Goal: Transaction & Acquisition: Purchase product/service

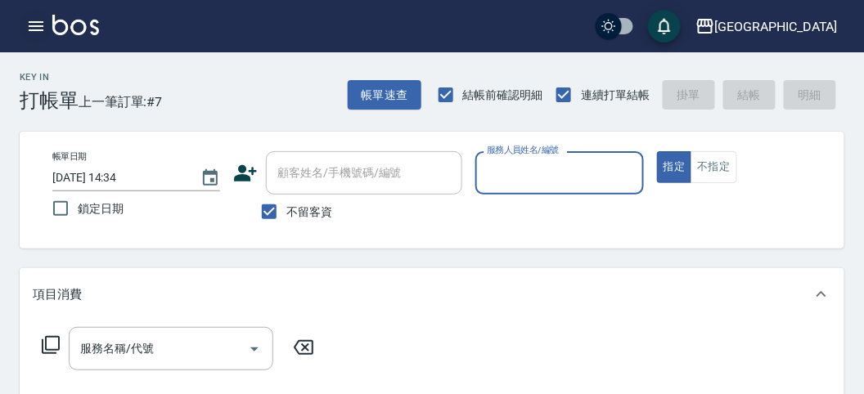
click at [28, 30] on icon "button" at bounding box center [36, 26] width 20 height 20
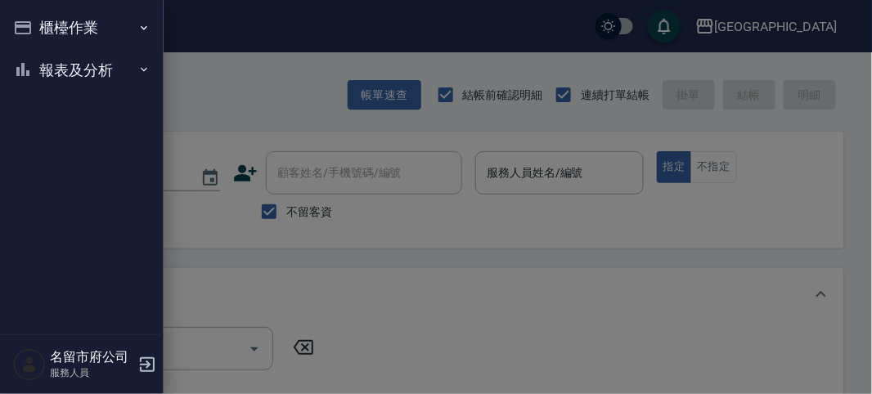
click at [37, 69] on button "報表及分析" at bounding box center [82, 70] width 151 height 43
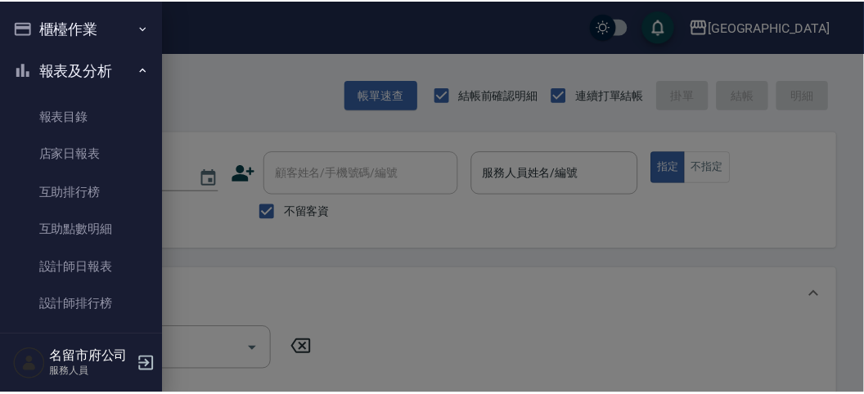
scroll to position [8, 0]
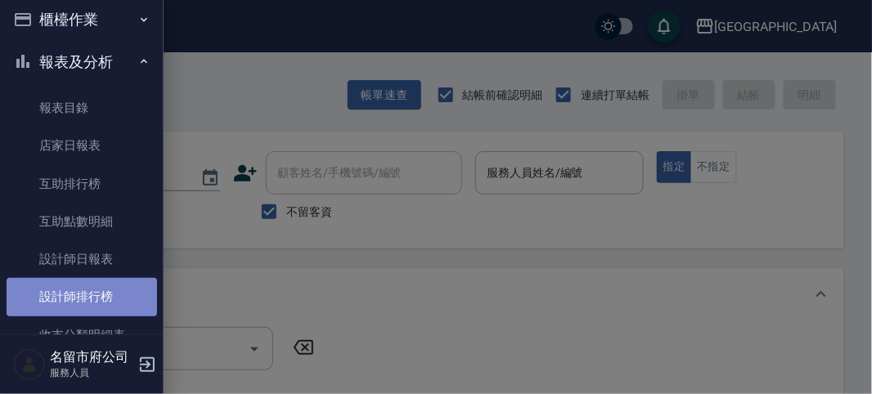
click at [92, 294] on link "設計師排行榜" at bounding box center [82, 297] width 151 height 38
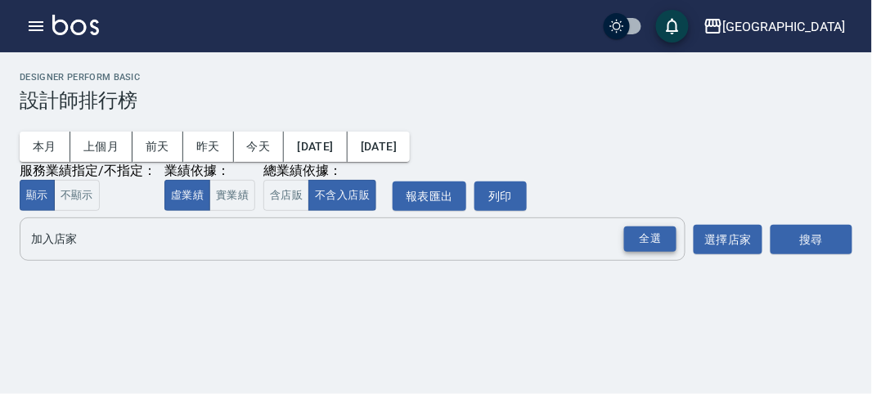
click at [652, 237] on div "全選" at bounding box center [650, 239] width 52 height 25
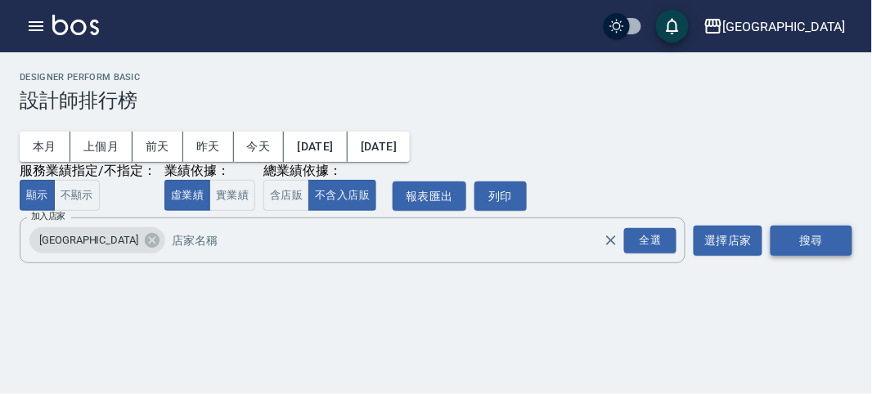
click at [805, 240] on button "搜尋" at bounding box center [812, 241] width 82 height 30
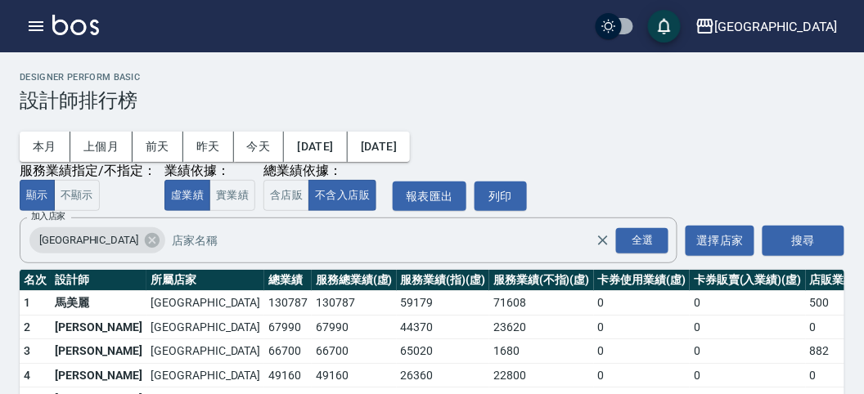
scroll to position [143, 0]
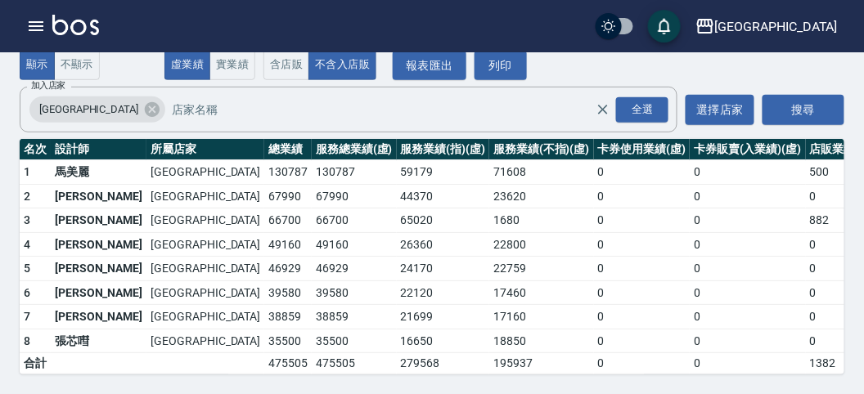
click at [83, 22] on img at bounding box center [75, 25] width 47 height 20
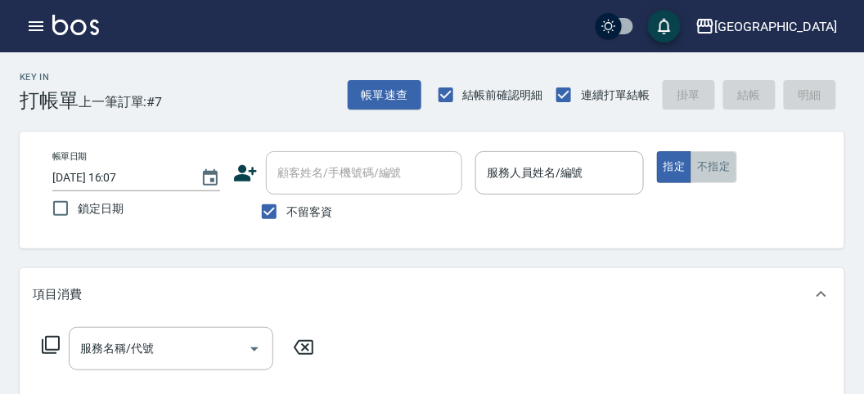
click at [707, 166] on button "不指定" at bounding box center [713, 167] width 46 height 32
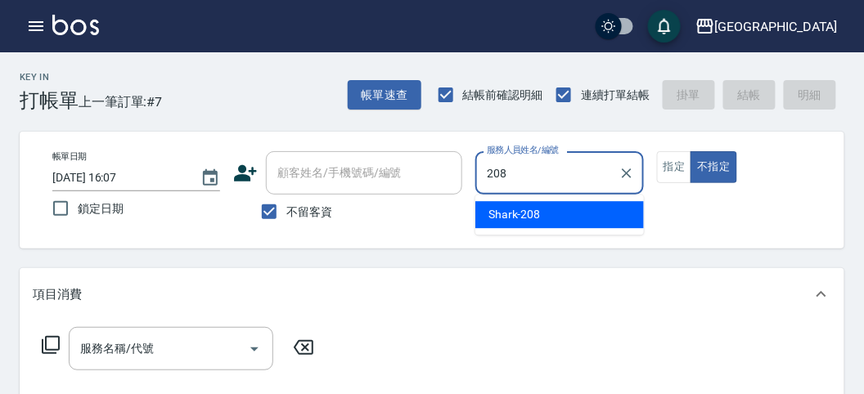
click at [611, 211] on div "Shark -208" at bounding box center [559, 214] width 169 height 27
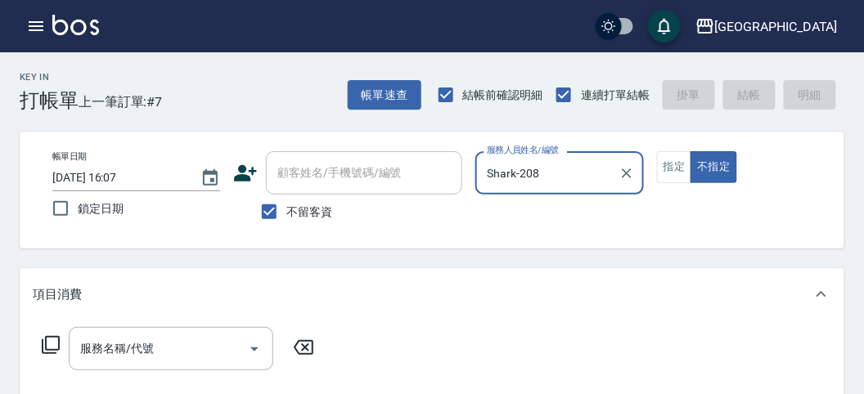
type input "Shark-208"
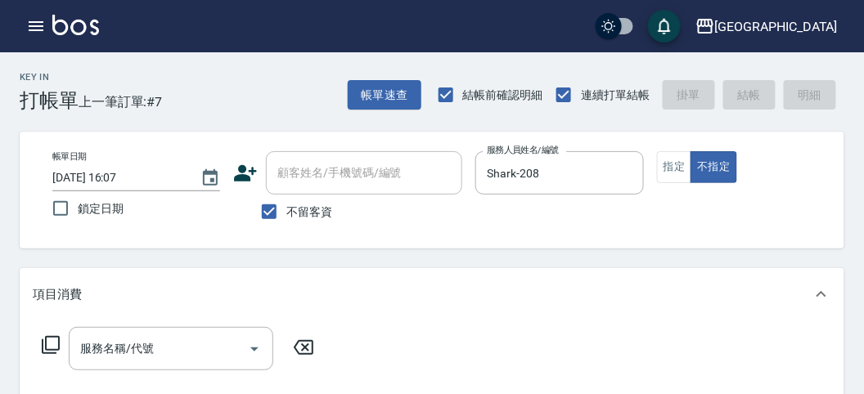
click at [51, 346] on icon at bounding box center [51, 345] width 20 height 20
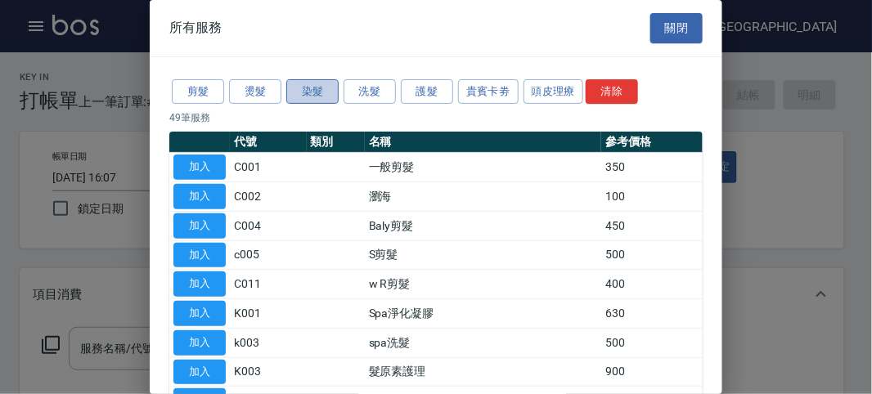
click at [318, 95] on button "染髮" at bounding box center [312, 91] width 52 height 25
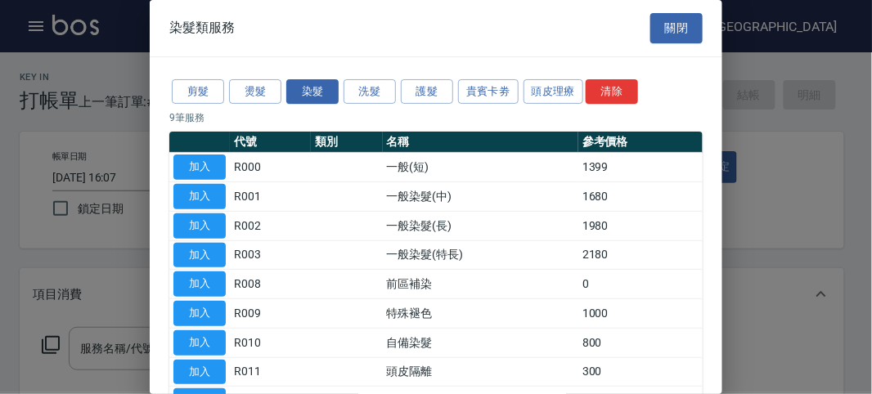
scroll to position [107, 0]
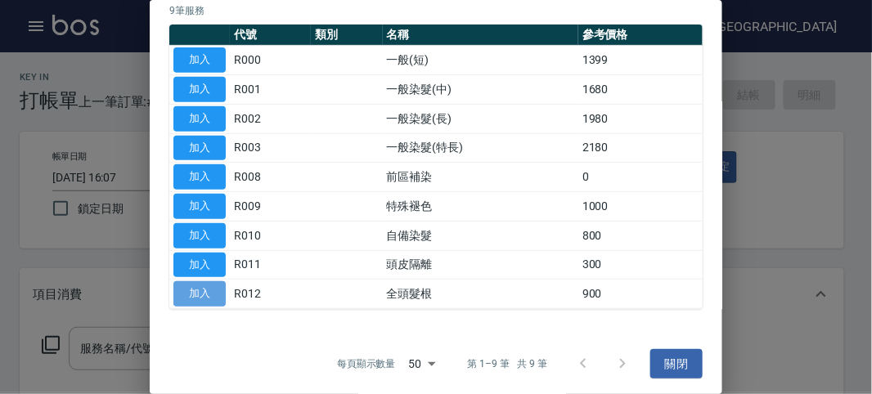
click at [192, 285] on button "加入" at bounding box center [199, 293] width 52 height 25
type input "全頭髮根(R012)"
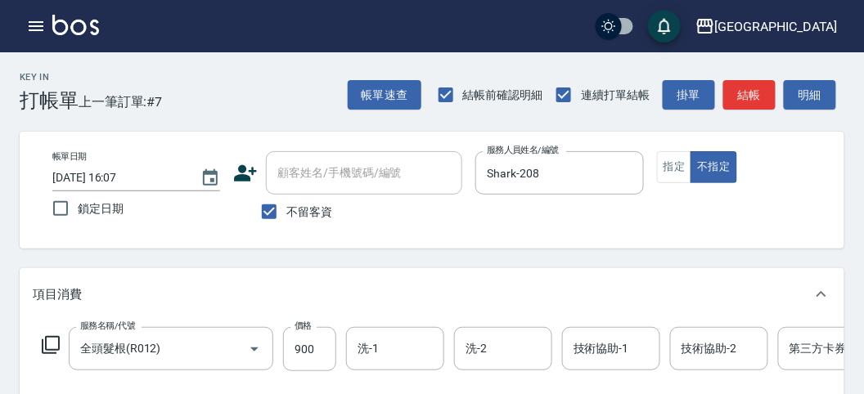
click at [51, 342] on icon at bounding box center [51, 345] width 20 height 20
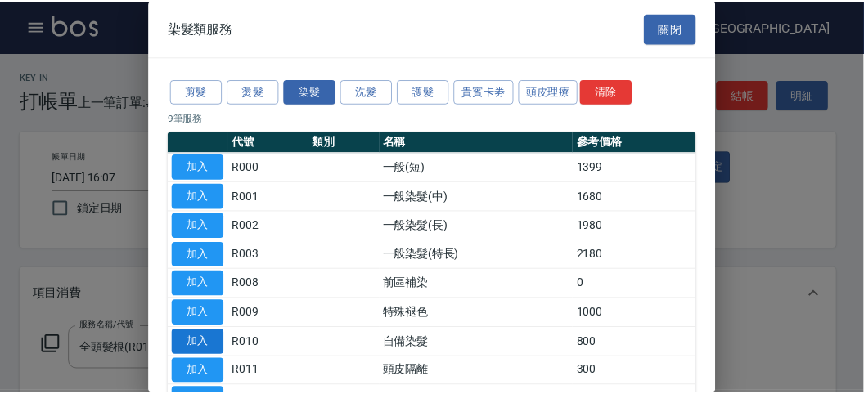
scroll to position [91, 0]
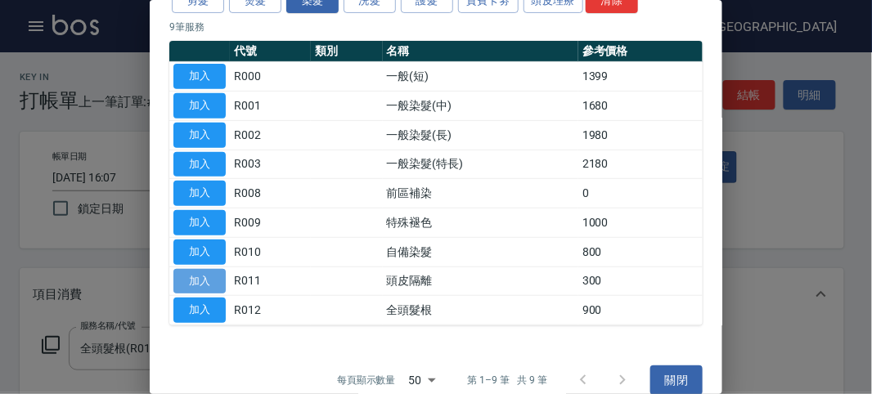
click at [208, 278] on button "加入" at bounding box center [199, 281] width 52 height 25
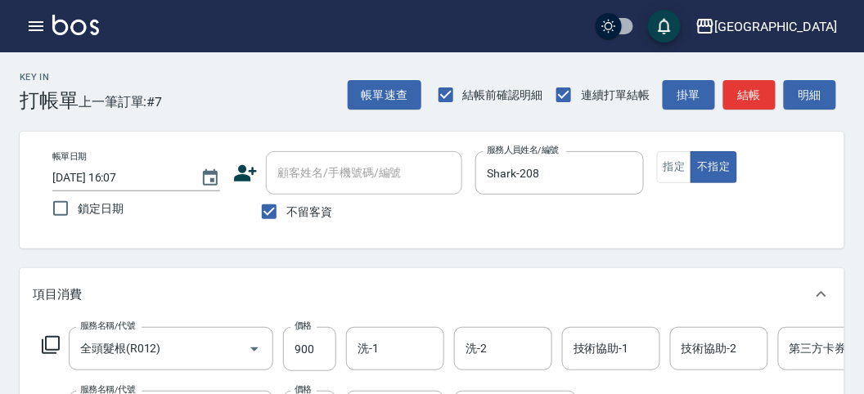
click at [55, 339] on icon at bounding box center [51, 345] width 20 height 20
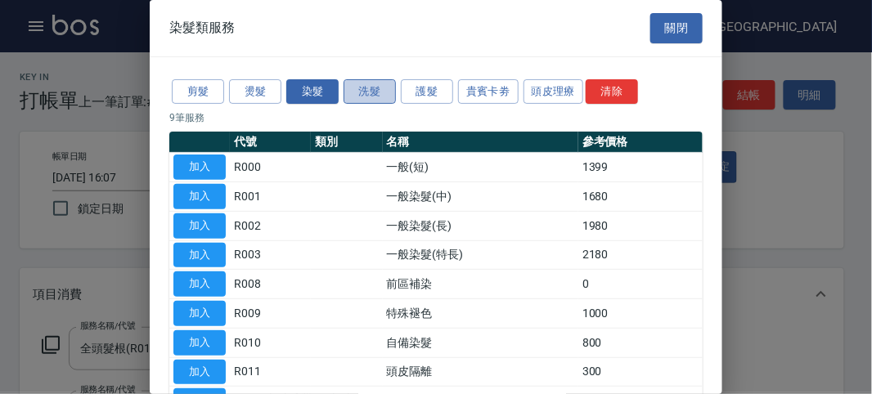
click at [366, 85] on button "洗髮" at bounding box center [370, 91] width 52 height 25
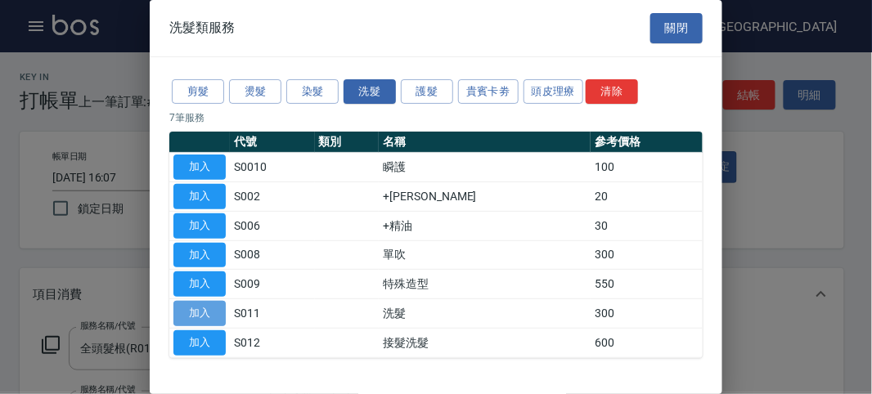
click at [204, 316] on button "加入" at bounding box center [199, 313] width 52 height 25
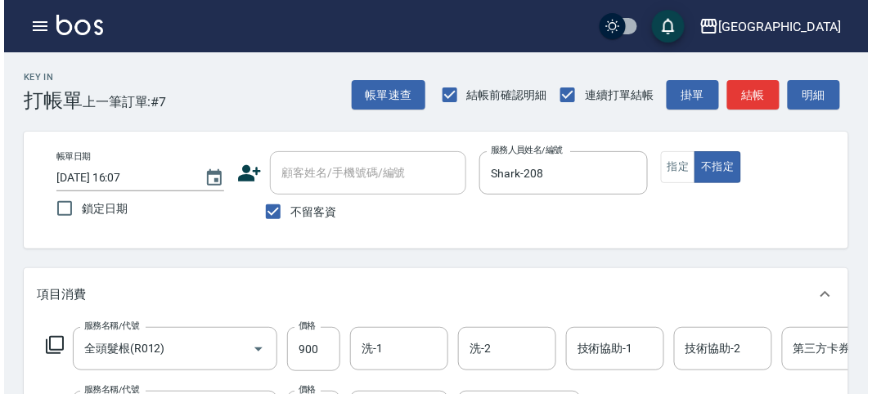
scroll to position [545, 0]
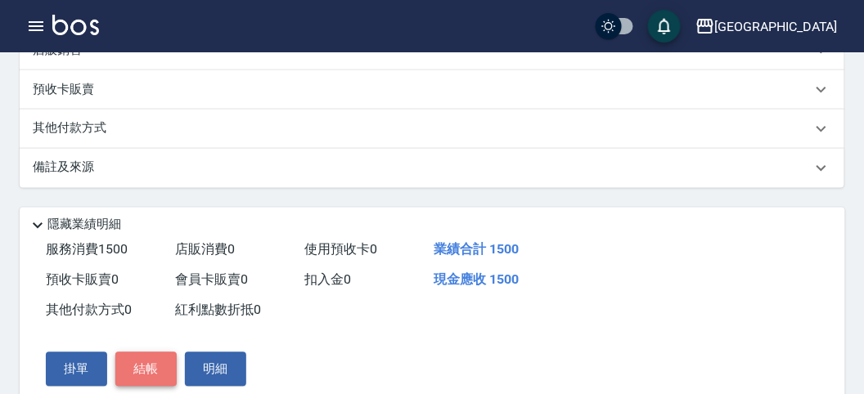
click at [161, 377] on button "結帳" at bounding box center [145, 370] width 61 height 34
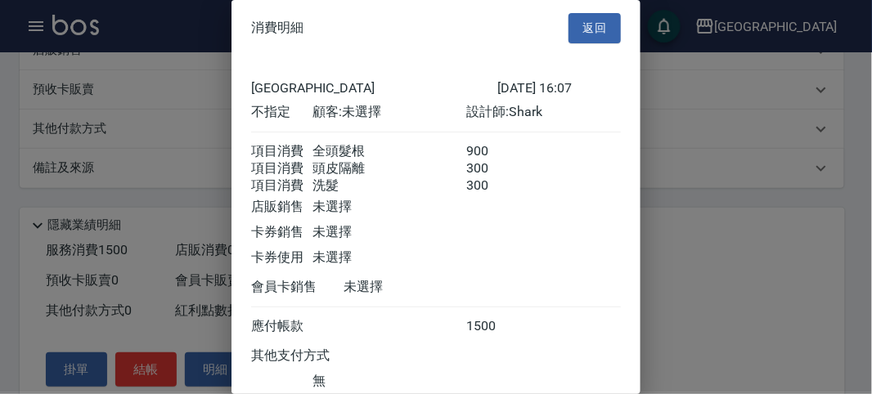
scroll to position [128, 0]
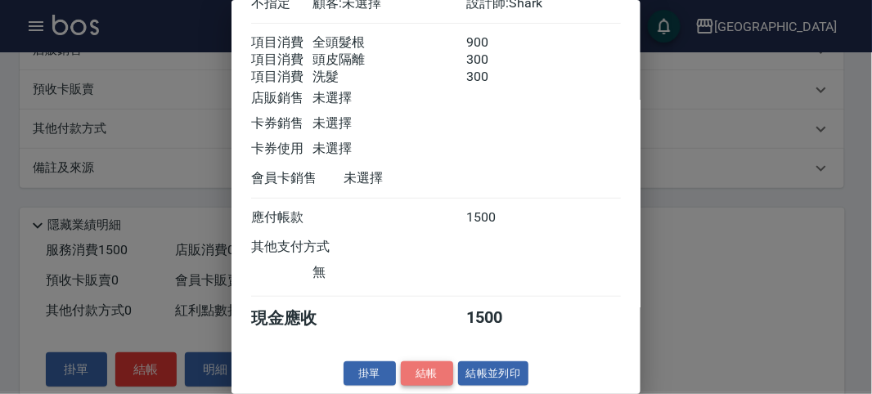
click at [409, 372] on button "結帳" at bounding box center [427, 374] width 52 height 25
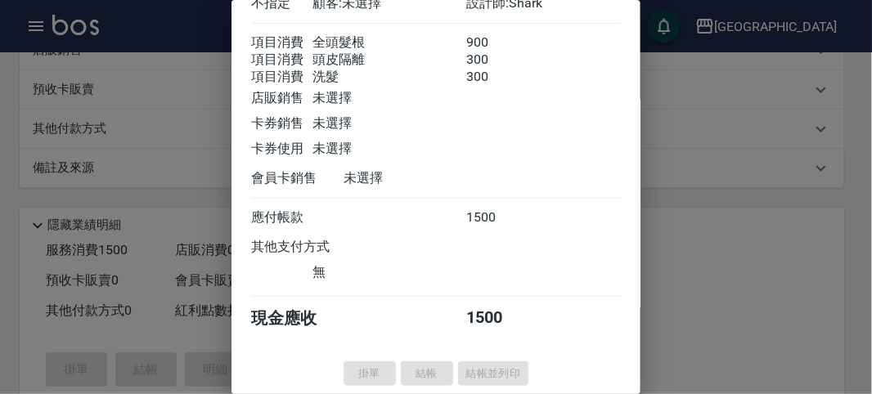
type input "[DATE] 16:27"
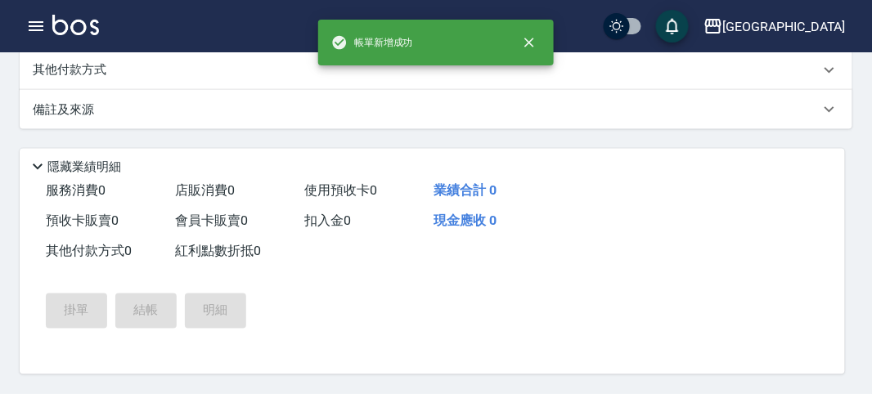
scroll to position [0, 0]
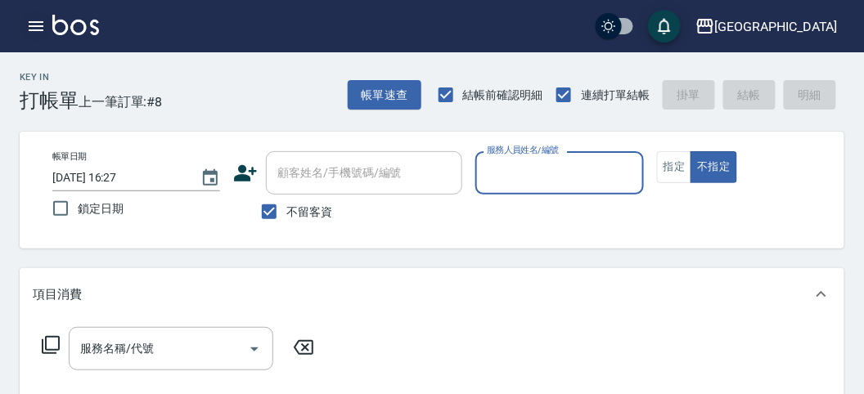
click at [34, 20] on icon "button" at bounding box center [36, 26] width 20 height 20
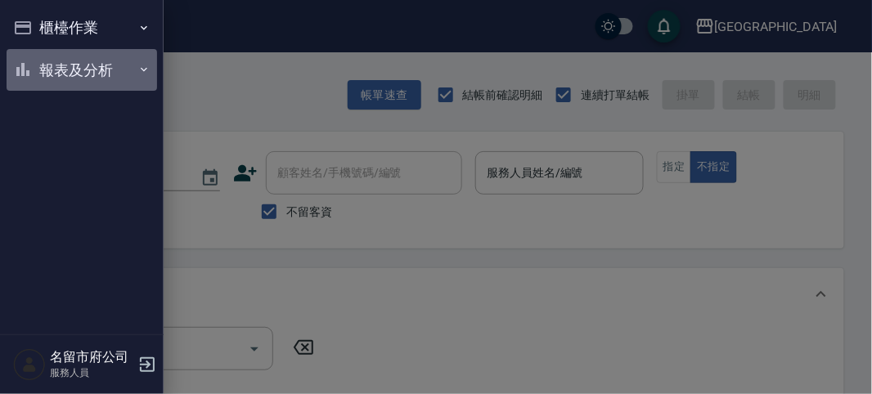
click at [46, 70] on button "報表及分析" at bounding box center [82, 70] width 151 height 43
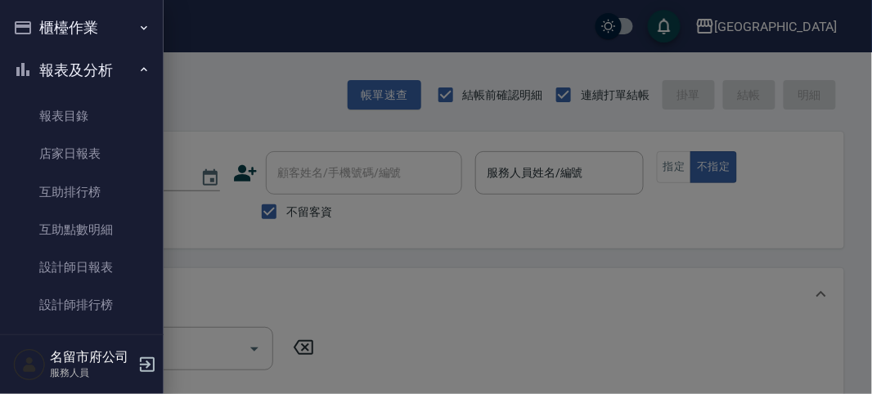
click at [81, 28] on button "櫃檯作業" at bounding box center [82, 28] width 151 height 43
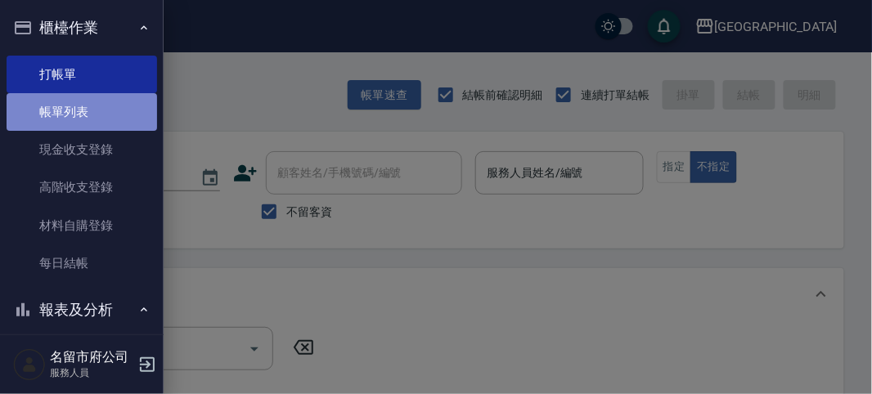
click at [86, 113] on link "帳單列表" at bounding box center [82, 112] width 151 height 38
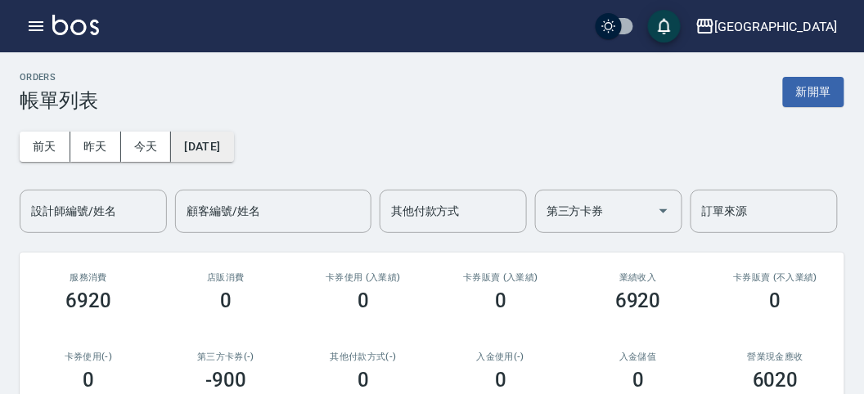
click at [206, 146] on button "[DATE]" at bounding box center [202, 147] width 62 height 30
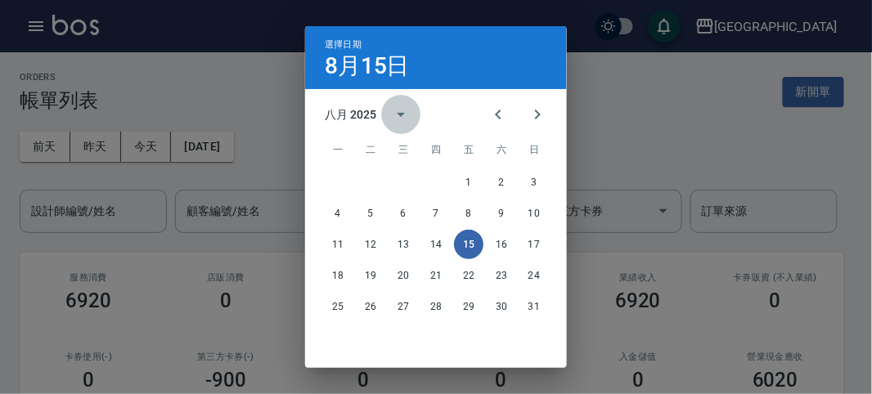
click at [391, 115] on icon "calendar view is open, switch to year view" at bounding box center [401, 115] width 20 height 20
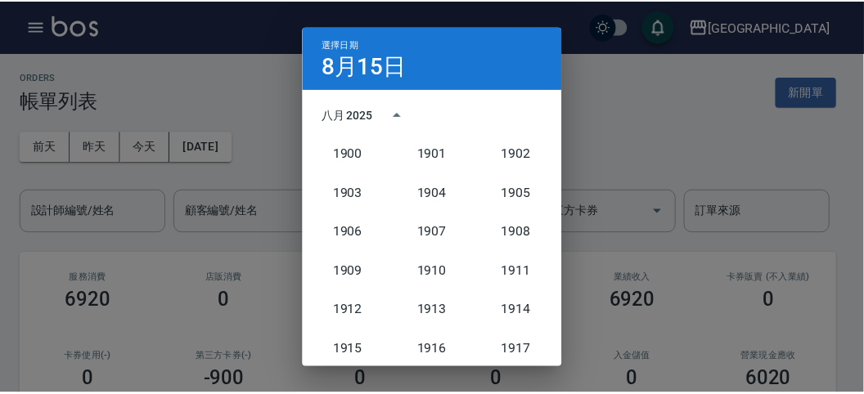
scroll to position [1514, 0]
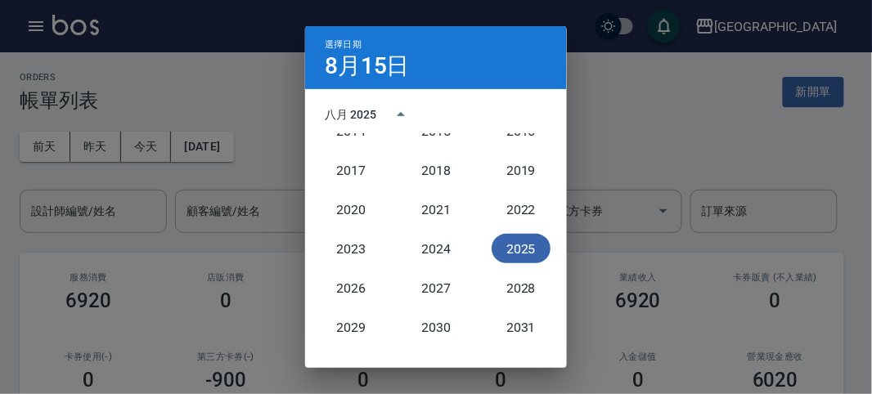
click at [501, 247] on button "2025" at bounding box center [521, 248] width 59 height 29
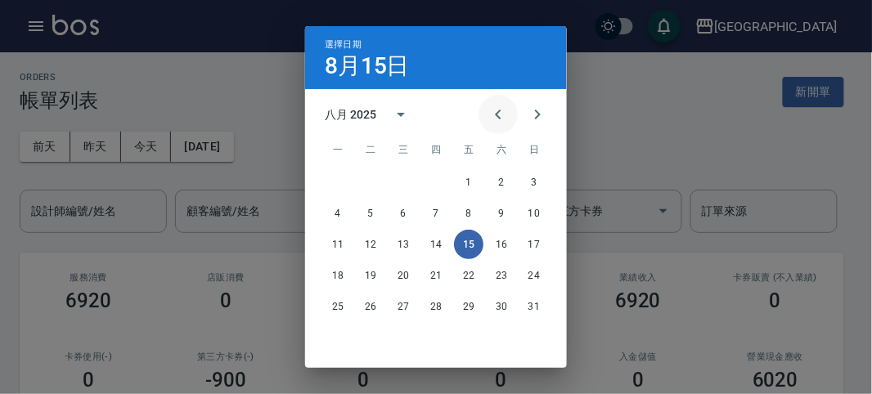
click at [497, 119] on icon "Previous month" at bounding box center [498, 115] width 20 height 20
click at [496, 119] on icon "Previous month" at bounding box center [498, 115] width 20 height 20
click at [492, 119] on icon "Previous month" at bounding box center [498, 115] width 20 height 20
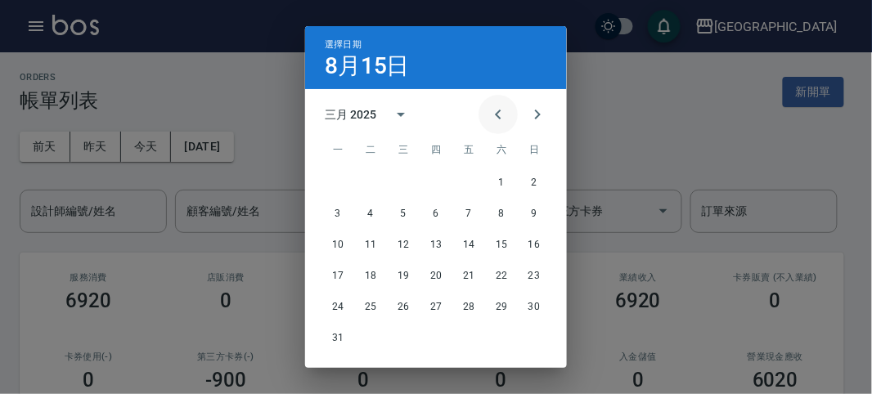
click at [490, 119] on icon "Previous month" at bounding box center [498, 115] width 20 height 20
click at [542, 110] on icon "Next month" at bounding box center [538, 115] width 20 height 20
click at [433, 267] on button "20" at bounding box center [435, 275] width 29 height 29
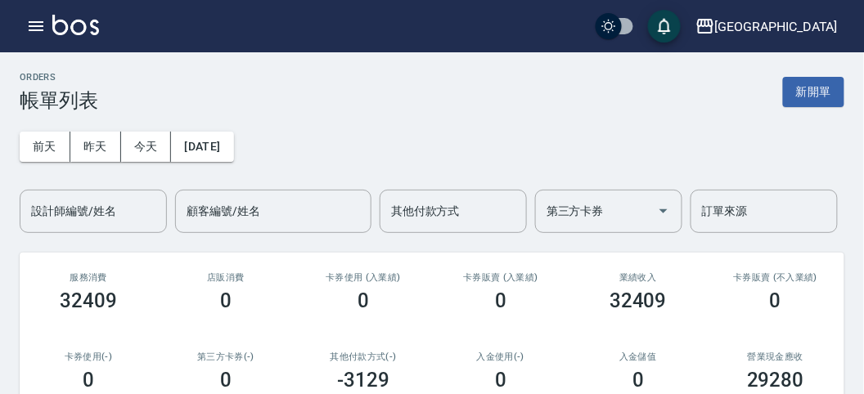
click at [87, 209] on div "設計師編號/姓名 設計師編號/姓名" at bounding box center [93, 211] width 147 height 43
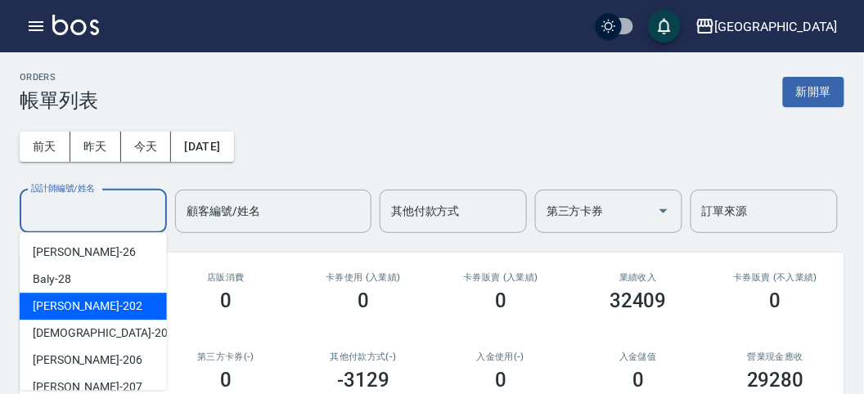
click at [110, 303] on div "[PERSON_NAME] -202" at bounding box center [93, 306] width 147 height 27
type input "[PERSON_NAME]-202"
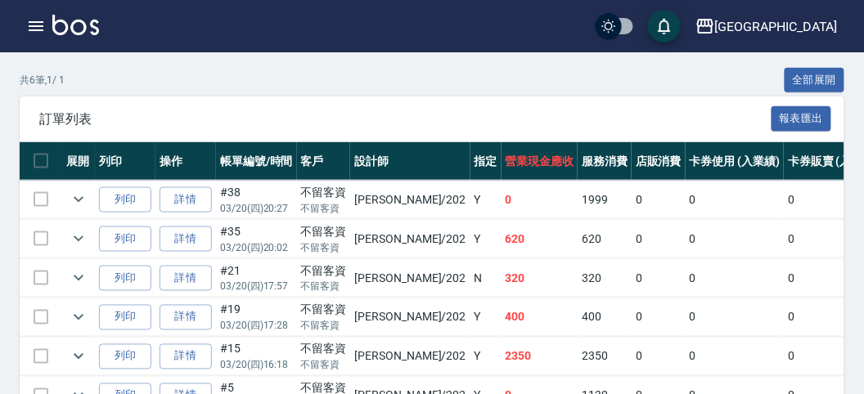
scroll to position [454, 0]
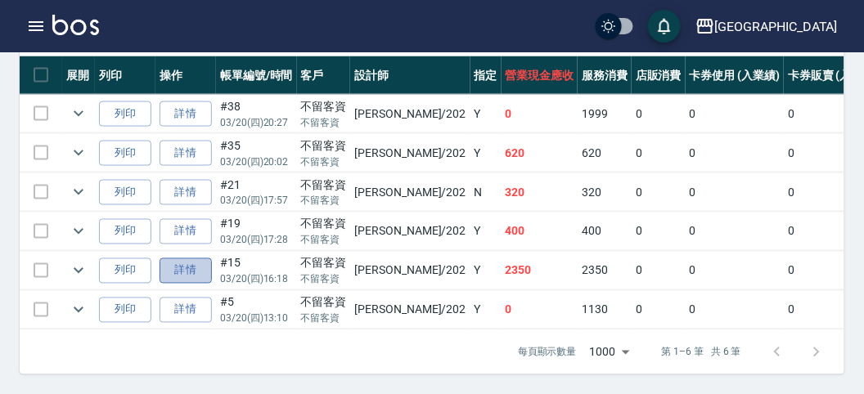
click at [187, 267] on link "詳情" at bounding box center [186, 270] width 52 height 25
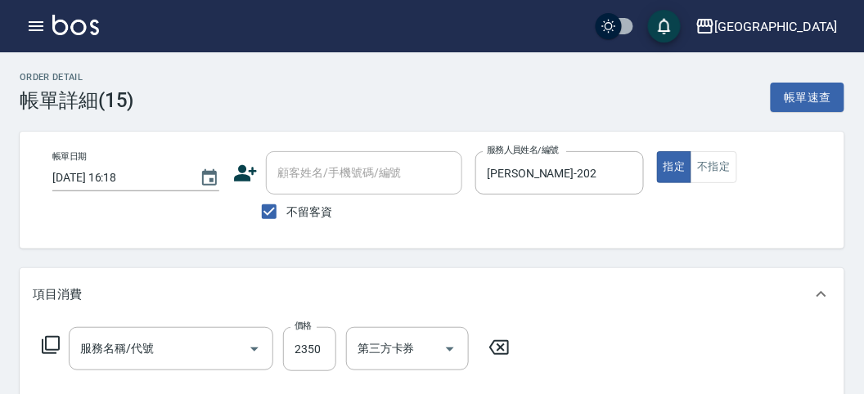
type input "[DATE] 16:18"
checkbox input "true"
type input "[PERSON_NAME]-202"
type input "短髮(P001)"
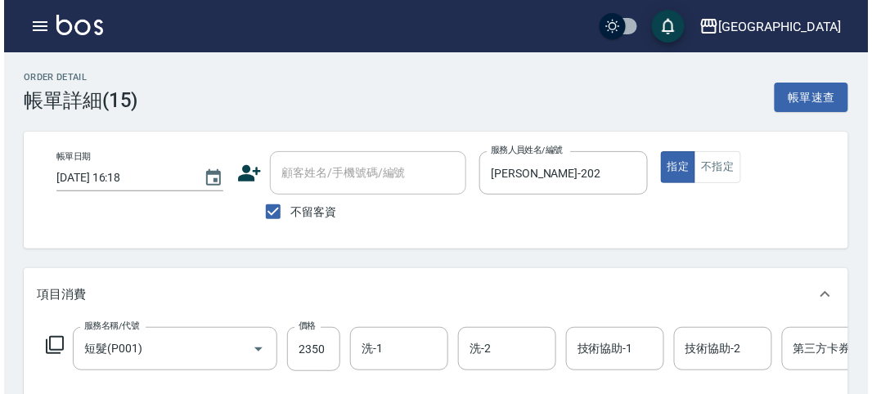
scroll to position [91, 0]
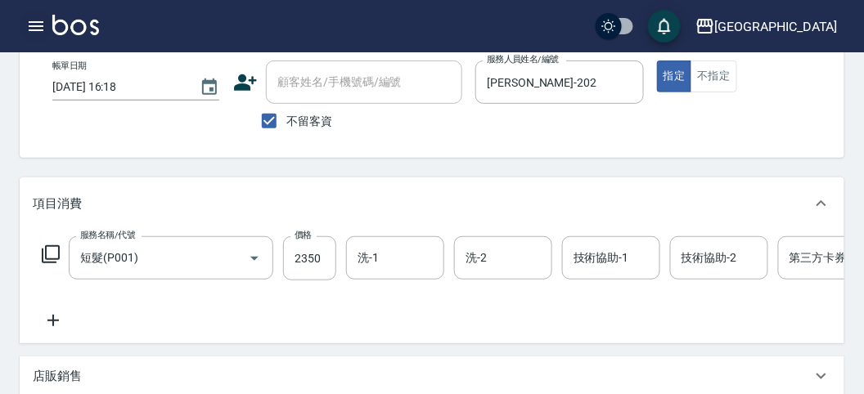
click at [38, 25] on icon "button" at bounding box center [36, 26] width 20 height 20
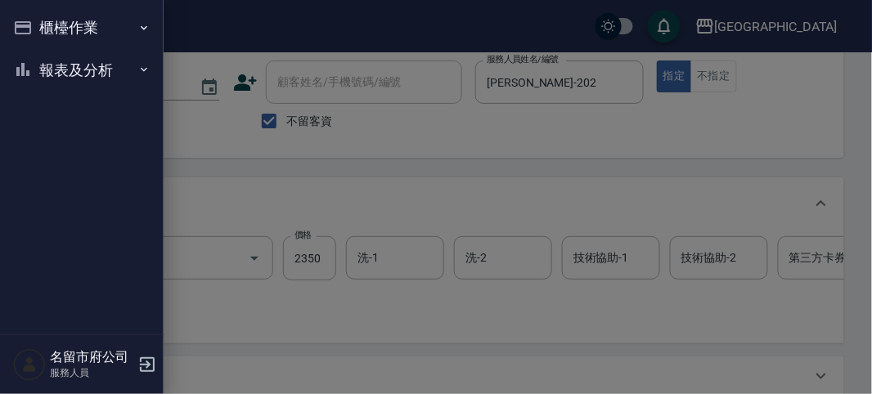
click at [341, 216] on div at bounding box center [436, 197] width 872 height 394
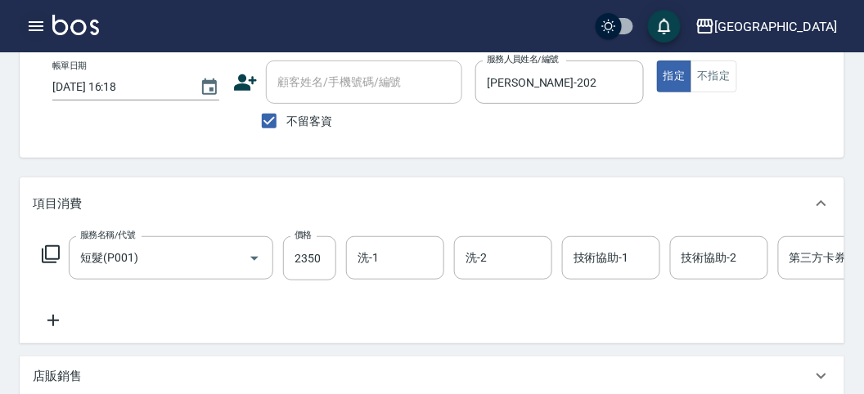
click at [30, 18] on icon "button" at bounding box center [36, 26] width 20 height 20
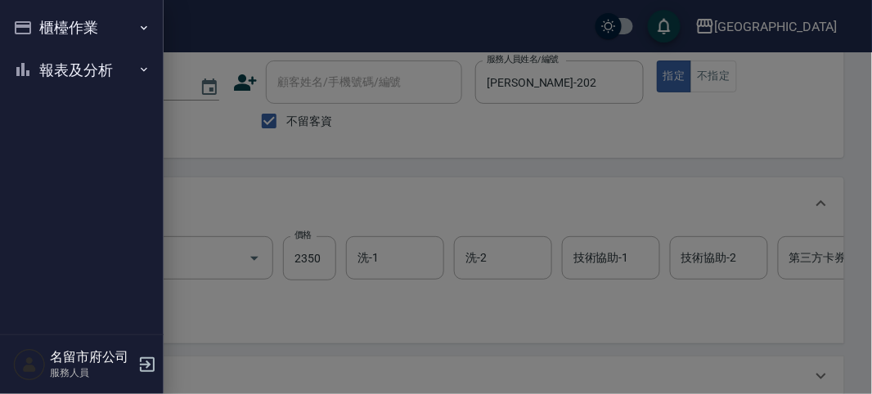
click at [30, 18] on icon "button" at bounding box center [23, 28] width 20 height 20
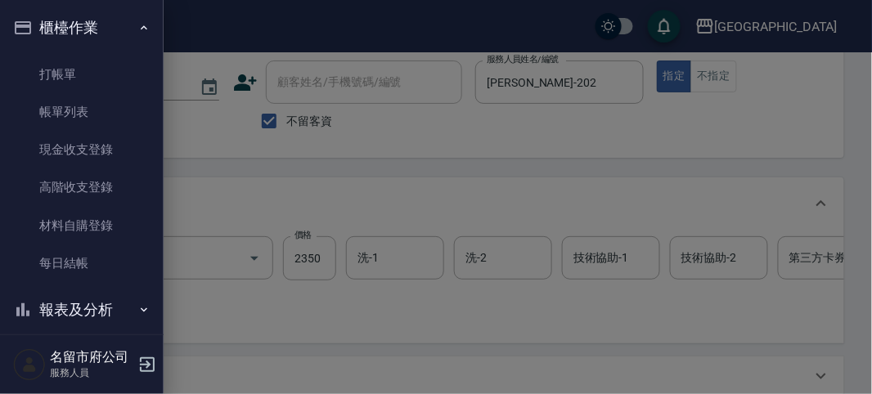
click at [226, 115] on div at bounding box center [436, 197] width 872 height 394
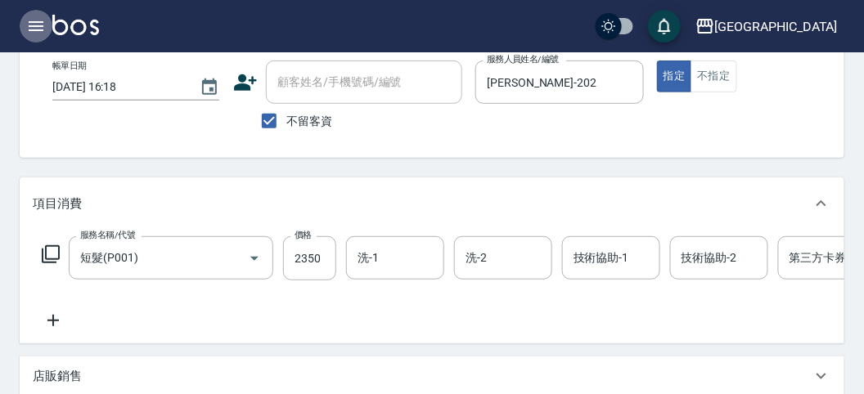
click at [31, 23] on icon "button" at bounding box center [36, 26] width 20 height 20
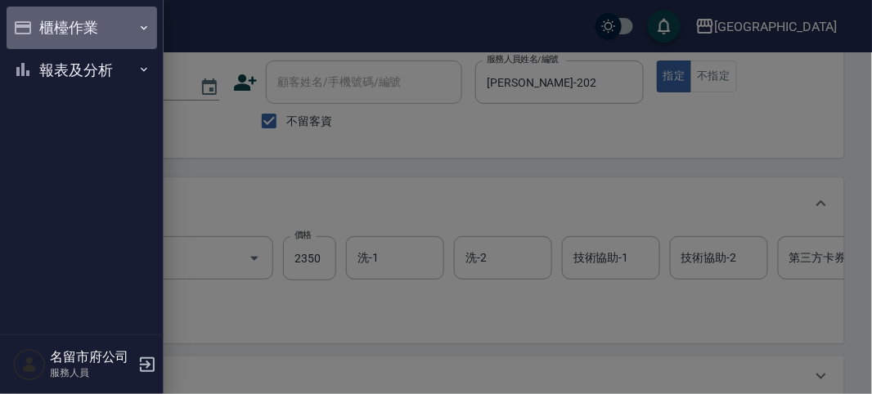
click at [25, 23] on icon "button" at bounding box center [23, 28] width 20 height 20
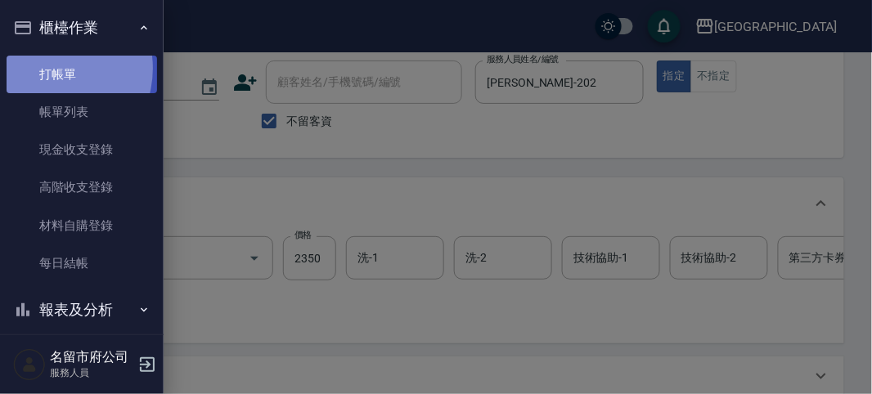
click at [47, 68] on link "打帳單" at bounding box center [82, 75] width 151 height 38
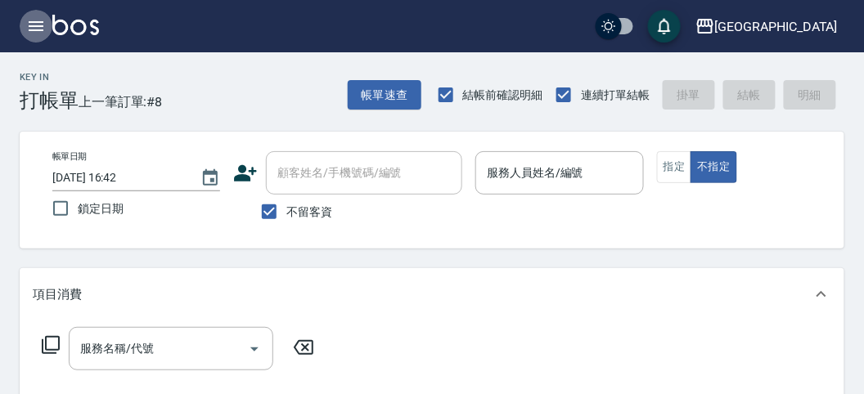
click at [38, 41] on button "button" at bounding box center [36, 26] width 33 height 33
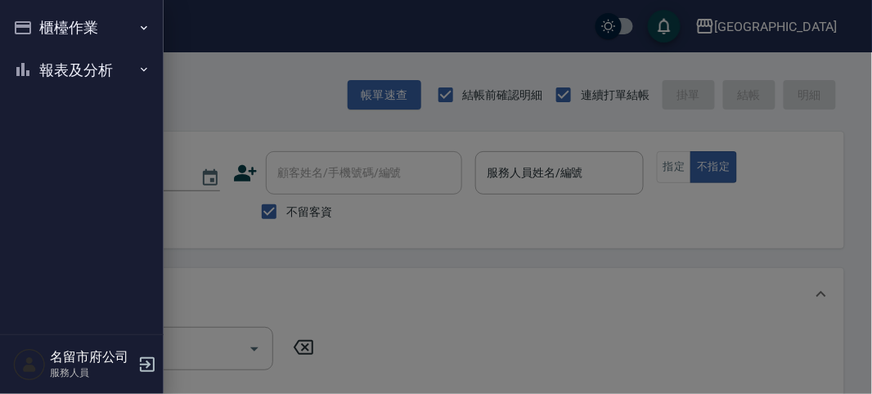
click at [30, 34] on icon "button" at bounding box center [23, 28] width 20 height 20
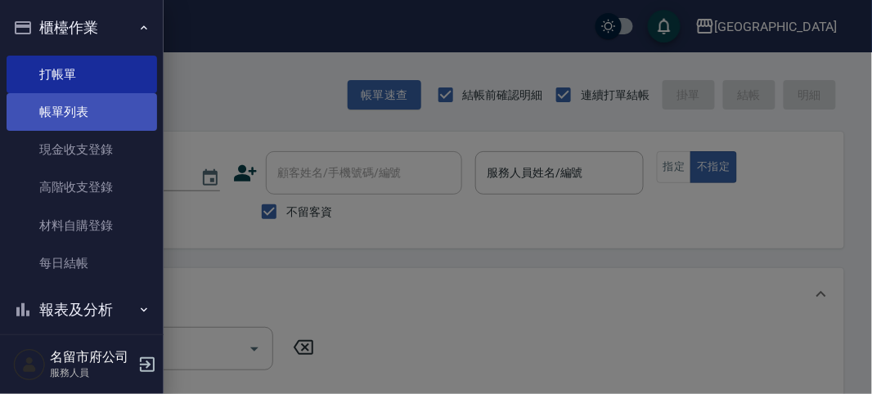
click at [127, 125] on link "帳單列表" at bounding box center [82, 112] width 151 height 38
click at [110, 126] on link "帳單列表" at bounding box center [82, 112] width 151 height 38
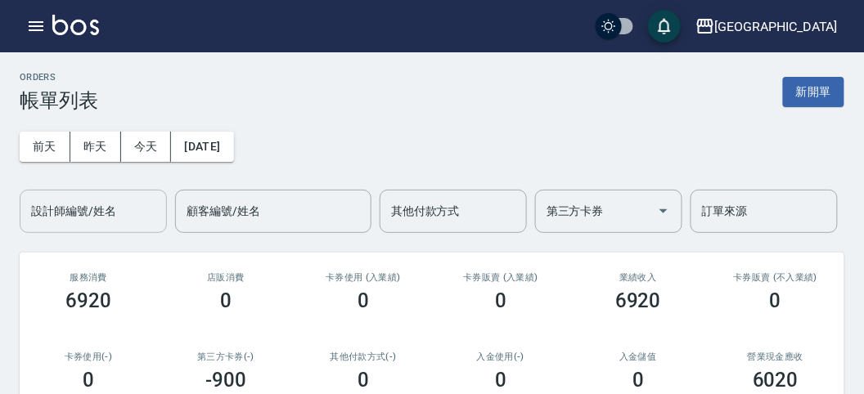
click at [136, 218] on input "設計師編號/姓名" at bounding box center [93, 211] width 133 height 29
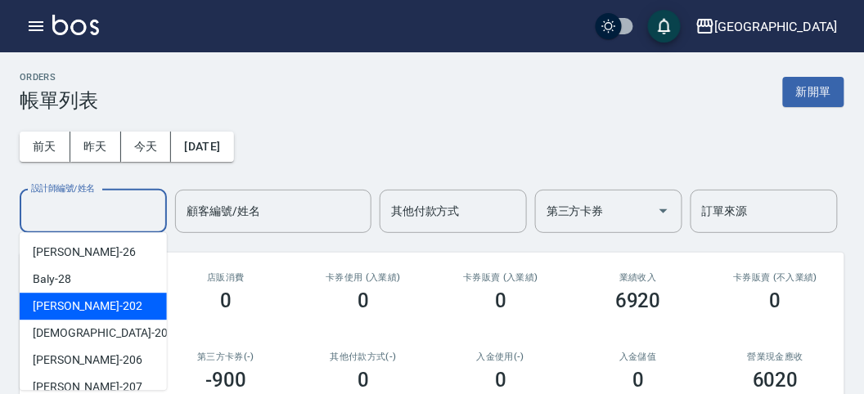
click at [110, 307] on div "[PERSON_NAME] -202" at bounding box center [93, 306] width 147 height 27
type input "[PERSON_NAME]-202"
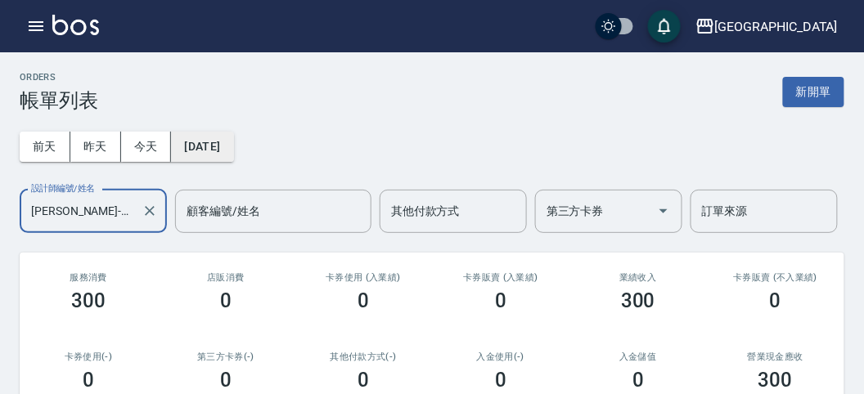
click at [199, 133] on button "[DATE]" at bounding box center [202, 147] width 62 height 30
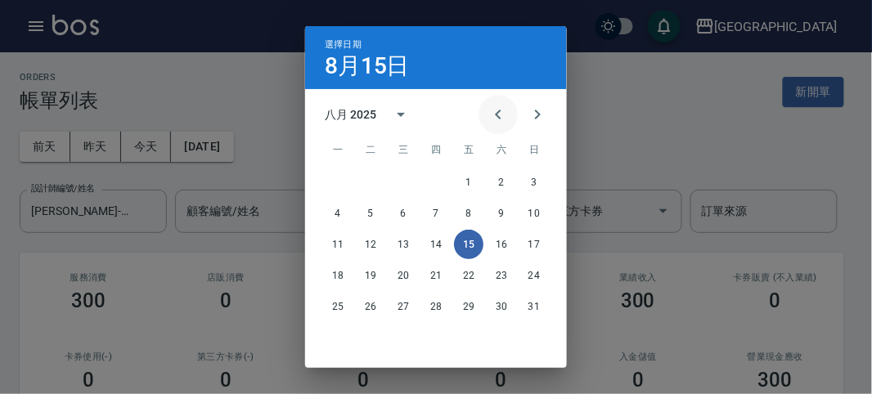
click at [488, 112] on icon "Previous month" at bounding box center [498, 115] width 20 height 20
click at [488, 111] on icon "Previous month" at bounding box center [498, 115] width 20 height 20
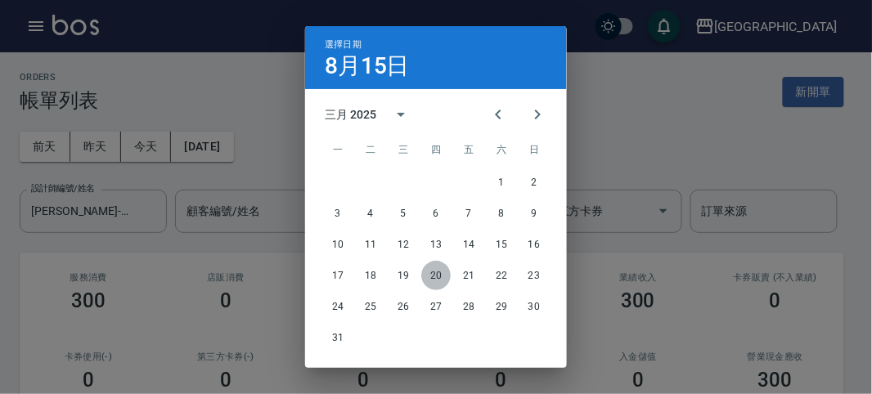
click at [433, 278] on button "20" at bounding box center [435, 275] width 29 height 29
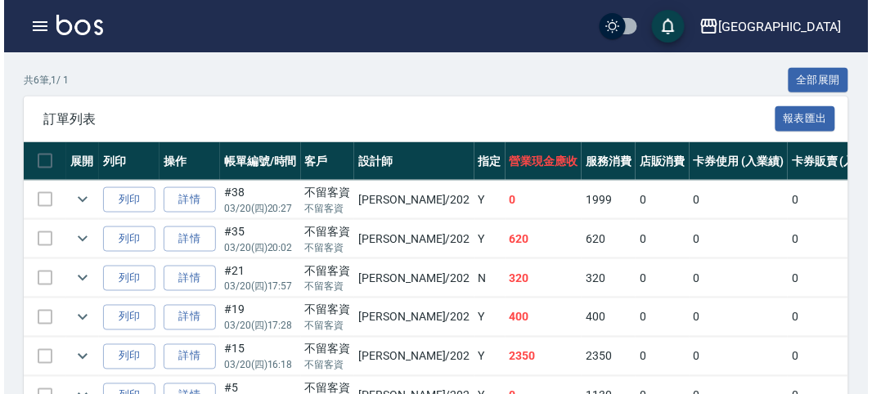
scroll to position [454, 0]
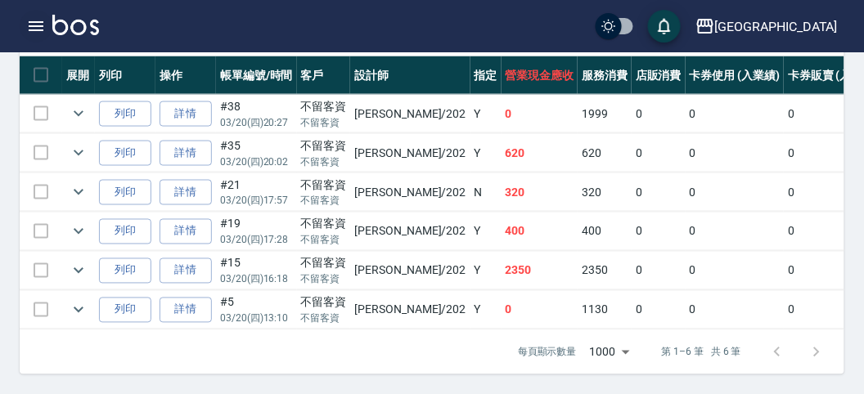
click at [26, 29] on icon "button" at bounding box center [36, 26] width 20 height 20
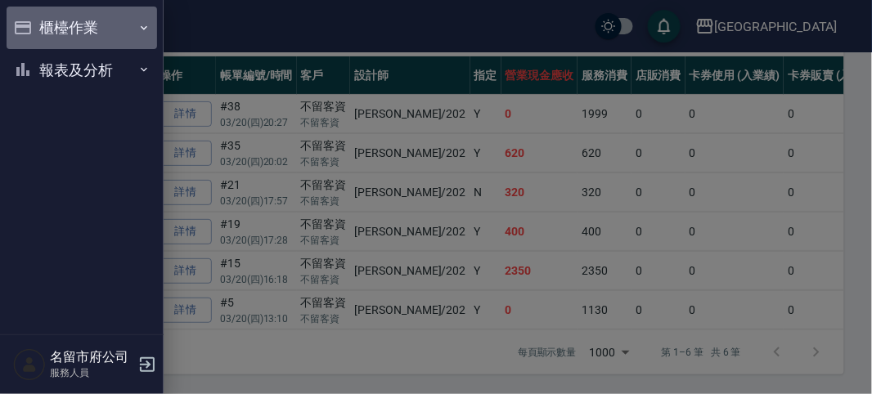
click at [26, 29] on icon "button" at bounding box center [23, 28] width 20 height 20
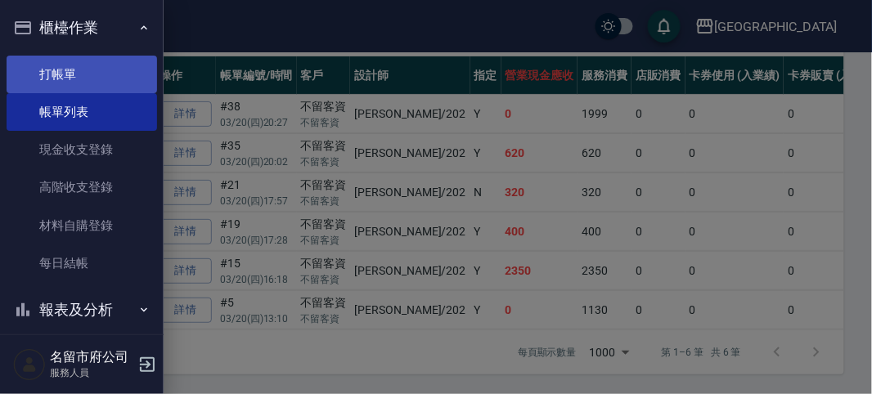
click at [42, 75] on link "打帳單" at bounding box center [82, 75] width 151 height 38
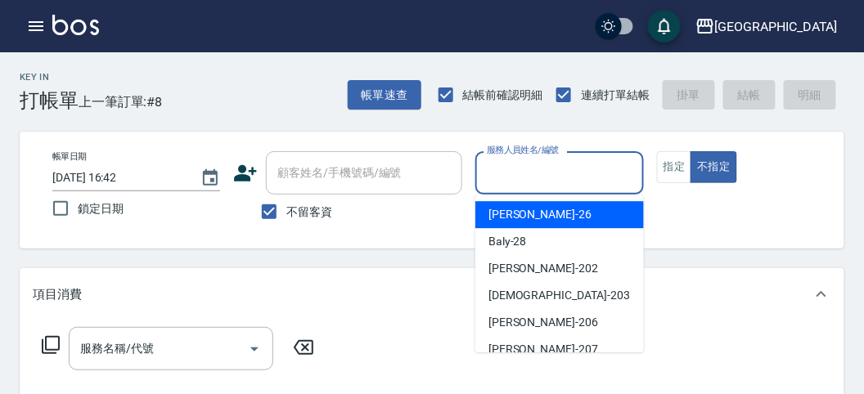
click at [518, 178] on input "服務人員姓名/編號" at bounding box center [559, 173] width 153 height 29
drag, startPoint x: 527, startPoint y: 211, endPoint x: 566, endPoint y: 210, distance: 39.3
click at [530, 210] on div "[PERSON_NAME] -26" at bounding box center [559, 214] width 169 height 27
type input "[PERSON_NAME]-26"
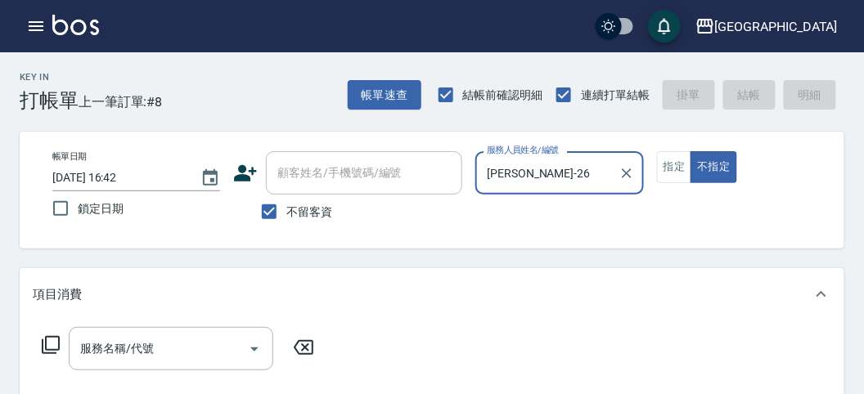
click at [52, 338] on icon at bounding box center [51, 345] width 20 height 20
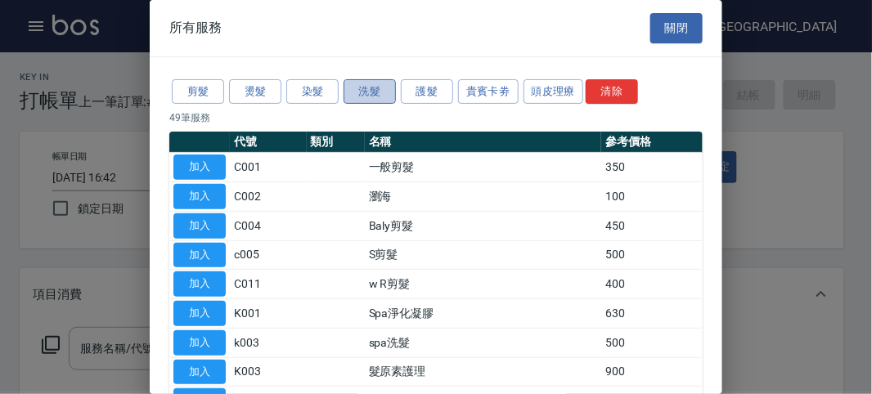
click at [379, 88] on button "洗髮" at bounding box center [370, 91] width 52 height 25
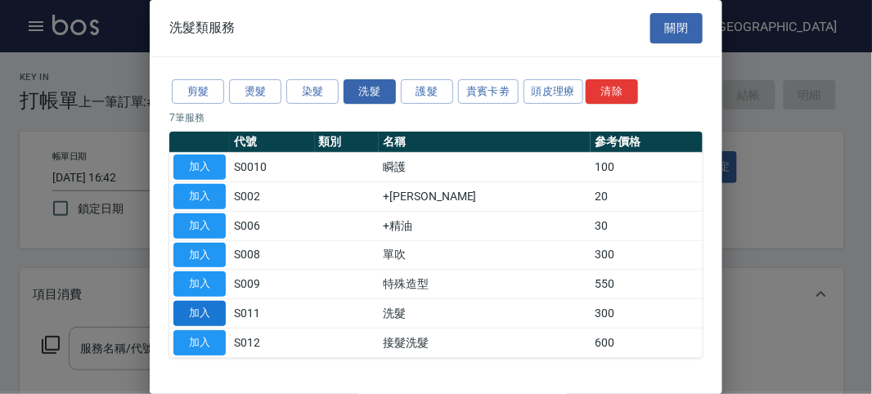
click at [209, 315] on button "加入" at bounding box center [199, 313] width 52 height 25
type input "洗髮(S011)"
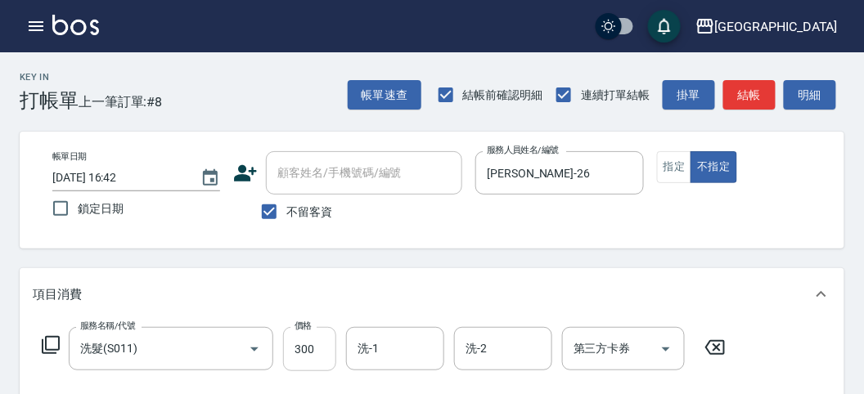
click at [302, 351] on input "300" at bounding box center [309, 349] width 53 height 44
type input "400"
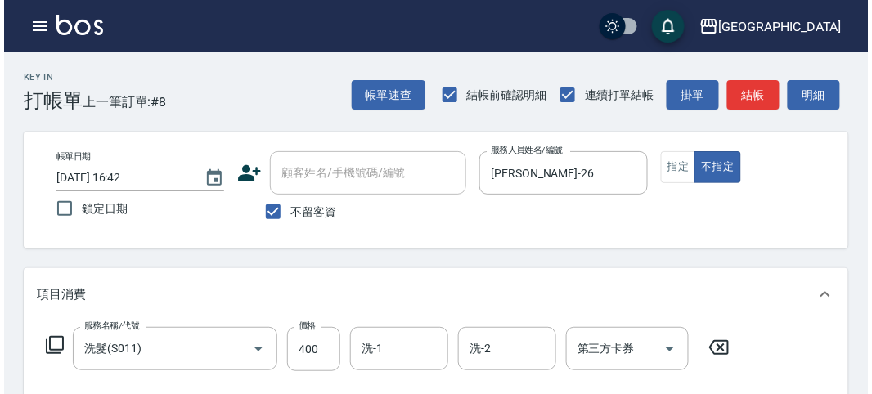
scroll to position [454, 0]
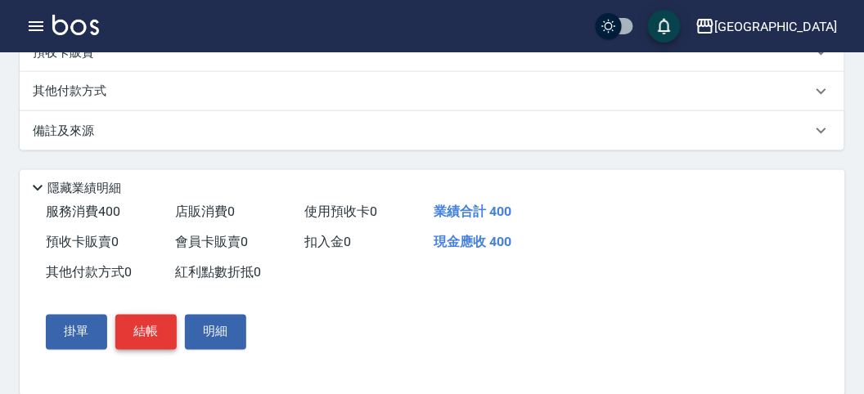
click at [142, 332] on button "結帳" at bounding box center [145, 332] width 61 height 34
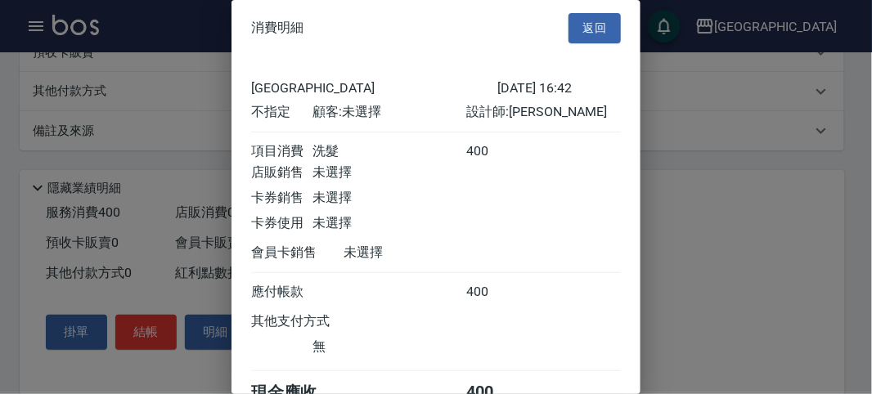
scroll to position [91, 0]
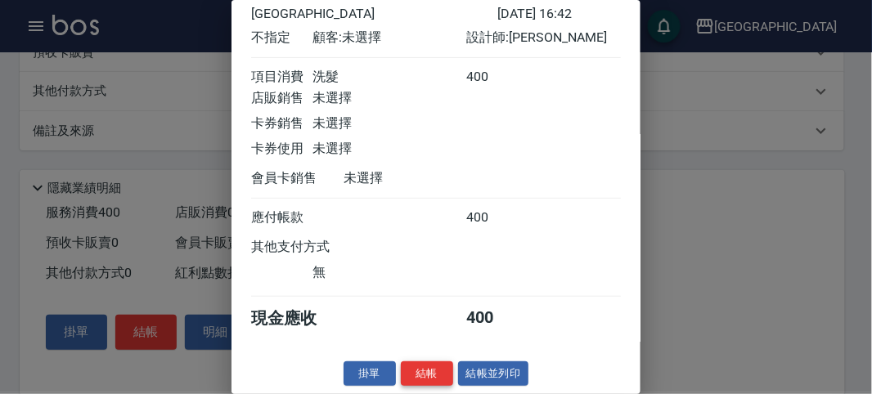
click at [423, 377] on button "結帳" at bounding box center [427, 374] width 52 height 25
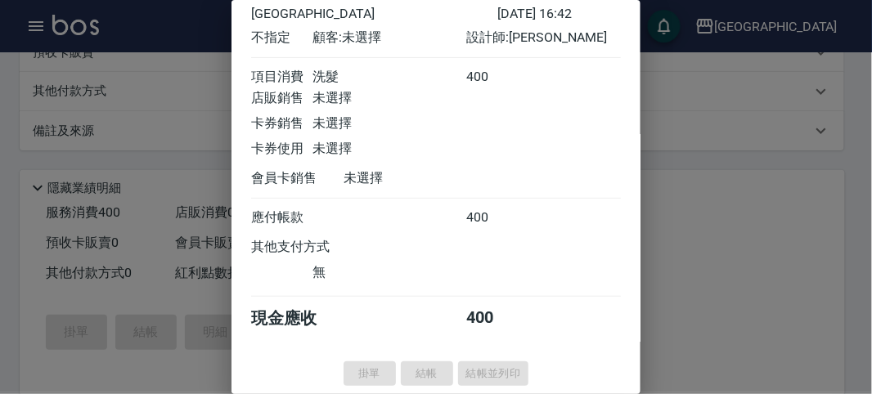
type input "[DATE] 16:48"
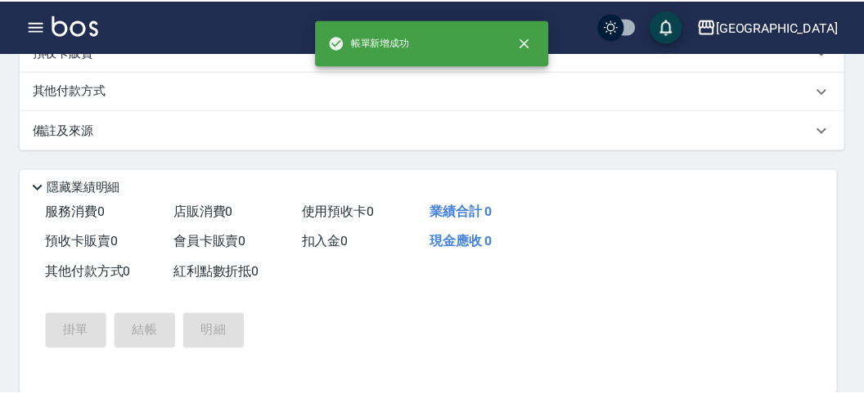
scroll to position [0, 0]
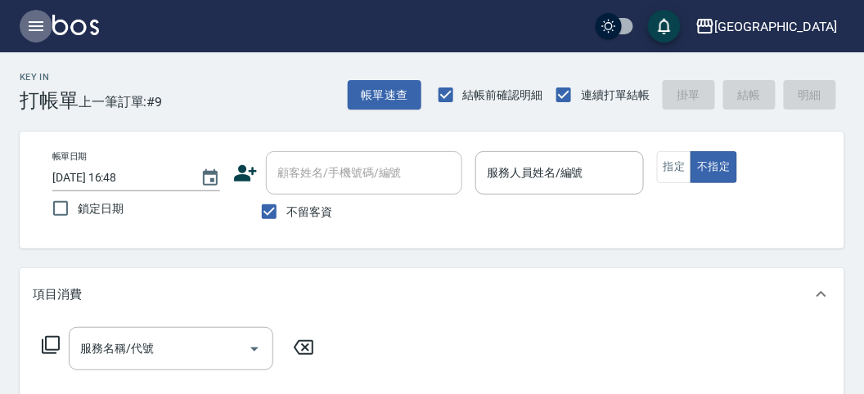
click at [34, 26] on icon "button" at bounding box center [36, 26] width 15 height 10
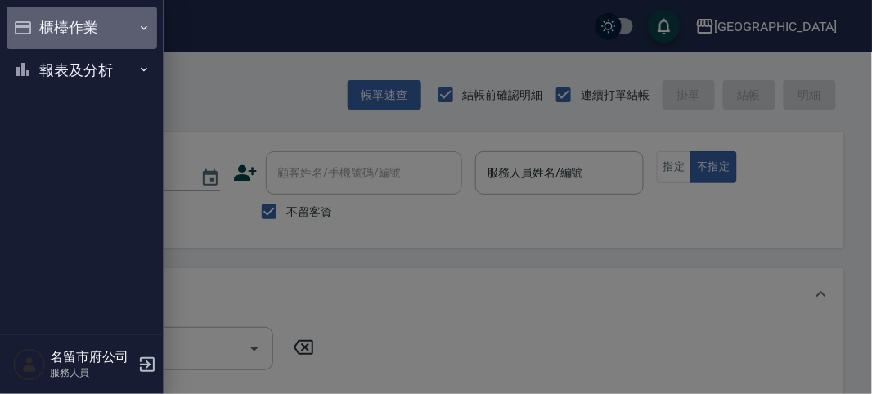
click at [66, 29] on button "櫃檯作業" at bounding box center [82, 28] width 151 height 43
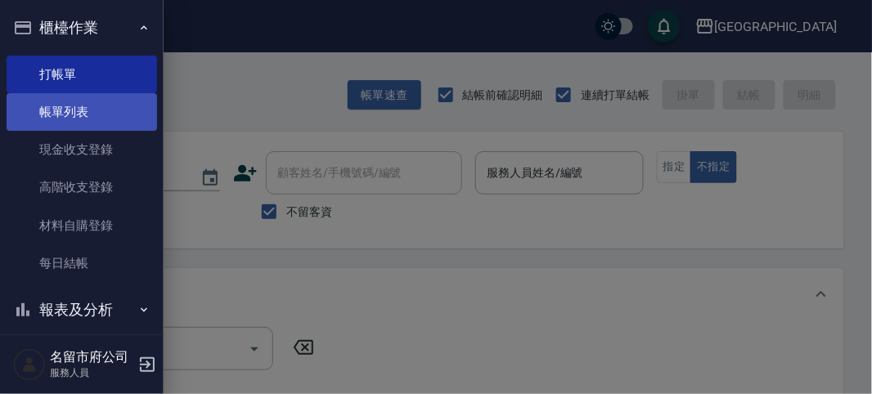
click at [102, 110] on link "帳單列表" at bounding box center [82, 112] width 151 height 38
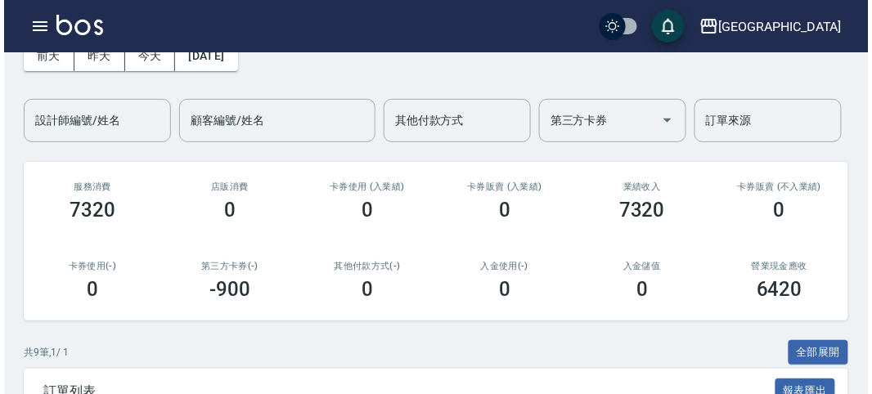
scroll to position [363, 0]
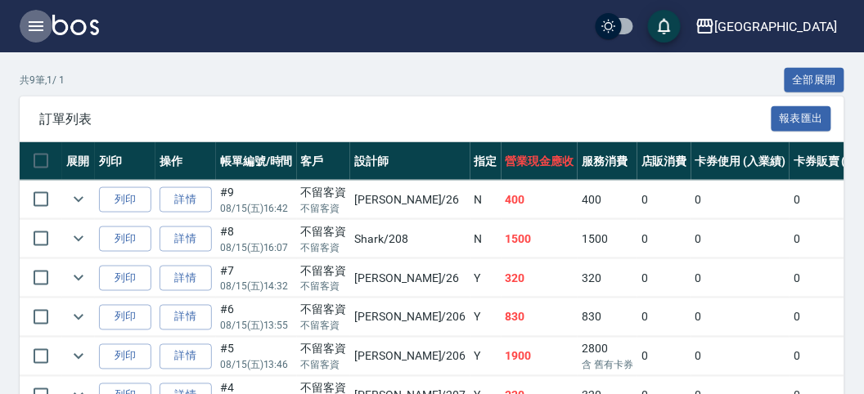
click at [29, 23] on icon "button" at bounding box center [36, 26] width 20 height 20
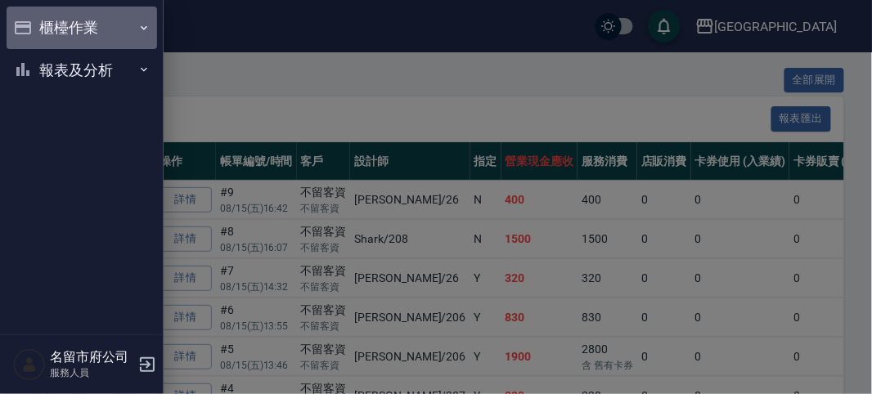
click at [34, 27] on button "櫃檯作業" at bounding box center [82, 28] width 151 height 43
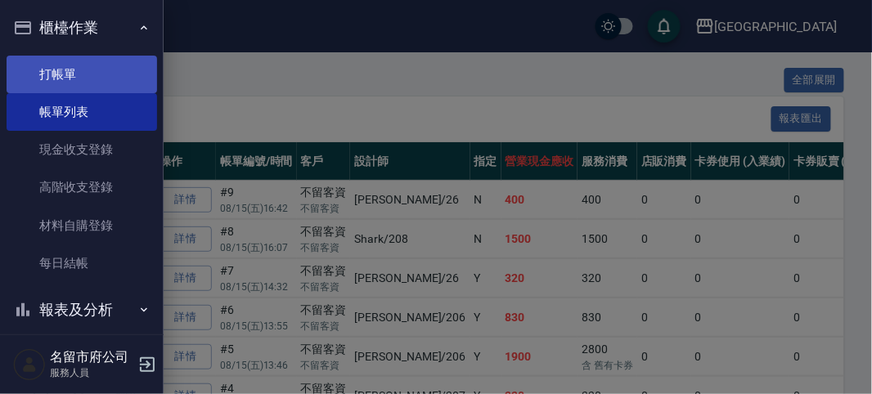
click at [74, 76] on link "打帳單" at bounding box center [82, 75] width 151 height 38
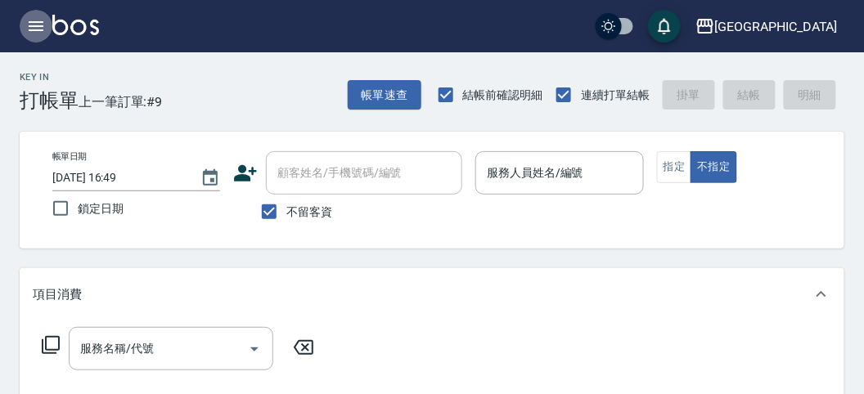
click at [29, 25] on icon "button" at bounding box center [36, 26] width 15 height 10
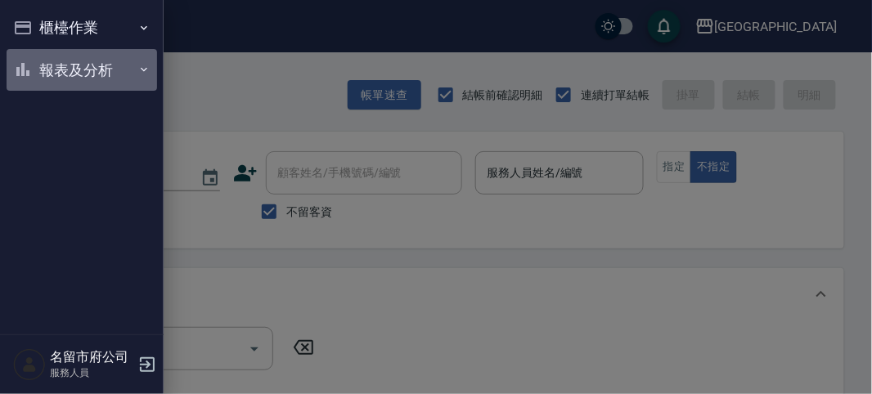
click at [70, 68] on button "報表及分析" at bounding box center [82, 70] width 151 height 43
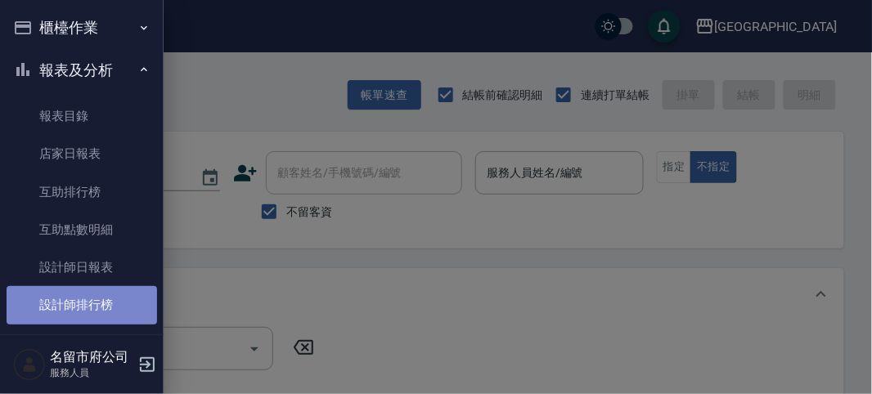
click at [83, 303] on link "設計師排行榜" at bounding box center [82, 305] width 151 height 38
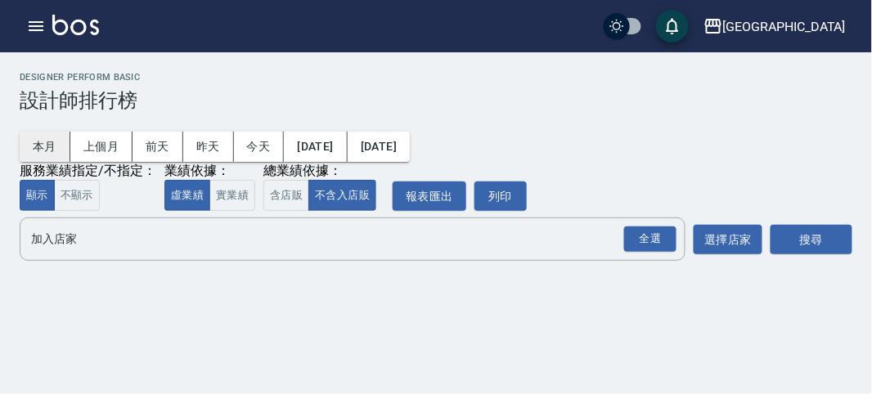
click at [44, 149] on button "本月" at bounding box center [45, 147] width 51 height 30
click at [652, 235] on div "全選" at bounding box center [650, 239] width 52 height 25
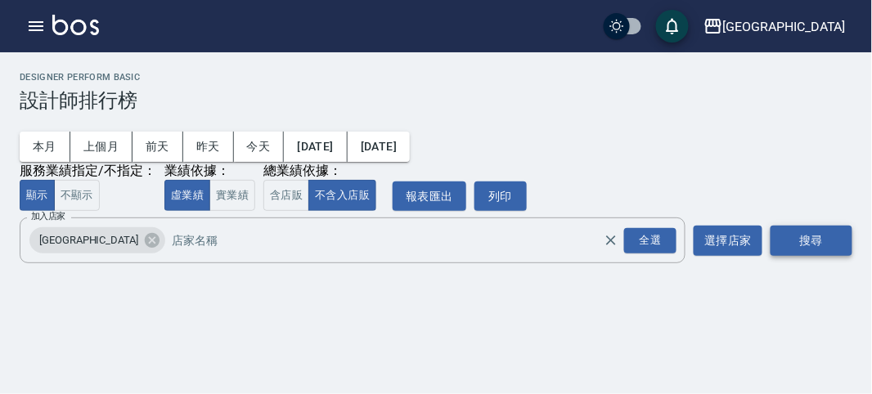
click at [793, 233] on button "搜尋" at bounding box center [812, 241] width 82 height 30
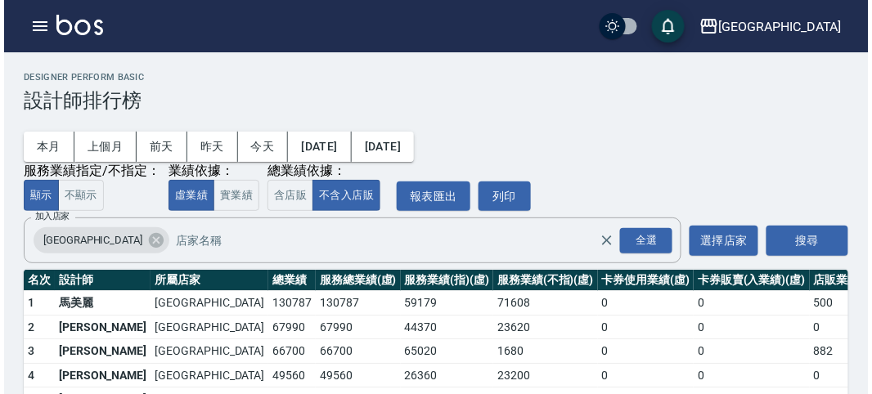
scroll to position [143, 0]
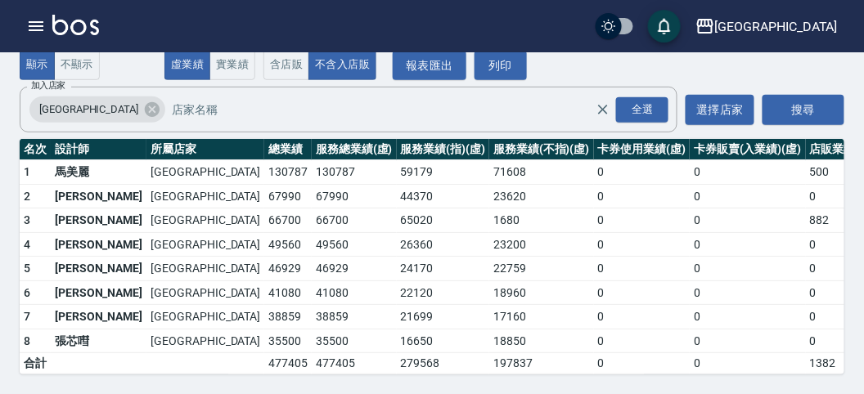
click at [264, 232] on td "49560" at bounding box center [287, 244] width 47 height 25
click at [41, 21] on icon "button" at bounding box center [36, 26] width 15 height 10
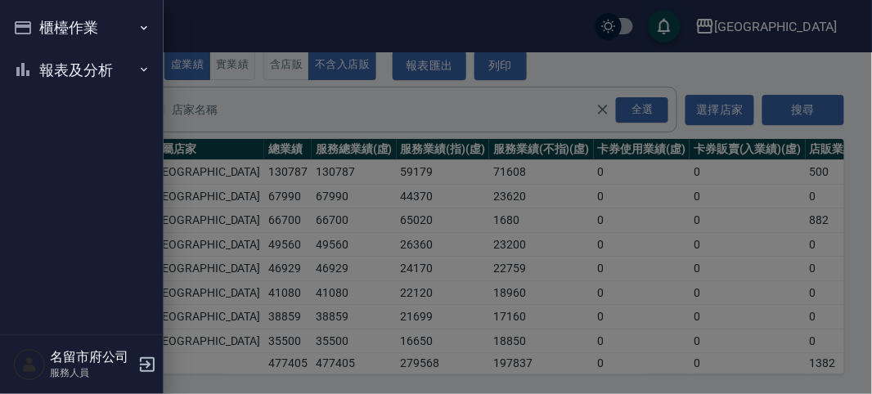
click at [41, 21] on button "櫃檯作業" at bounding box center [82, 28] width 151 height 43
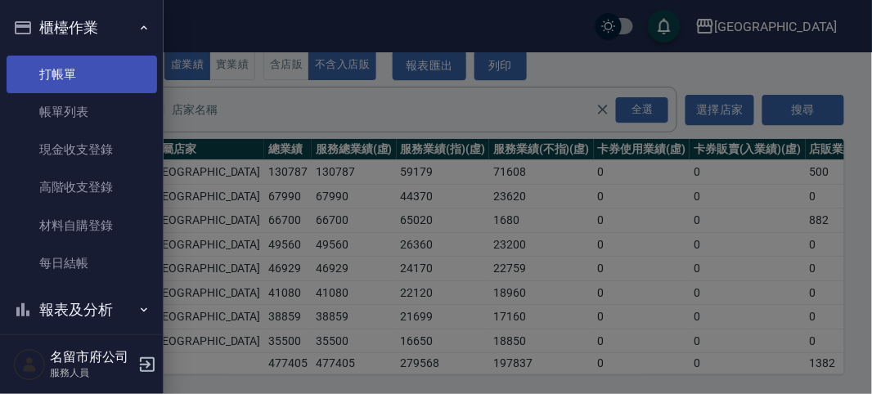
click at [77, 74] on link "打帳單" at bounding box center [82, 75] width 151 height 38
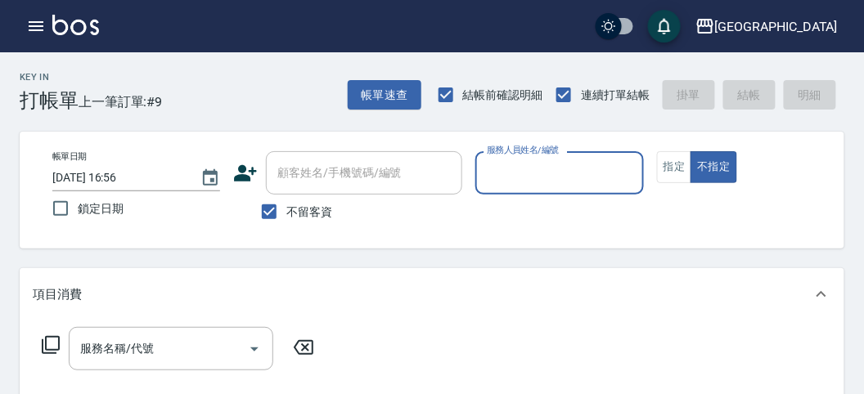
click at [194, 109] on div "Key In 打帳單 上一筆訂單:#9 帳單速查 結帳前確認明細 連續打單結帳 掛單 結帳 明細" at bounding box center [422, 82] width 844 height 60
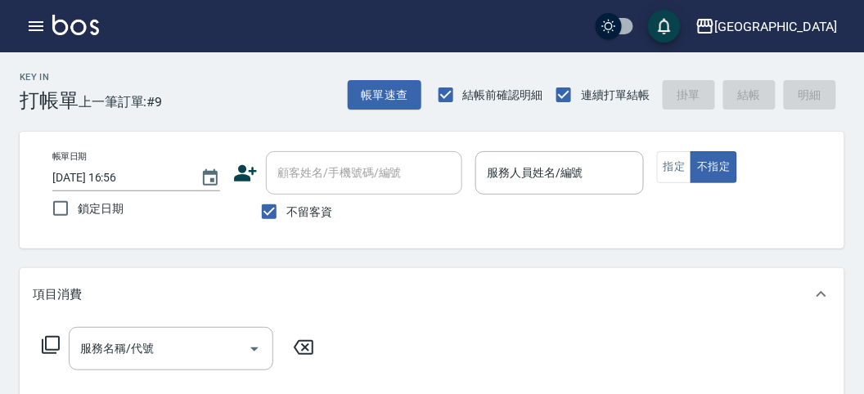
click at [230, 77] on div "Key In 打帳單 上一筆訂單:#9 帳單速查 結帳前確認明細 連續打單結帳 掛單 結帳 明細" at bounding box center [422, 82] width 844 height 60
click at [581, 178] on input "服務人員姓名/編號" at bounding box center [559, 173] width 153 height 29
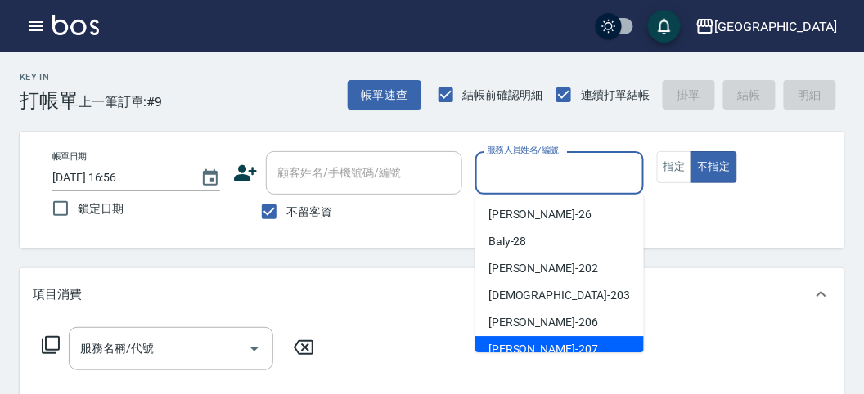
click at [555, 348] on div "[PERSON_NAME] -207" at bounding box center [559, 349] width 169 height 27
type input "[PERSON_NAME]-207"
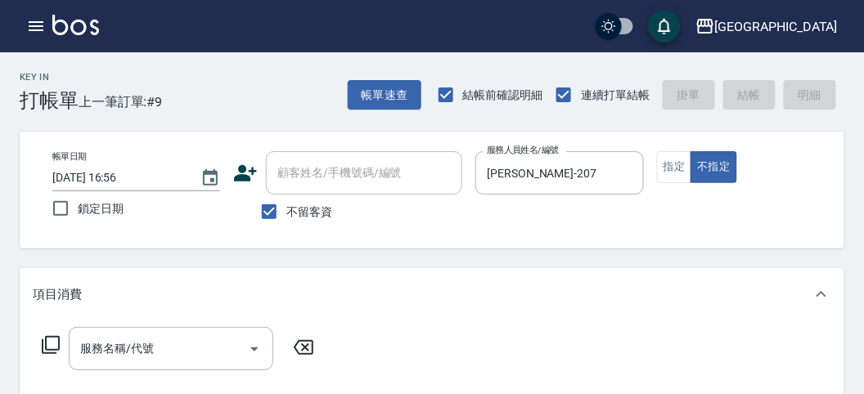
click at [55, 344] on icon at bounding box center [51, 345] width 20 height 20
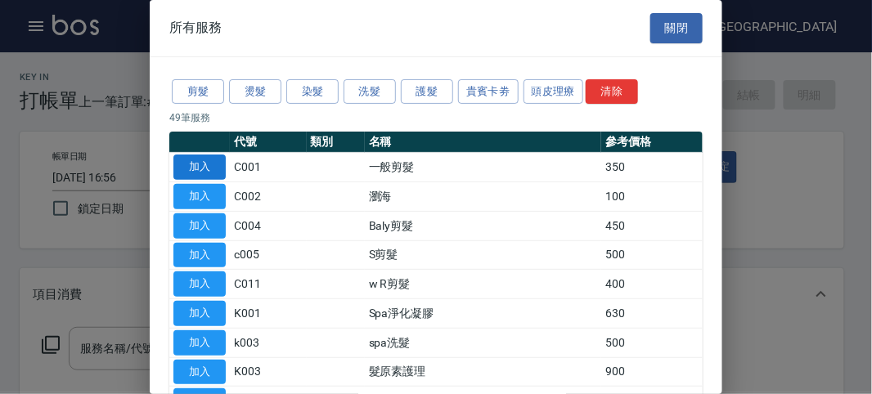
click at [215, 175] on button "加入" at bounding box center [199, 167] width 52 height 25
type input "一般剪髮(C001)"
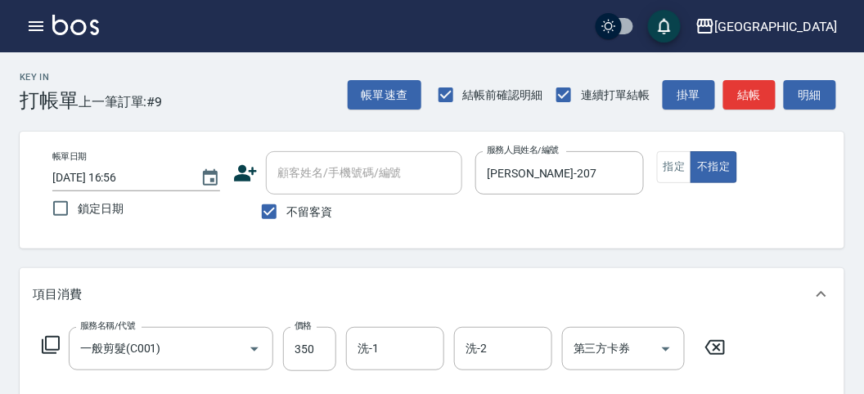
click at [35, 346] on div "服務名稱/代號 一般剪髮(C001) 服務名稱/代號 價格 350 價格 洗-1 洗-1 洗-2 洗-2 第三方卡券 第三方卡券" at bounding box center [384, 349] width 703 height 44
click at [43, 346] on icon at bounding box center [51, 345] width 20 height 20
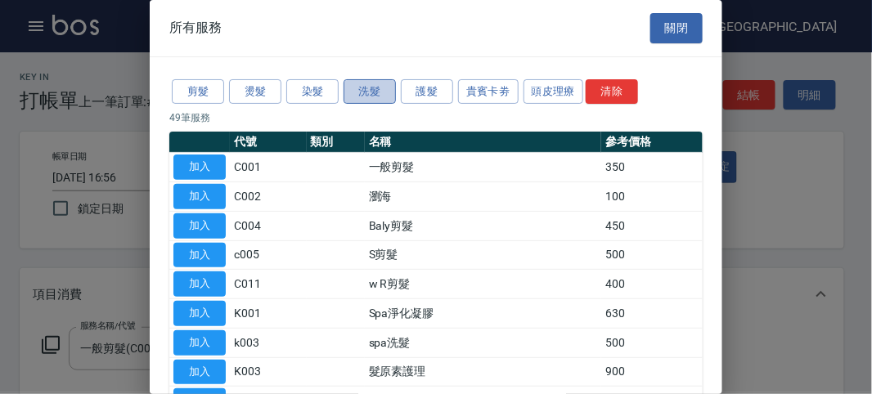
click at [356, 94] on button "洗髮" at bounding box center [370, 91] width 52 height 25
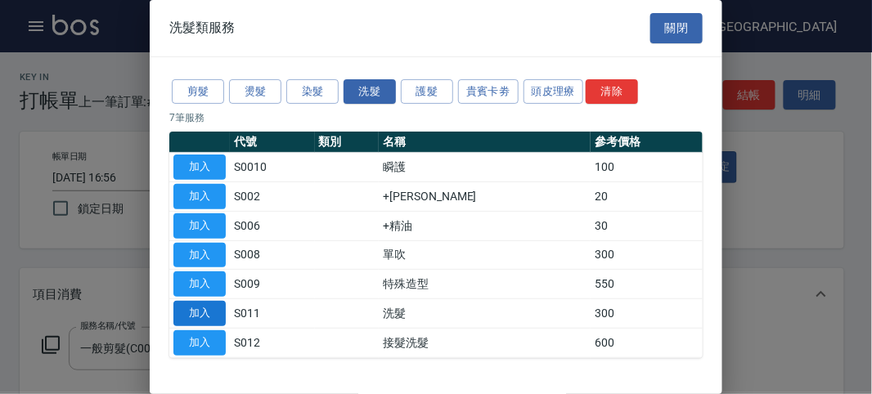
click at [219, 312] on button "加入" at bounding box center [199, 313] width 52 height 25
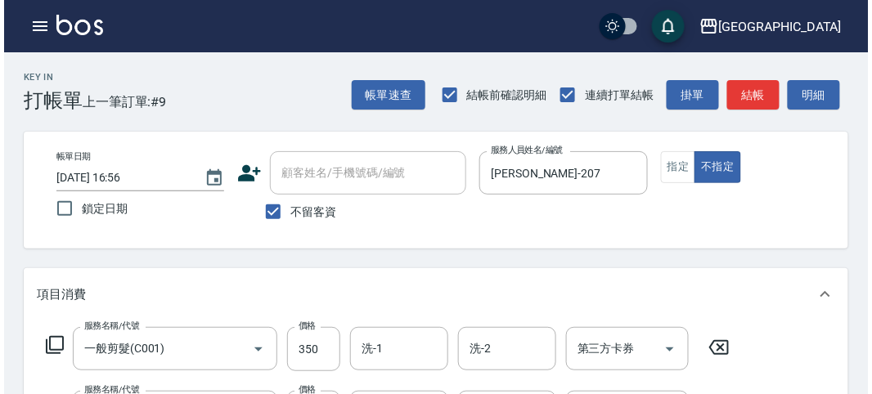
scroll to position [542, 0]
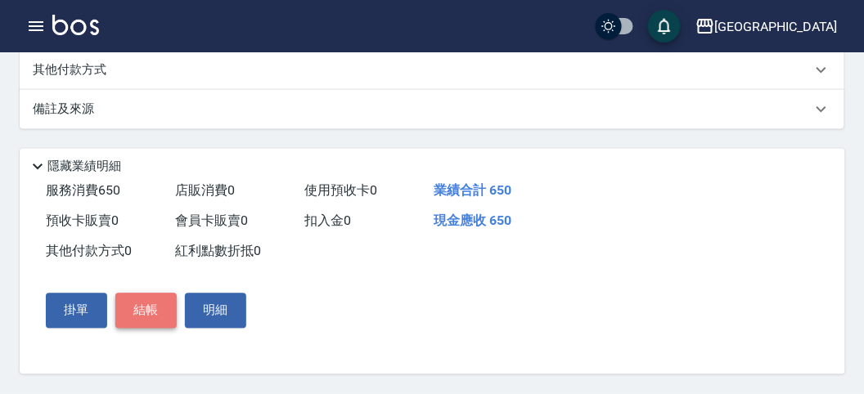
click at [142, 319] on button "結帳" at bounding box center [145, 311] width 61 height 34
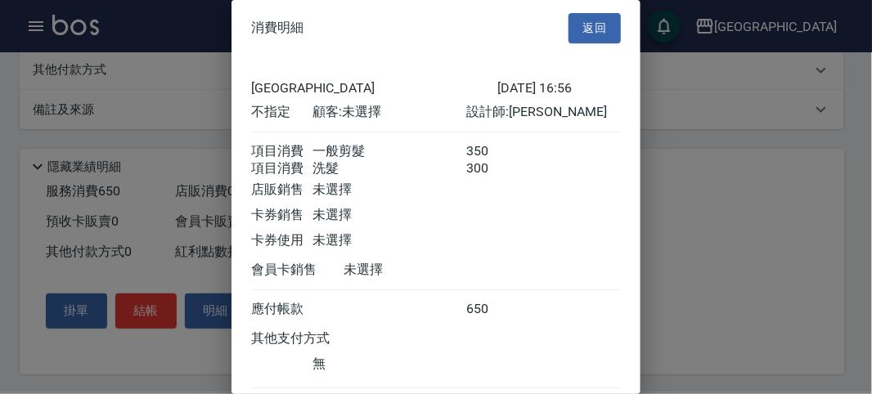
scroll to position [109, 0]
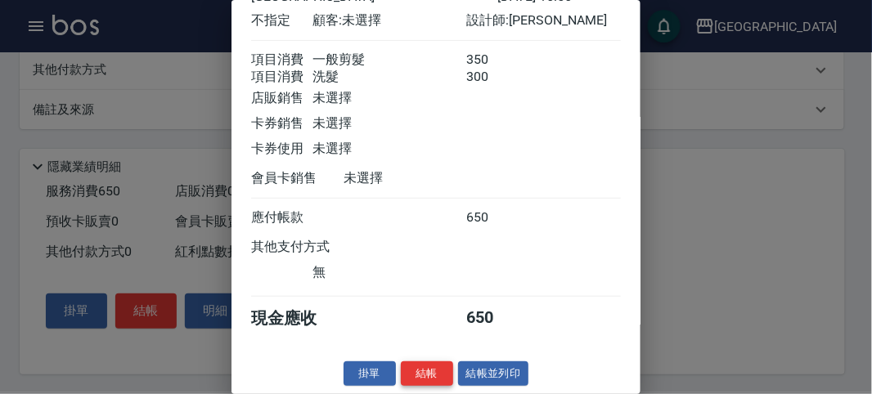
click at [418, 374] on button "結帳" at bounding box center [427, 374] width 52 height 25
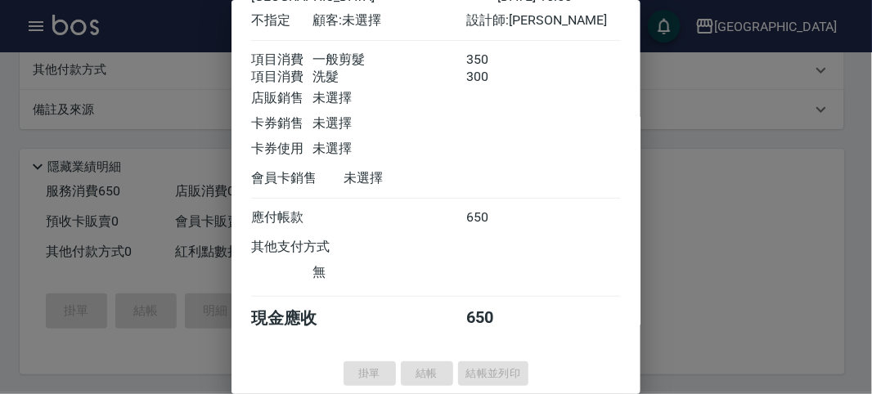
type input "[DATE] 17:07"
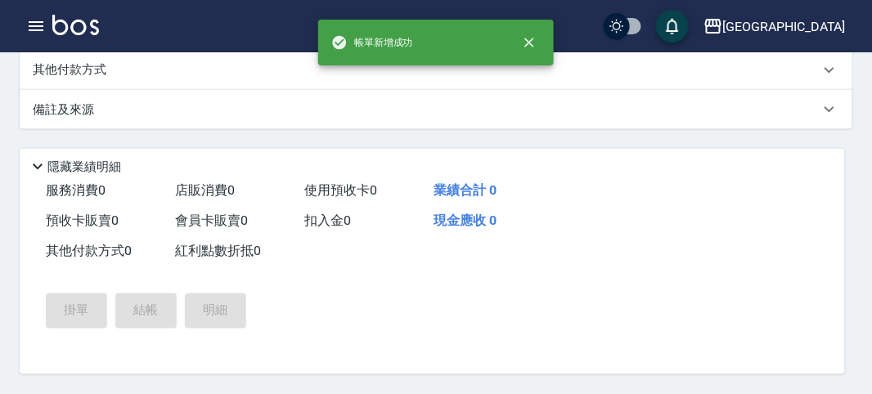
scroll to position [0, 0]
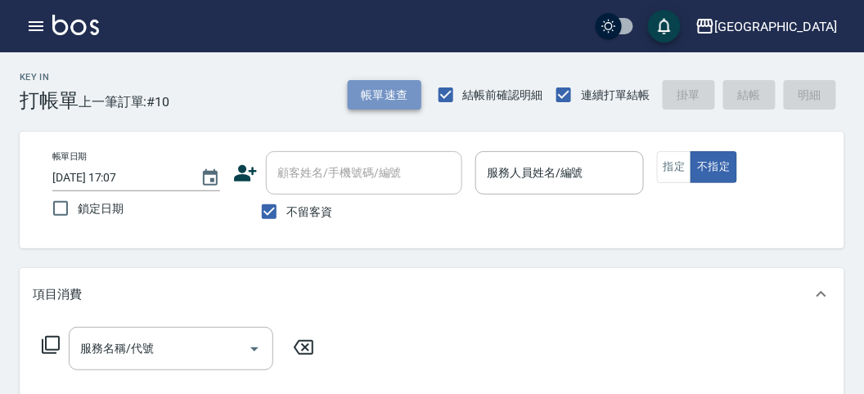
click at [371, 94] on button "帳單速查" at bounding box center [385, 95] width 74 height 30
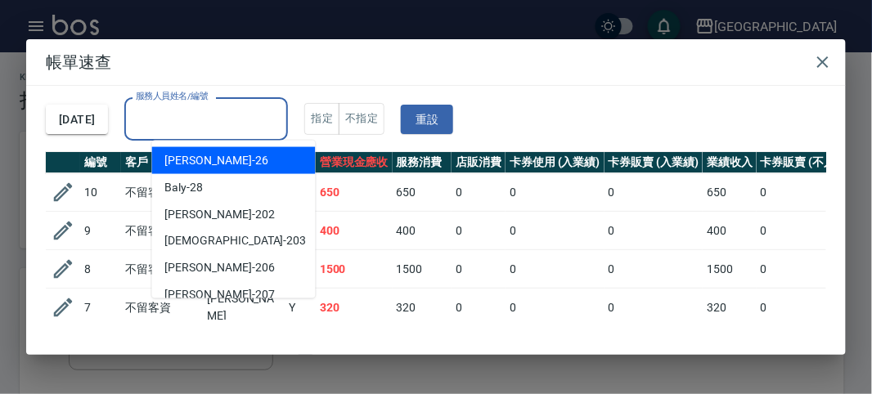
click at [256, 107] on input "服務人員姓名/編號" at bounding box center [206, 119] width 149 height 29
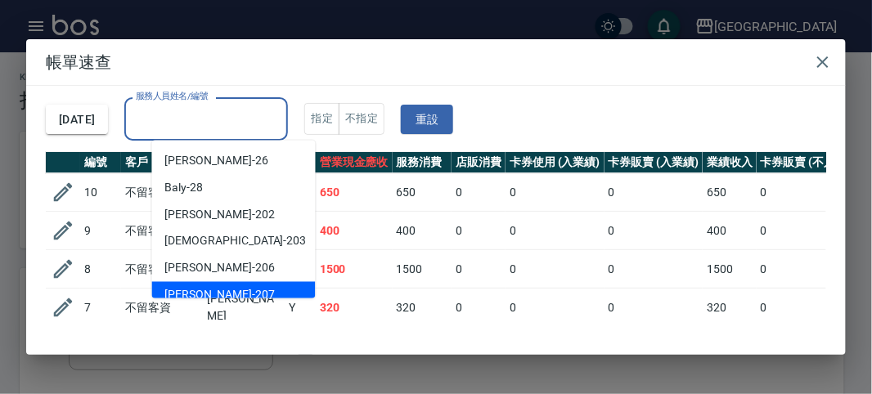
click at [209, 291] on span "[PERSON_NAME] -207" at bounding box center [220, 295] width 110 height 17
type input "[PERSON_NAME]-207"
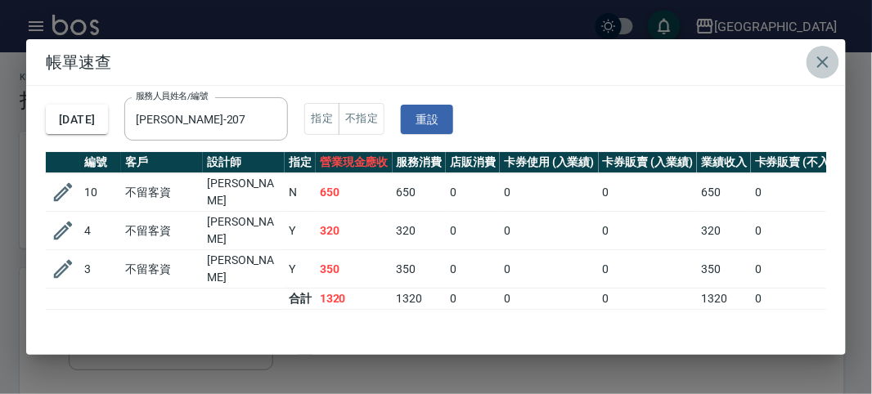
click at [824, 65] on icon "button" at bounding box center [823, 62] width 20 height 20
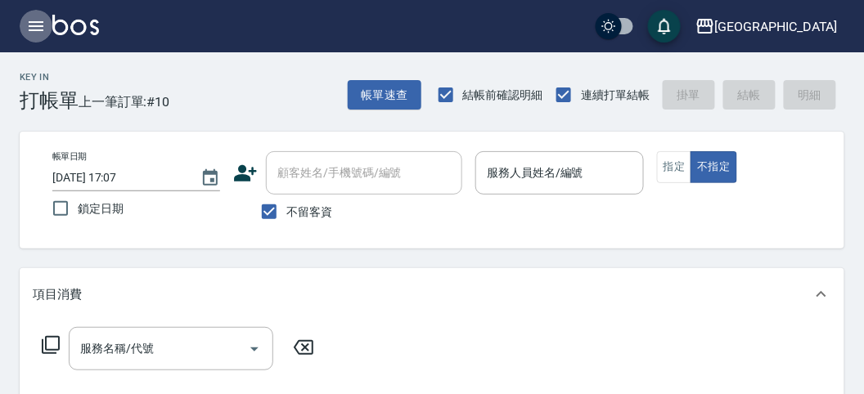
click at [29, 22] on icon "button" at bounding box center [36, 26] width 15 height 10
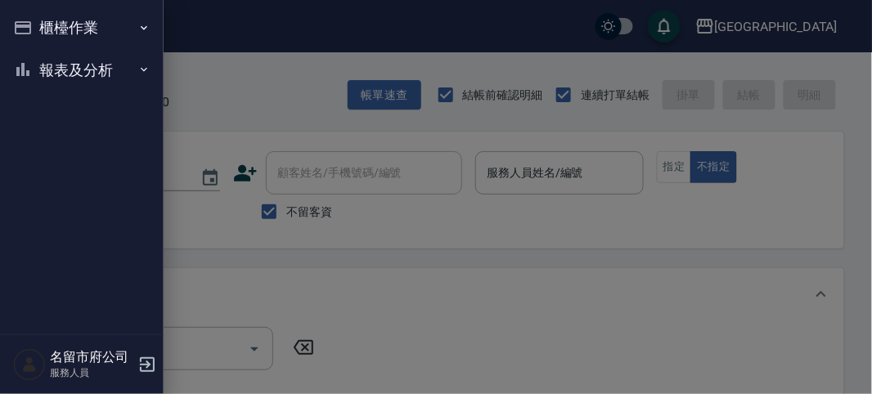
click at [42, 70] on button "報表及分析" at bounding box center [82, 70] width 151 height 43
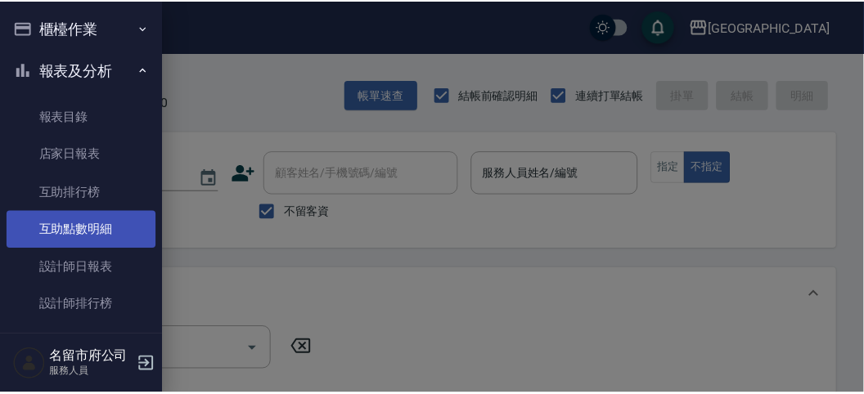
scroll to position [53, 0]
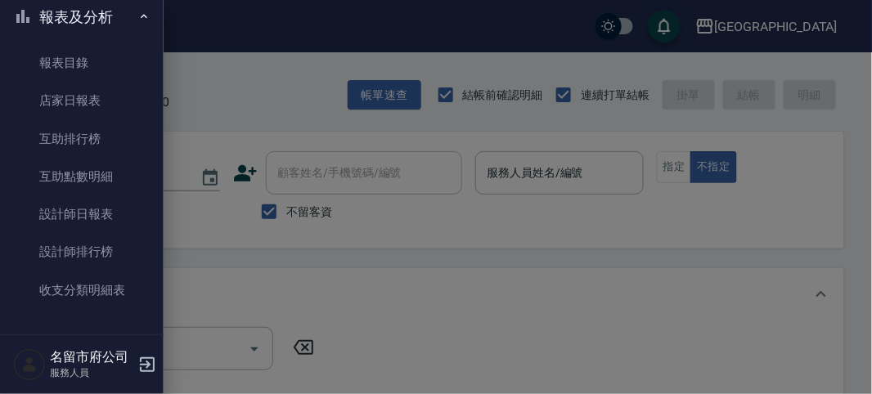
click at [74, 245] on link "設計師排行榜" at bounding box center [82, 252] width 151 height 38
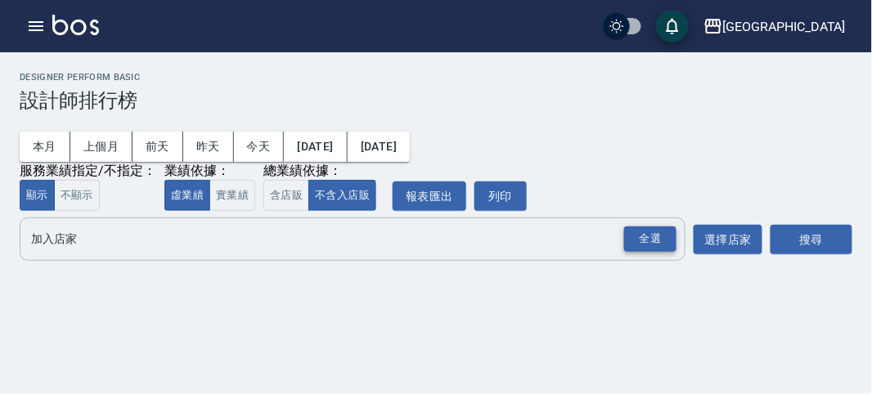
click at [656, 243] on div "全選" at bounding box center [650, 239] width 52 height 25
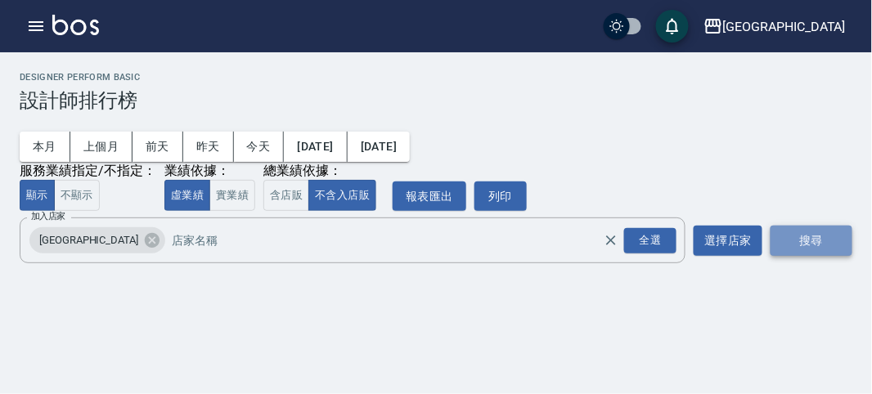
click at [835, 240] on button "搜尋" at bounding box center [812, 241] width 82 height 30
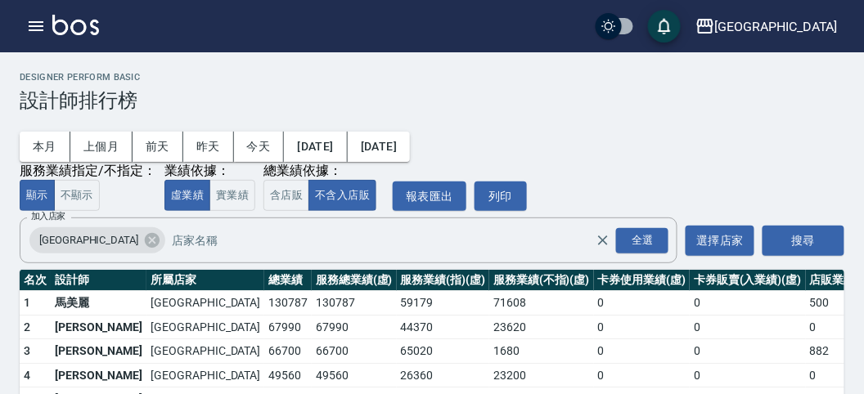
scroll to position [143, 0]
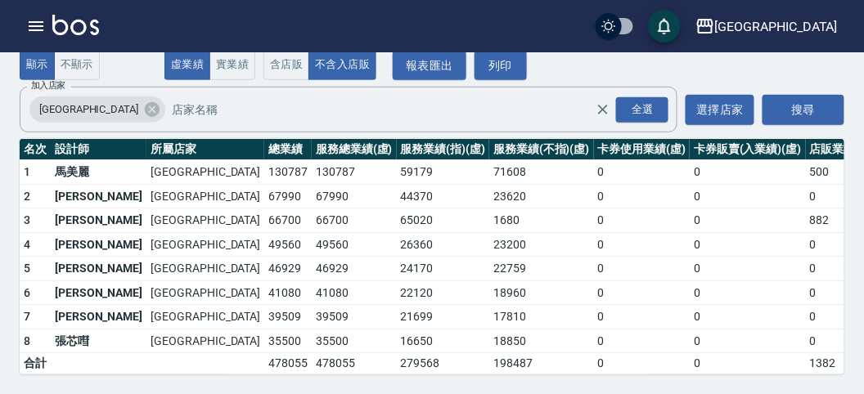
click at [82, 29] on img at bounding box center [75, 25] width 47 height 20
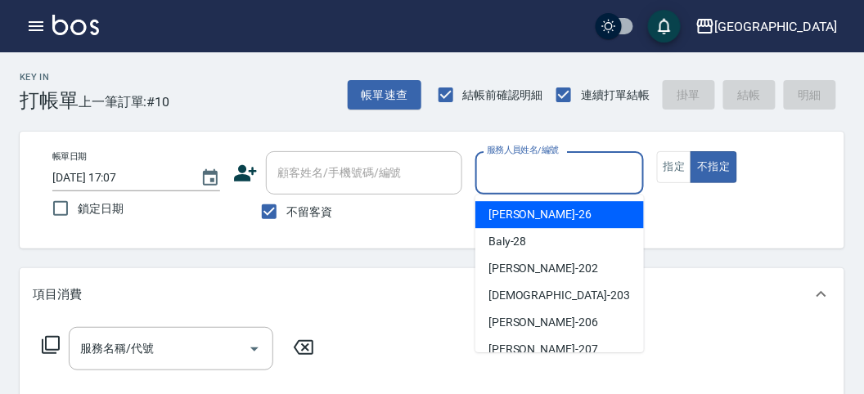
click at [552, 179] on input "服務人員姓名/編號" at bounding box center [559, 173] width 153 height 29
click at [549, 222] on div "[PERSON_NAME] -26" at bounding box center [559, 214] width 169 height 27
type input "[PERSON_NAME]-26"
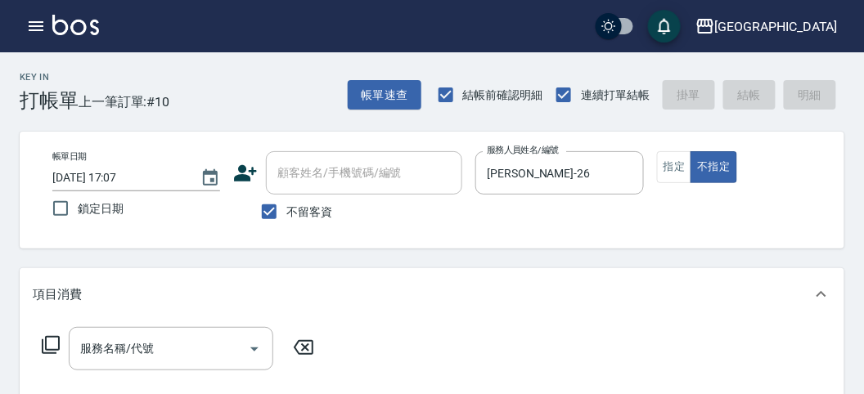
click at [50, 341] on icon at bounding box center [51, 345] width 20 height 20
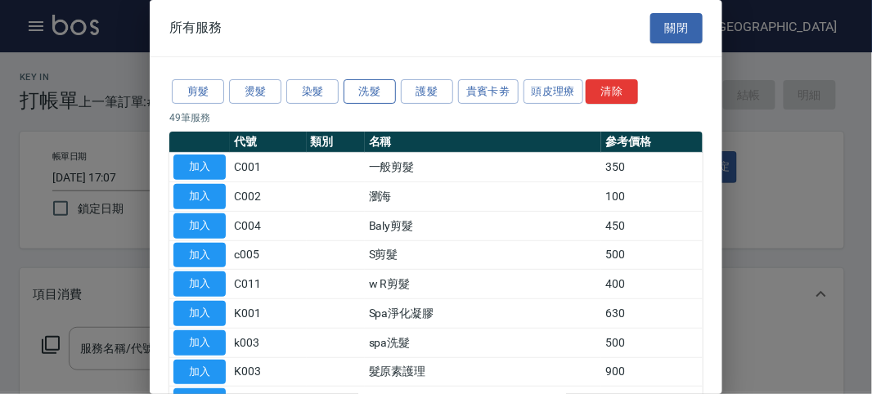
click at [360, 91] on button "洗髮" at bounding box center [370, 91] width 52 height 25
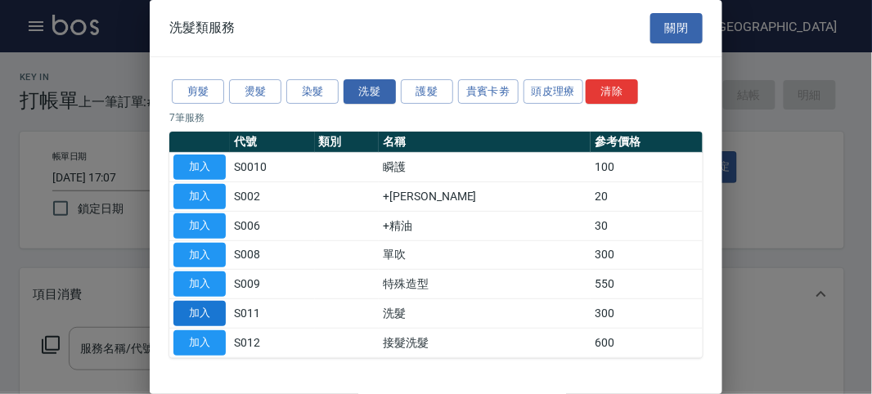
click at [213, 311] on button "加入" at bounding box center [199, 313] width 52 height 25
type input "洗髮(S011)"
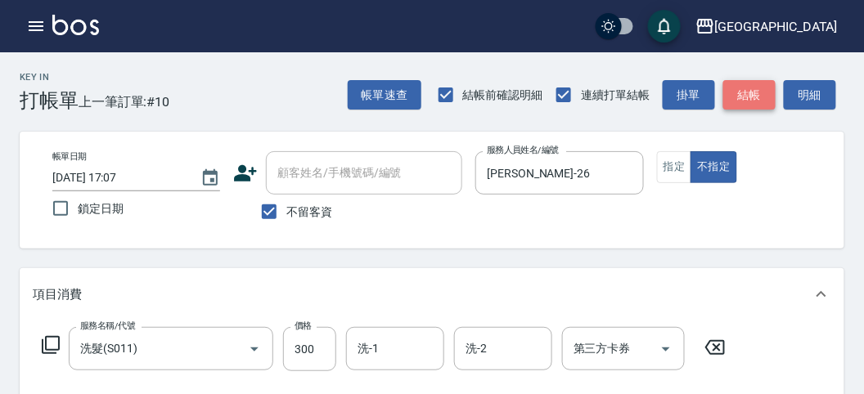
click at [747, 97] on button "結帳" at bounding box center [749, 95] width 52 height 30
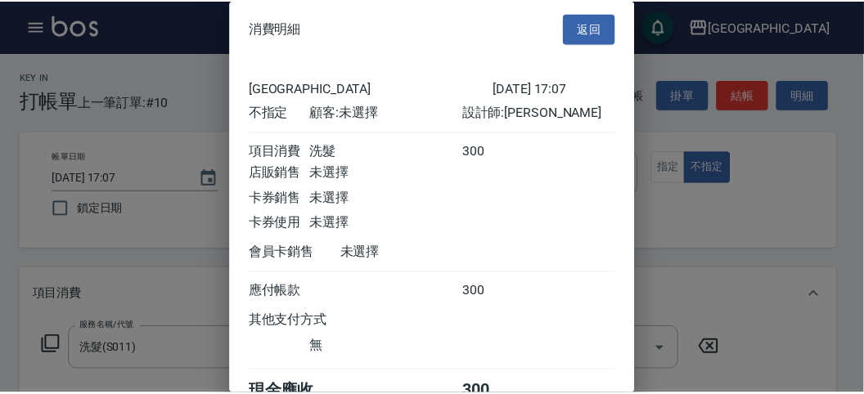
scroll to position [91, 0]
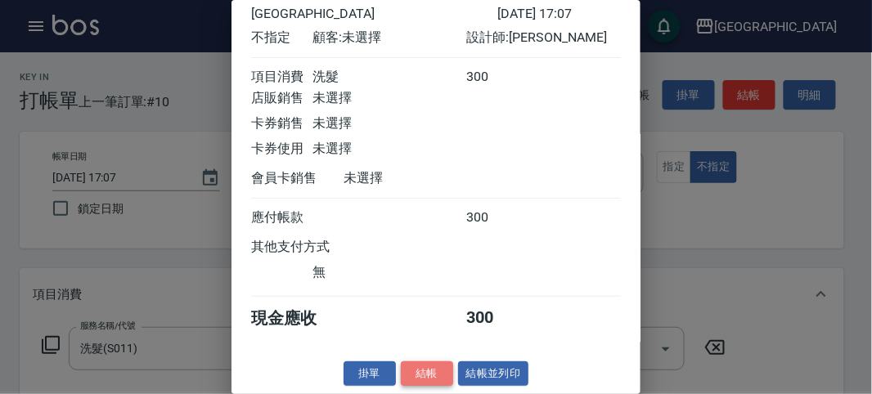
drag, startPoint x: 415, startPoint y: 379, endPoint x: 427, endPoint y: 366, distance: 17.4
click at [418, 378] on button "結帳" at bounding box center [427, 374] width 52 height 25
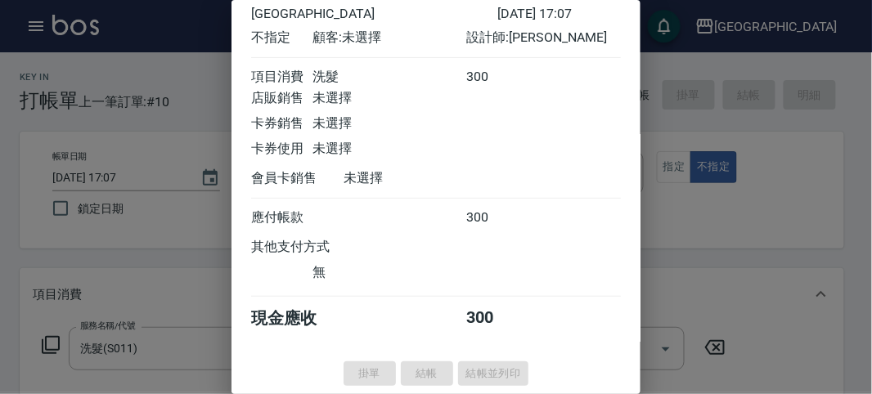
type input "[DATE] 17:43"
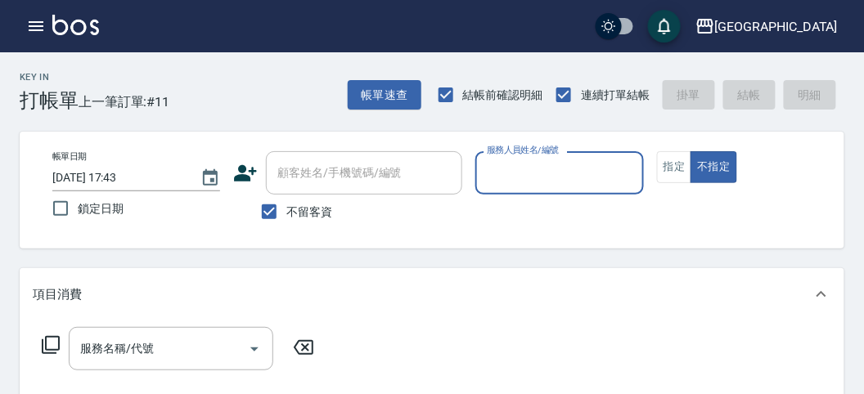
click at [528, 177] on input "服務人員姓名/編號" at bounding box center [559, 173] width 153 height 29
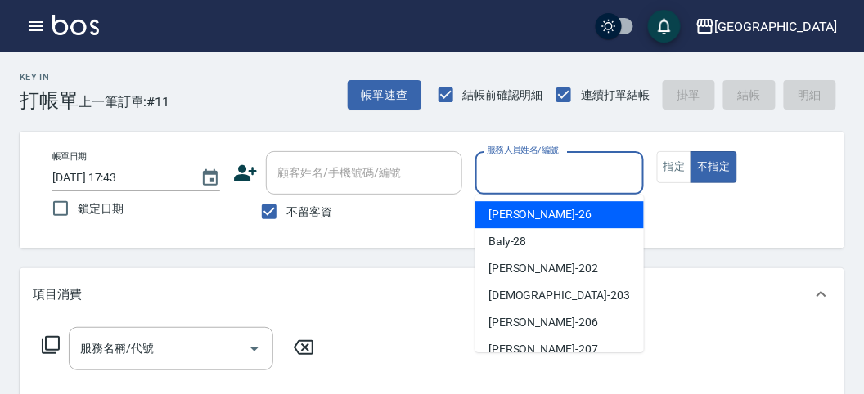
click at [553, 219] on div "[PERSON_NAME] -26" at bounding box center [559, 214] width 169 height 27
type input "[PERSON_NAME]-26"
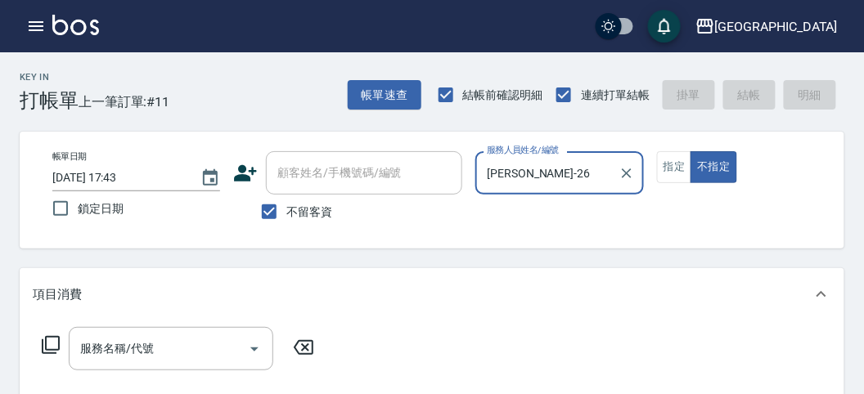
click at [54, 344] on icon at bounding box center [51, 345] width 20 height 20
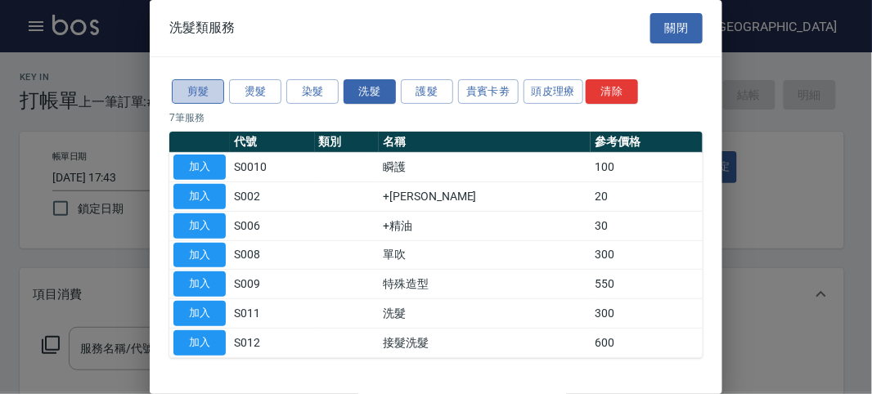
click at [196, 88] on button "剪髮" at bounding box center [198, 91] width 52 height 25
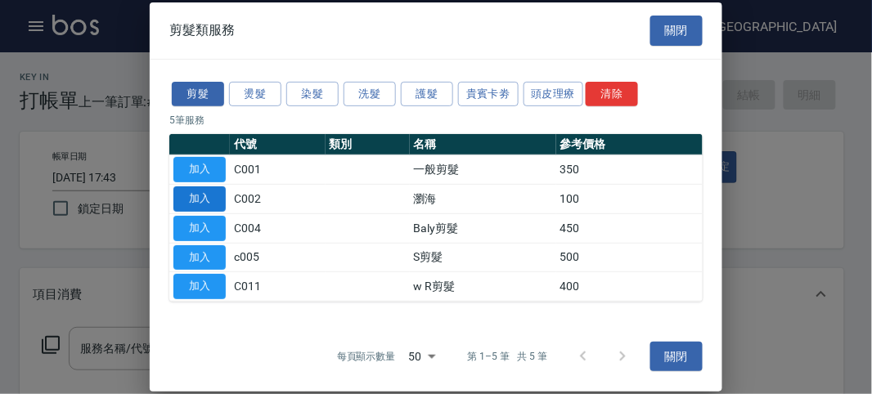
click at [212, 197] on button "加入" at bounding box center [199, 199] width 52 height 25
type input "瀏海(C002)"
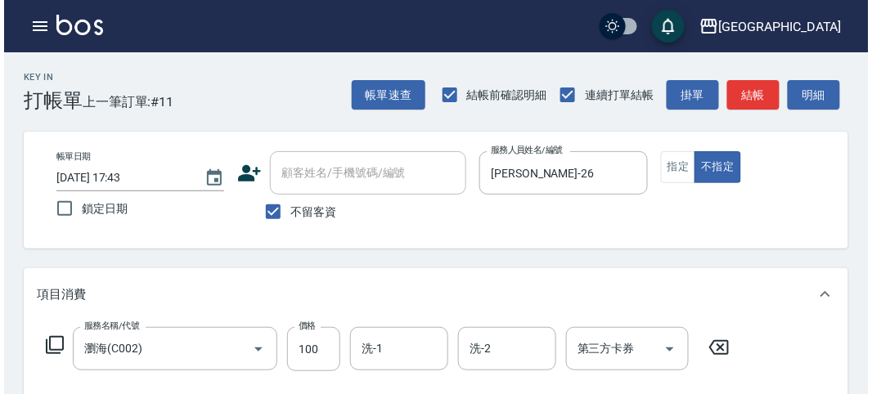
scroll to position [479, 0]
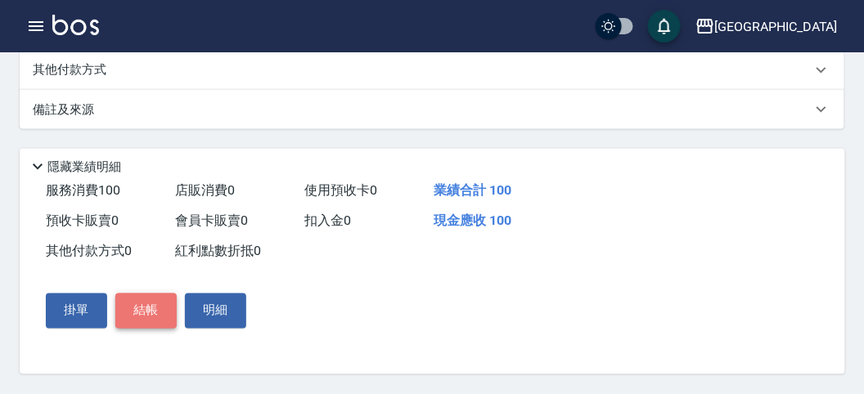
click at [166, 306] on button "結帳" at bounding box center [145, 311] width 61 height 34
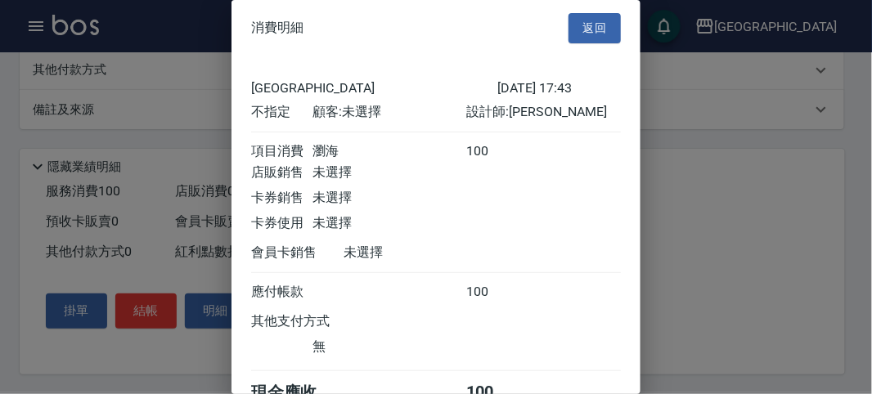
scroll to position [91, 0]
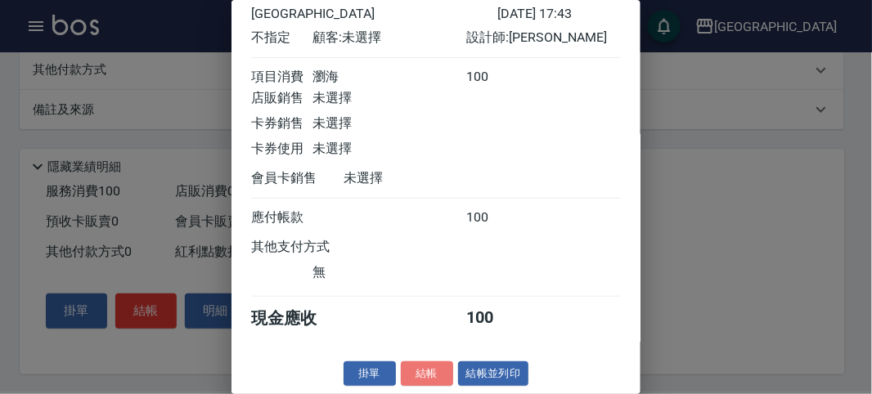
click at [433, 374] on button "結帳" at bounding box center [427, 374] width 52 height 25
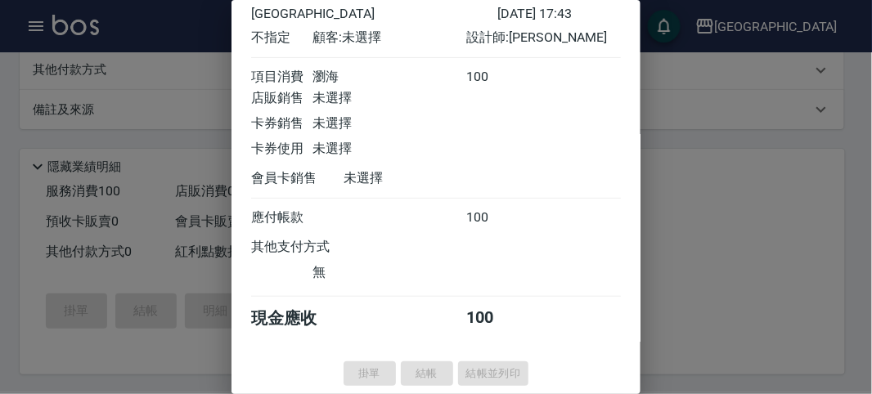
type input "[DATE] 17:47"
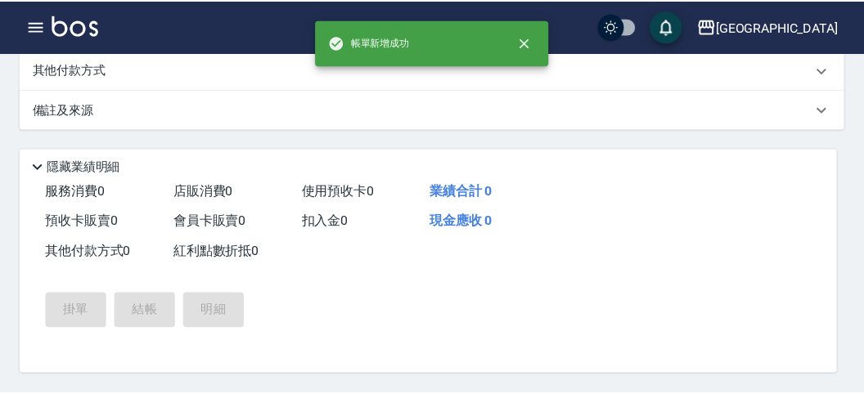
scroll to position [0, 0]
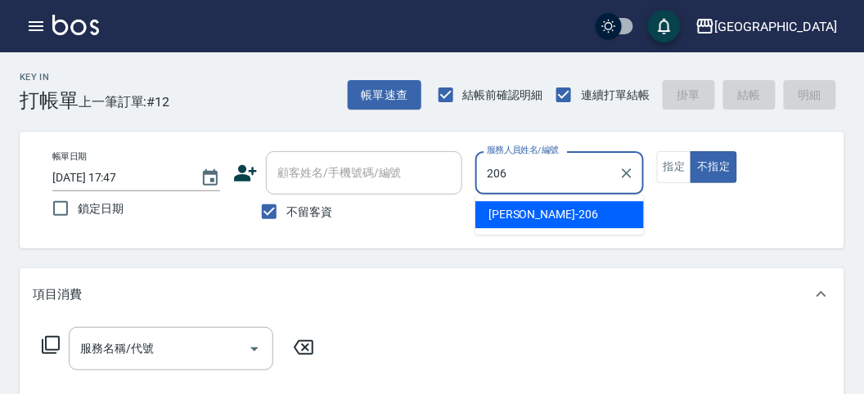
type input "[PERSON_NAME]-206"
type button "false"
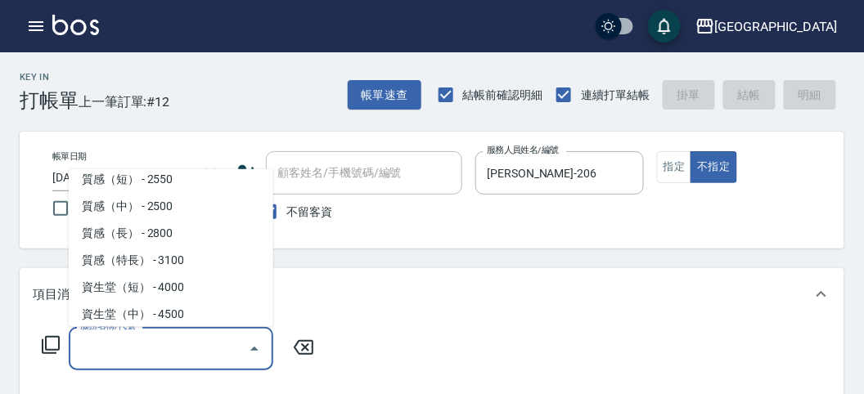
scroll to position [496, 0]
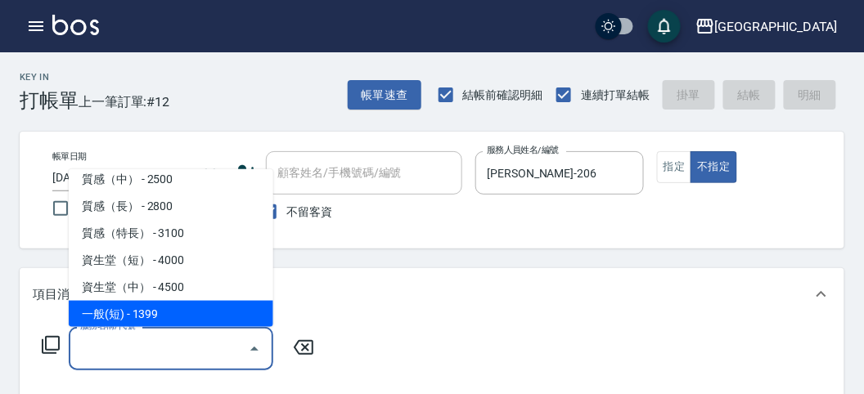
type input "一般(短)(R000)"
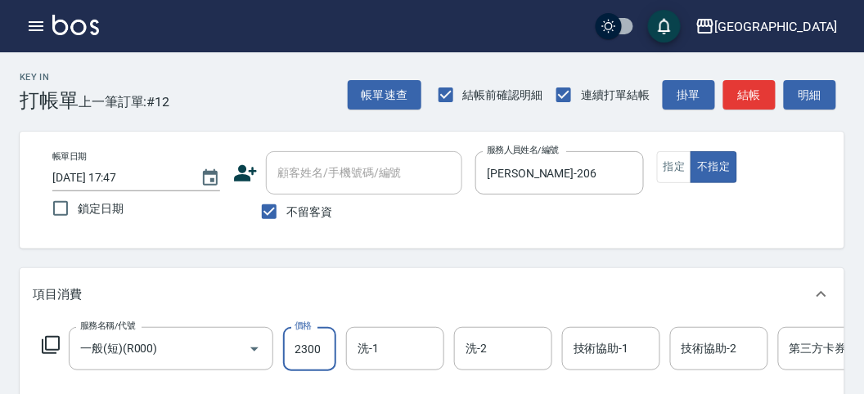
type input "2300"
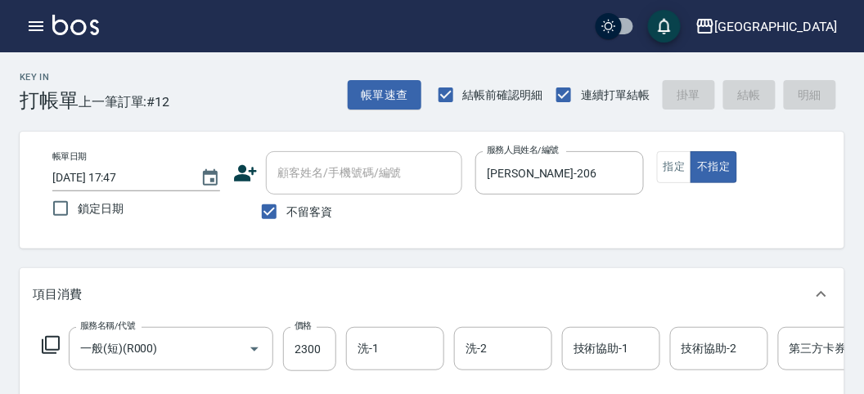
type input "[DATE] 17:48"
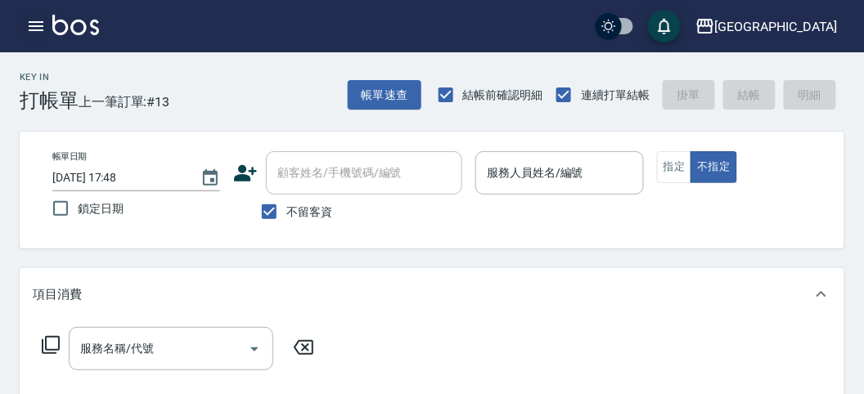
click at [35, 34] on icon "button" at bounding box center [36, 26] width 20 height 20
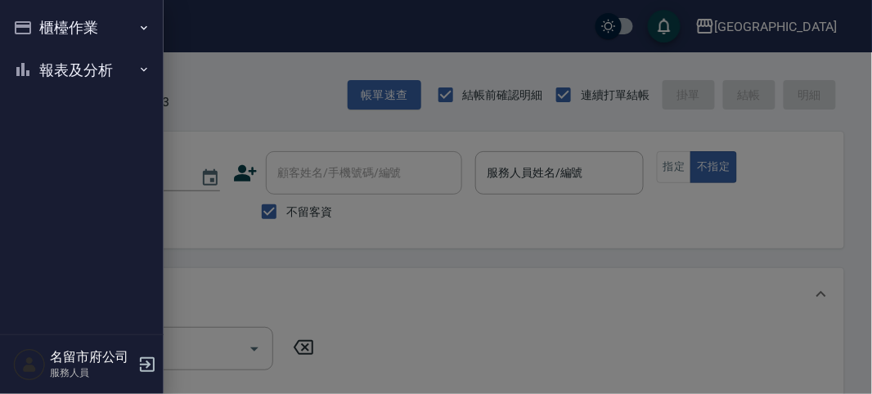
click at [47, 32] on button "櫃檯作業" at bounding box center [82, 28] width 151 height 43
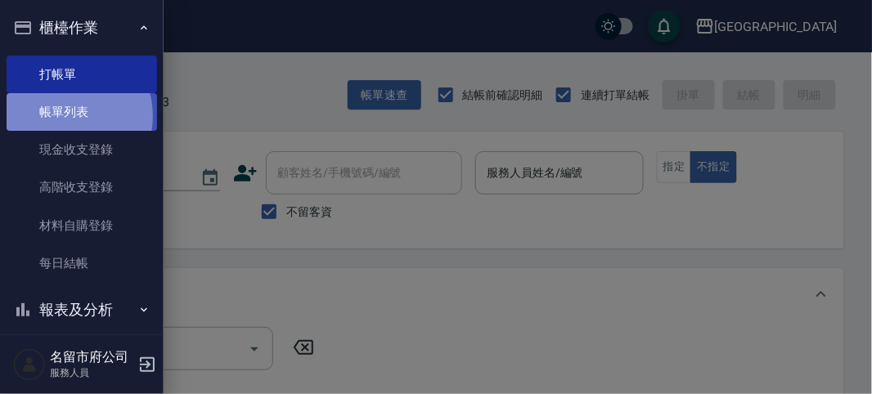
click at [64, 116] on link "帳單列表" at bounding box center [82, 112] width 151 height 38
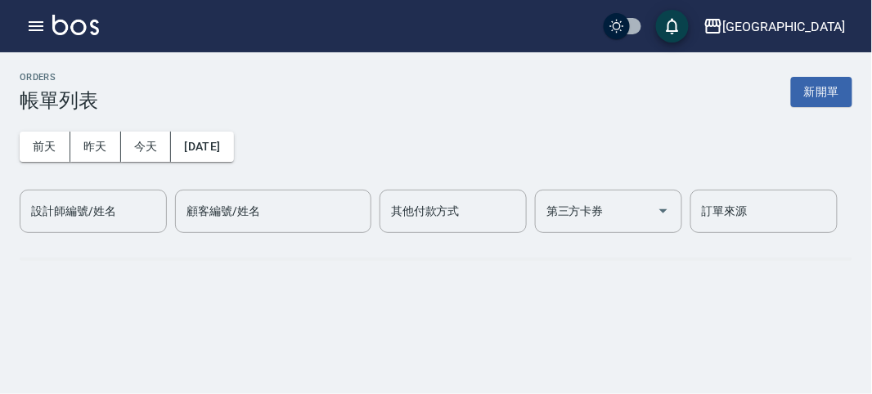
click at [70, 116] on div "[DATE] [DATE] [DATE] [DATE] 設計師編號/姓名 設計師編號/姓名 顧客編號/姓名 顧客編號/姓名 其他付款方式 其他付款方式 第三方…" at bounding box center [436, 172] width 833 height 121
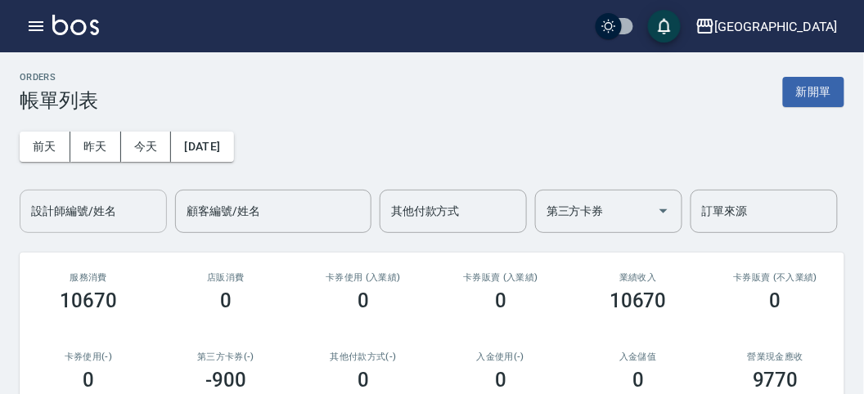
click at [95, 219] on input "設計師編號/姓名" at bounding box center [93, 211] width 133 height 29
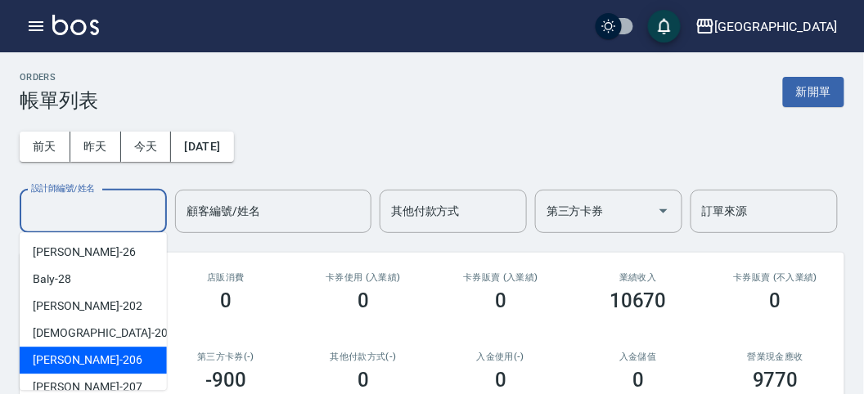
click at [105, 364] on div "[PERSON_NAME] -206" at bounding box center [93, 360] width 147 height 27
type input "[PERSON_NAME]-206"
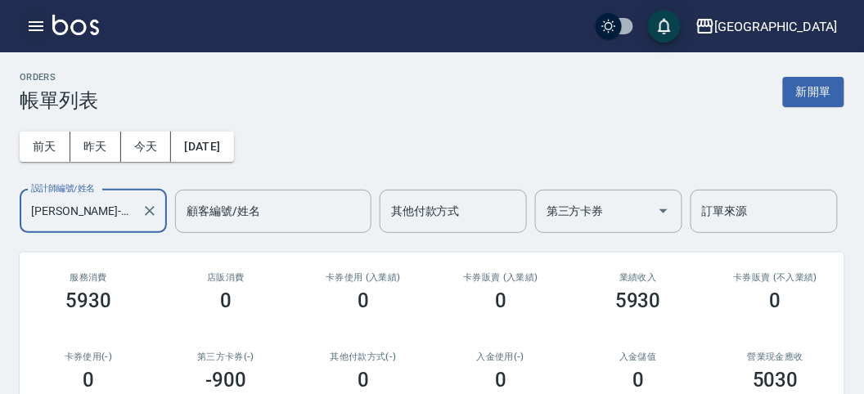
click at [38, 34] on icon "button" at bounding box center [36, 26] width 20 height 20
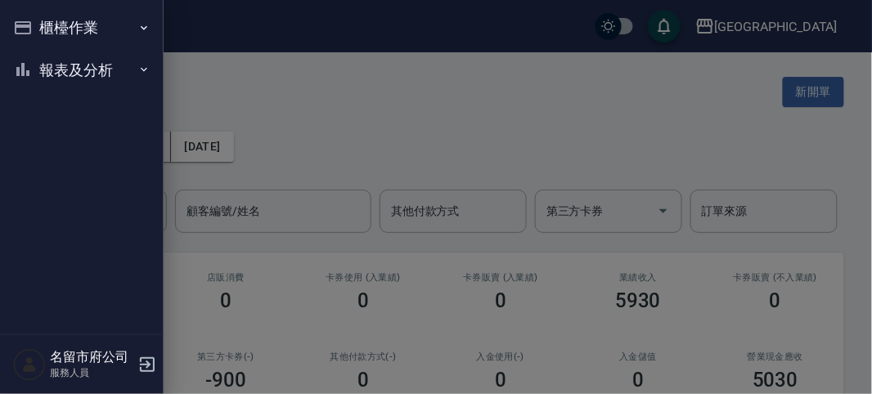
click at [38, 33] on button "櫃檯作業" at bounding box center [82, 28] width 151 height 43
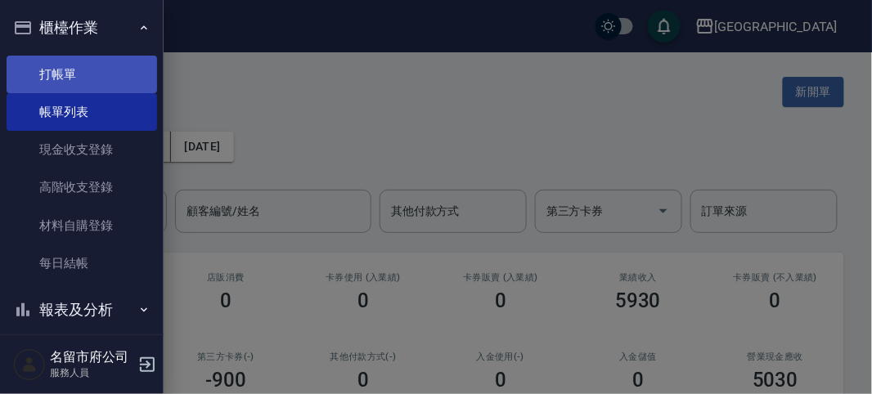
click at [63, 76] on link "打帳單" at bounding box center [82, 75] width 151 height 38
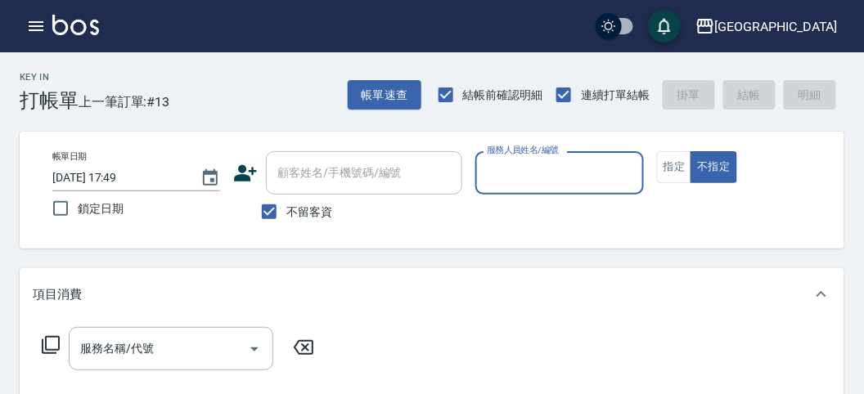
drag, startPoint x: 668, startPoint y: 171, endPoint x: 587, endPoint y: 176, distance: 81.1
click at [667, 171] on button "指定" at bounding box center [674, 167] width 35 height 32
click at [540, 176] on input "服務人員姓名/編號" at bounding box center [559, 173] width 153 height 29
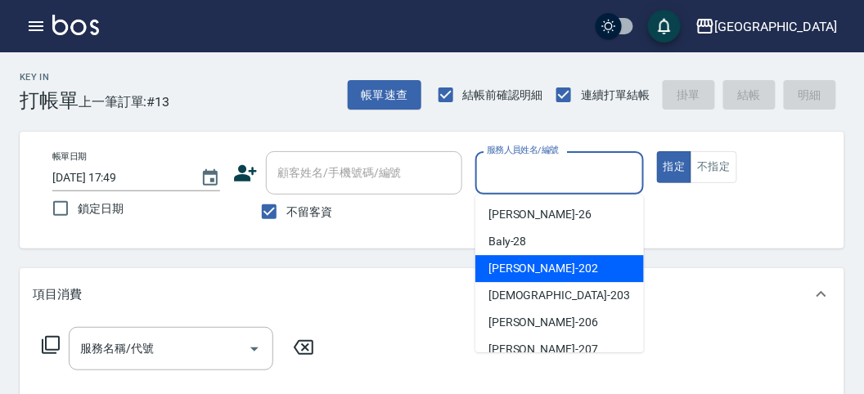
click at [531, 268] on div "[PERSON_NAME] -202" at bounding box center [559, 268] width 169 height 27
type input "[PERSON_NAME]-202"
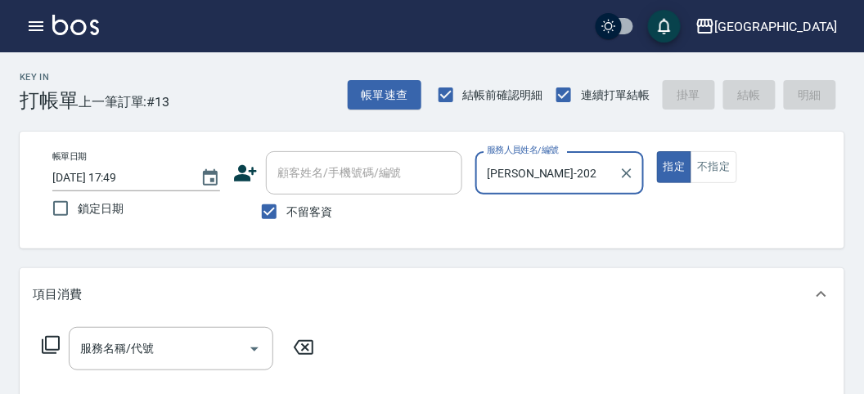
click at [46, 338] on icon at bounding box center [51, 345] width 18 height 18
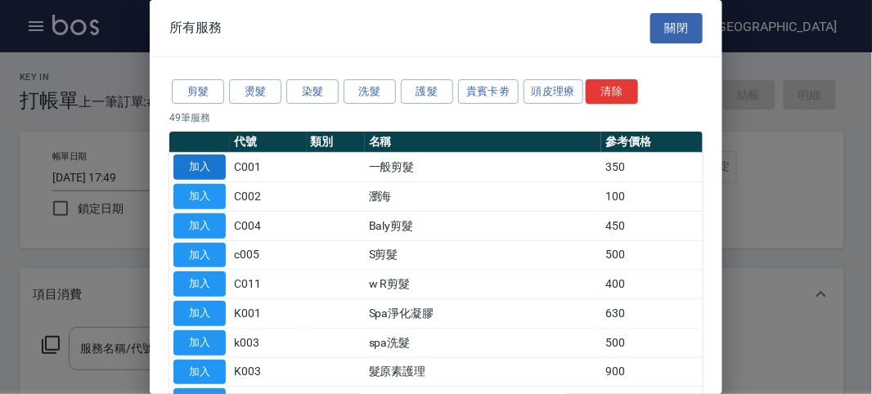
drag, startPoint x: 272, startPoint y: 88, endPoint x: 214, endPoint y: 172, distance: 102.3
click at [271, 88] on button "燙髮" at bounding box center [255, 91] width 52 height 25
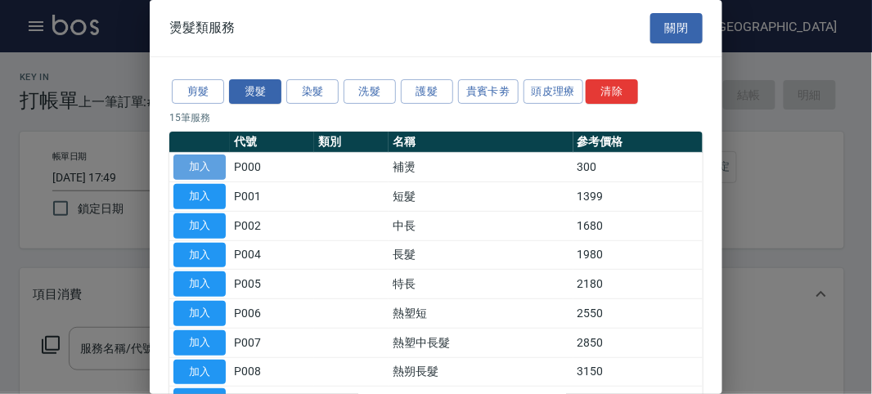
click at [202, 168] on button "加入" at bounding box center [199, 167] width 52 height 25
type input "補燙(P000)"
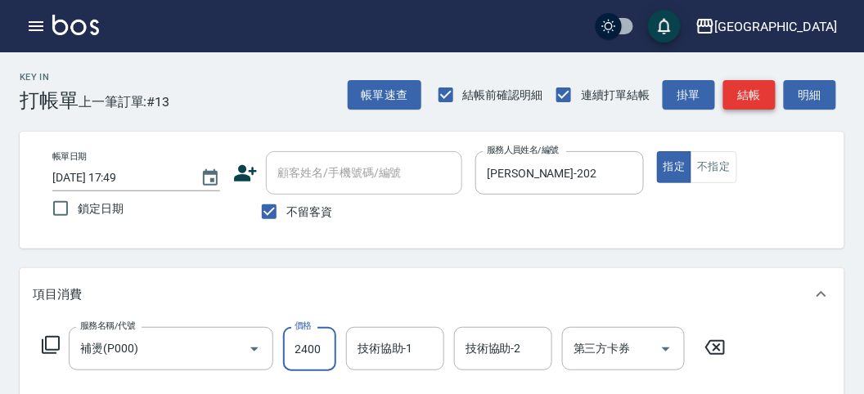
type input "2400"
click at [765, 88] on button "結帳" at bounding box center [749, 95] width 52 height 30
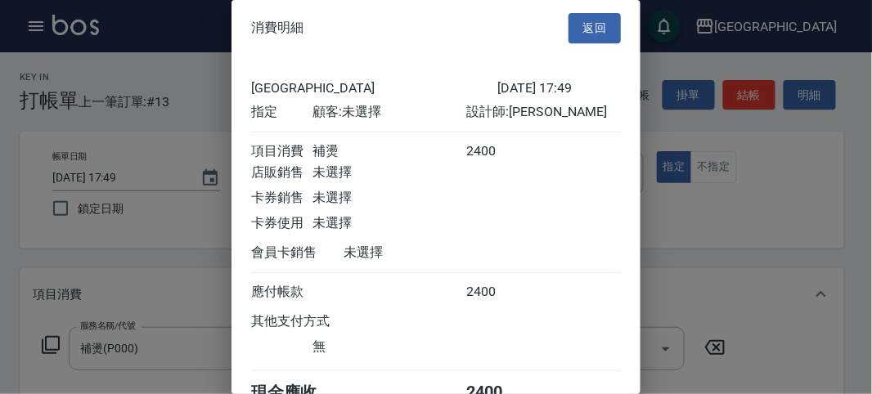
scroll to position [91, 0]
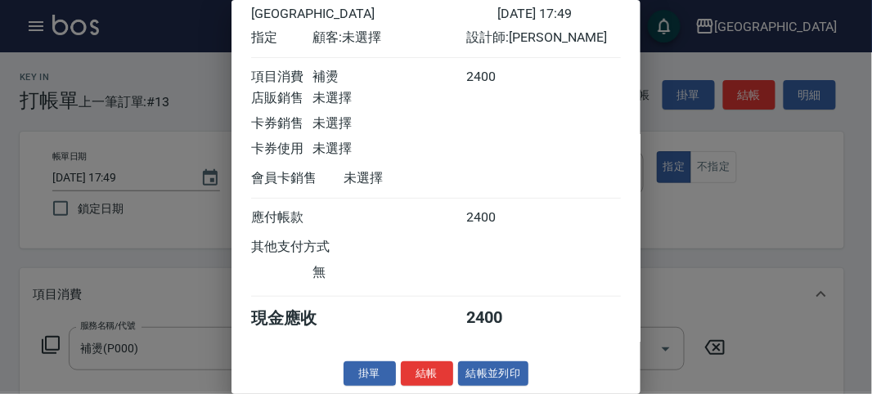
drag, startPoint x: 417, startPoint y: 368, endPoint x: 469, endPoint y: 362, distance: 51.9
click at [418, 368] on button "結帳" at bounding box center [427, 374] width 52 height 25
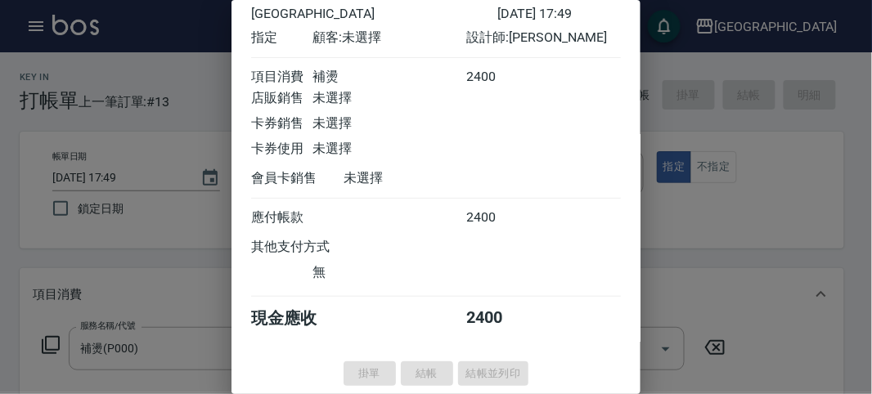
type input "[DATE] 18:10"
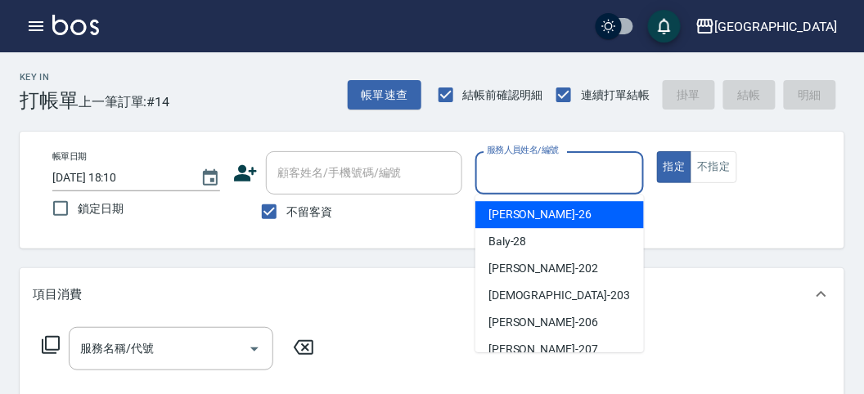
click at [503, 169] on input "服務人員姓名/編號" at bounding box center [559, 173] width 153 height 29
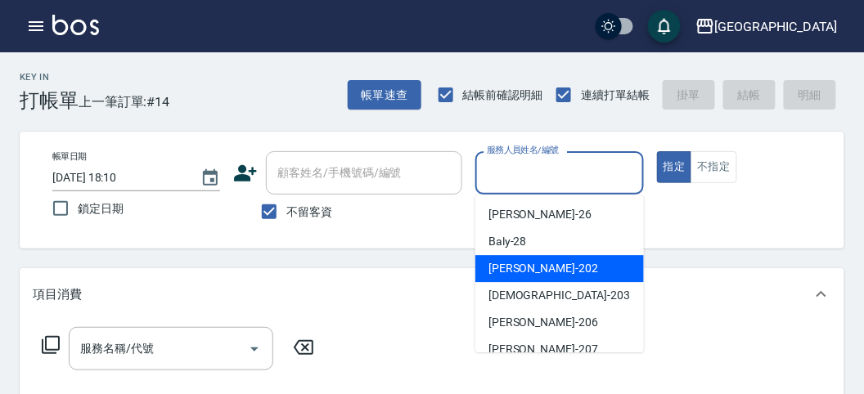
drag, startPoint x: 521, startPoint y: 264, endPoint x: 383, endPoint y: 303, distance: 143.7
click at [521, 265] on span "[PERSON_NAME] -202" at bounding box center [543, 268] width 110 height 17
type input "[PERSON_NAME]-202"
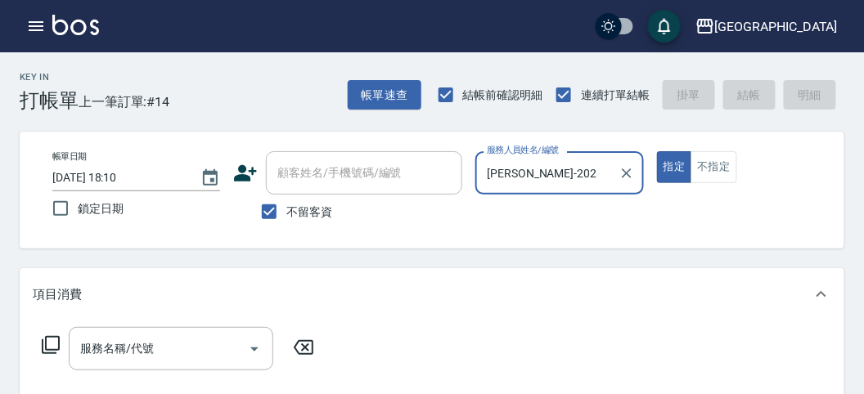
click at [55, 342] on icon at bounding box center [51, 345] width 20 height 20
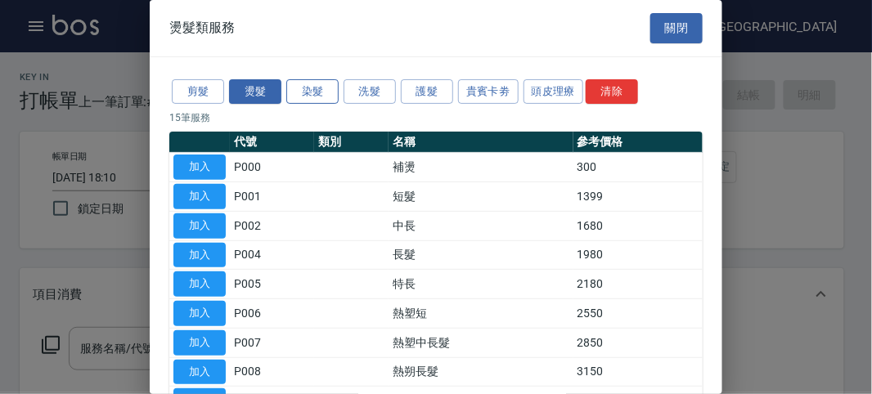
click at [320, 93] on button "染髮" at bounding box center [312, 91] width 52 height 25
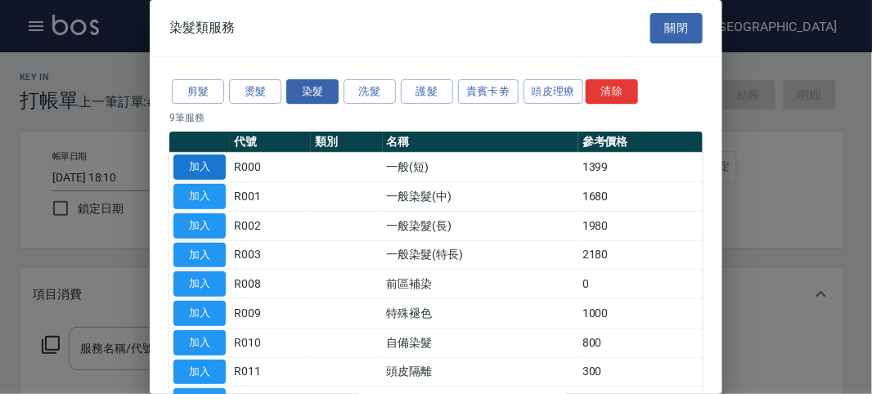
click at [209, 169] on button "加入" at bounding box center [199, 167] width 52 height 25
type input "一般(短)(R000)"
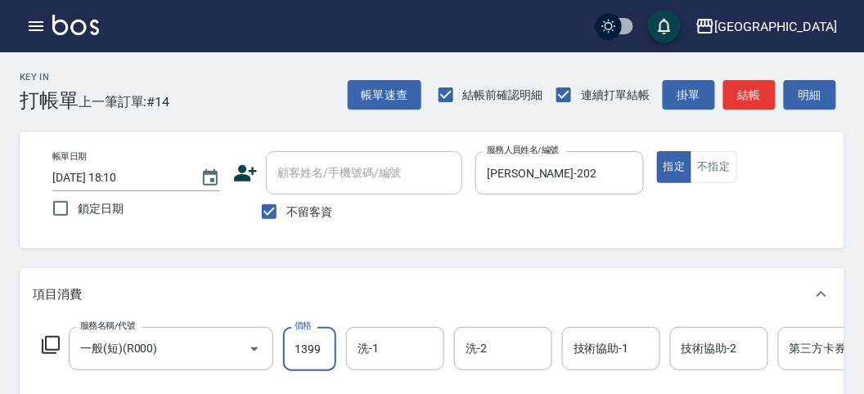
click at [325, 352] on input "1399" at bounding box center [309, 349] width 53 height 44
type input "750"
click at [47, 345] on icon at bounding box center [51, 345] width 20 height 20
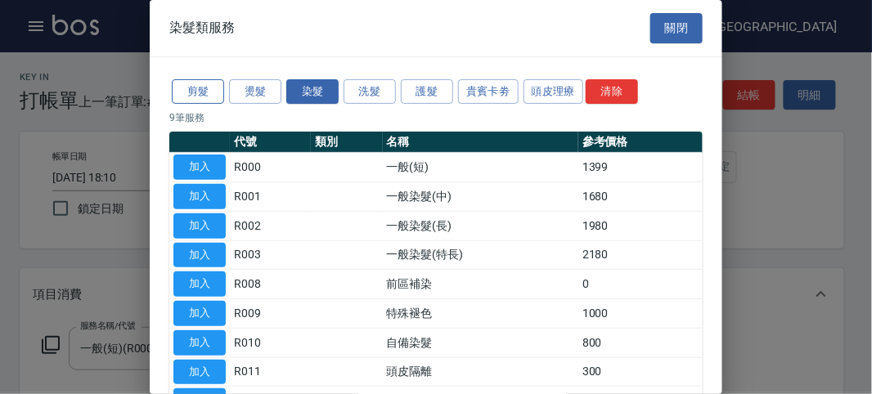
click at [215, 88] on button "剪髮" at bounding box center [198, 91] width 52 height 25
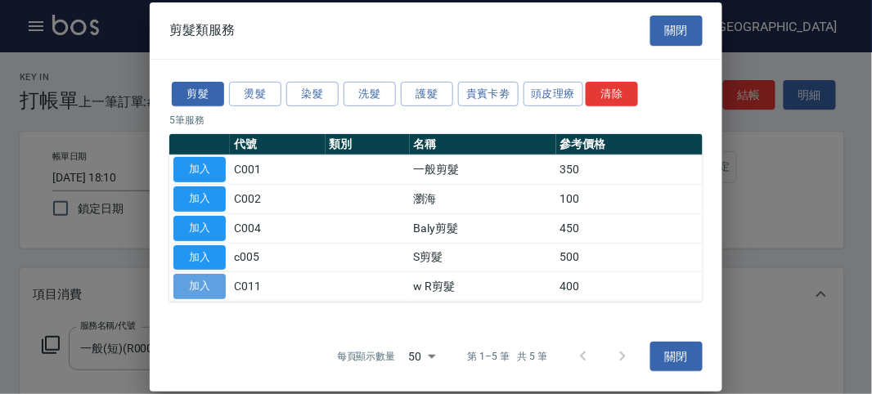
click at [211, 287] on button "加入" at bounding box center [199, 286] width 52 height 25
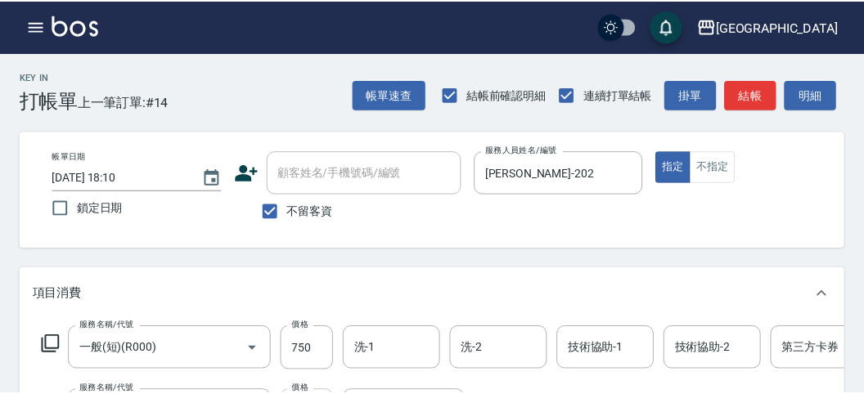
scroll to position [41, 0]
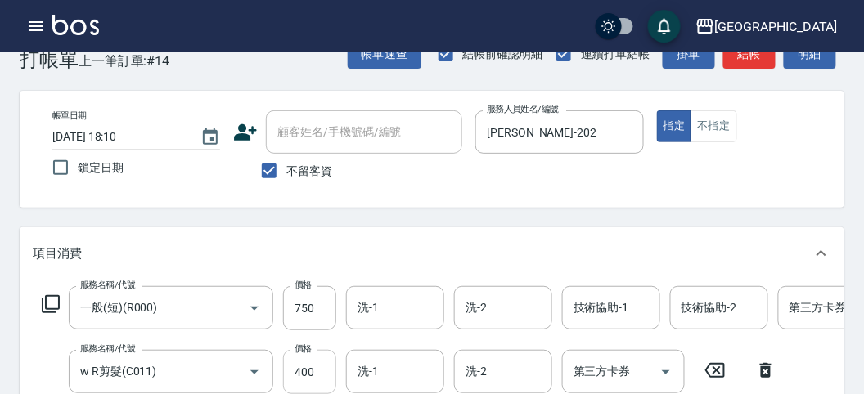
click at [308, 369] on input "400" at bounding box center [309, 372] width 53 height 44
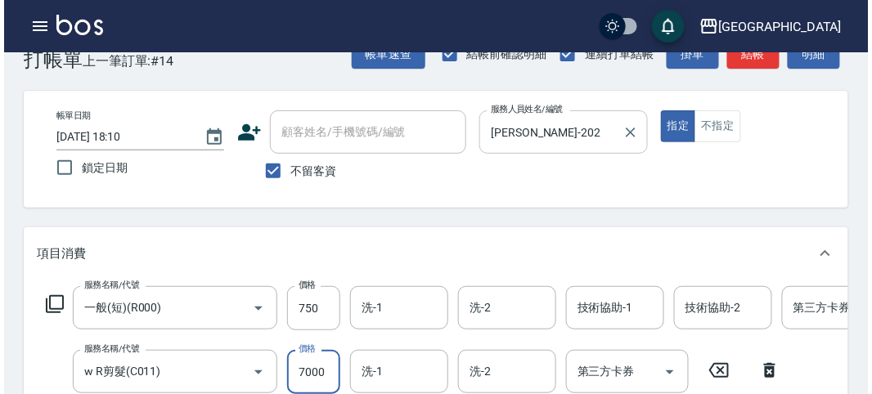
scroll to position [0, 0]
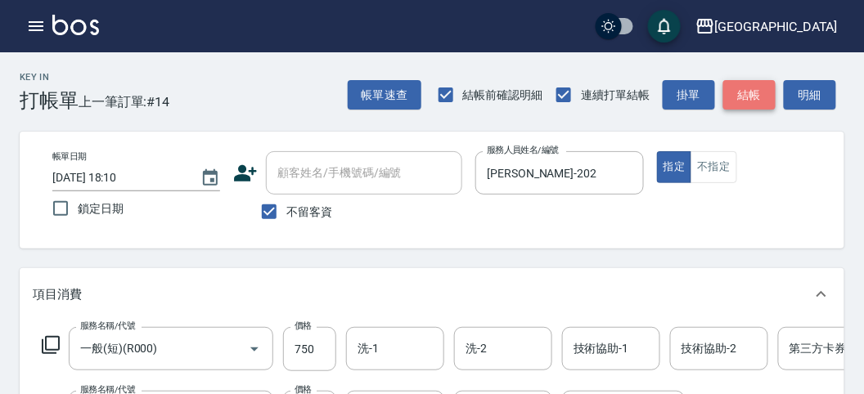
click at [730, 97] on button "結帳" at bounding box center [749, 95] width 52 height 30
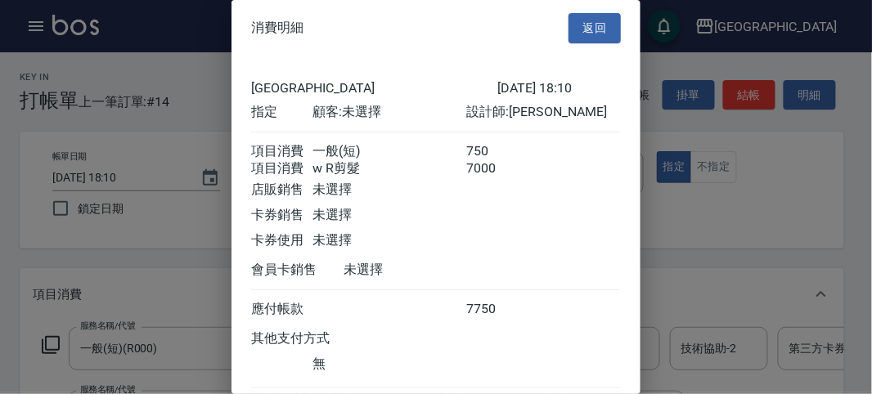
drag, startPoint x: 590, startPoint y: 32, endPoint x: 562, endPoint y: 59, distance: 38.8
click at [589, 31] on button "返回" at bounding box center [595, 28] width 52 height 30
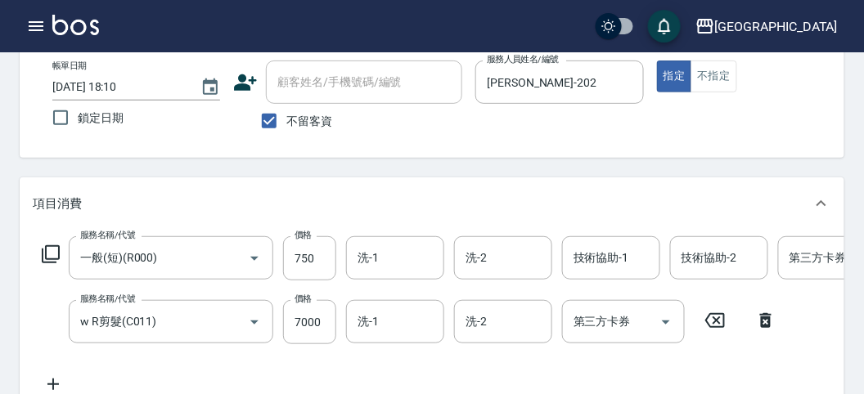
scroll to position [182, 0]
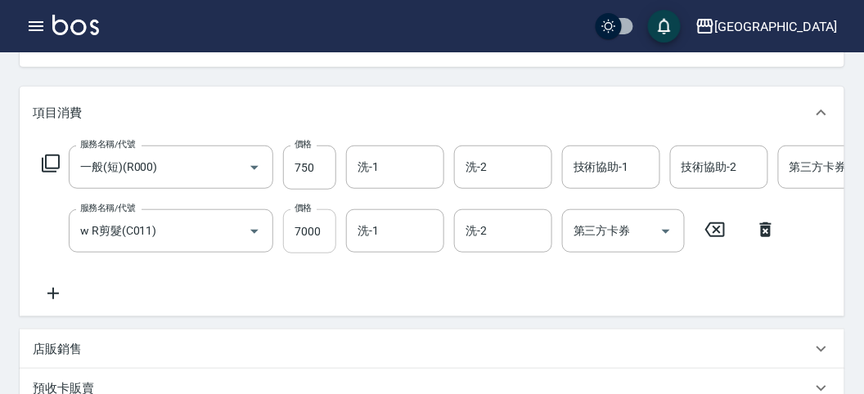
click at [314, 239] on input "7000" at bounding box center [309, 231] width 53 height 44
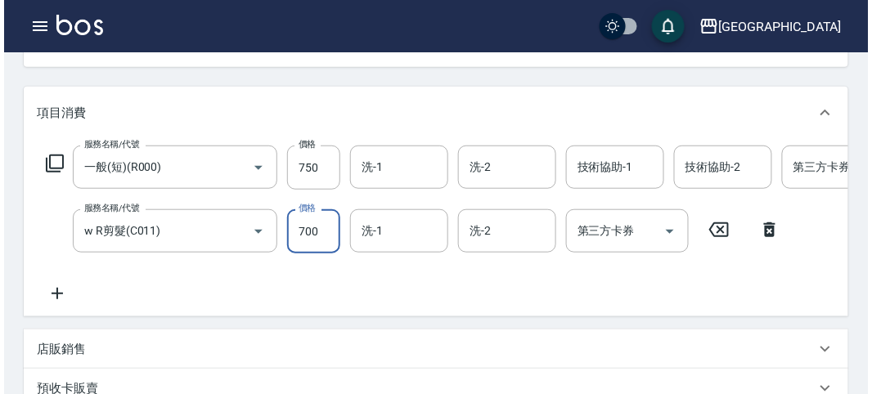
scroll to position [545, 0]
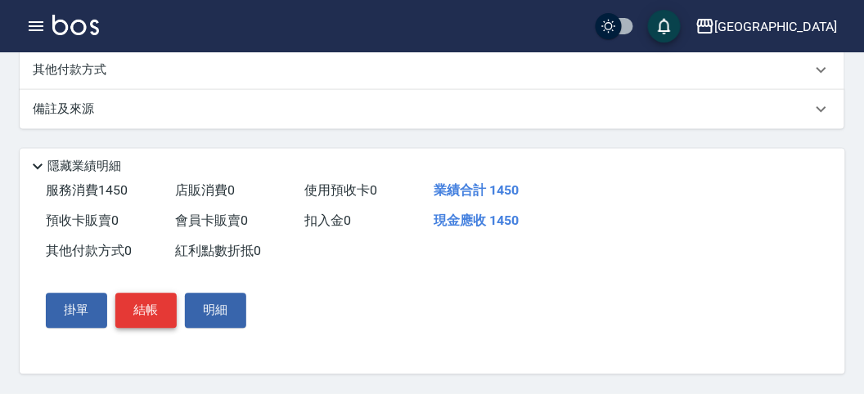
type input "700"
click at [147, 328] on button "結帳" at bounding box center [145, 311] width 61 height 34
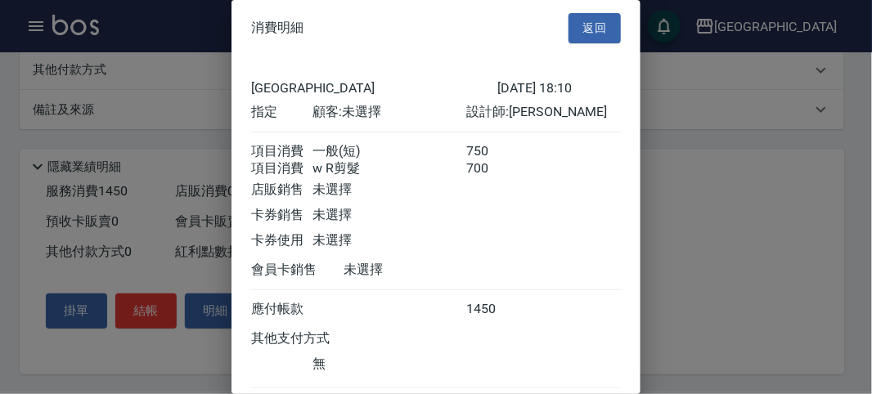
scroll to position [109, 0]
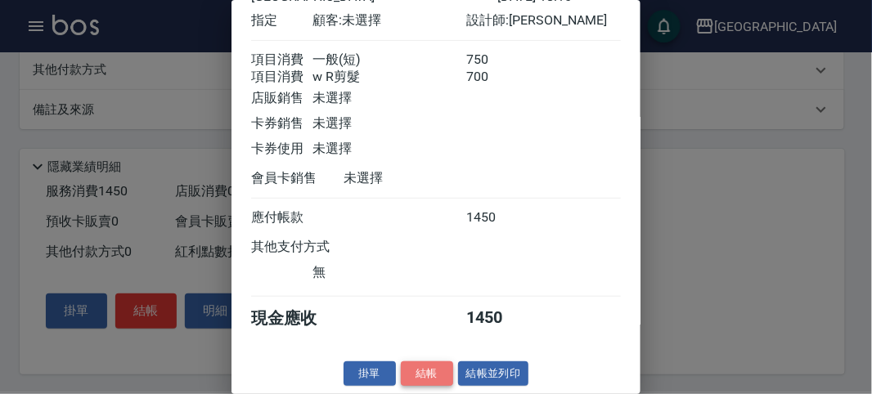
click at [407, 378] on button "結帳" at bounding box center [427, 374] width 52 height 25
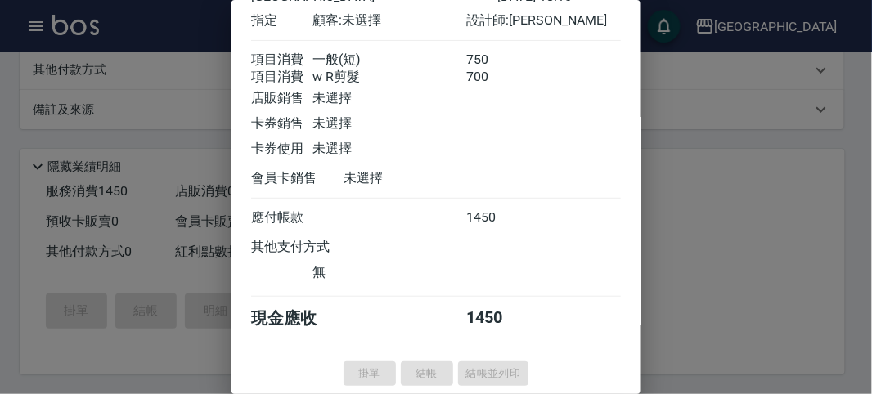
type input "[DATE] 18:11"
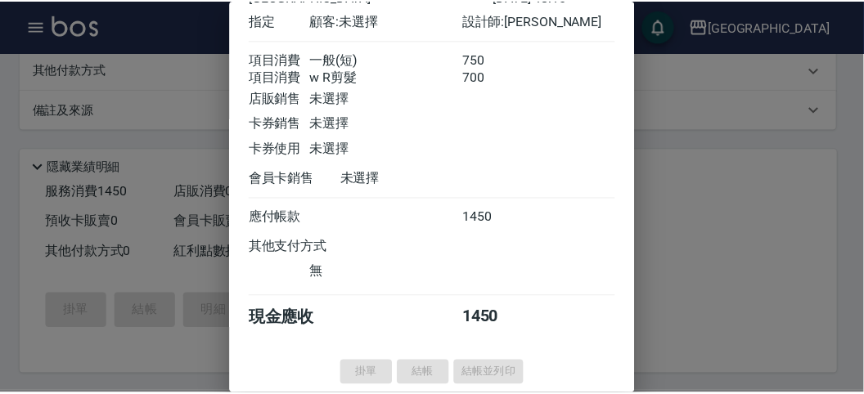
scroll to position [0, 0]
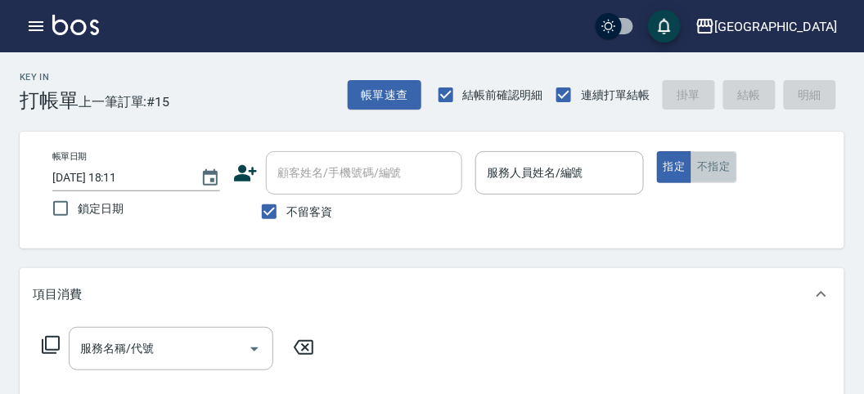
click at [708, 167] on button "不指定" at bounding box center [713, 167] width 46 height 32
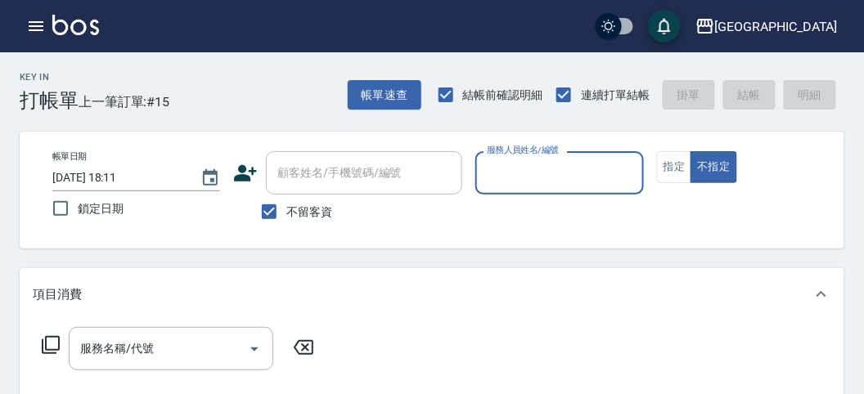
click at [556, 173] on input "服務人員姓名/編號" at bounding box center [559, 173] width 153 height 29
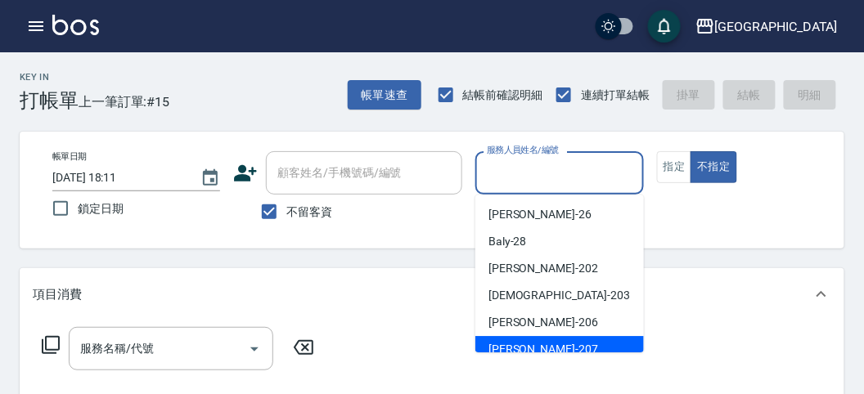
click at [522, 338] on div "[PERSON_NAME] -207" at bounding box center [559, 349] width 169 height 27
type input "[PERSON_NAME]-207"
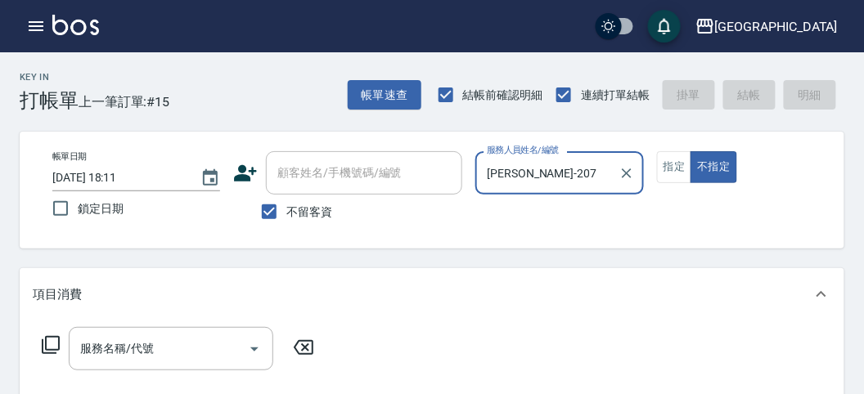
click at [45, 344] on icon at bounding box center [51, 345] width 18 height 18
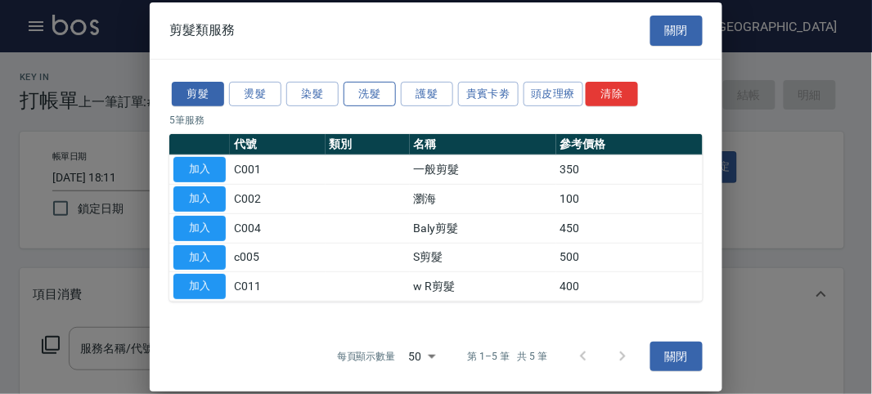
click at [379, 94] on button "洗髮" at bounding box center [370, 93] width 52 height 25
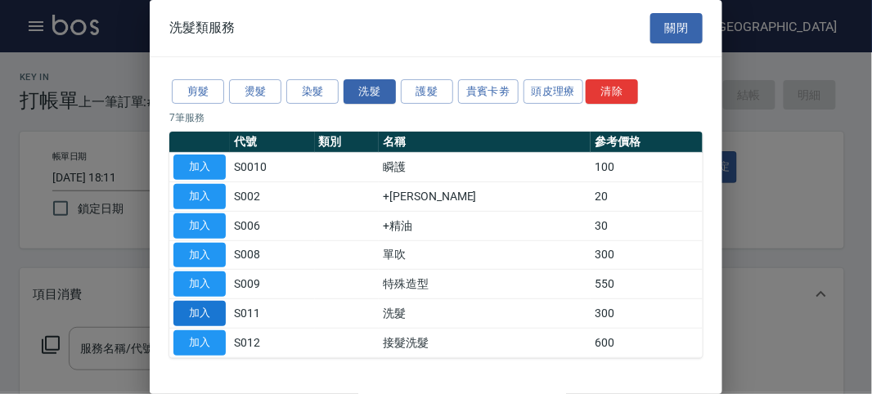
click at [218, 313] on button "加入" at bounding box center [199, 313] width 52 height 25
type input "洗髮(S011)"
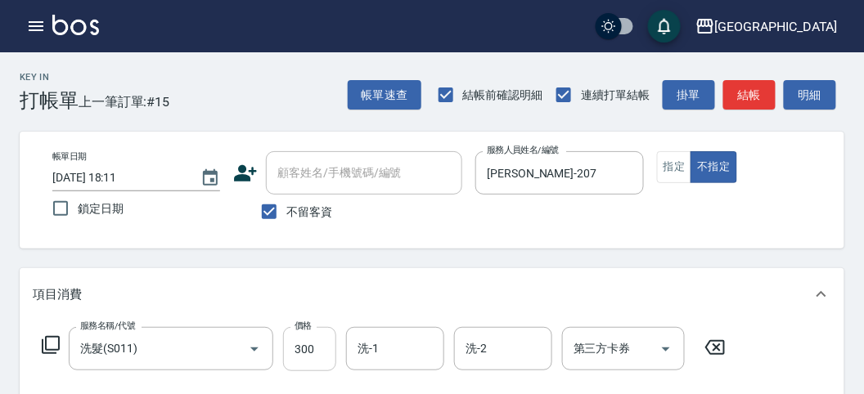
click at [317, 344] on input "300" at bounding box center [309, 349] width 53 height 44
type input "320"
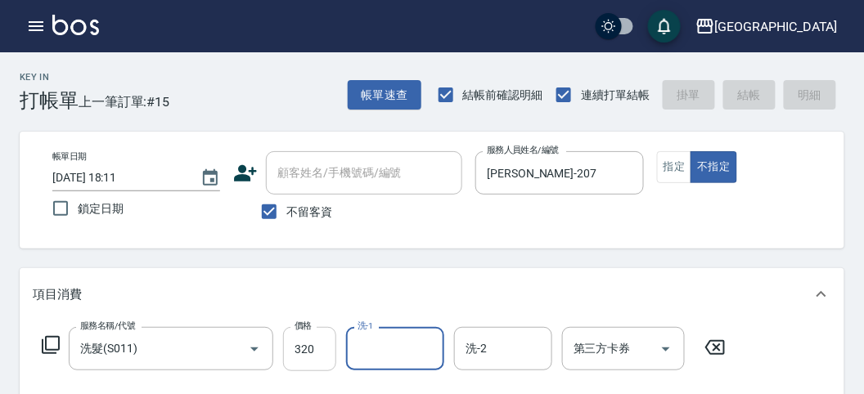
type input "[DATE] 18:15"
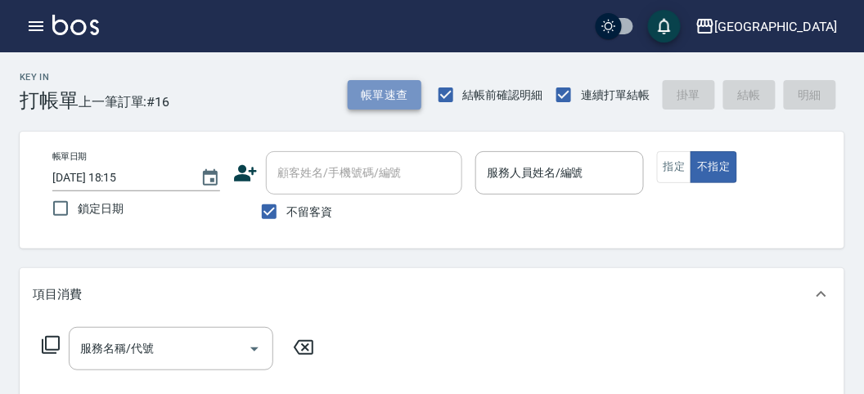
click at [365, 101] on button "帳單速查" at bounding box center [385, 95] width 74 height 30
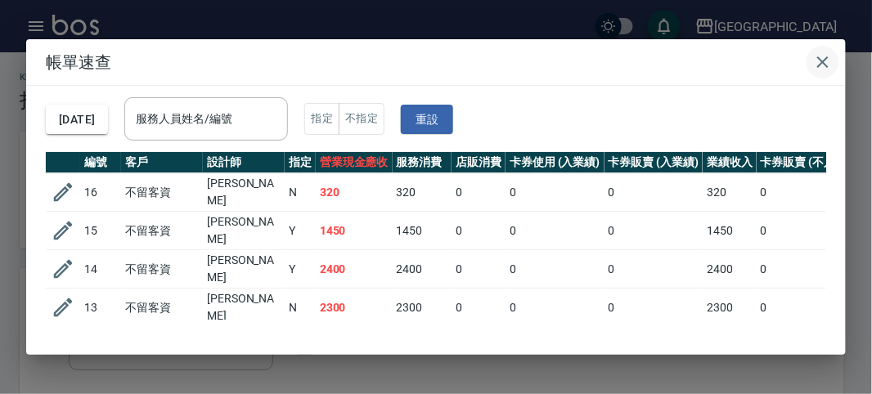
click at [815, 55] on icon "button" at bounding box center [823, 62] width 20 height 20
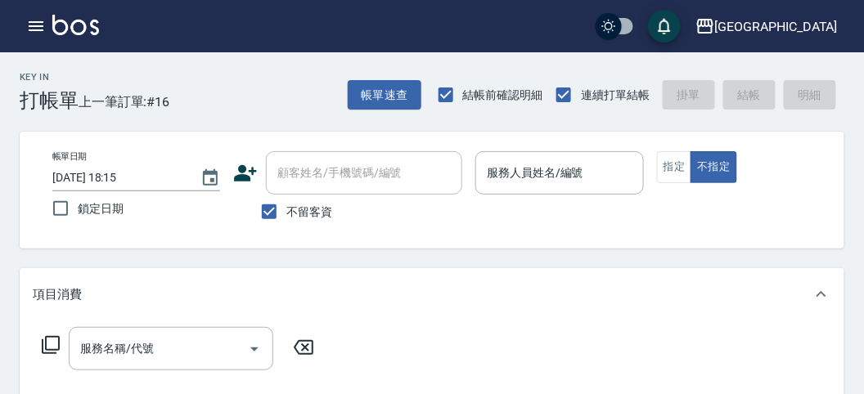
click at [820, 156] on div "指定 不指定" at bounding box center [741, 167] width 168 height 32
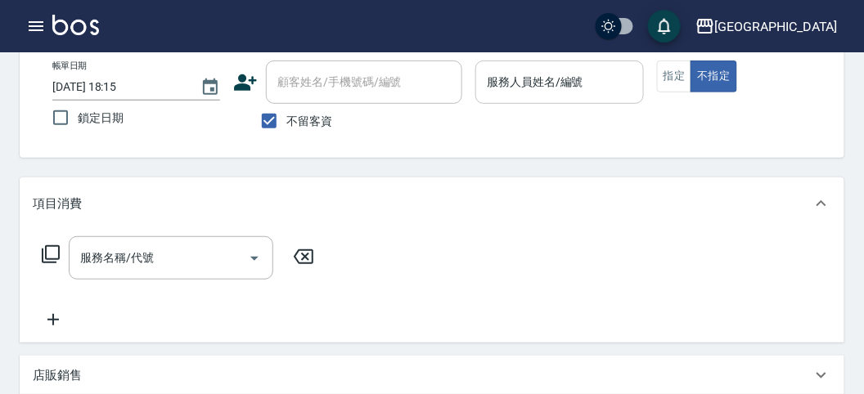
click at [544, 92] on input "服務人員姓名/編號" at bounding box center [559, 82] width 153 height 29
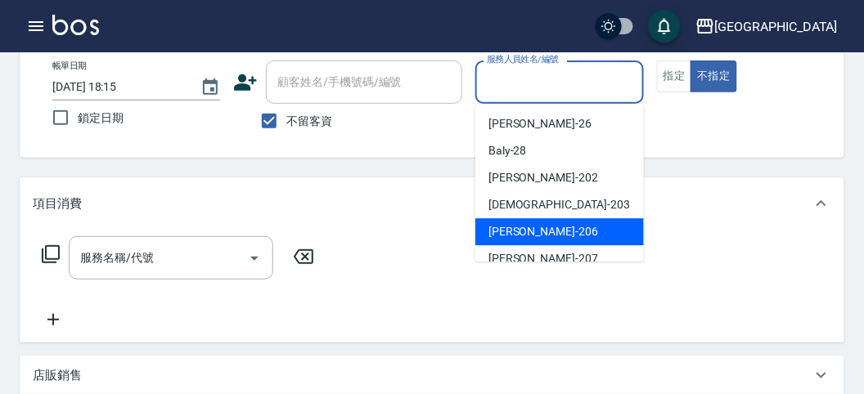
drag, startPoint x: 541, startPoint y: 236, endPoint x: 549, endPoint y: 233, distance: 8.8
click at [545, 236] on div "[PERSON_NAME] -206" at bounding box center [559, 231] width 169 height 27
type input "[PERSON_NAME]-206"
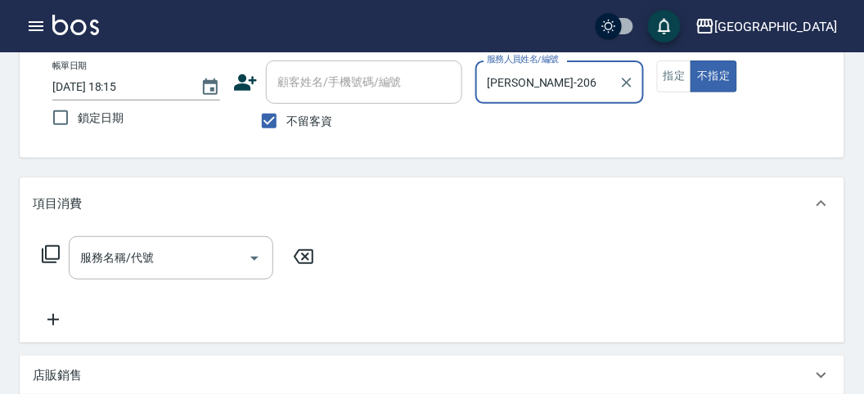
click at [690, 61] on button "不指定" at bounding box center [713, 77] width 46 height 32
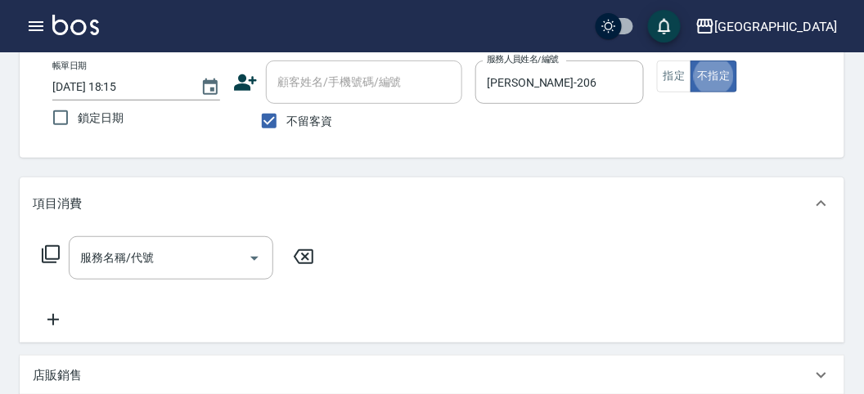
type button "false"
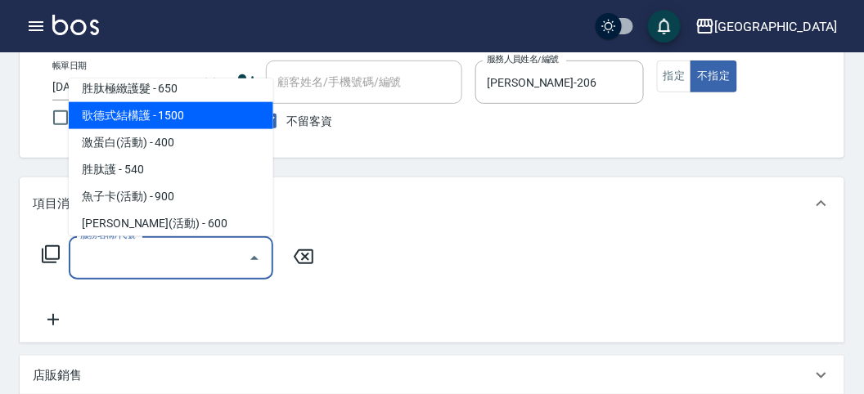
scroll to position [1166, 0]
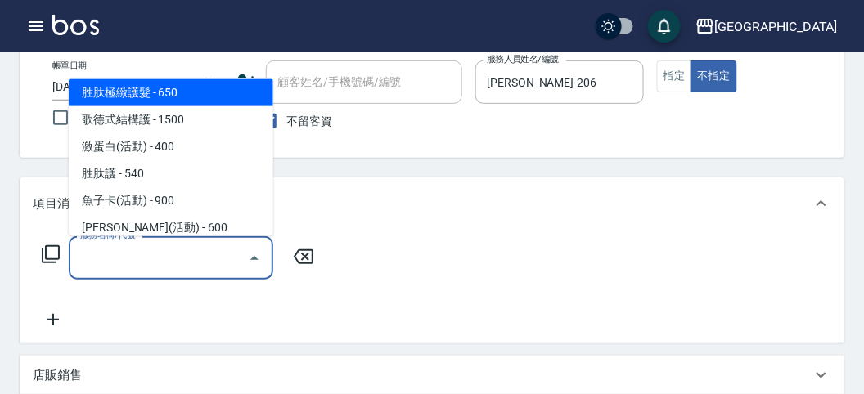
type input "胜肽極緻護髮(T009)"
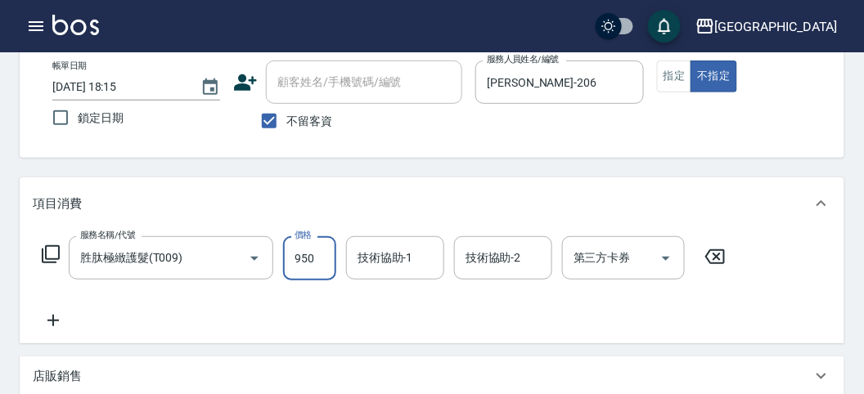
type input "950"
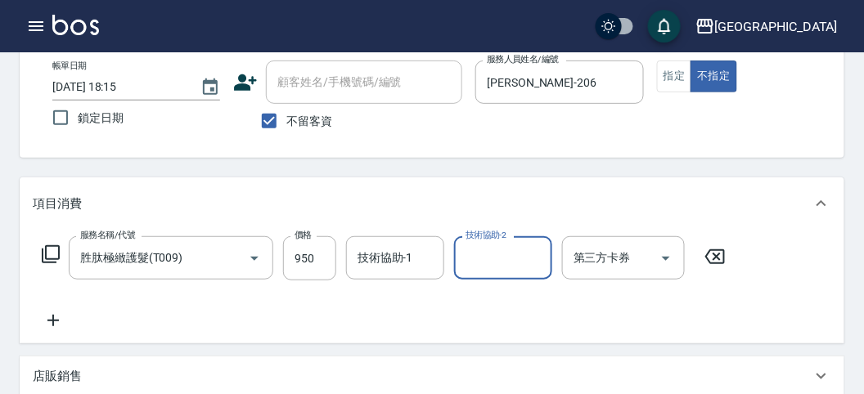
type input "[DATE] 18:23"
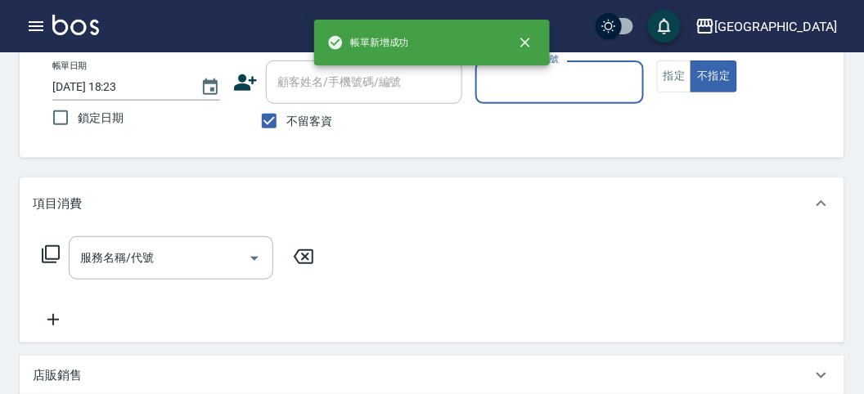
scroll to position [0, 0]
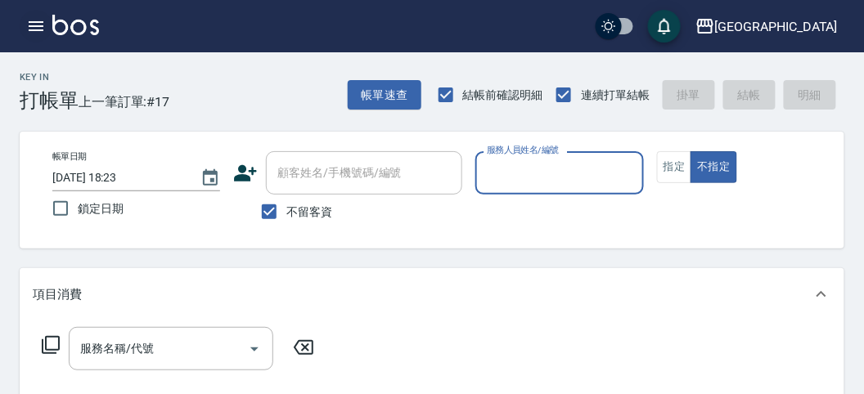
click at [29, 29] on icon "button" at bounding box center [36, 26] width 20 height 20
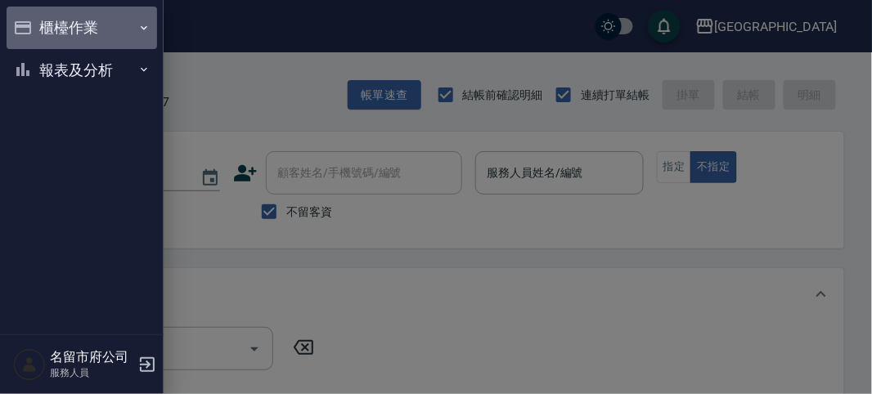
click at [31, 27] on button "櫃檯作業" at bounding box center [82, 28] width 151 height 43
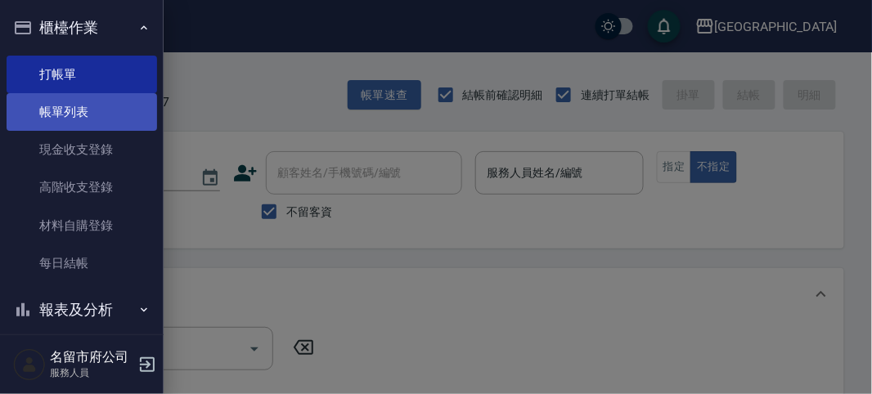
click at [70, 108] on link "帳單列表" at bounding box center [82, 112] width 151 height 38
click at [71, 109] on link "帳單列表" at bounding box center [82, 112] width 151 height 38
click at [65, 112] on link "帳單列表" at bounding box center [82, 112] width 151 height 38
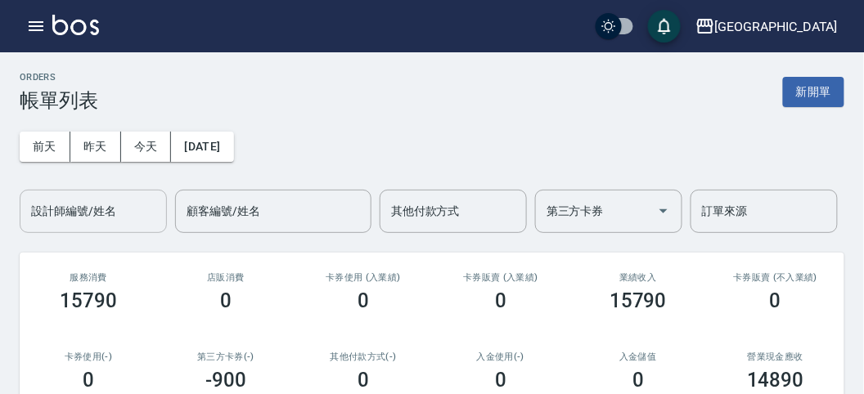
drag, startPoint x: 119, startPoint y: 203, endPoint x: 119, endPoint y: 212, distance: 9.0
click at [119, 204] on input "設計師編號/姓名" at bounding box center [93, 211] width 133 height 29
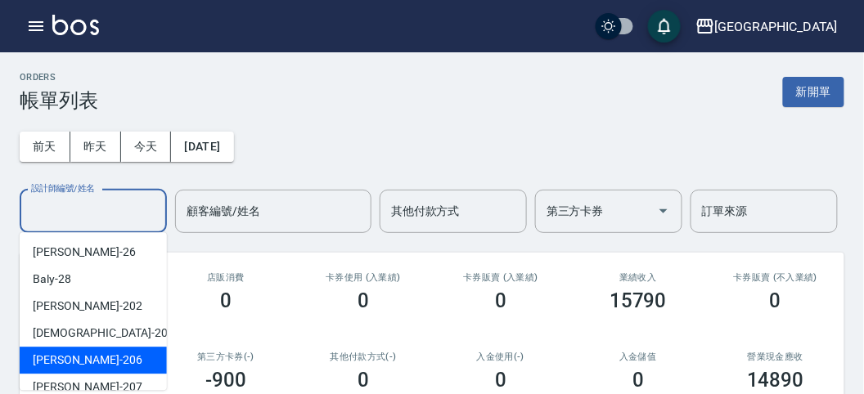
click at [137, 353] on div "[PERSON_NAME] -206" at bounding box center [93, 360] width 147 height 27
type input "[PERSON_NAME]-206"
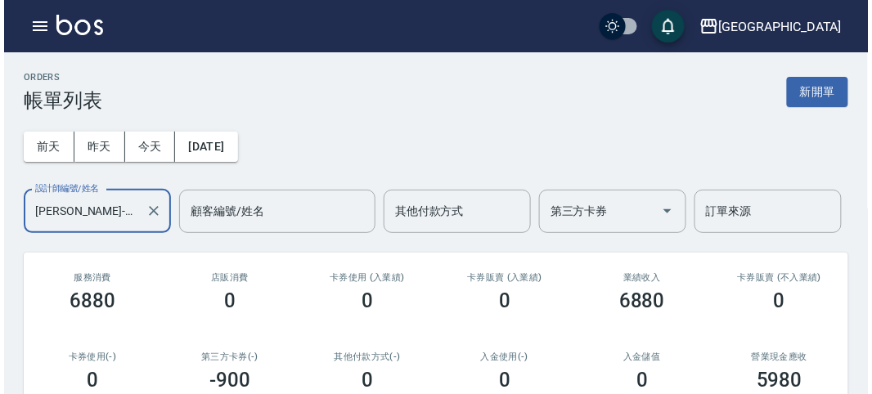
scroll to position [382, 0]
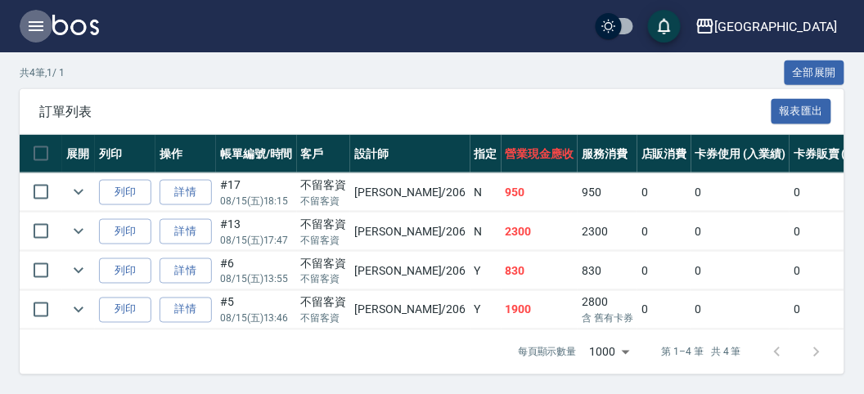
click at [35, 33] on icon "button" at bounding box center [36, 26] width 20 height 20
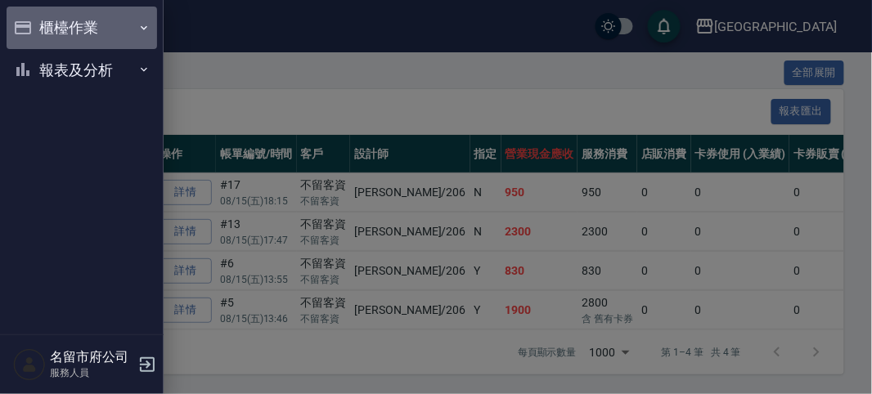
click at [35, 33] on button "櫃檯作業" at bounding box center [82, 28] width 151 height 43
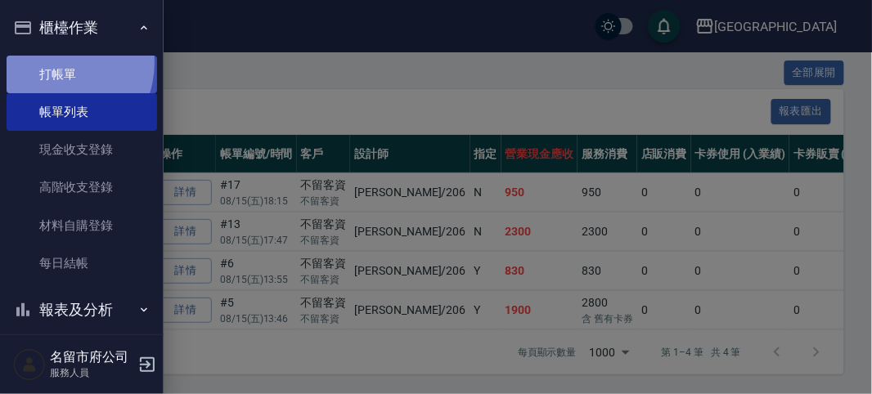
click at [52, 62] on link "打帳單" at bounding box center [82, 75] width 151 height 38
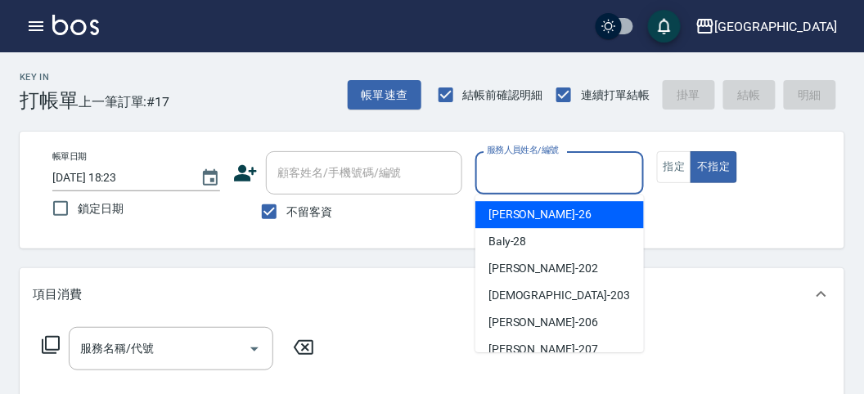
click at [552, 174] on input "服務人員姓名/編號" at bounding box center [559, 173] width 153 height 29
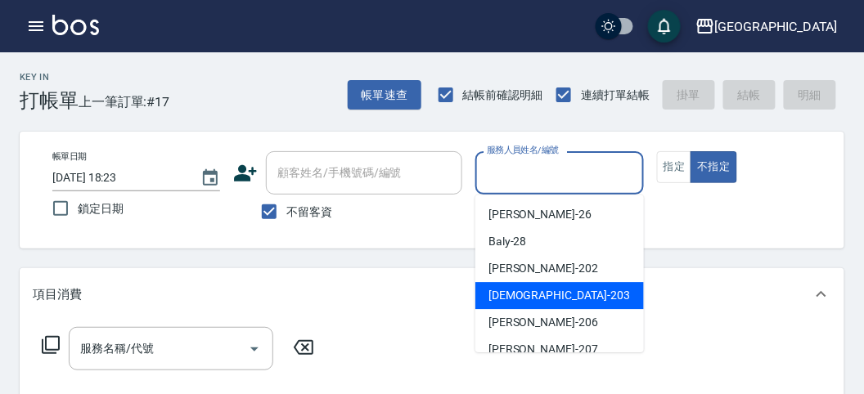
click at [542, 290] on div "聖德 -203" at bounding box center [559, 295] width 169 height 27
type input "聖德-203"
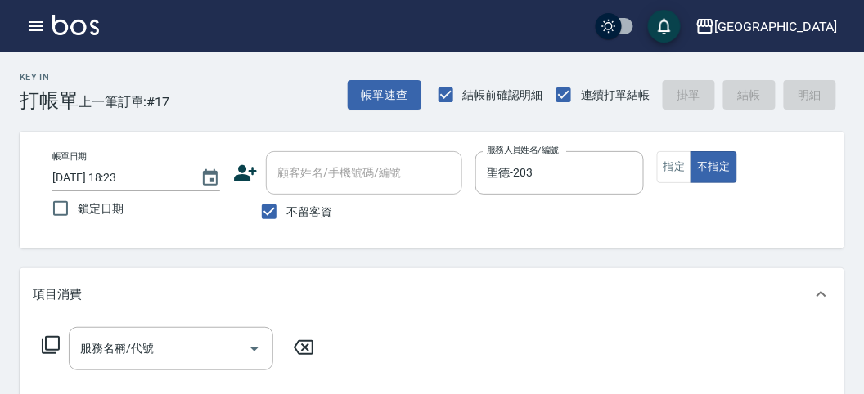
click at [53, 343] on icon at bounding box center [51, 345] width 20 height 20
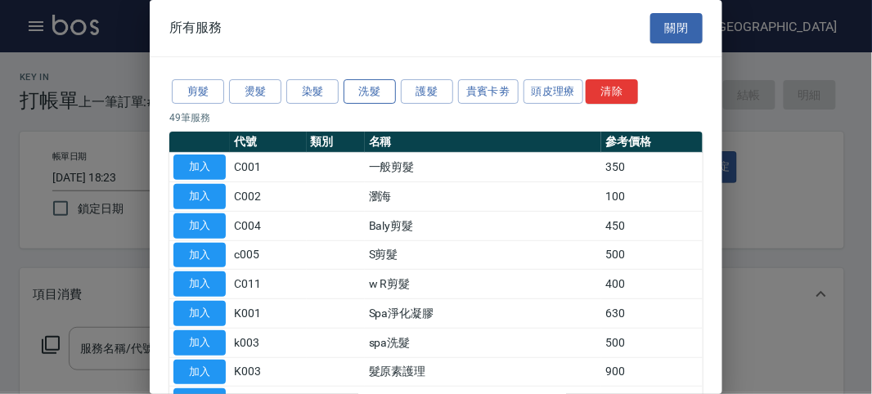
click at [360, 95] on button "洗髮" at bounding box center [370, 91] width 52 height 25
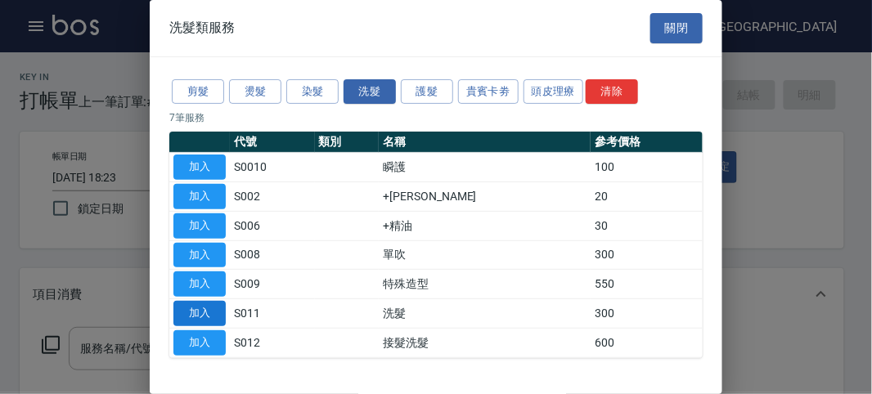
click at [195, 312] on button "加入" at bounding box center [199, 313] width 52 height 25
type input "洗髮(S011)"
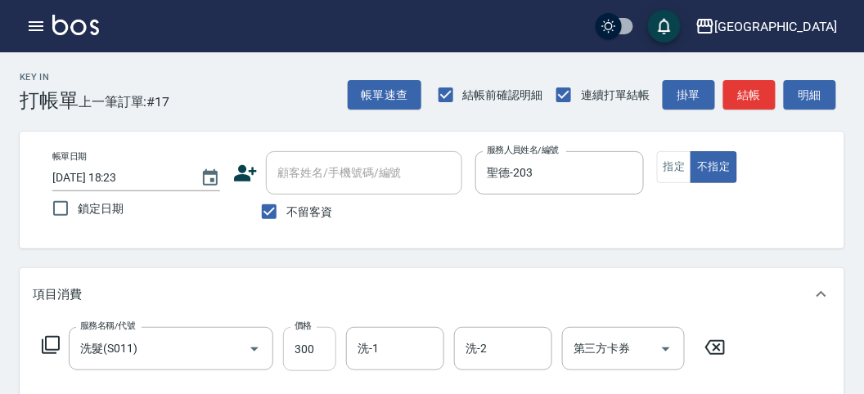
click at [303, 346] on input "300" at bounding box center [309, 349] width 53 height 44
type input "350"
click at [802, 90] on button "明細" at bounding box center [810, 95] width 52 height 30
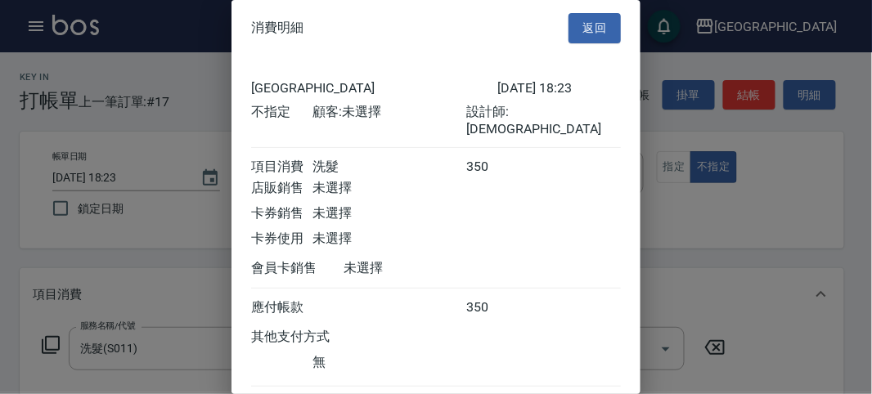
scroll to position [91, 0]
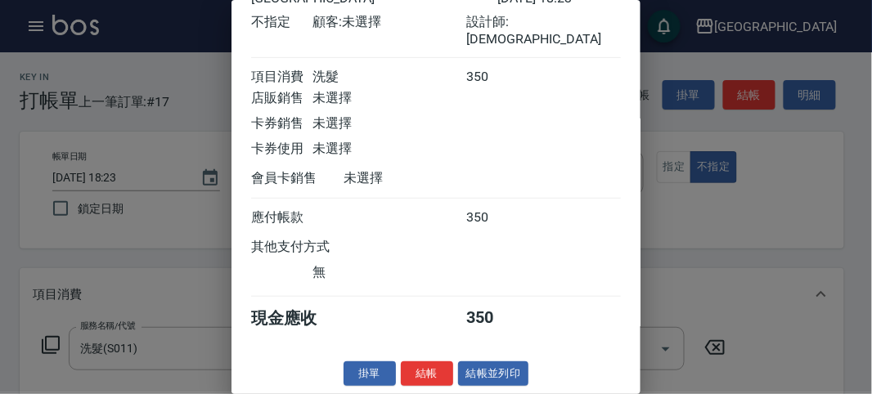
drag, startPoint x: 434, startPoint y: 369, endPoint x: 426, endPoint y: 374, distance: 8.8
click at [432, 370] on button "結帳" at bounding box center [427, 374] width 52 height 25
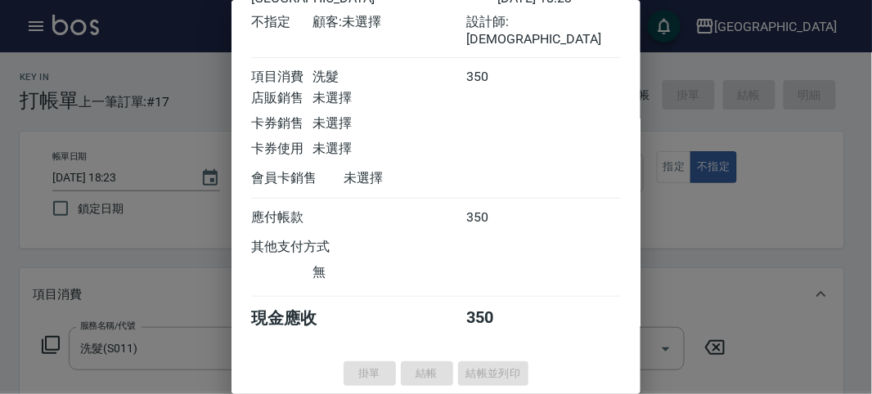
type input "[DATE] 18:31"
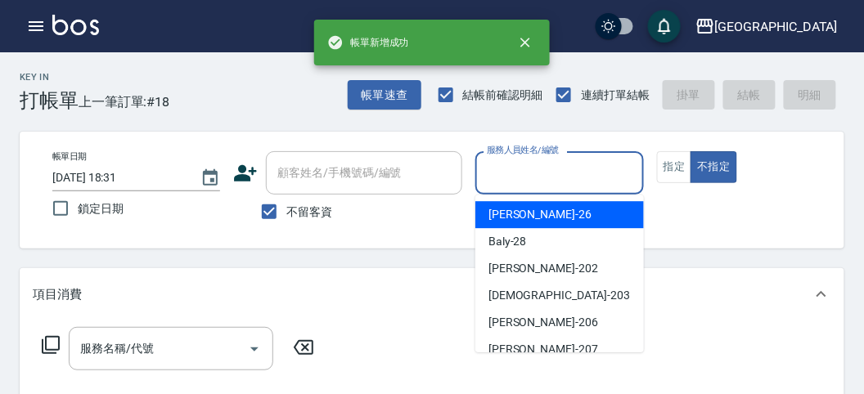
click at [549, 172] on input "服務人員姓名/編號" at bounding box center [559, 173] width 153 height 29
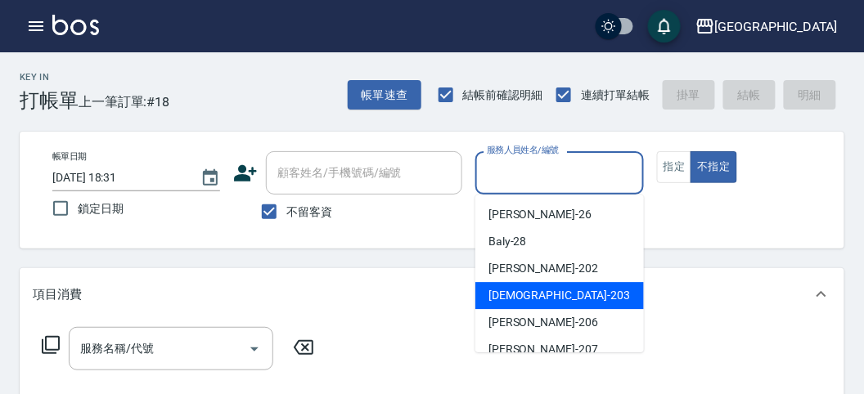
click at [513, 288] on span "聖德 -203" at bounding box center [559, 295] width 142 height 17
type input "聖德-203"
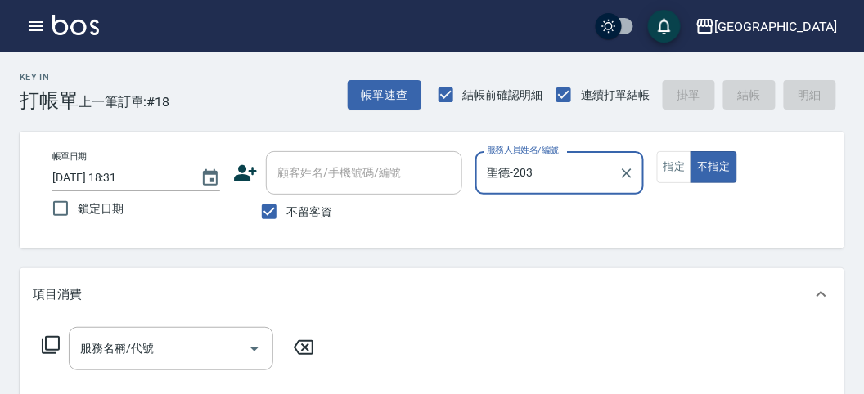
click at [49, 338] on icon at bounding box center [51, 345] width 20 height 20
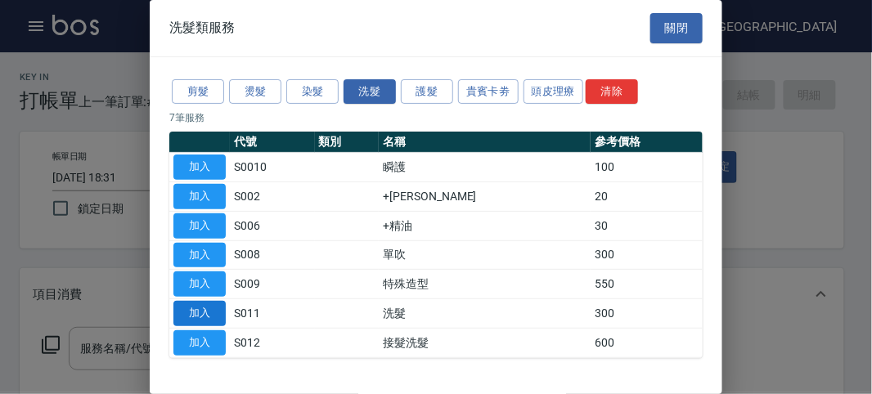
click at [192, 308] on button "加入" at bounding box center [199, 313] width 52 height 25
type input "洗髮(S011)"
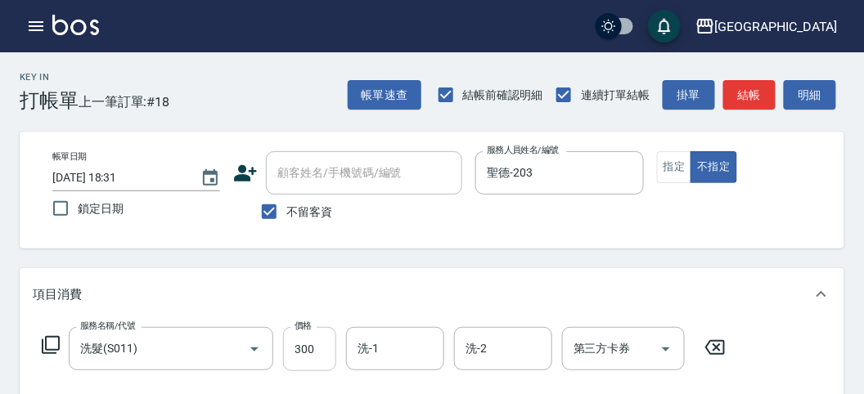
click at [301, 364] on input "300" at bounding box center [309, 349] width 53 height 44
type input "350"
click at [785, 98] on button "明細" at bounding box center [810, 95] width 52 height 30
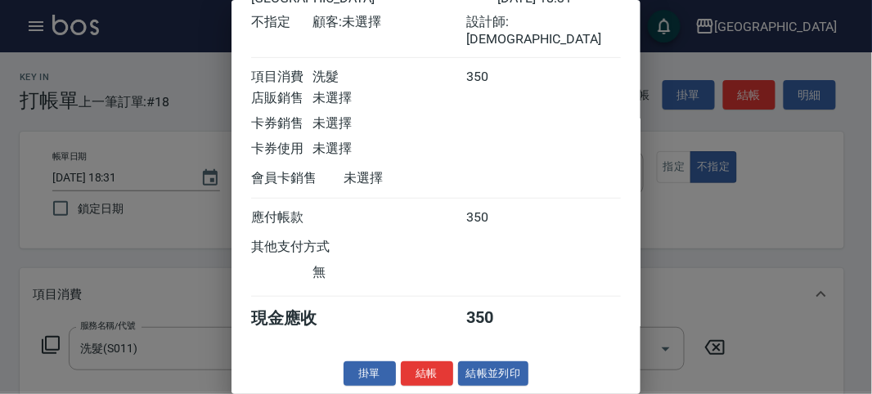
click at [431, 357] on div "消費明細 返回 名留市府 [DATE] 18:31 不指定 顧客: 未選擇 設計師: 聖德 項目消費 洗髮 350 店販銷售 未選擇 卡券銷售 未選擇 卡券使…" at bounding box center [435, 197] width 409 height 394
click at [425, 384] on button "結帳" at bounding box center [427, 374] width 52 height 25
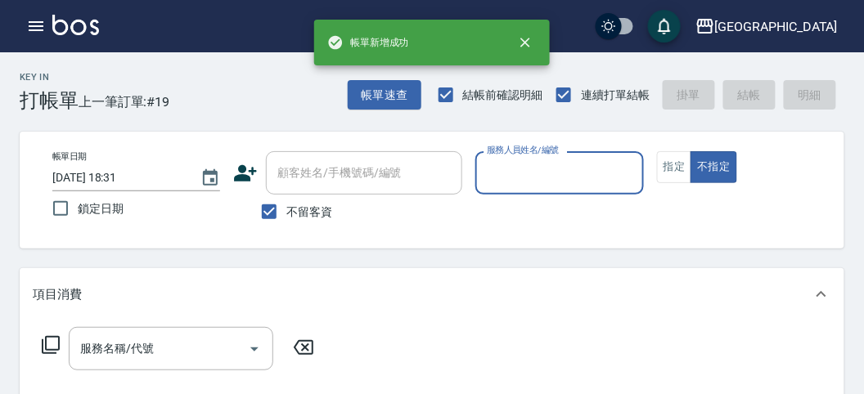
drag, startPoint x: 544, startPoint y: 175, endPoint x: 542, endPoint y: 186, distance: 10.9
click at [544, 178] on input "服務人員姓名/編號" at bounding box center [559, 173] width 153 height 29
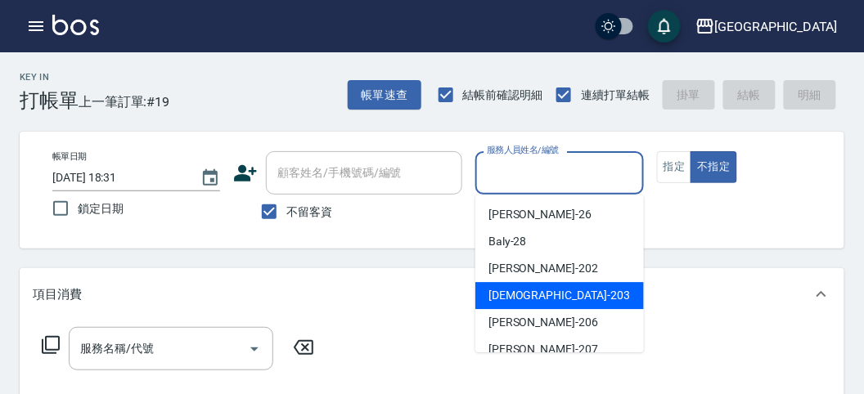
click at [507, 300] on span "聖德 -203" at bounding box center [559, 295] width 142 height 17
type input "聖德-203"
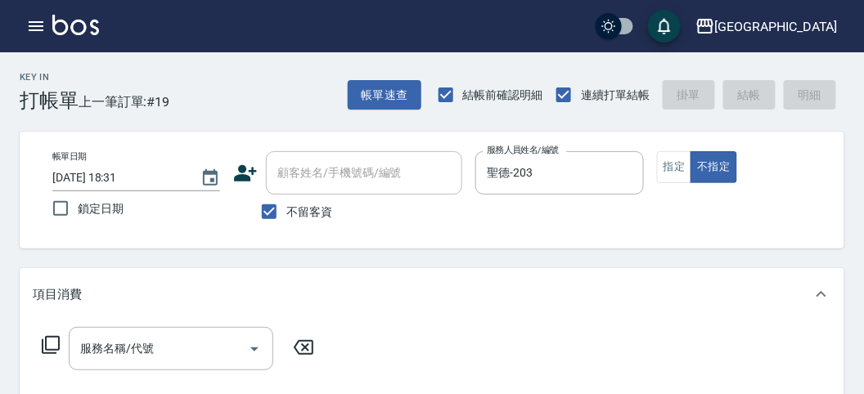
click at [51, 346] on icon at bounding box center [51, 345] width 20 height 20
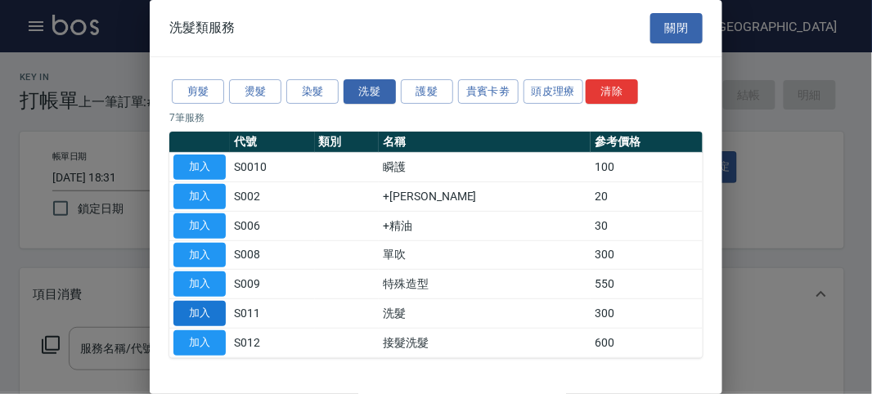
click at [203, 306] on button "加入" at bounding box center [199, 313] width 52 height 25
type input "洗髮(S011)"
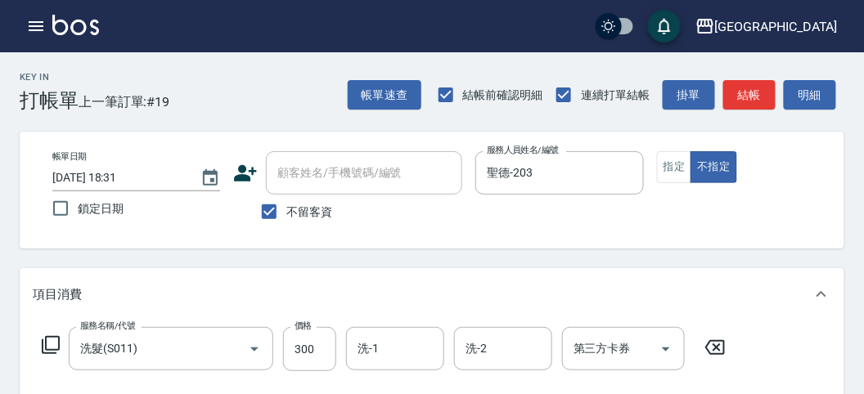
click at [51, 345] on icon at bounding box center [51, 345] width 20 height 20
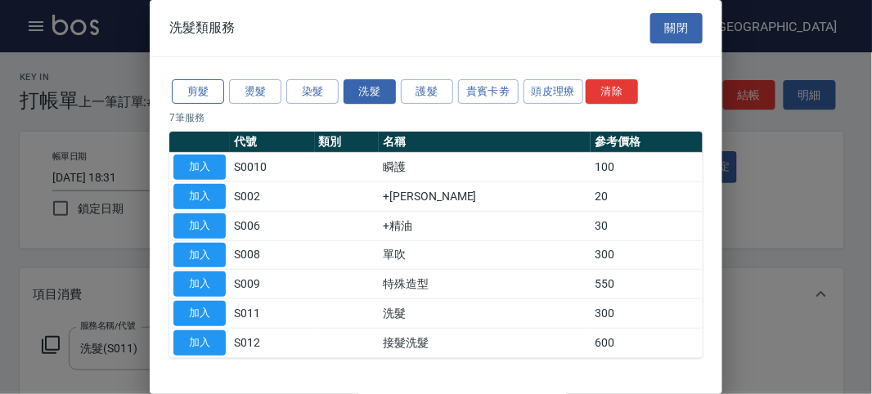
click at [194, 86] on button "剪髮" at bounding box center [198, 91] width 52 height 25
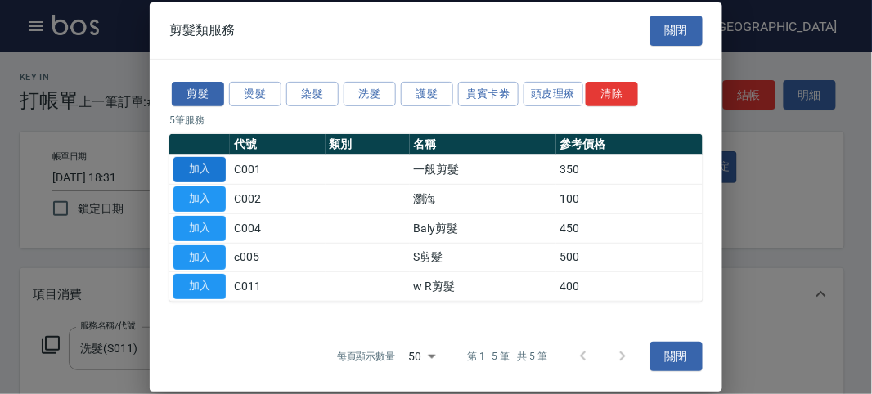
click at [210, 166] on button "加入" at bounding box center [199, 169] width 52 height 25
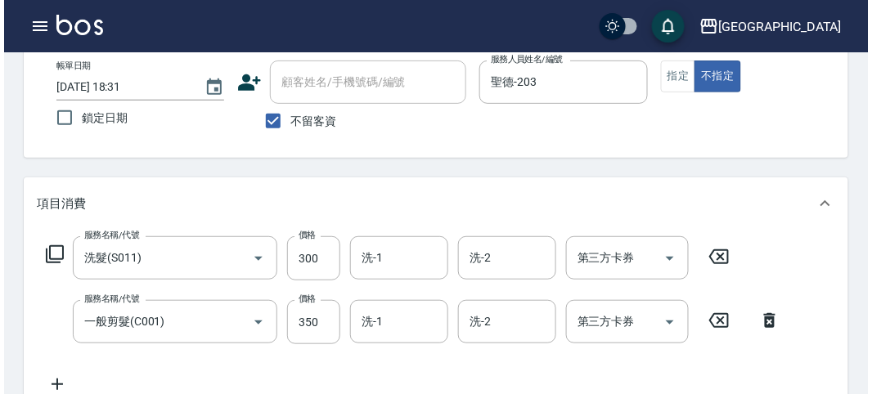
scroll to position [0, 0]
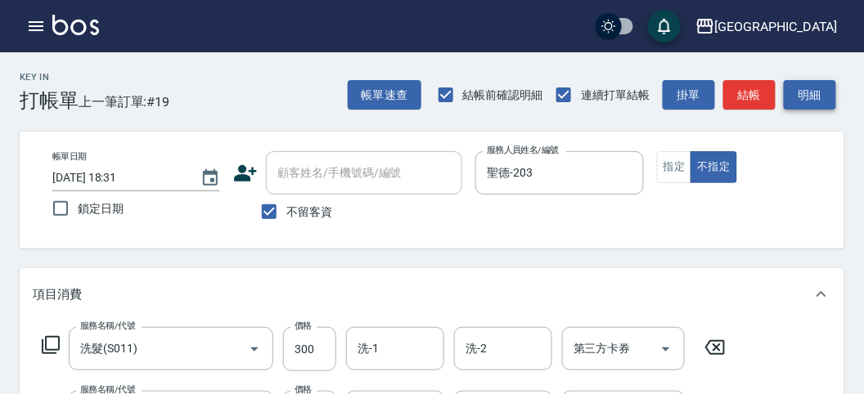
click at [807, 83] on button "明細" at bounding box center [810, 95] width 52 height 30
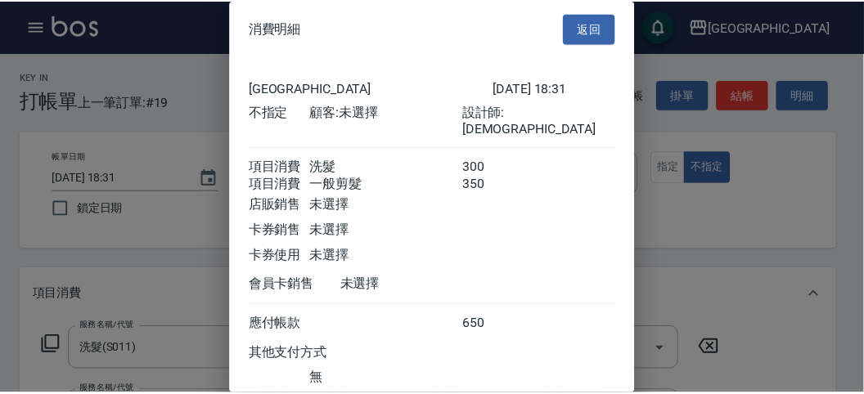
scroll to position [109, 0]
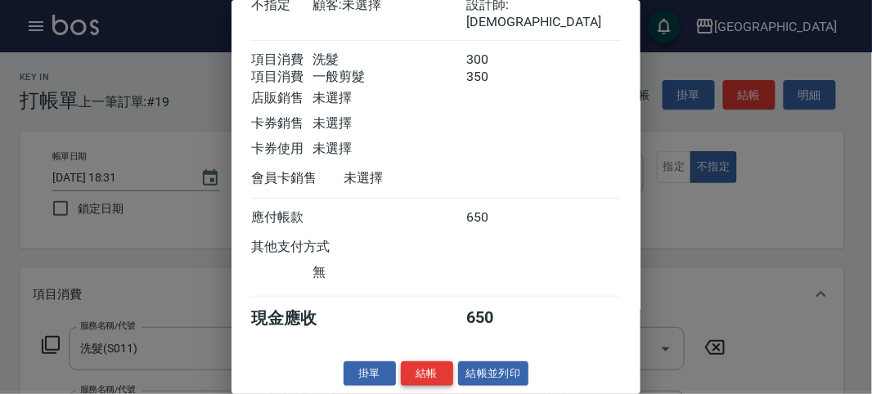
click at [425, 374] on button "結帳" at bounding box center [427, 374] width 52 height 25
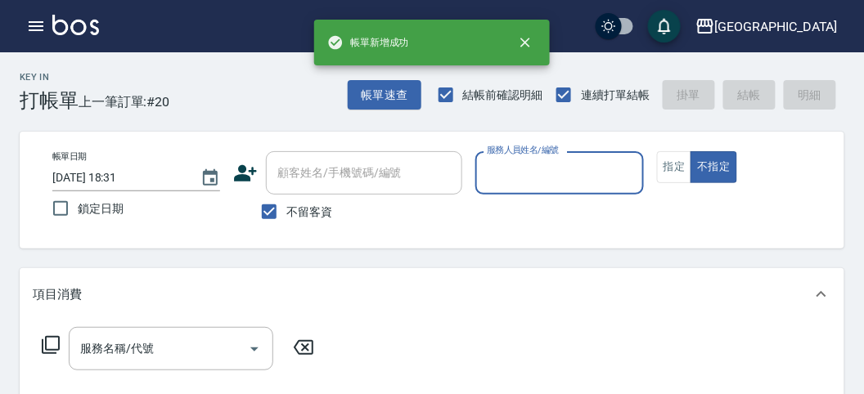
click at [566, 169] on input "服務人員姓名/編號" at bounding box center [559, 173] width 153 height 29
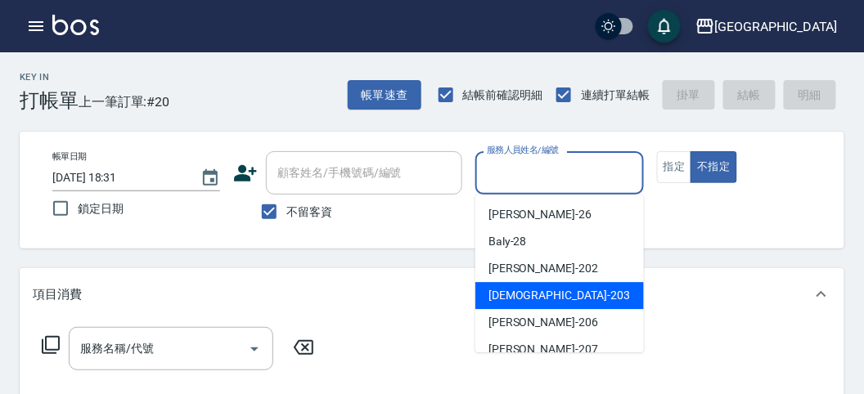
click at [491, 297] on span "聖德 -203" at bounding box center [559, 295] width 142 height 17
type input "聖德-203"
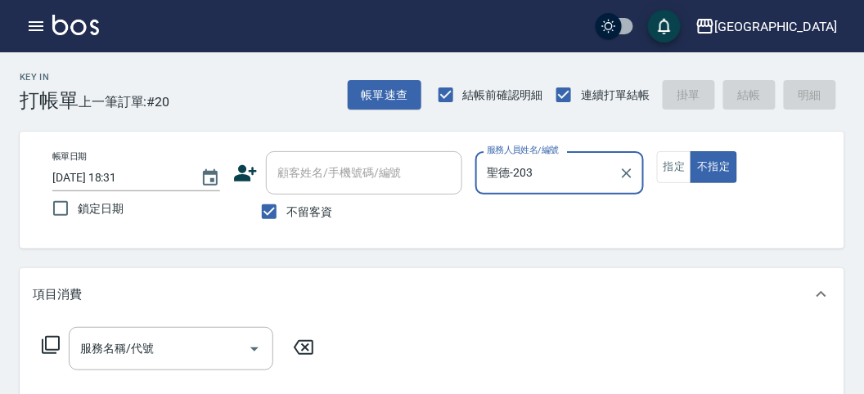
click at [55, 347] on icon at bounding box center [51, 345] width 20 height 20
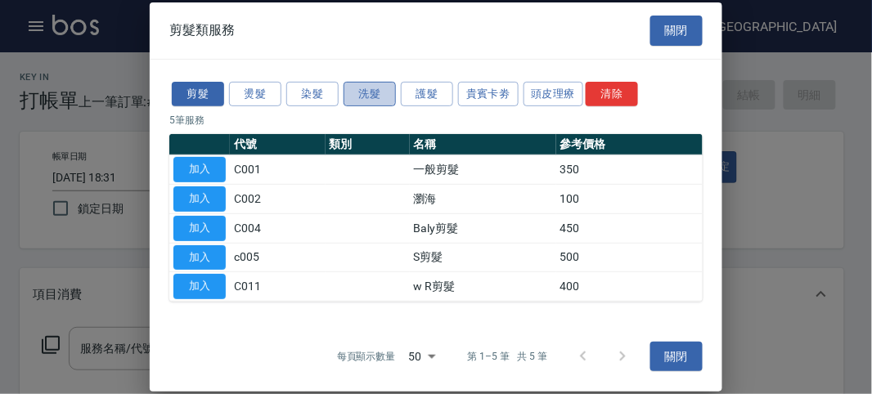
click at [374, 95] on button "洗髮" at bounding box center [370, 93] width 52 height 25
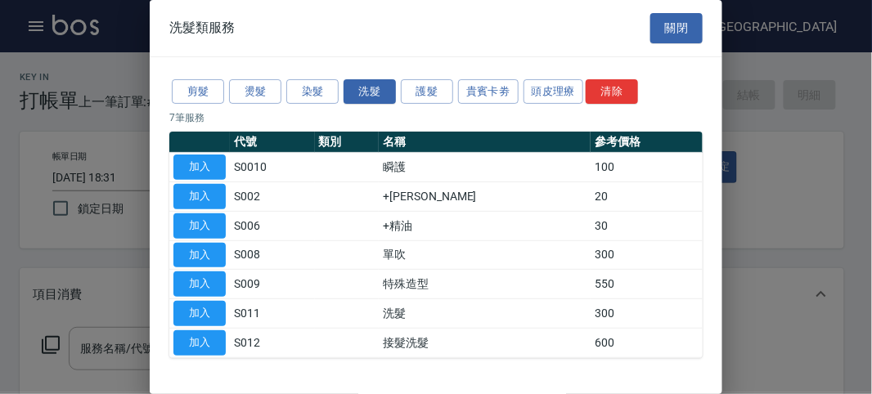
click at [296, 106] on div "剪髮 燙髮 染髮 洗髮 護髮 貴賓卡劵 頭皮理療 清除 7 筆服務 代號 類別 名稱 參考價格 加入 S0010 瞬護 100 加入 S002 +潤絲 20 …" at bounding box center [436, 217] width 573 height 321
click at [307, 96] on button "染髮" at bounding box center [312, 91] width 52 height 25
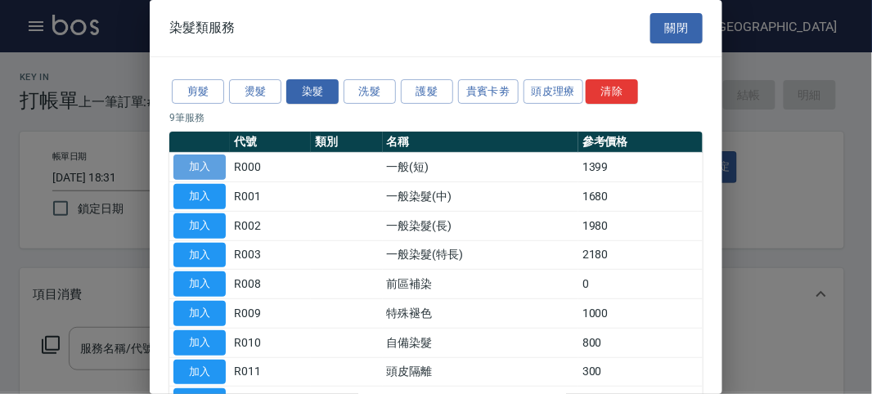
click at [189, 164] on button "加入" at bounding box center [199, 167] width 52 height 25
type input "一般(短)(R000)"
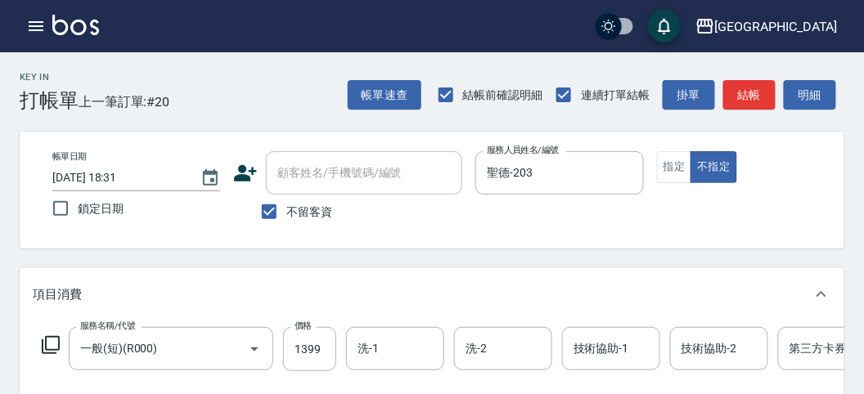
click at [55, 343] on icon at bounding box center [51, 345] width 20 height 20
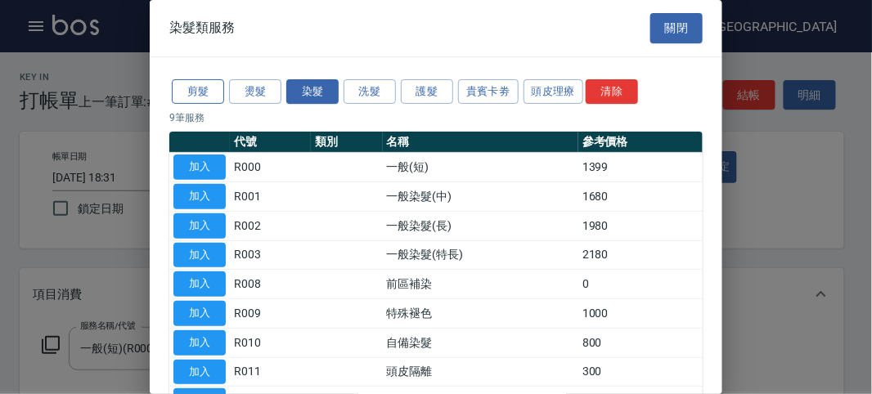
click at [203, 88] on button "剪髮" at bounding box center [198, 91] width 52 height 25
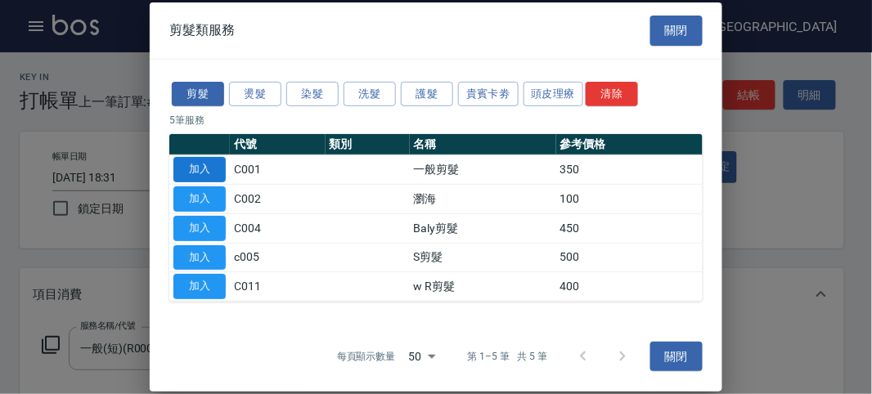
click at [213, 168] on button "加入" at bounding box center [199, 169] width 52 height 25
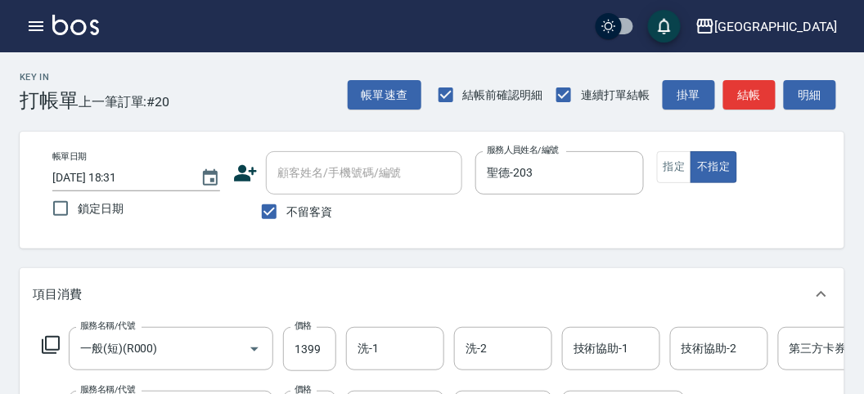
click at [47, 342] on icon at bounding box center [51, 345] width 20 height 20
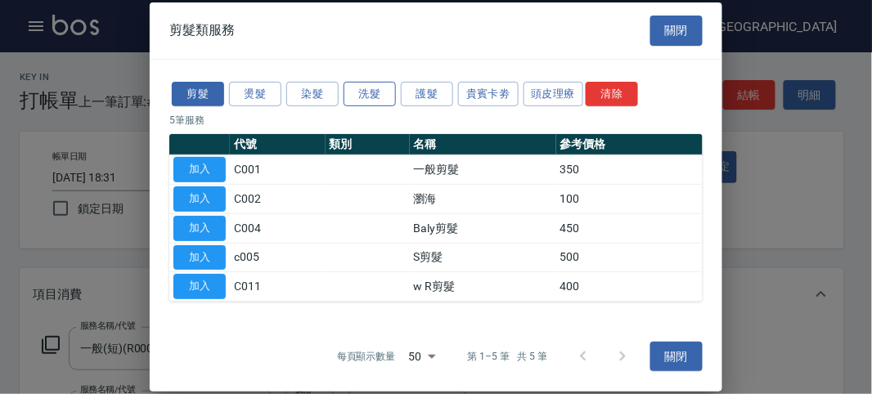
click at [363, 100] on button "洗髮" at bounding box center [370, 93] width 52 height 25
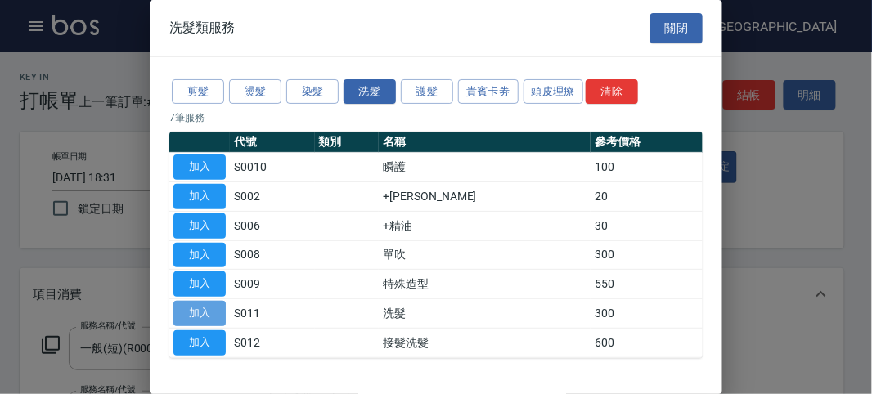
click at [205, 309] on button "加入" at bounding box center [199, 313] width 52 height 25
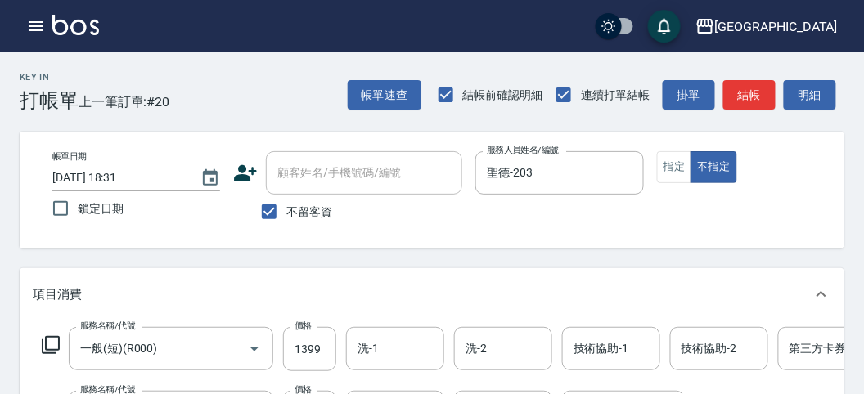
scroll to position [182, 0]
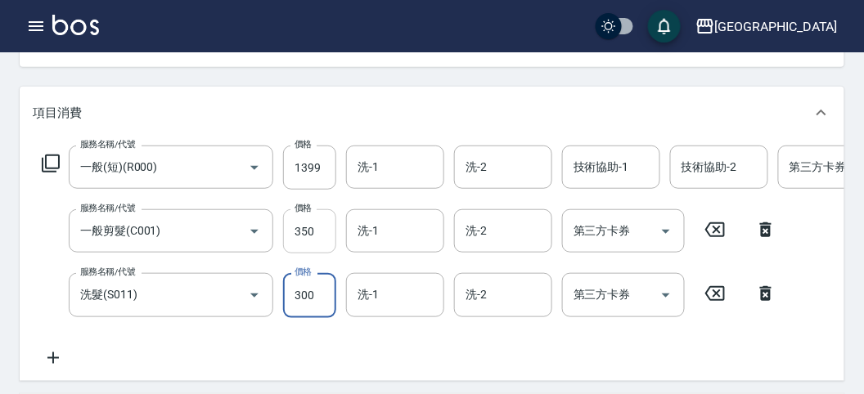
click at [312, 241] on input "350" at bounding box center [309, 231] width 53 height 44
click at [308, 239] on input "350" at bounding box center [309, 231] width 53 height 44
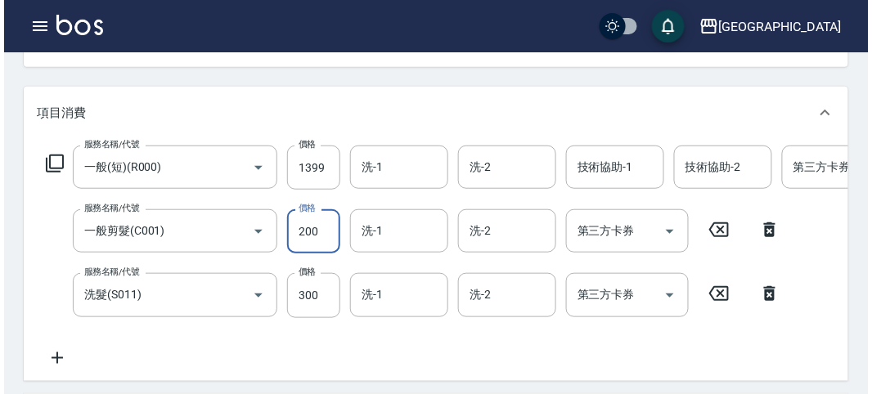
scroll to position [0, 0]
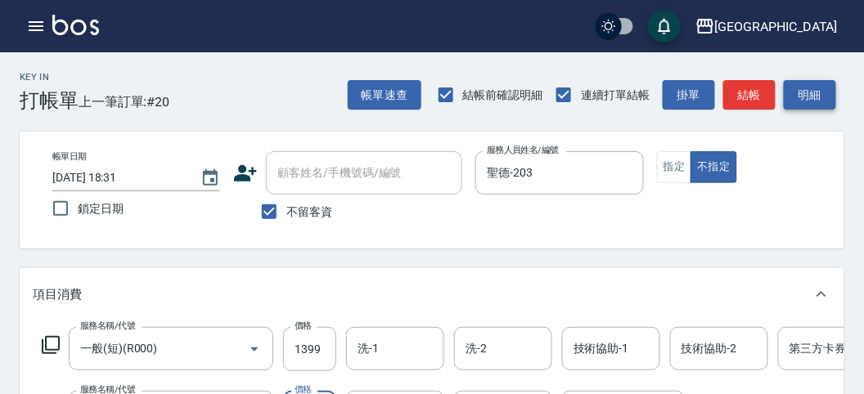
type input "200"
click at [803, 95] on button "明細" at bounding box center [810, 95] width 52 height 30
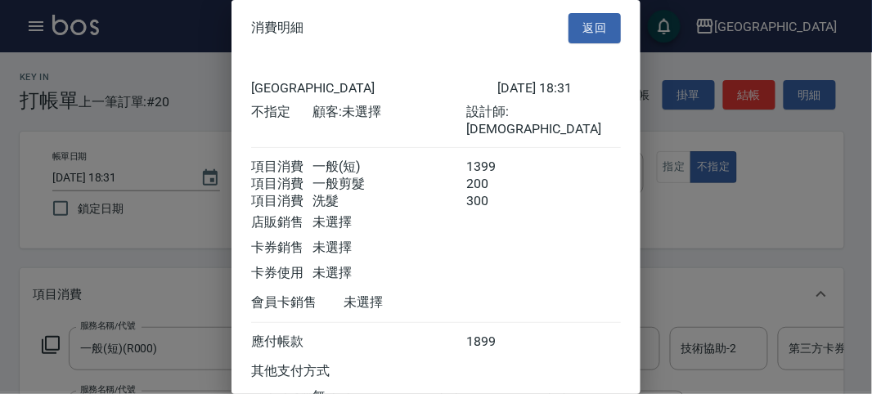
scroll to position [128, 0]
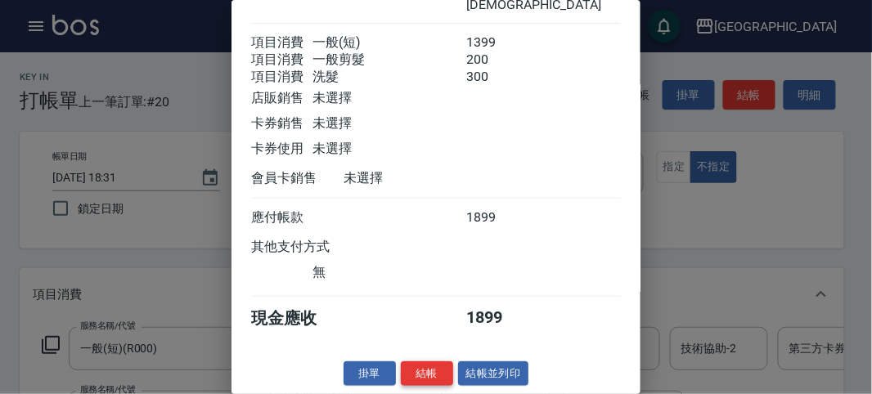
click at [429, 374] on button "結帳" at bounding box center [427, 374] width 52 height 25
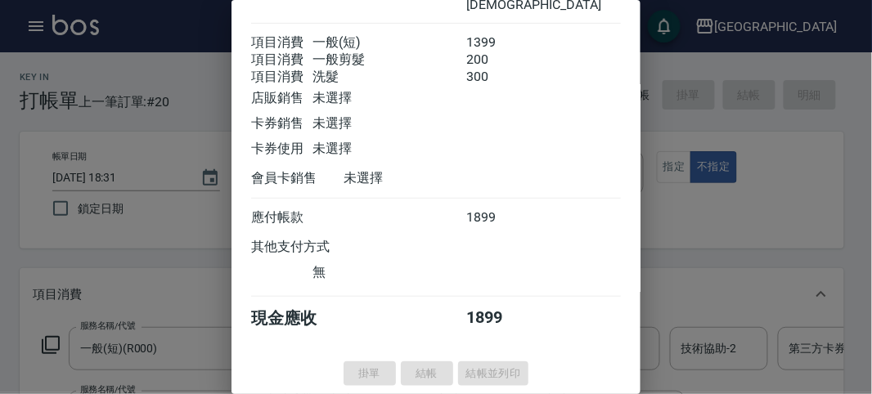
type input "[DATE] 18:32"
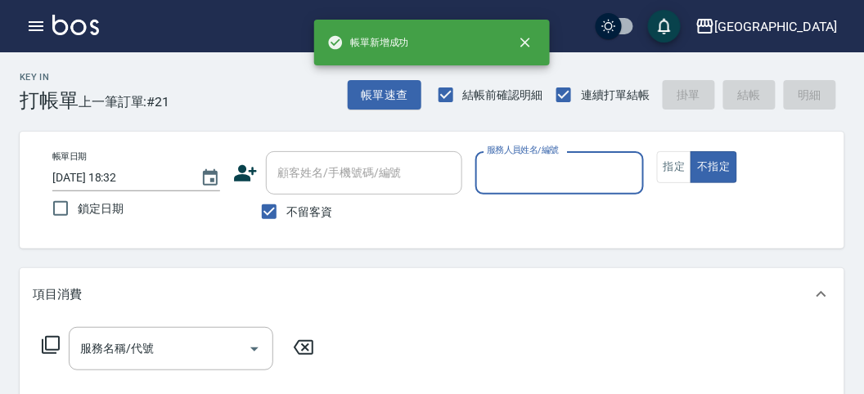
click at [519, 189] on div "服務人員姓名/編號" at bounding box center [559, 172] width 168 height 43
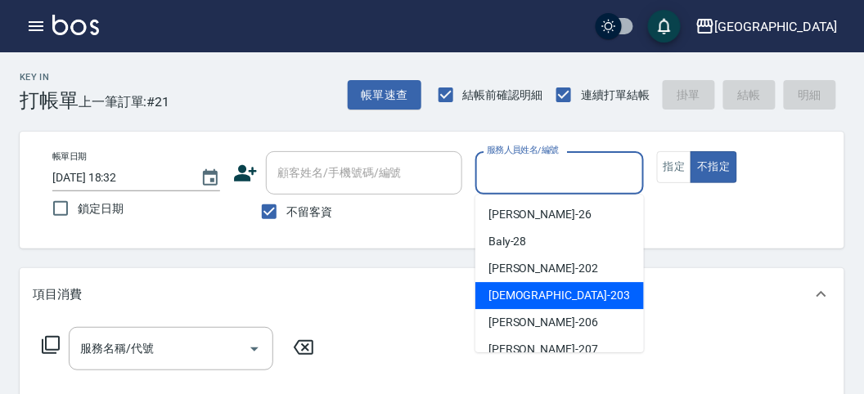
click at [503, 290] on span "聖德 -203" at bounding box center [559, 295] width 142 height 17
type input "聖德-203"
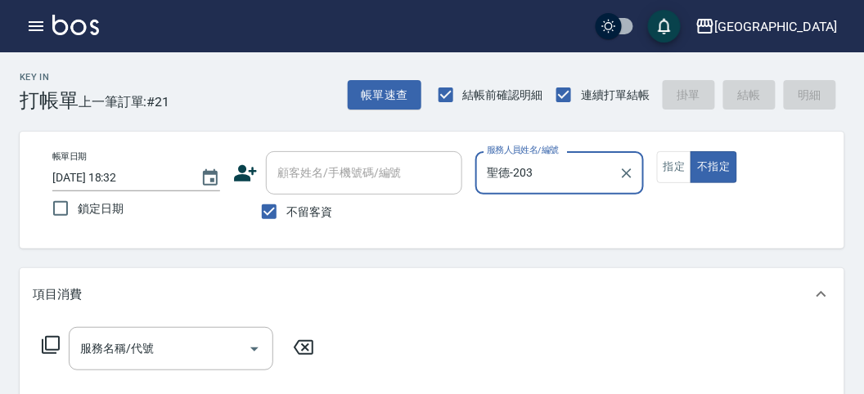
click at [46, 344] on icon at bounding box center [51, 345] width 18 height 18
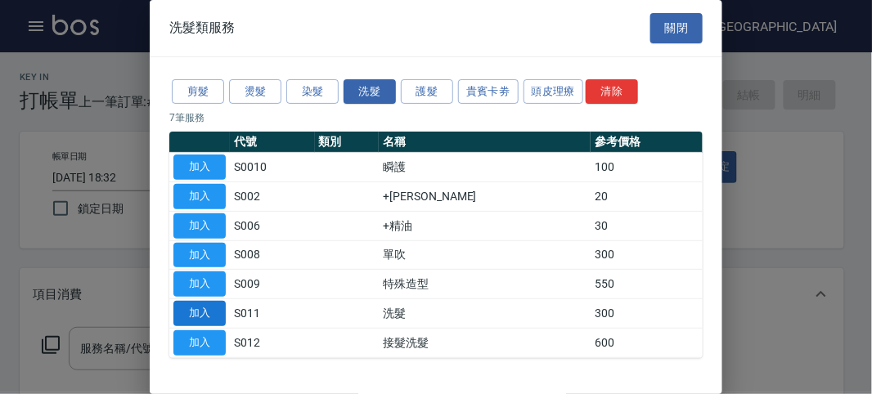
click at [188, 308] on button "加入" at bounding box center [199, 313] width 52 height 25
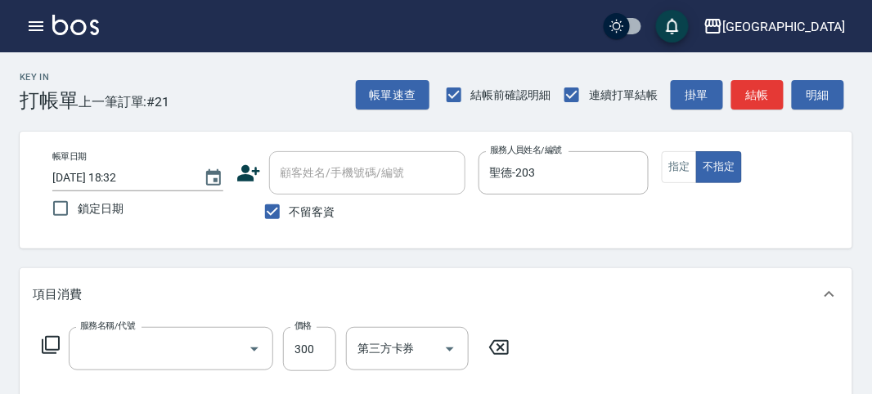
type input "洗髮(S011)"
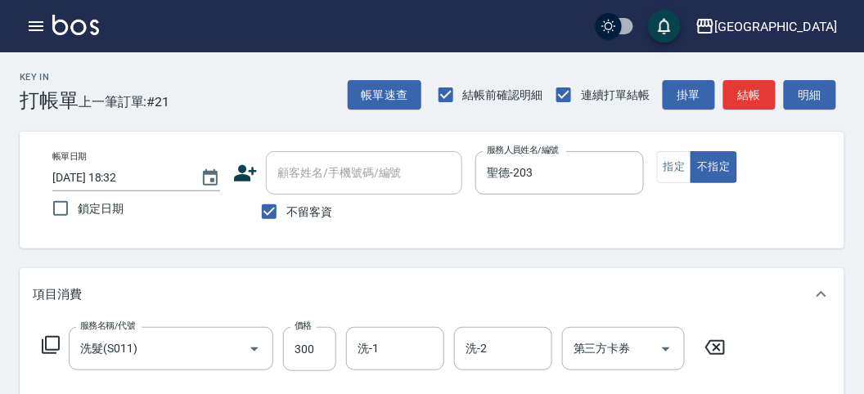
click at [49, 339] on icon at bounding box center [51, 345] width 20 height 20
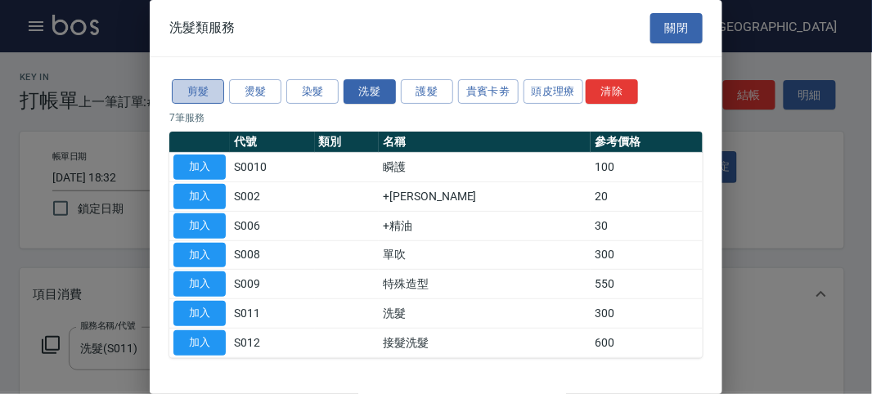
click at [188, 99] on button "剪髮" at bounding box center [198, 91] width 52 height 25
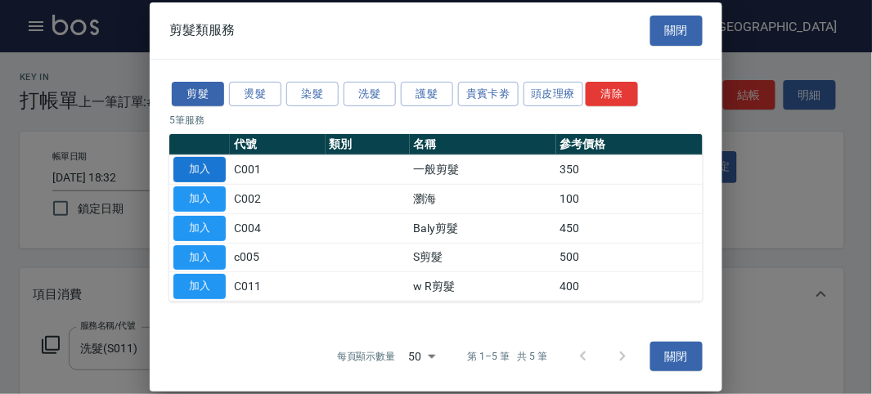
click at [202, 167] on button "加入" at bounding box center [199, 169] width 52 height 25
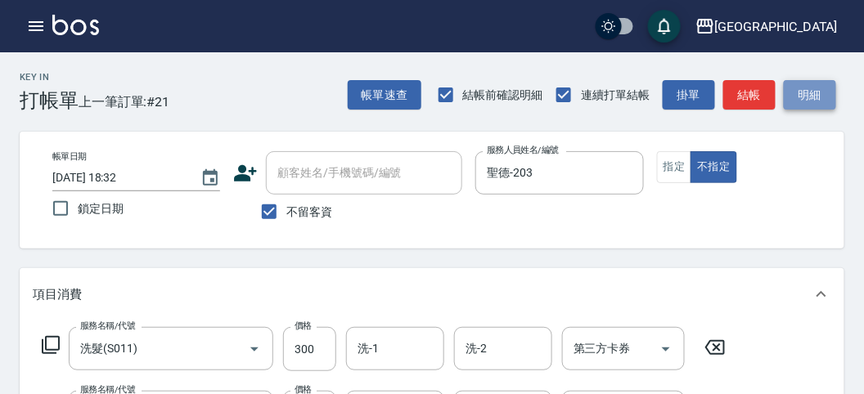
click at [817, 97] on button "明細" at bounding box center [810, 95] width 52 height 30
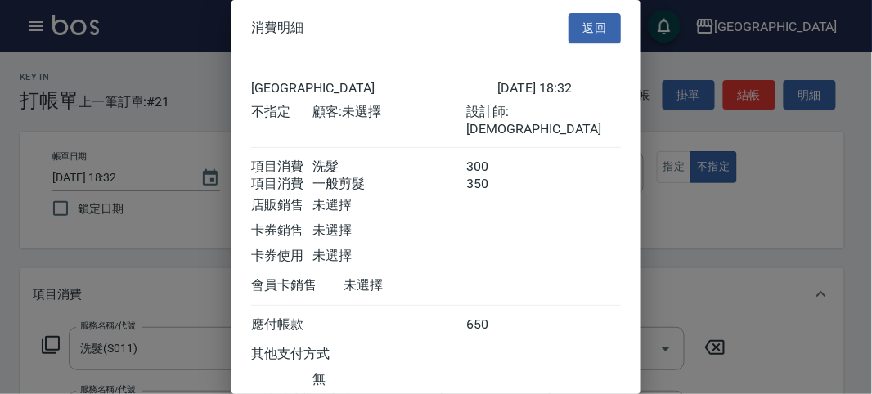
scroll to position [109, 0]
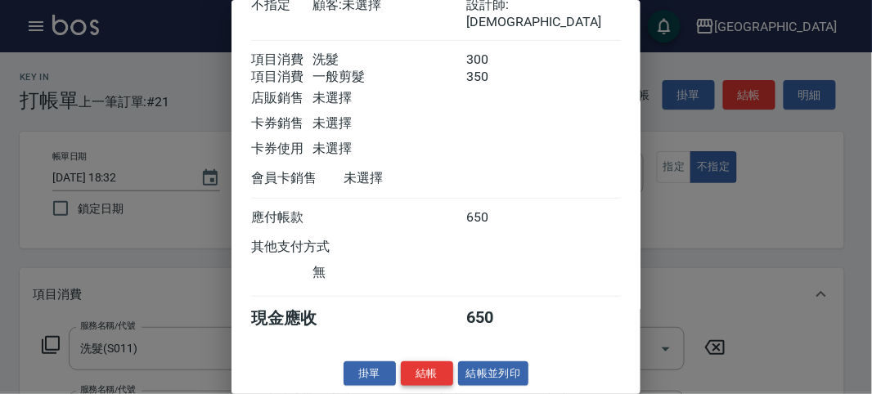
click at [422, 373] on button "結帳" at bounding box center [427, 374] width 52 height 25
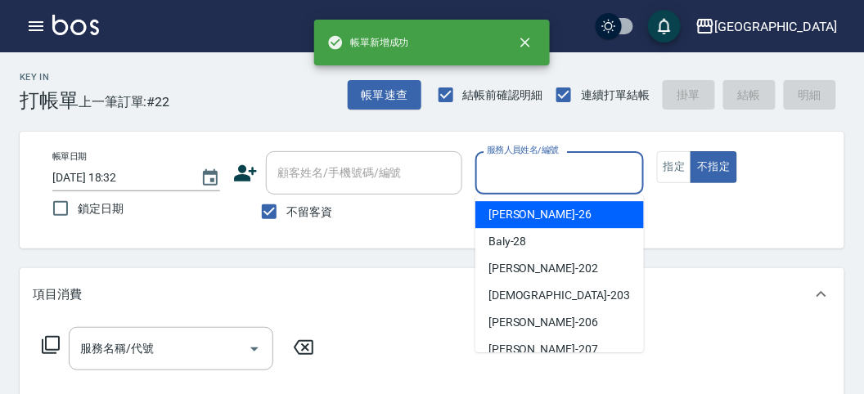
drag, startPoint x: 524, startPoint y: 165, endPoint x: 507, endPoint y: 242, distance: 78.6
click at [520, 173] on input "服務人員姓名/編號" at bounding box center [559, 173] width 153 height 29
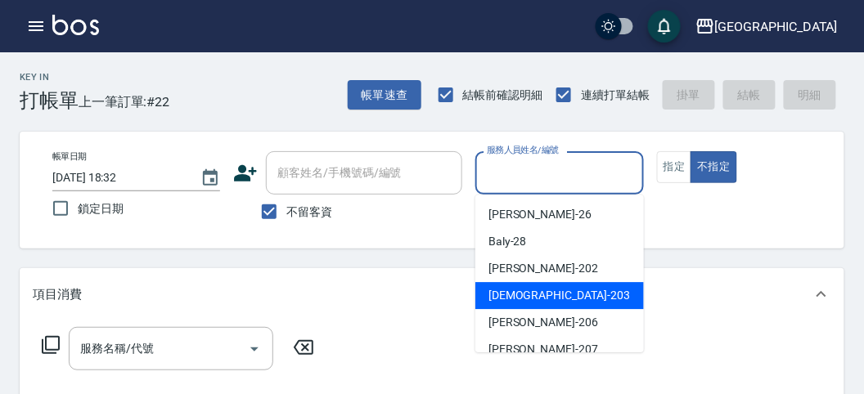
click at [515, 283] on div "聖德 -203" at bounding box center [559, 295] width 169 height 27
type input "聖德-203"
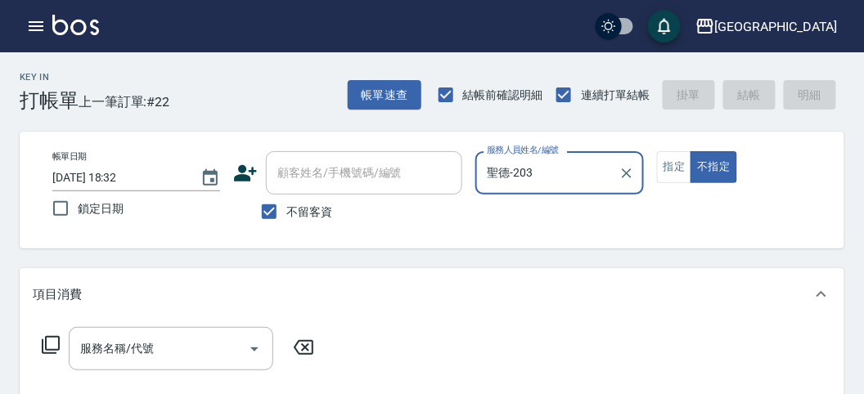
click at [60, 336] on icon at bounding box center [51, 345] width 20 height 20
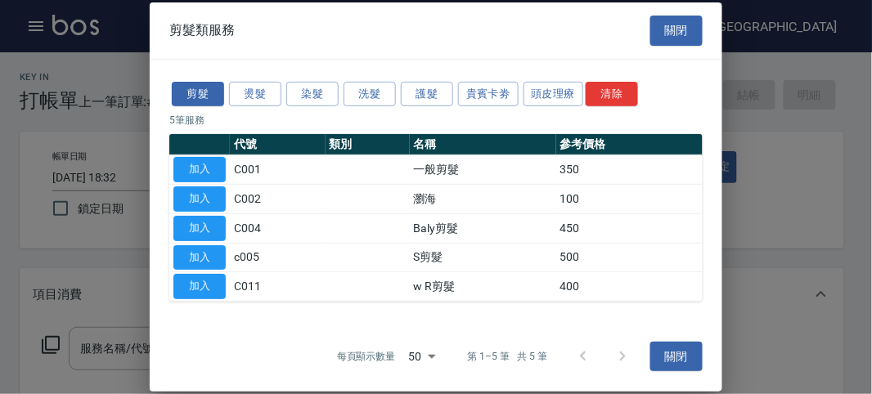
click at [45, 345] on div at bounding box center [436, 197] width 872 height 394
click at [370, 95] on button "洗髮" at bounding box center [370, 93] width 52 height 25
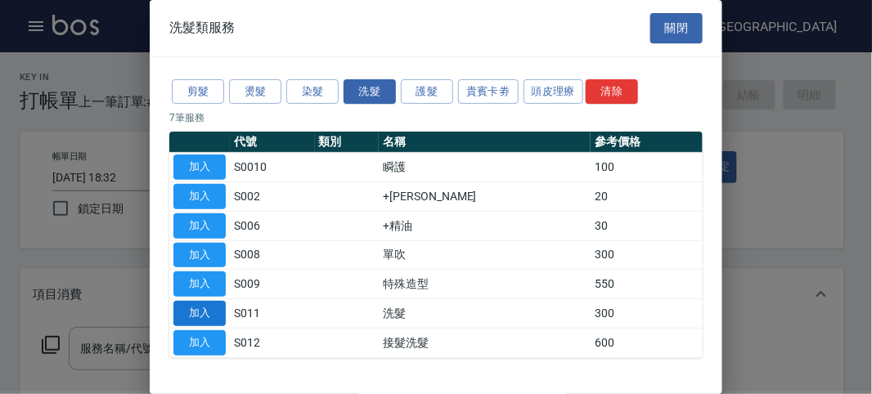
click at [204, 305] on button "加入" at bounding box center [199, 313] width 52 height 25
type input "洗髮(S011)"
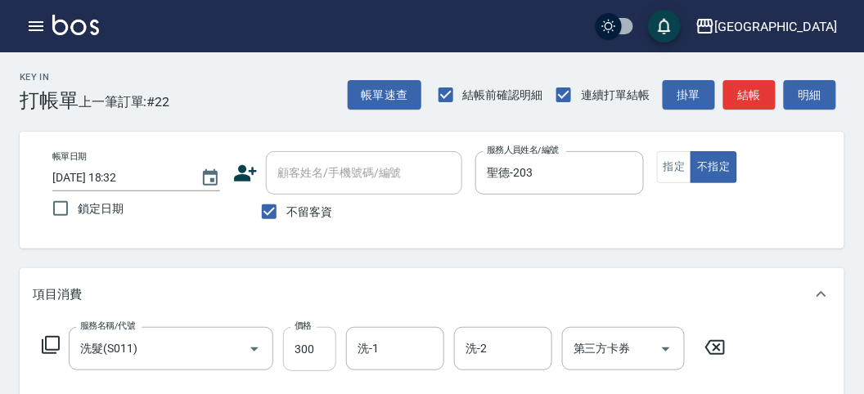
click at [307, 356] on input "300" at bounding box center [309, 349] width 53 height 44
type input "350"
click at [820, 82] on button "明細" at bounding box center [810, 95] width 52 height 30
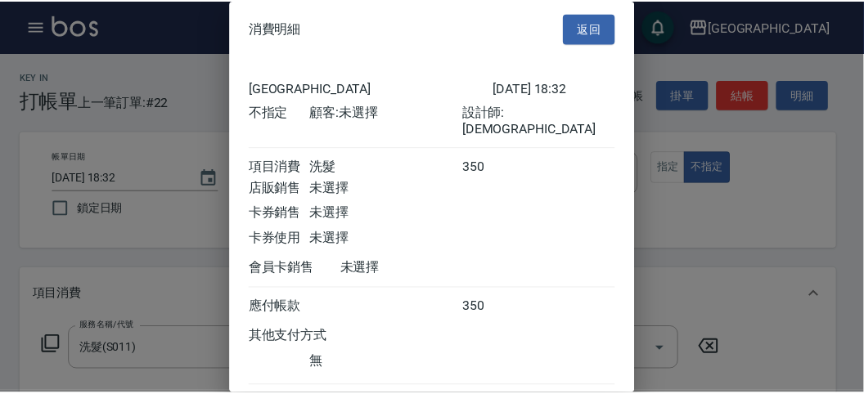
scroll to position [91, 0]
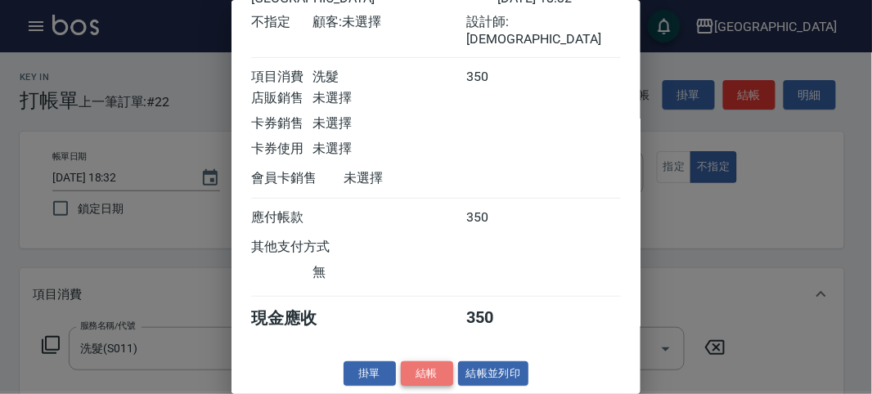
click at [407, 370] on button "結帳" at bounding box center [427, 374] width 52 height 25
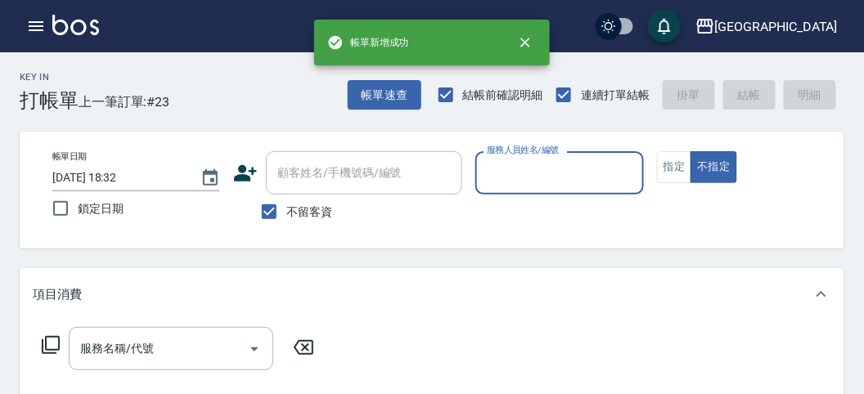
click at [30, 16] on icon "button" at bounding box center [36, 26] width 20 height 20
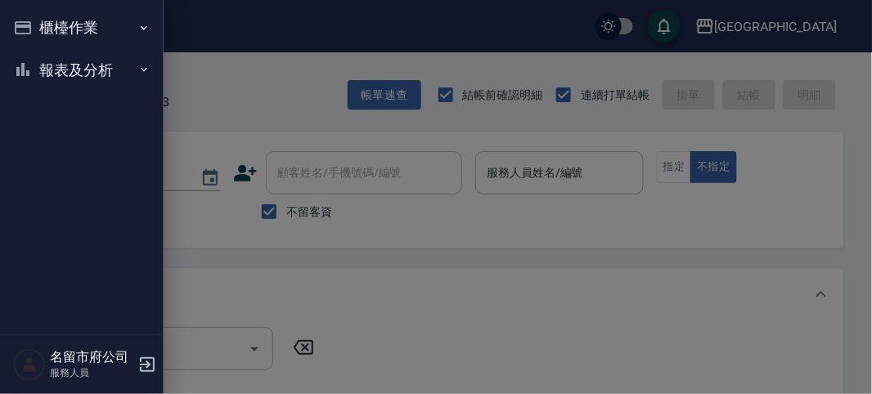
click at [72, 70] on button "報表及分析" at bounding box center [82, 70] width 151 height 43
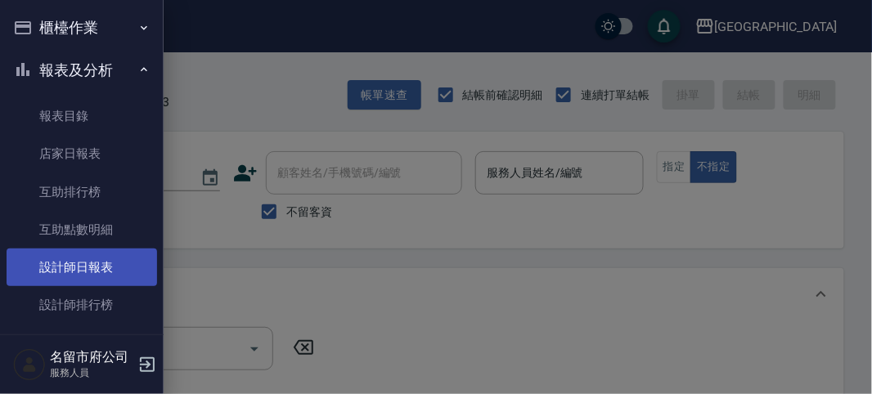
click at [89, 267] on link "設計師日報表" at bounding box center [82, 268] width 151 height 38
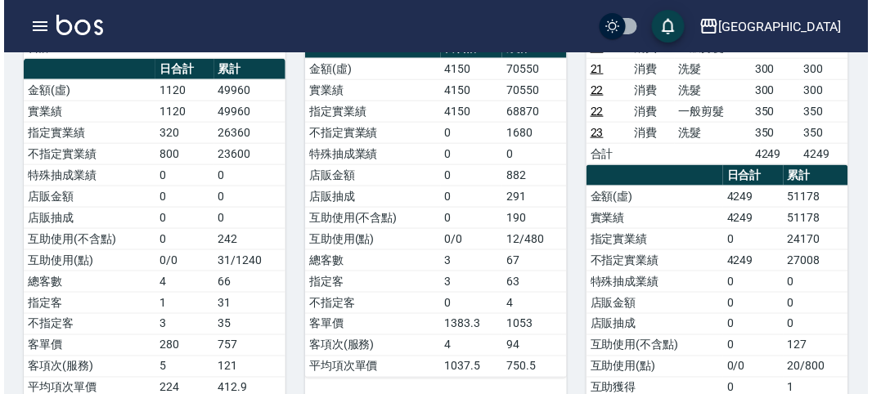
scroll to position [150, 0]
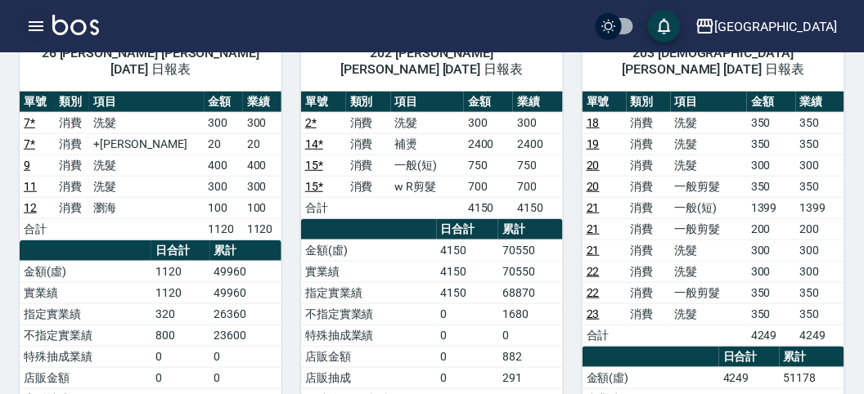
click at [31, 22] on icon "button" at bounding box center [36, 26] width 15 height 10
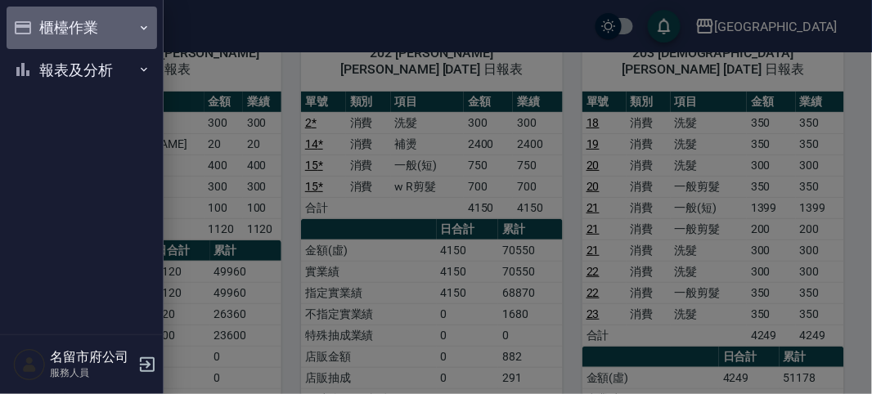
click at [31, 22] on button "櫃檯作業" at bounding box center [82, 28] width 151 height 43
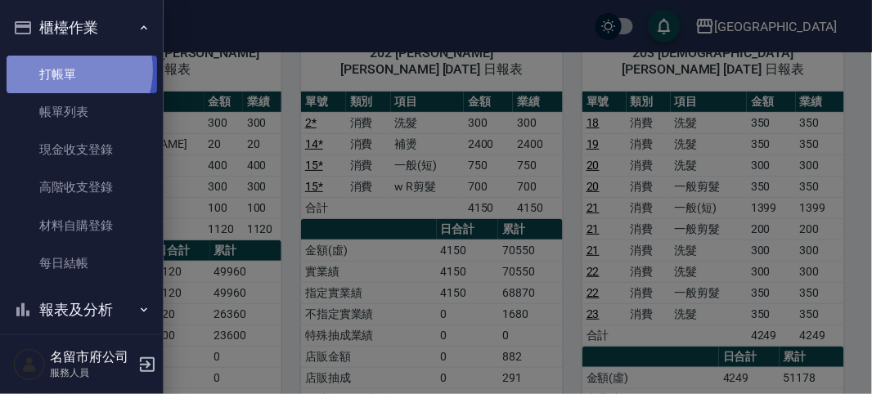
click at [68, 70] on link "打帳單" at bounding box center [82, 75] width 151 height 38
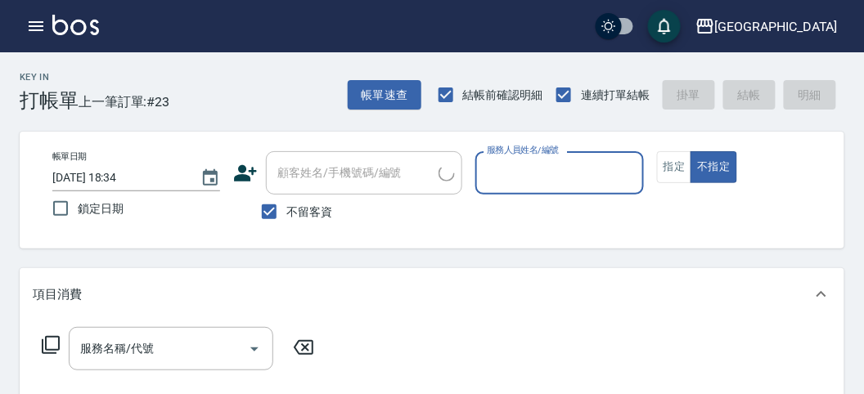
click at [229, 109] on div "Key In 打帳單 上一筆訂單:#23 帳單速查 結帳前確認明細 連續打單結帳 掛單 結帳 明細" at bounding box center [422, 82] width 844 height 60
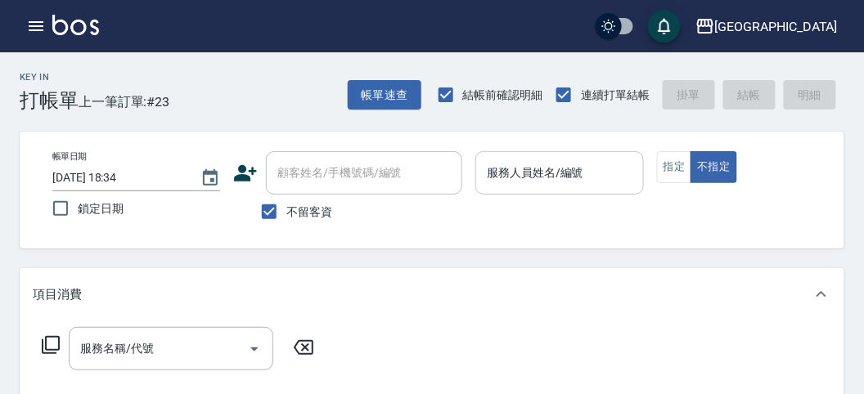
click at [509, 178] on input "服務人員姓名/編號" at bounding box center [559, 173] width 153 height 29
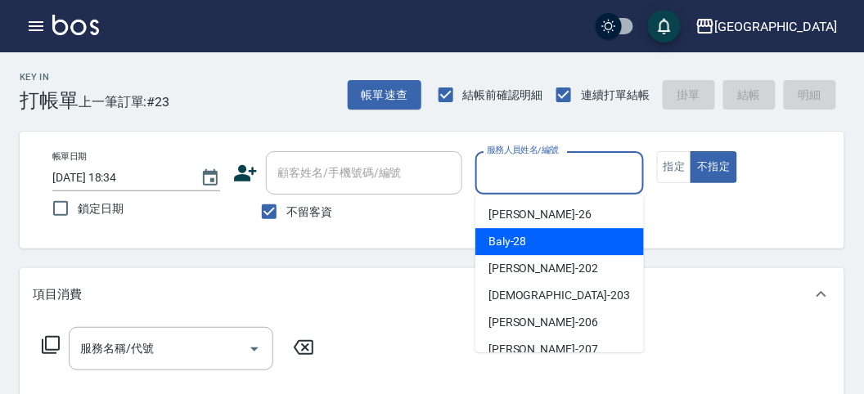
drag, startPoint x: 533, startPoint y: 249, endPoint x: 186, endPoint y: 308, distance: 352.6
click at [522, 248] on div "Baly -28" at bounding box center [559, 241] width 169 height 27
type input "Baly-28"
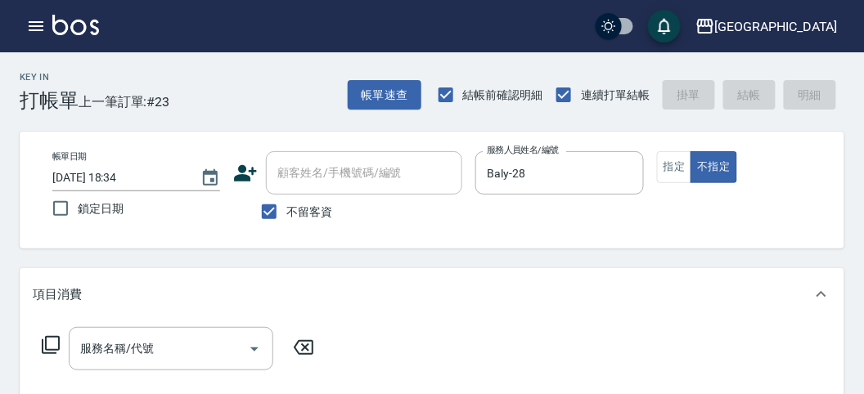
click at [52, 347] on icon at bounding box center [51, 345] width 20 height 20
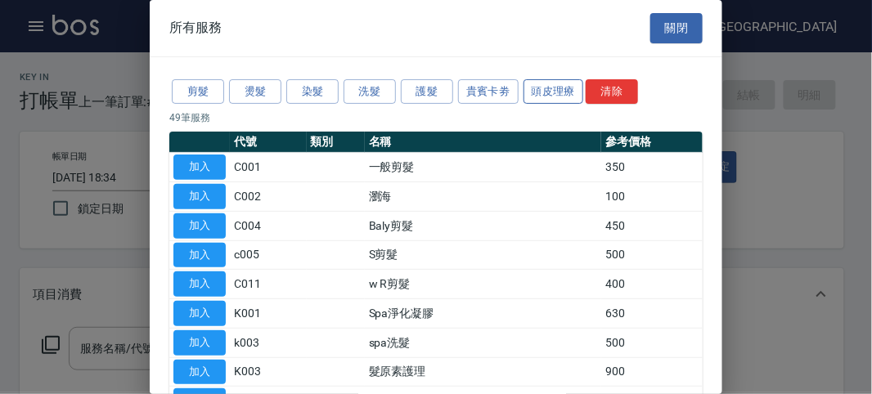
click at [546, 88] on button "頭皮理療" at bounding box center [554, 91] width 61 height 25
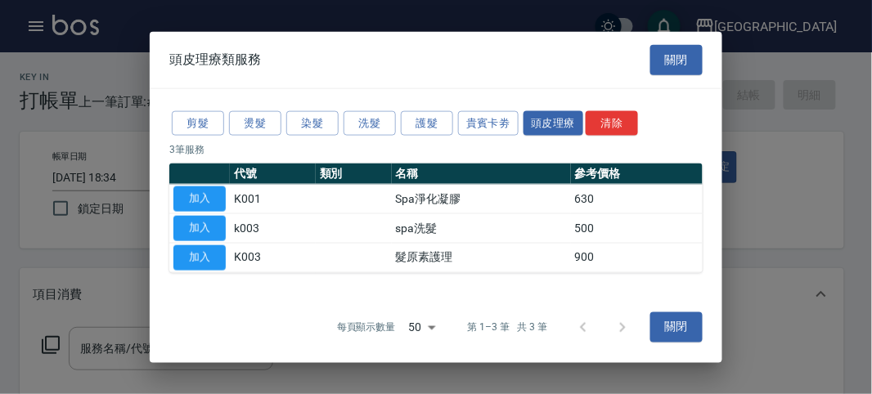
drag, startPoint x: 205, startPoint y: 254, endPoint x: 254, endPoint y: 256, distance: 49.1
click at [209, 253] on button "加入" at bounding box center [199, 257] width 52 height 25
type input "髮原素護理(K003)"
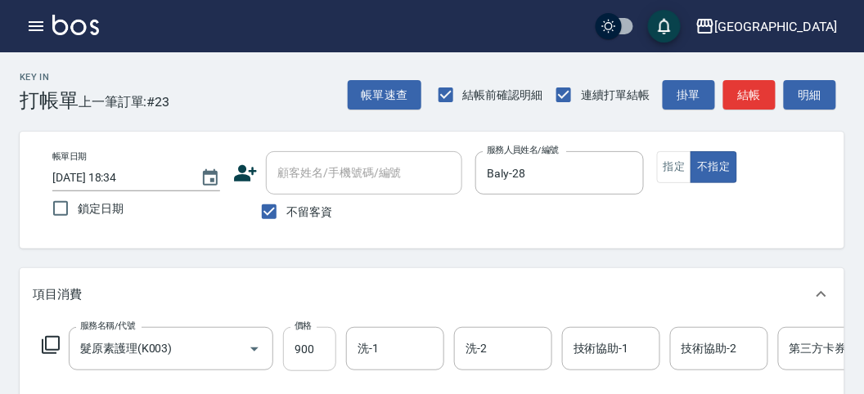
click at [321, 332] on input "900" at bounding box center [309, 349] width 53 height 44
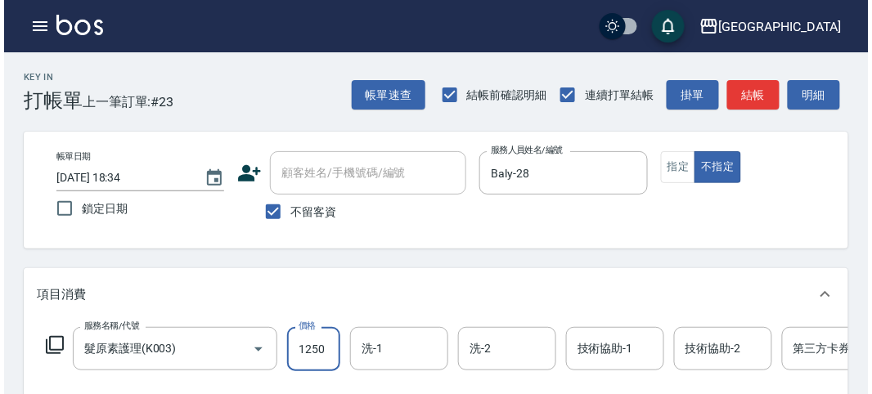
scroll to position [494, 0]
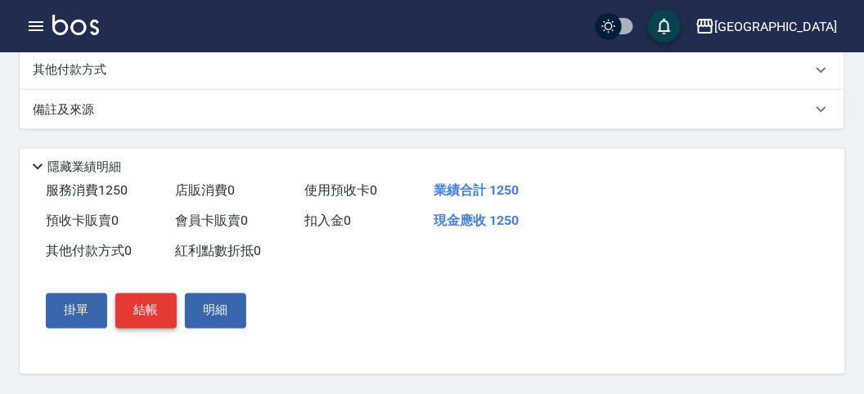
type input "1250"
drag, startPoint x: 133, startPoint y: 311, endPoint x: 184, endPoint y: 320, distance: 52.3
click at [133, 311] on button "結帳" at bounding box center [145, 311] width 61 height 34
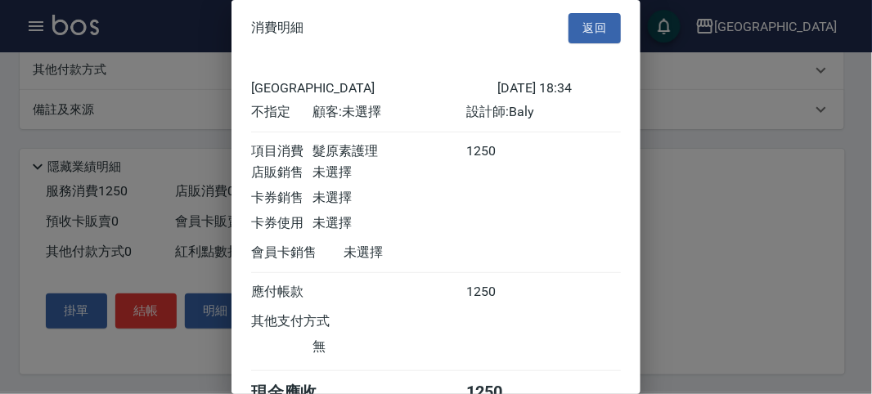
scroll to position [91, 0]
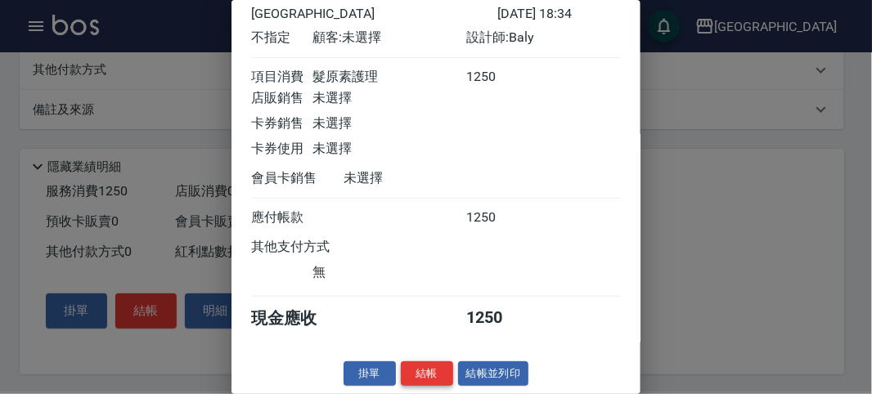
click at [421, 372] on button "結帳" at bounding box center [427, 374] width 52 height 25
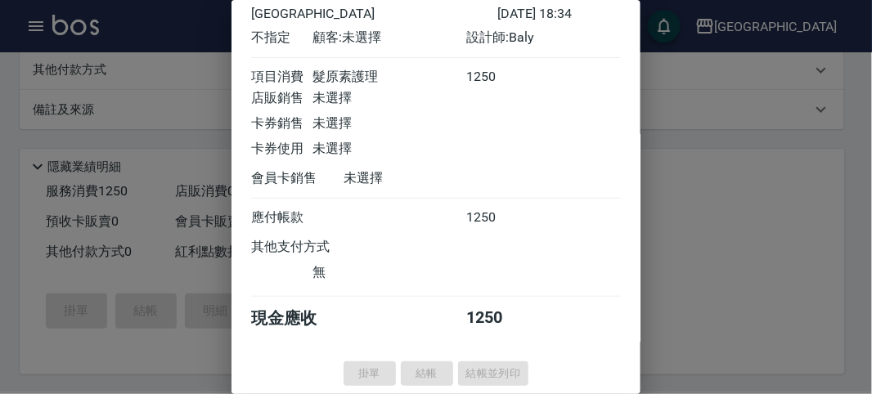
type input "[DATE] 18:36"
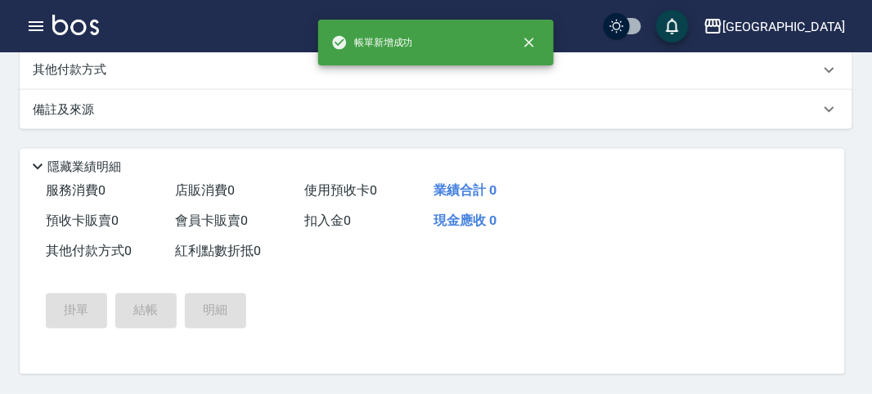
scroll to position [0, 0]
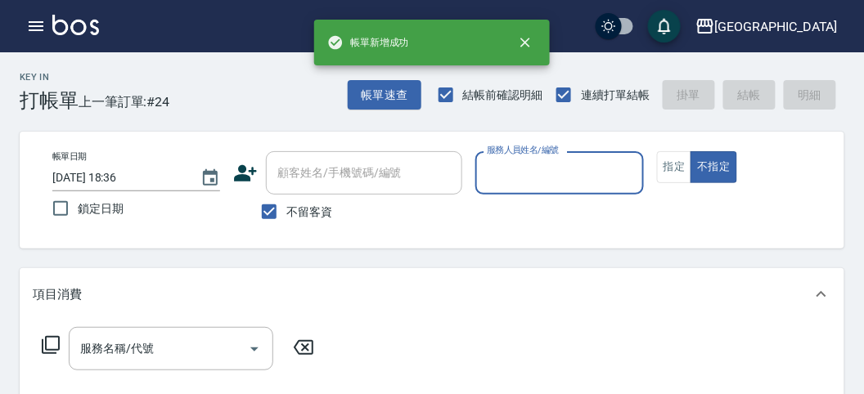
click at [477, 172] on div "服務人員姓名/編號" at bounding box center [559, 172] width 168 height 43
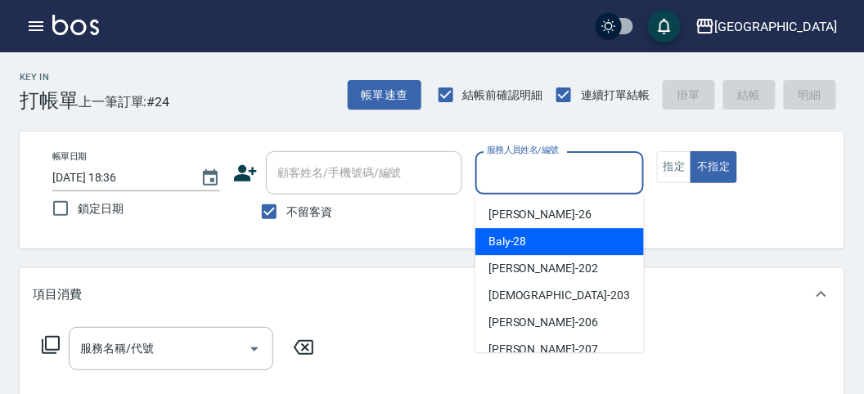
click at [512, 246] on span "Baly -28" at bounding box center [507, 241] width 38 height 17
type input "Baly-28"
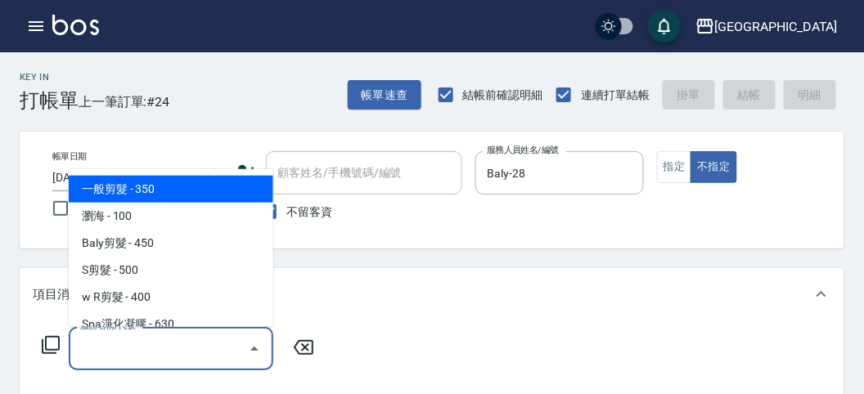
drag, startPoint x: 120, startPoint y: 359, endPoint x: 142, endPoint y: 245, distance: 116.6
click at [120, 357] on input "服務名稱/代號" at bounding box center [158, 349] width 165 height 29
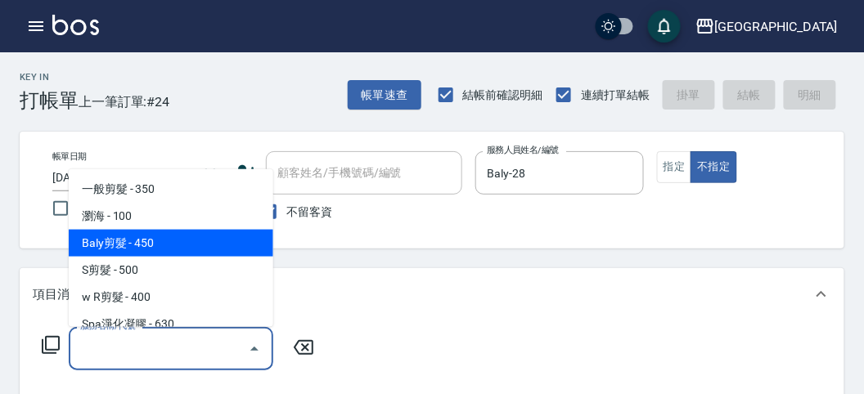
click at [152, 247] on span "Baly剪髮 - 450" at bounding box center [171, 243] width 204 height 27
type input "Baly剪髮(C004)"
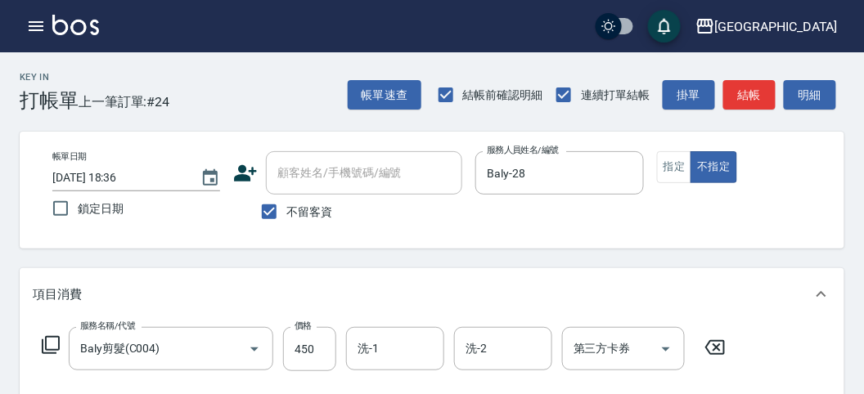
click at [47, 346] on icon at bounding box center [51, 345] width 20 height 20
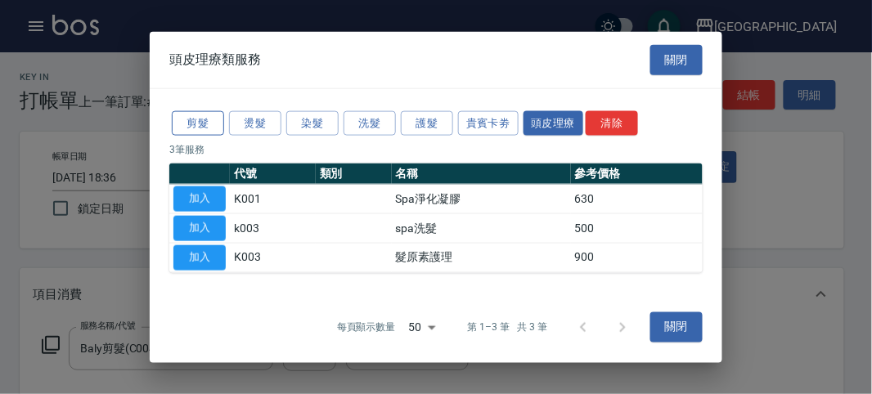
click at [197, 121] on button "剪髮" at bounding box center [198, 122] width 52 height 25
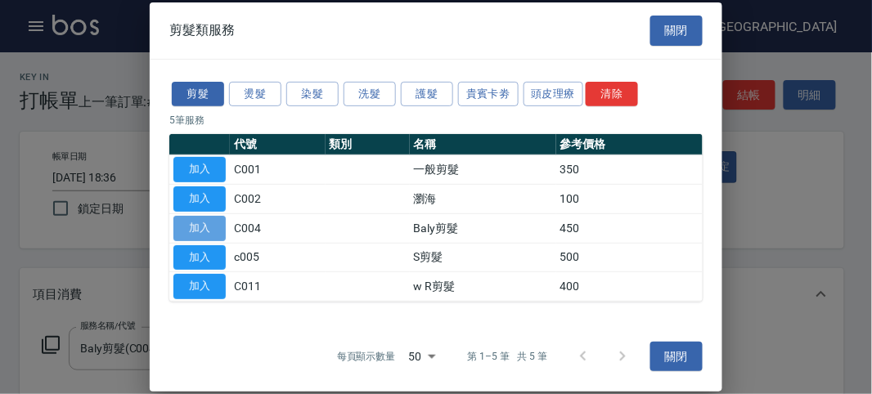
click at [195, 226] on button "加入" at bounding box center [199, 228] width 52 height 25
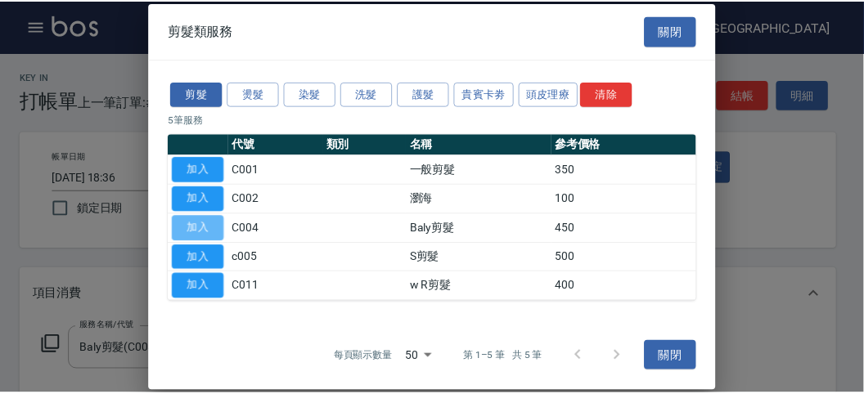
scroll to position [215, 0]
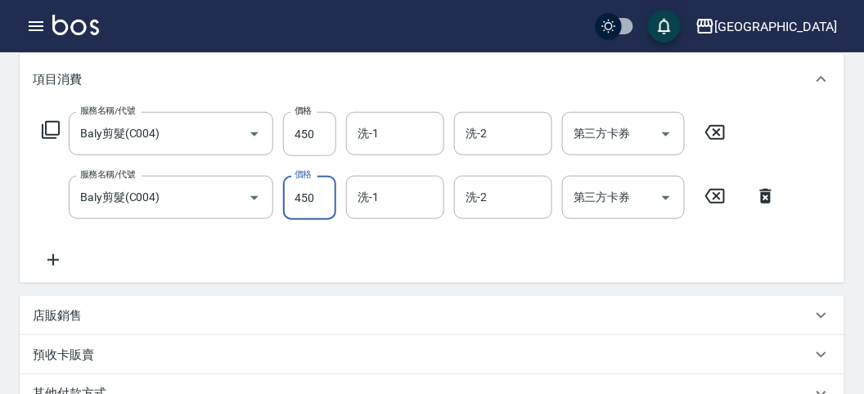
drag, startPoint x: 332, startPoint y: 200, endPoint x: 321, endPoint y: 195, distance: 12.5
click at [332, 199] on input "450" at bounding box center [309, 198] width 53 height 44
type input "750"
click at [50, 135] on icon at bounding box center [51, 130] width 18 height 18
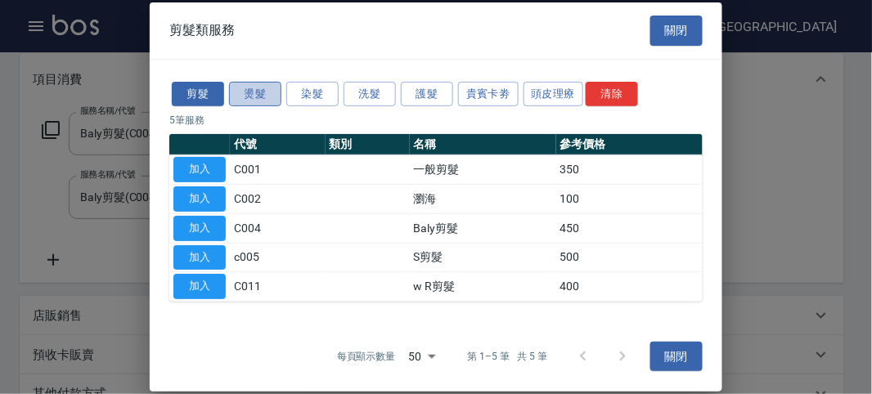
click at [264, 97] on button "燙髮" at bounding box center [255, 93] width 52 height 25
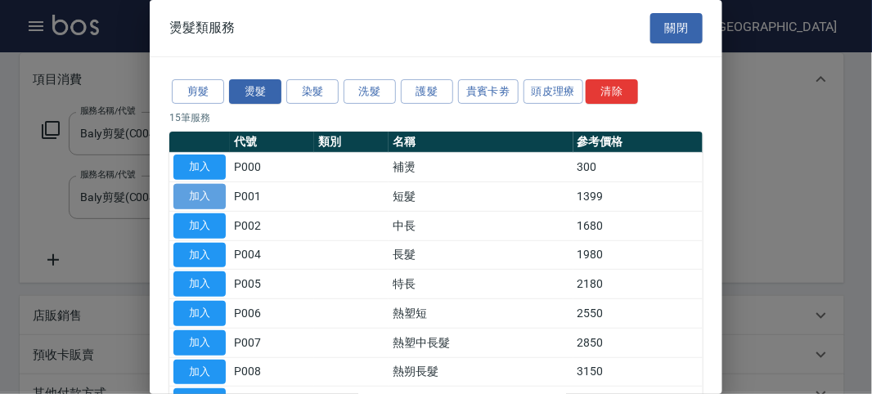
click at [209, 191] on button "加入" at bounding box center [199, 196] width 52 height 25
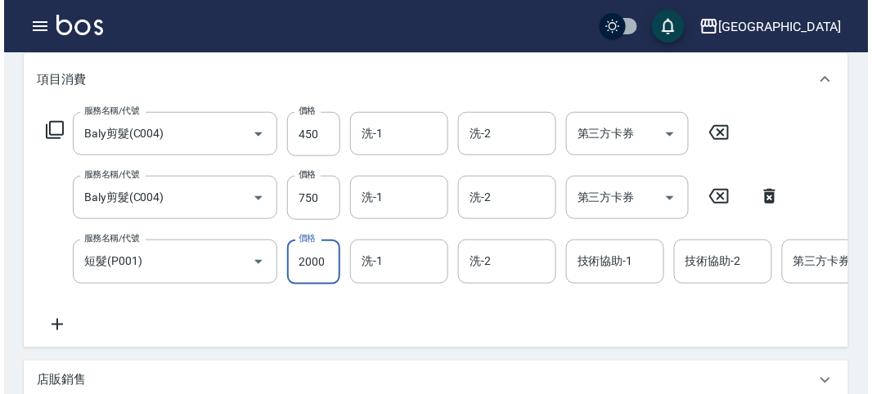
scroll to position [622, 0]
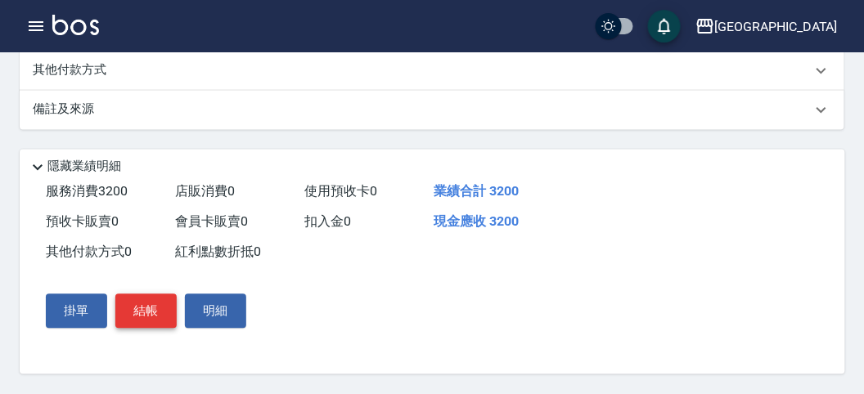
type input "2000"
drag, startPoint x: 136, startPoint y: 309, endPoint x: 146, endPoint y: 307, distance: 10.9
click at [137, 308] on button "結帳" at bounding box center [145, 311] width 61 height 34
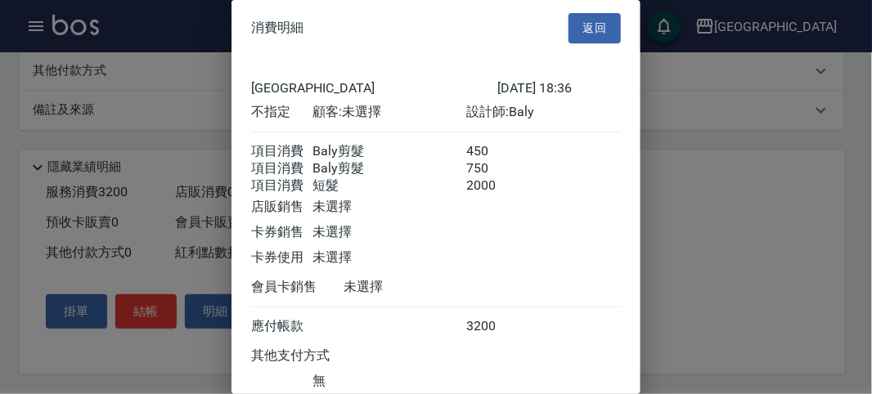
scroll to position [128, 0]
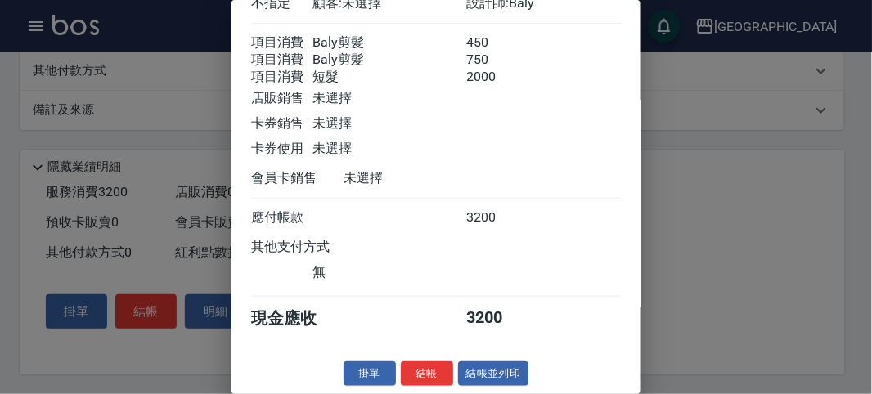
click at [418, 366] on button "結帳" at bounding box center [427, 374] width 52 height 25
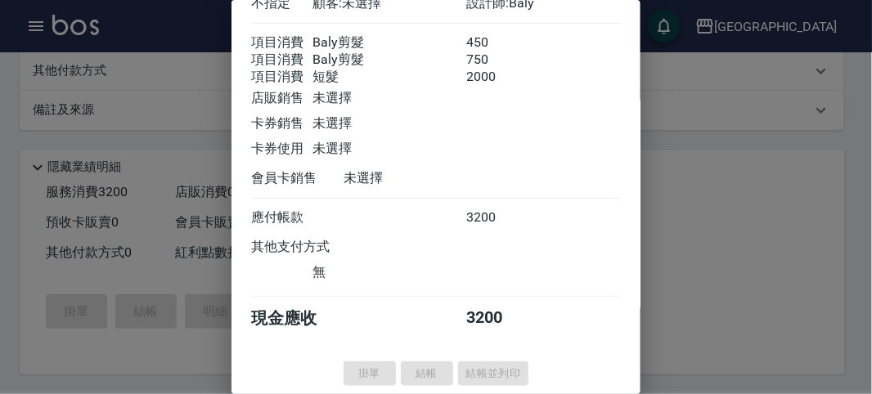
type input "[DATE] 18:37"
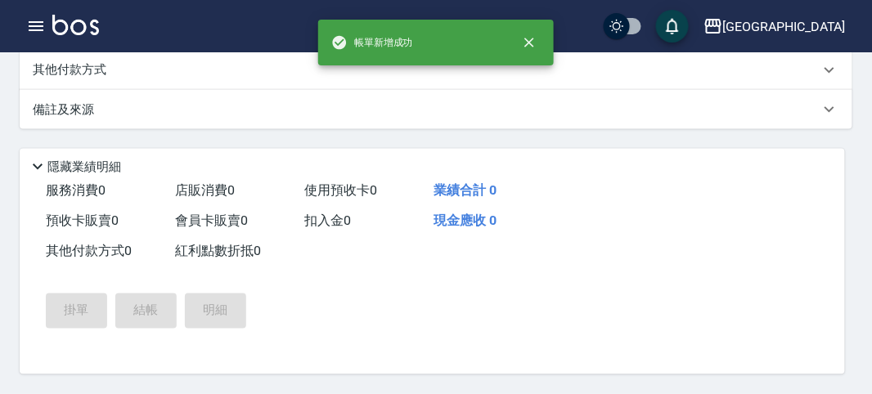
scroll to position [0, 0]
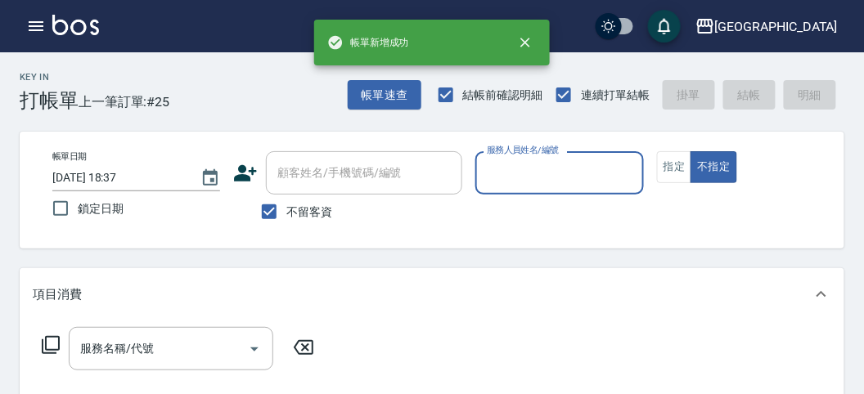
drag, startPoint x: 525, startPoint y: 164, endPoint x: 519, endPoint y: 189, distance: 26.0
click at [525, 166] on input "服務人員姓名/編號" at bounding box center [559, 173] width 153 height 29
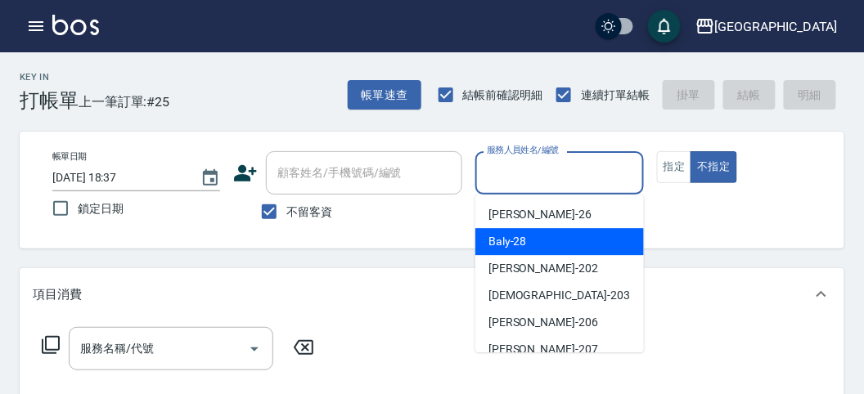
drag, startPoint x: 514, startPoint y: 249, endPoint x: 375, endPoint y: 280, distance: 142.5
click at [514, 249] on span "Baly -28" at bounding box center [507, 241] width 38 height 17
type input "Baly-28"
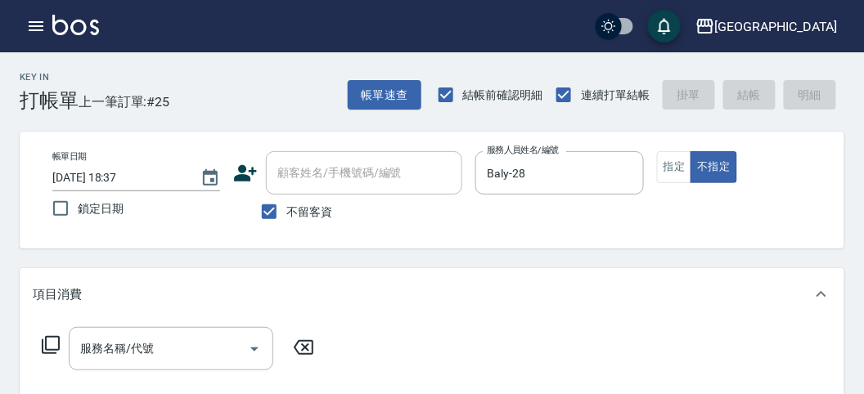
drag, startPoint x: 43, startPoint y: 335, endPoint x: 75, endPoint y: 301, distance: 46.9
click at [47, 331] on div "服務名稱/代號 服務名稱/代號" at bounding box center [178, 348] width 291 height 43
click at [35, 338] on div "服務名稱/代號 服務名稱/代號" at bounding box center [178, 348] width 291 height 43
click at [49, 345] on icon at bounding box center [51, 345] width 20 height 20
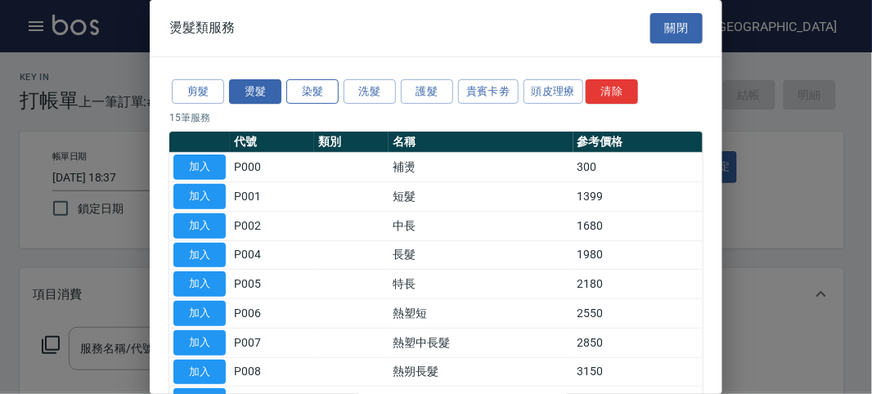
click at [319, 83] on button "染髮" at bounding box center [312, 91] width 52 height 25
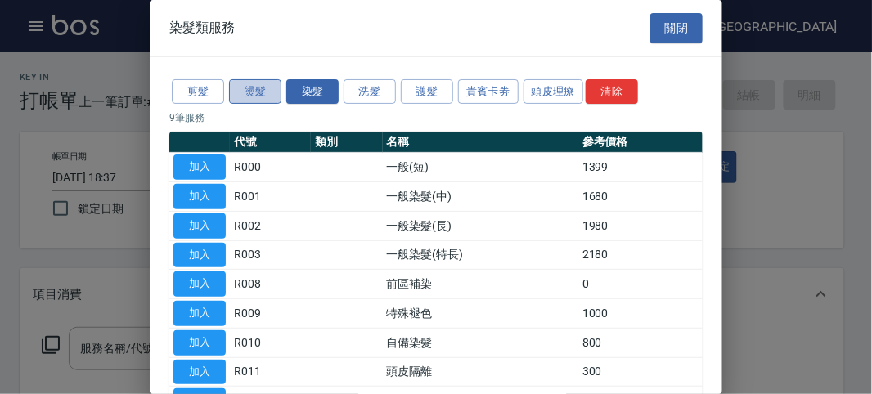
click at [268, 99] on button "燙髮" at bounding box center [255, 91] width 52 height 25
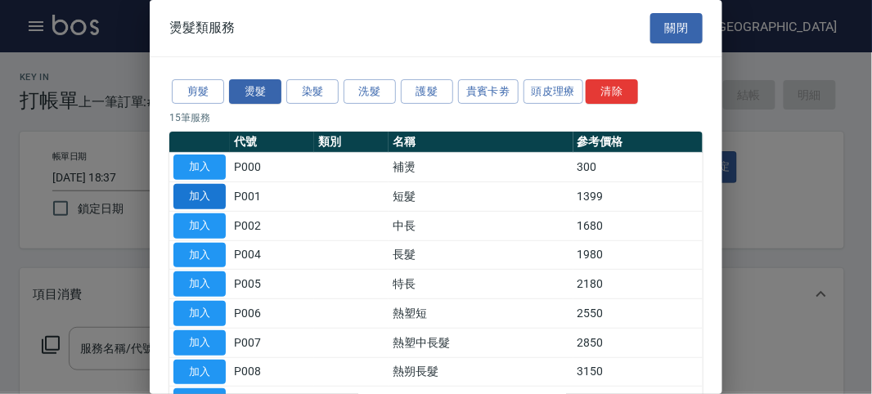
click at [208, 200] on button "加入" at bounding box center [199, 196] width 52 height 25
type input "短髮(P001)"
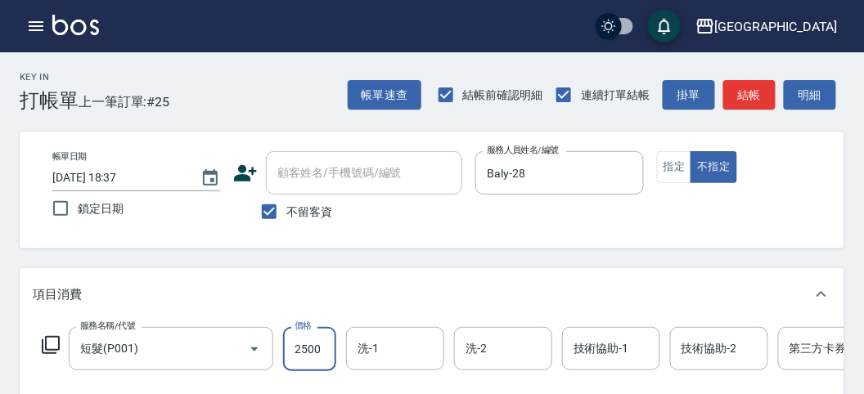
type input "2500"
click at [49, 344] on icon at bounding box center [51, 345] width 20 height 20
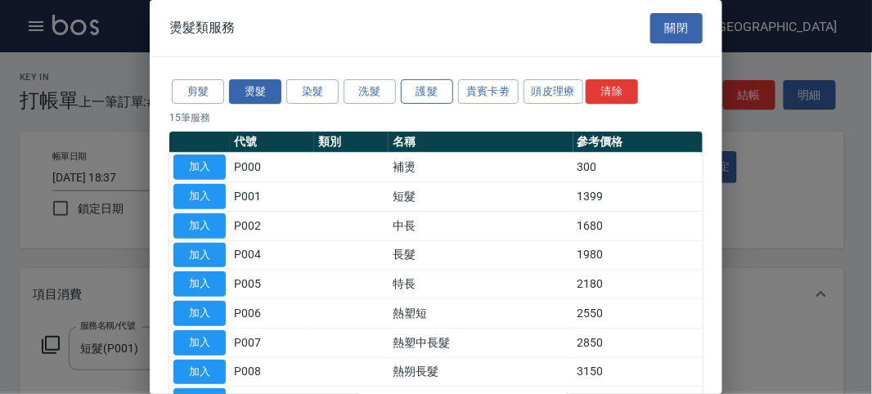
click at [433, 88] on button "護髮" at bounding box center [427, 91] width 52 height 25
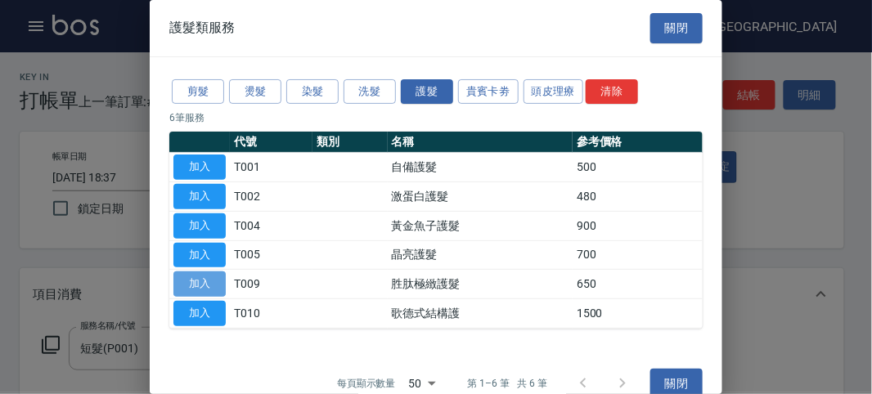
click at [202, 280] on button "加入" at bounding box center [199, 284] width 52 height 25
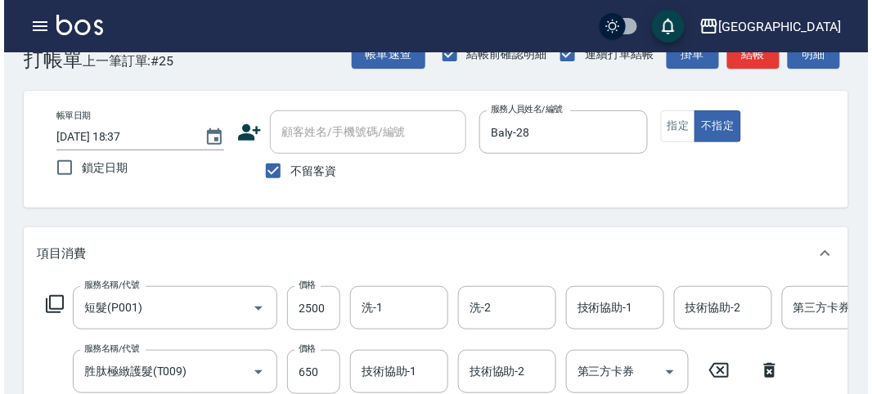
scroll to position [558, 0]
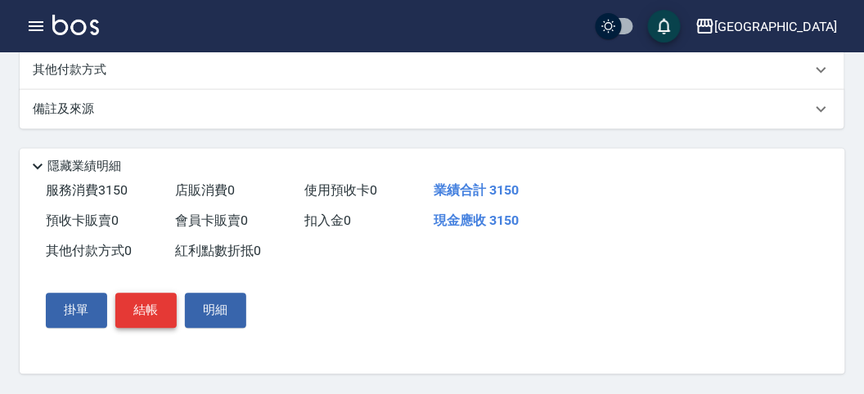
drag, startPoint x: 137, startPoint y: 308, endPoint x: 153, endPoint y: 301, distance: 16.9
click at [139, 307] on button "結帳" at bounding box center [145, 311] width 61 height 34
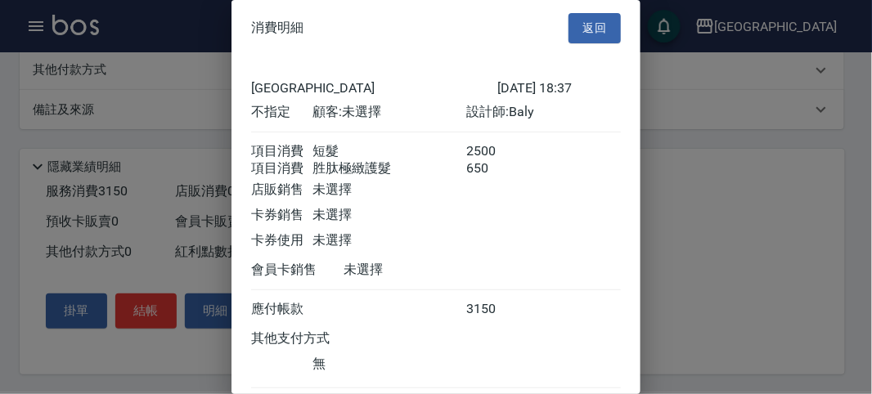
scroll to position [109, 0]
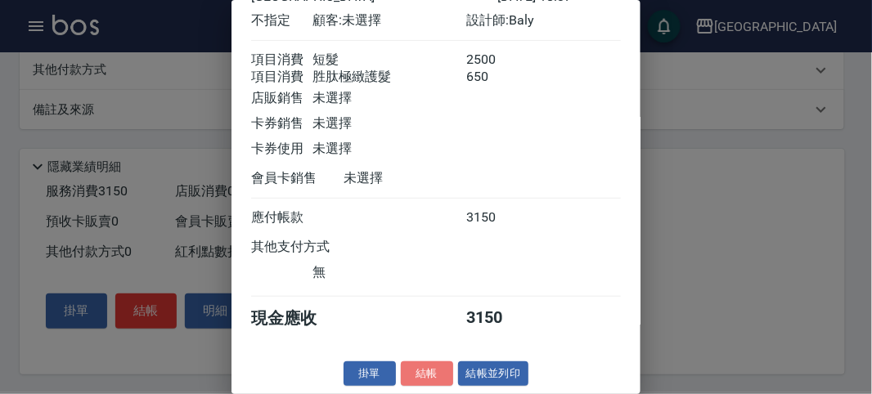
drag, startPoint x: 412, startPoint y: 369, endPoint x: 415, endPoint y: 359, distance: 10.1
click at [414, 366] on button "結帳" at bounding box center [427, 374] width 52 height 25
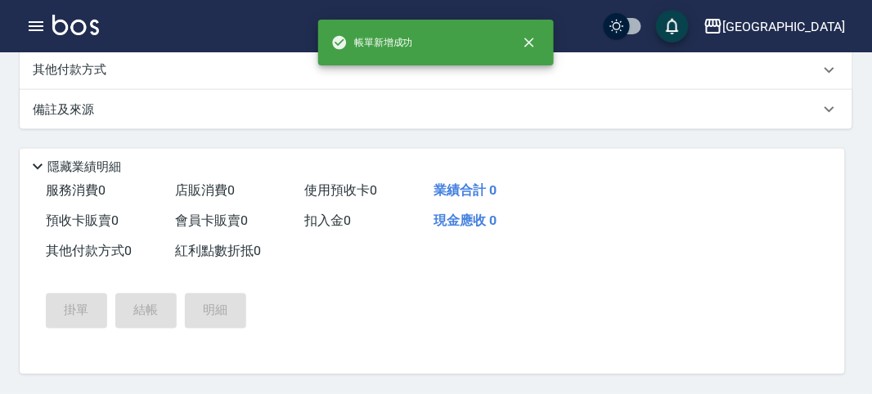
scroll to position [0, 0]
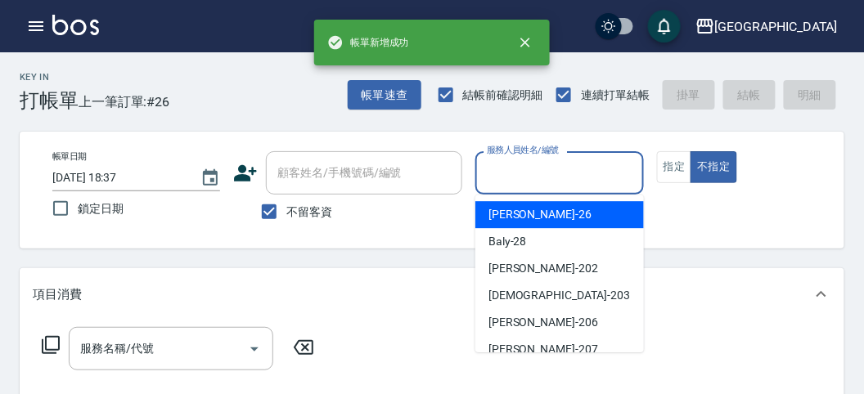
click at [530, 160] on input "服務人員姓名/編號" at bounding box center [559, 173] width 153 height 29
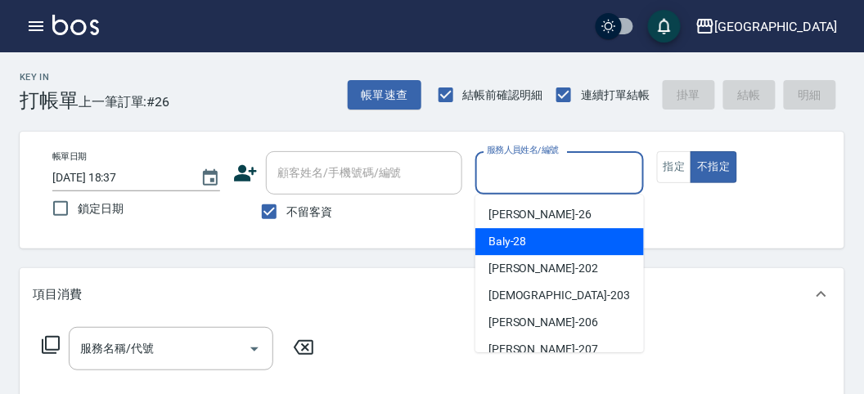
click at [515, 244] on span "Baly -28" at bounding box center [507, 241] width 38 height 17
type input "Baly-28"
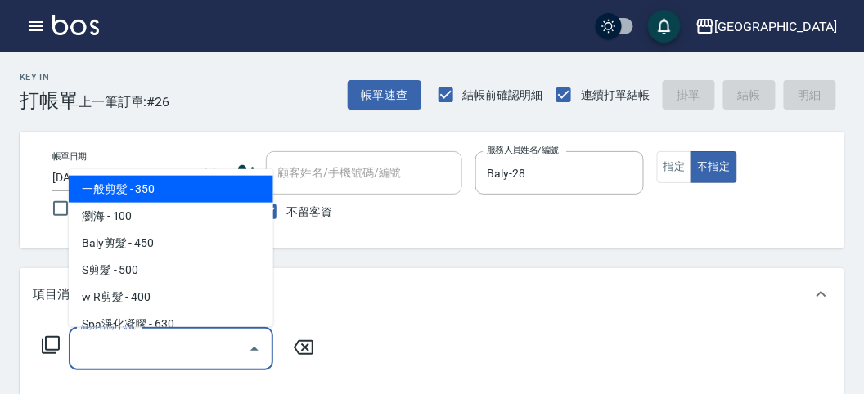
drag, startPoint x: 173, startPoint y: 358, endPoint x: 173, endPoint y: 339, distance: 18.8
click at [173, 356] on input "服務名稱/代號" at bounding box center [158, 349] width 165 height 29
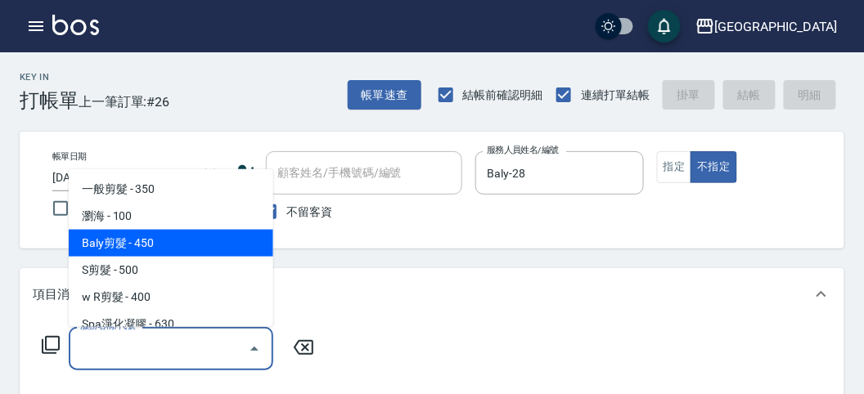
click at [166, 245] on span "Baly剪髮 - 450" at bounding box center [171, 243] width 204 height 27
type input "Baly剪髮(C004)"
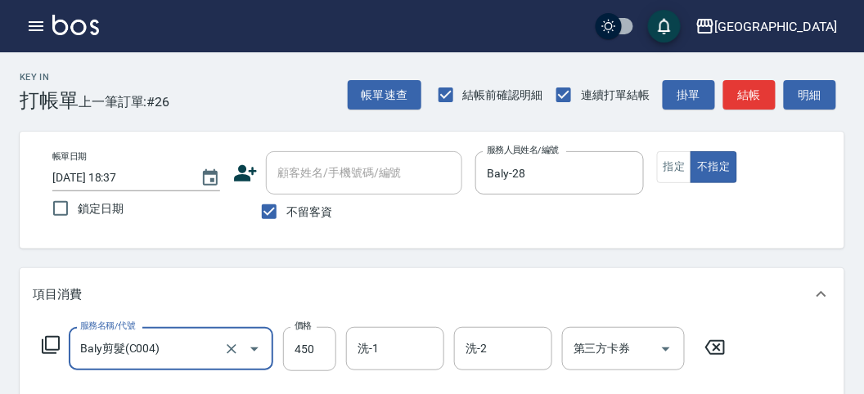
click at [54, 340] on icon at bounding box center [51, 345] width 20 height 20
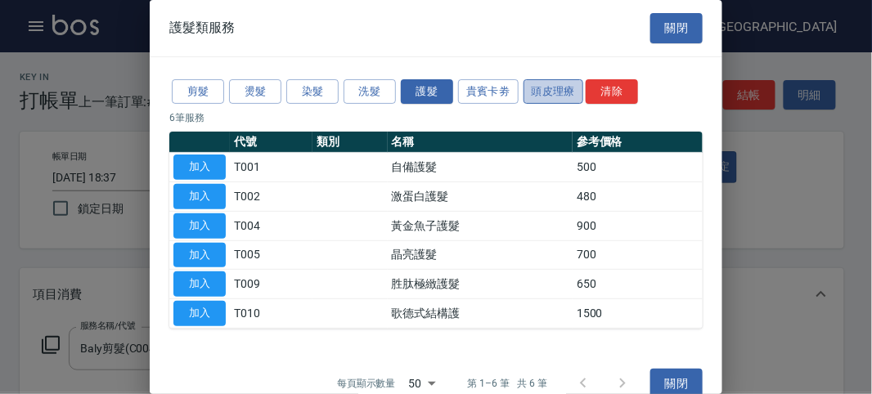
drag, startPoint x: 570, startPoint y: 87, endPoint x: 560, endPoint y: 92, distance: 11.0
click at [569, 87] on button "頭皮理療" at bounding box center [554, 91] width 61 height 25
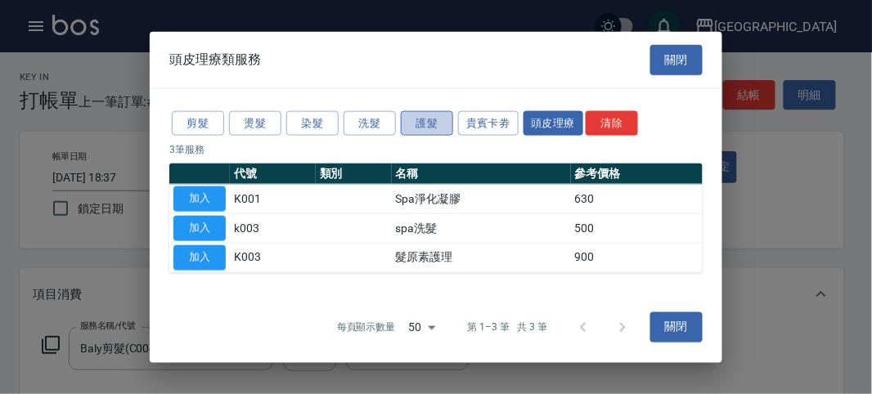
click at [438, 128] on button "護髮" at bounding box center [427, 122] width 52 height 25
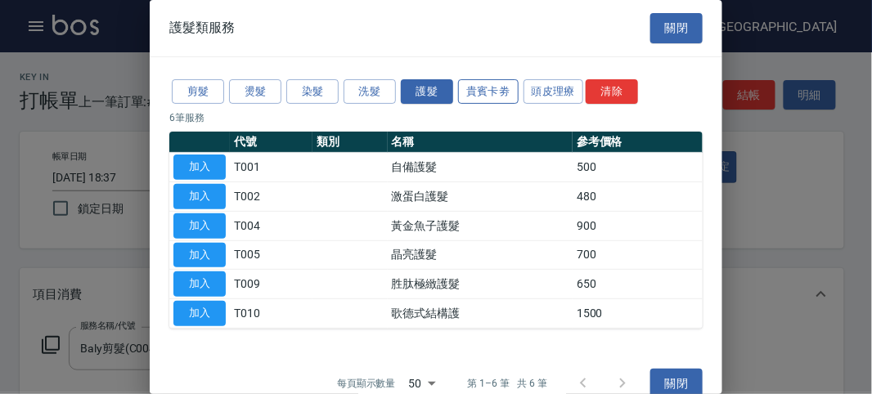
drag, startPoint x: 508, startPoint y: 92, endPoint x: 497, endPoint y: 98, distance: 12.1
click at [506, 92] on button "貴賓卡劵" at bounding box center [488, 91] width 61 height 25
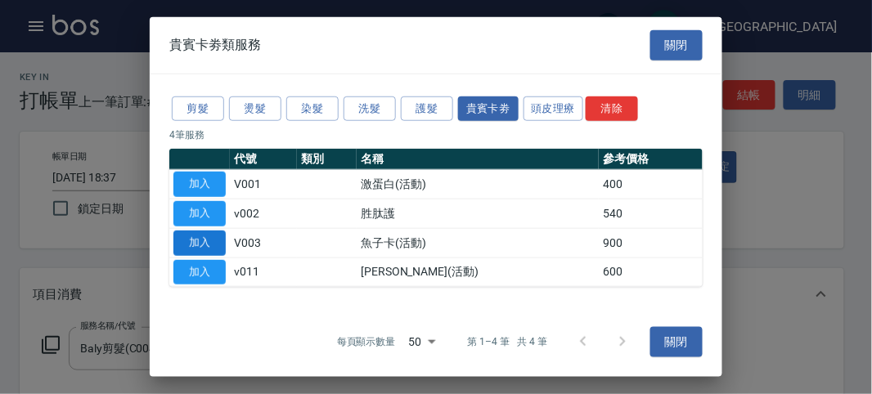
click at [196, 237] on button "加入" at bounding box center [199, 243] width 52 height 25
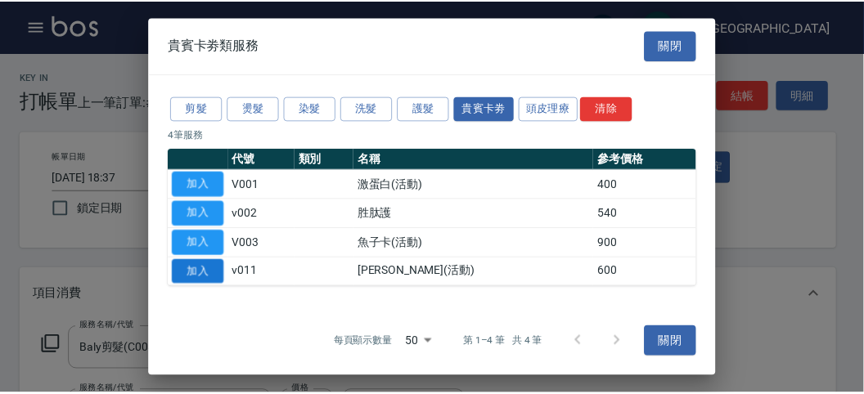
scroll to position [215, 0]
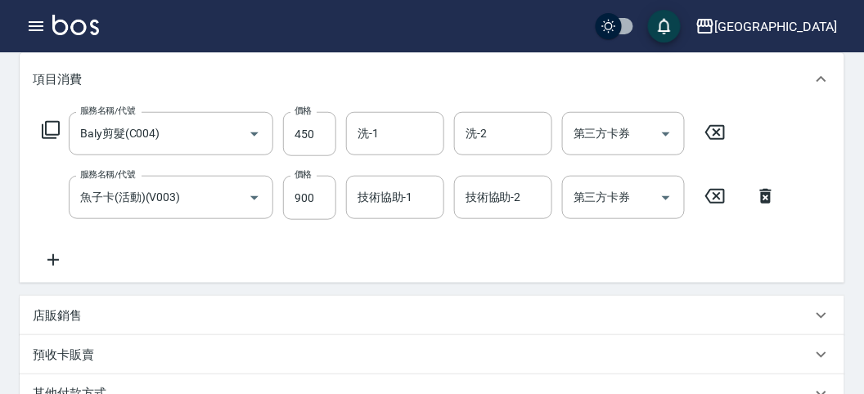
click at [47, 128] on icon at bounding box center [51, 130] width 20 height 20
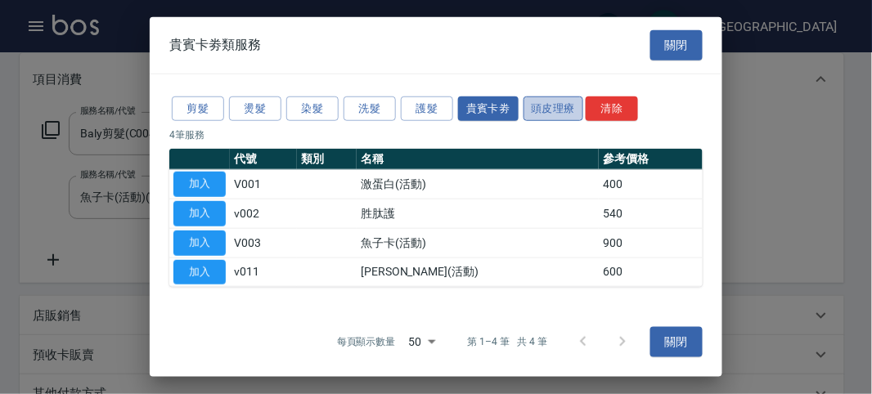
drag, startPoint x: 542, startPoint y: 109, endPoint x: 503, endPoint y: 115, distance: 39.0
click at [542, 108] on button "頭皮理療" at bounding box center [554, 108] width 61 height 25
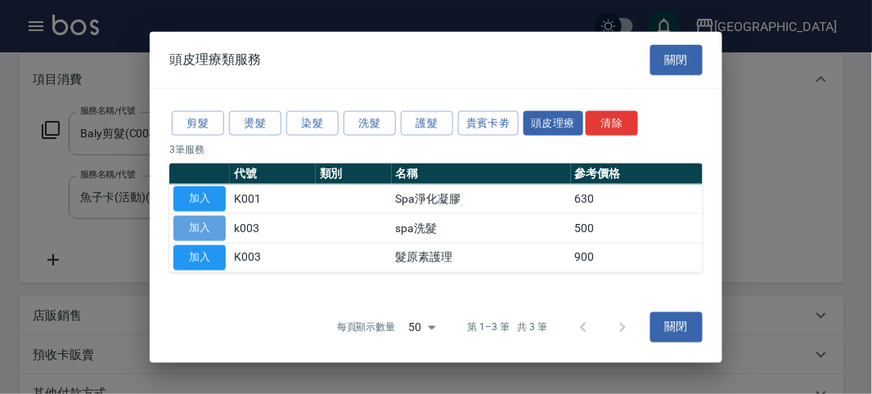
click at [206, 225] on button "加入" at bounding box center [199, 228] width 52 height 25
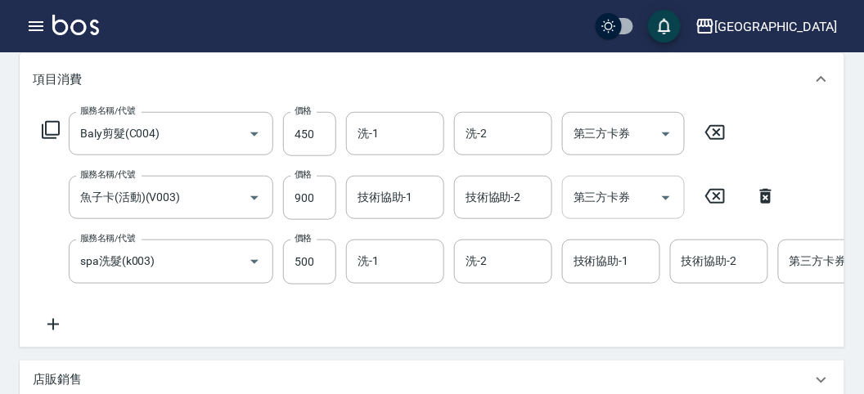
click at [613, 196] on input "第三方卡券" at bounding box center [610, 197] width 83 height 29
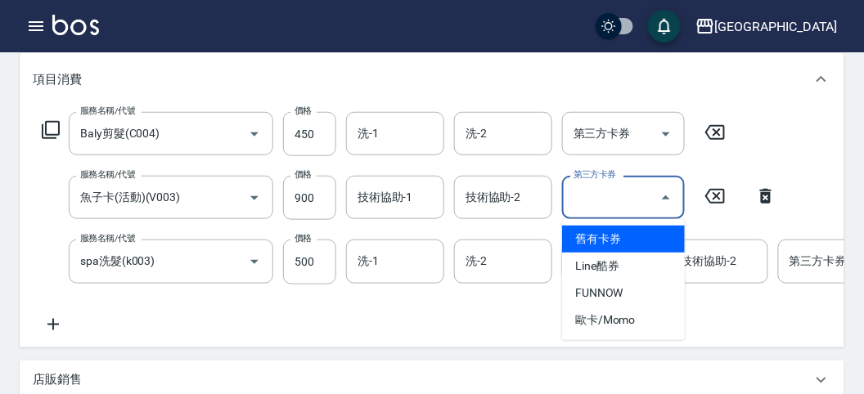
click at [610, 240] on span "舊有卡券" at bounding box center [623, 239] width 123 height 27
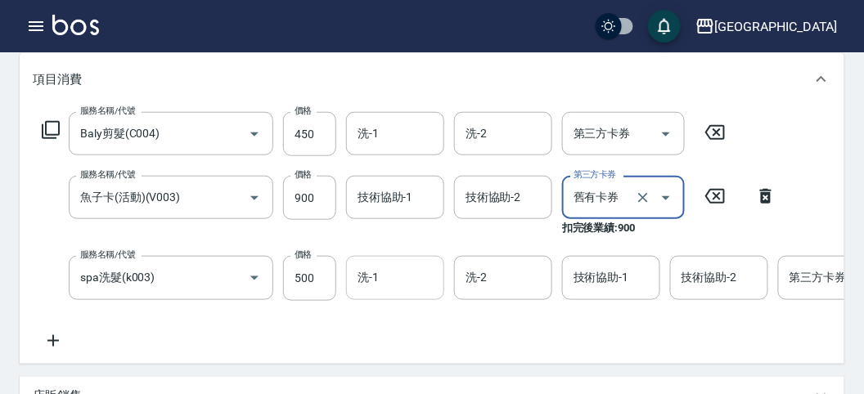
type input "舊有卡券"
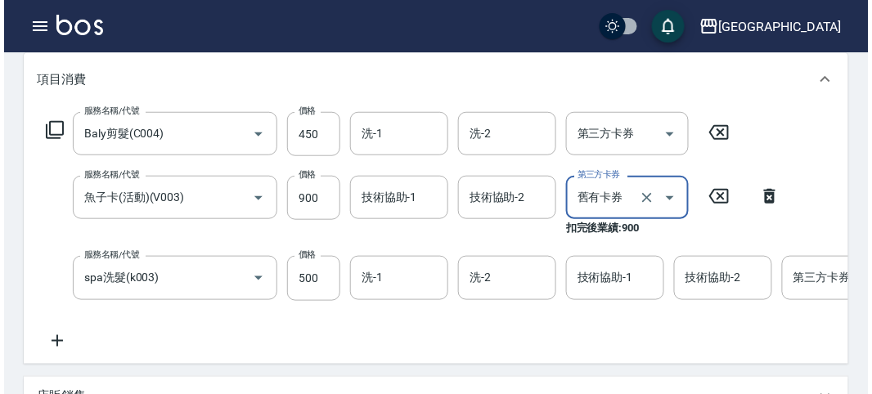
scroll to position [638, 0]
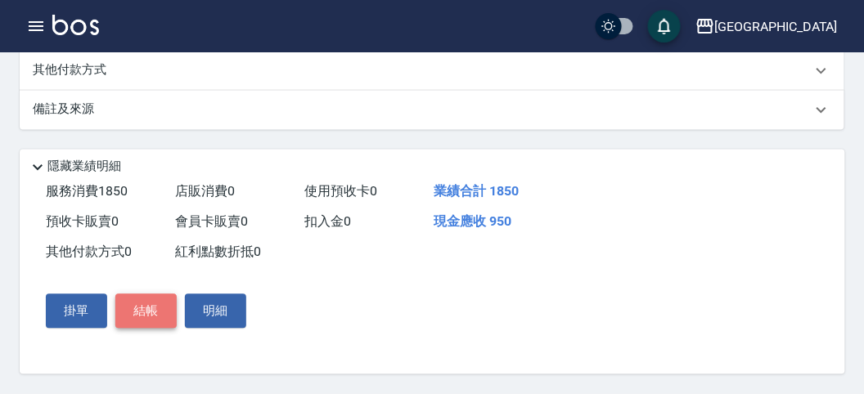
click at [150, 315] on button "結帳" at bounding box center [145, 311] width 61 height 34
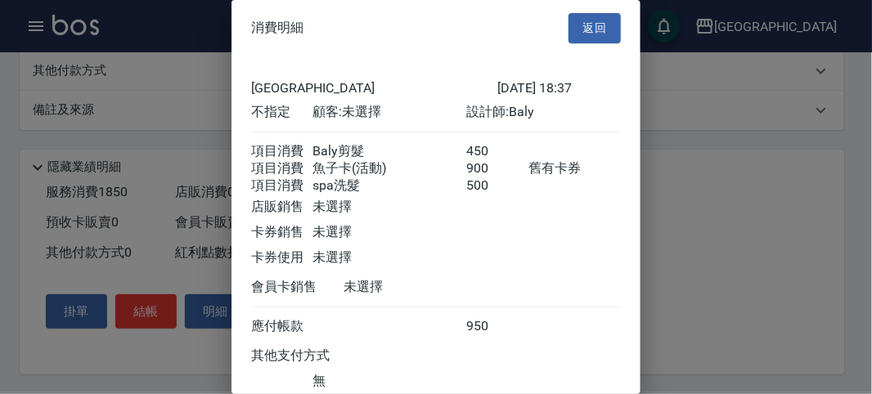
scroll to position [128, 0]
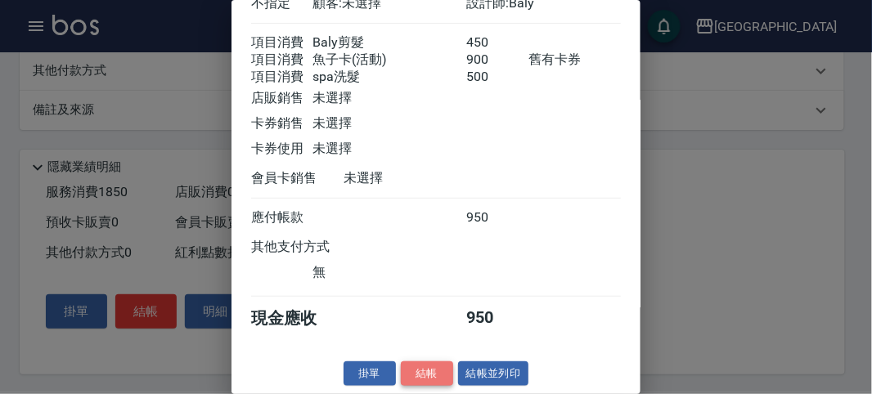
click at [430, 369] on button "結帳" at bounding box center [427, 374] width 52 height 25
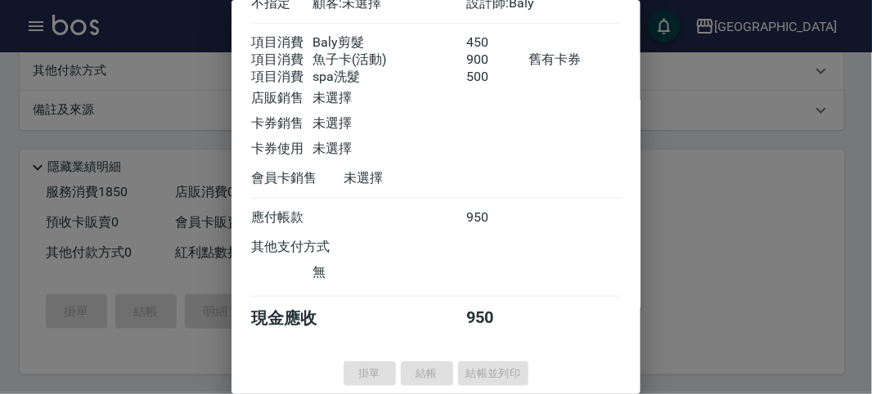
type input "[DATE] 18:38"
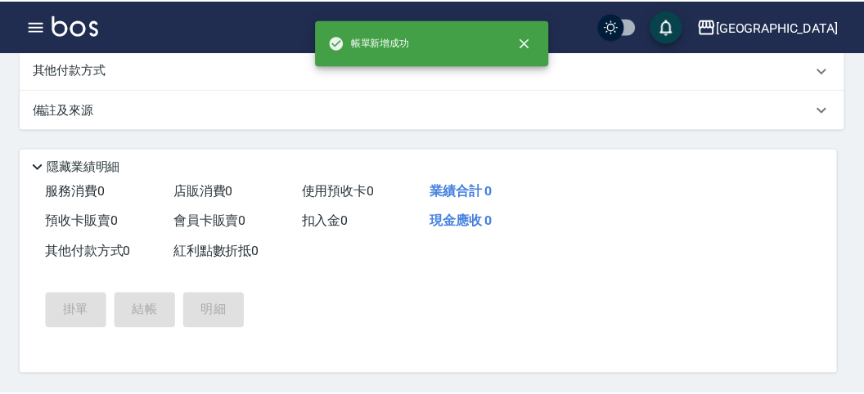
scroll to position [0, 0]
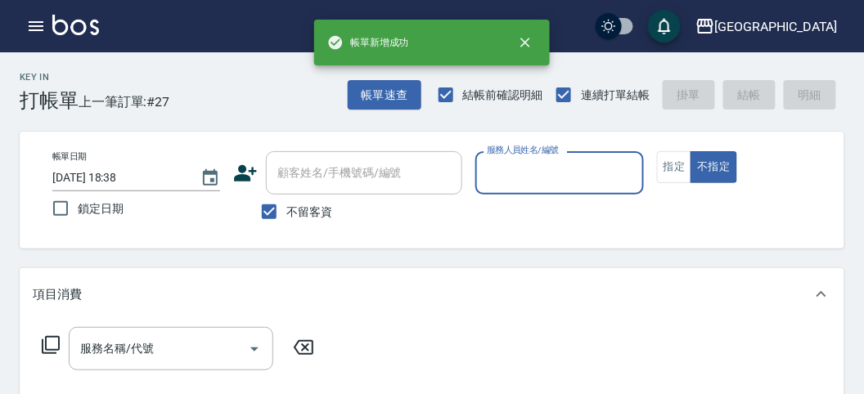
click at [519, 174] on input "服務人員姓名/編號" at bounding box center [559, 173] width 153 height 29
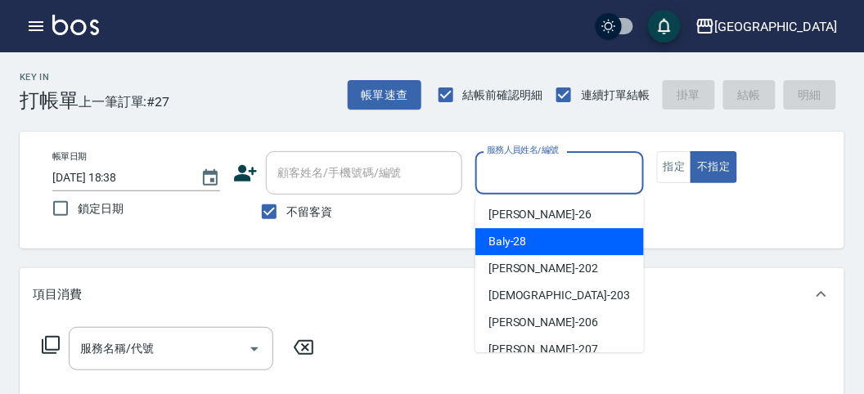
click at [507, 244] on span "Baly -28" at bounding box center [507, 241] width 38 height 17
type input "Baly-28"
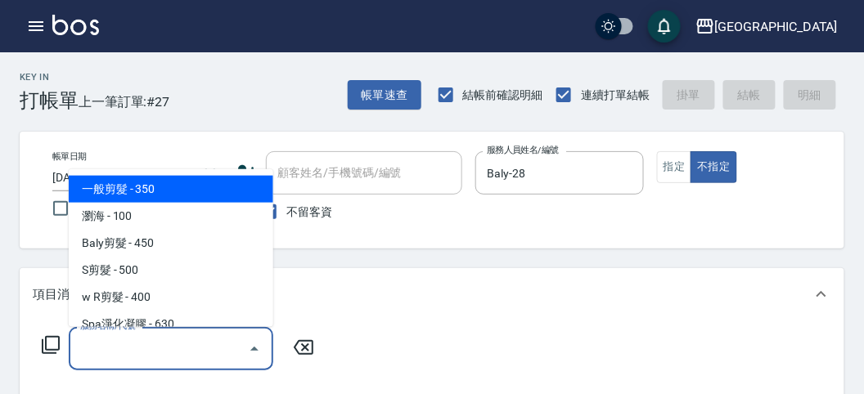
click at [129, 344] on input "服務名稱/代號" at bounding box center [158, 349] width 165 height 29
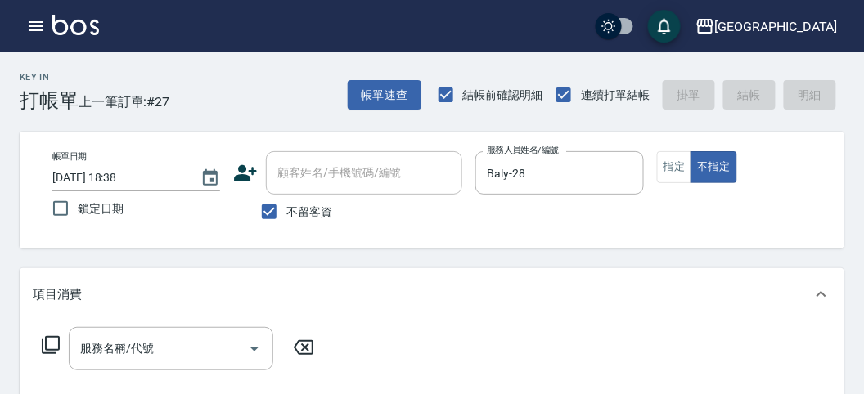
click at [57, 339] on icon at bounding box center [51, 345] width 20 height 20
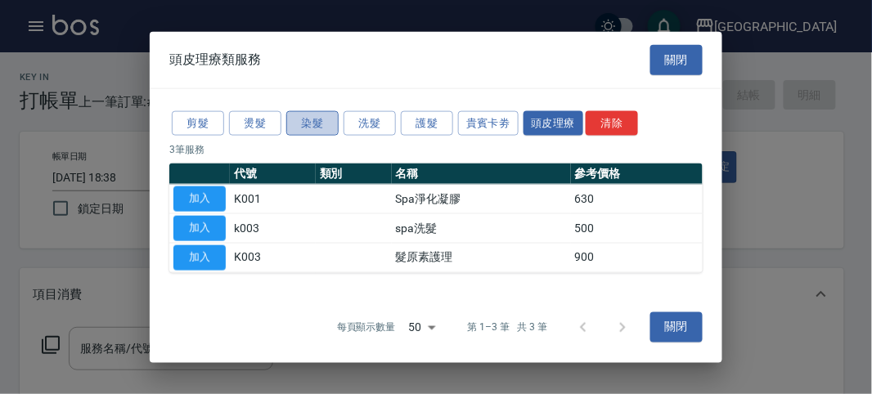
click at [312, 126] on button "染髮" at bounding box center [312, 122] width 52 height 25
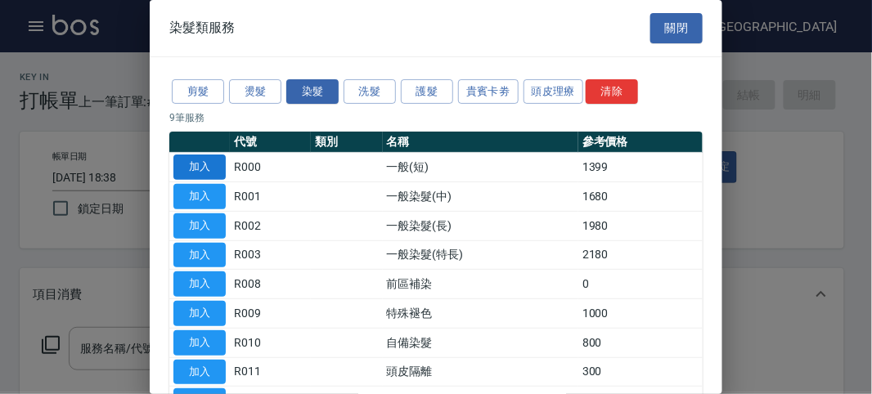
click at [204, 169] on button "加入" at bounding box center [199, 167] width 52 height 25
type input "一般(短)(R000)"
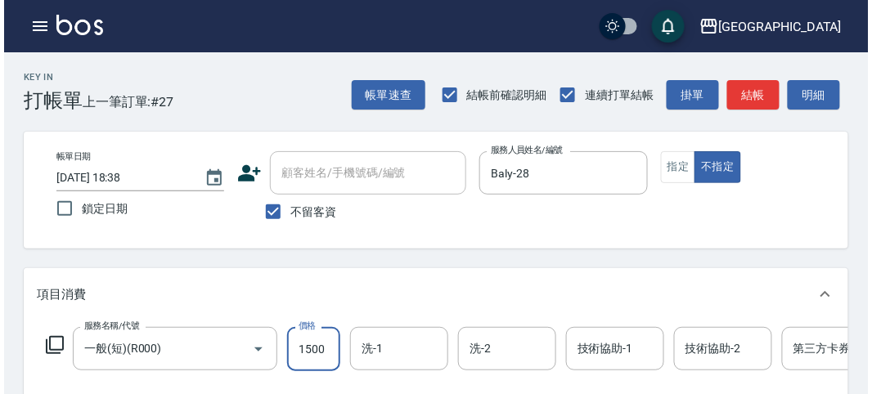
scroll to position [494, 0]
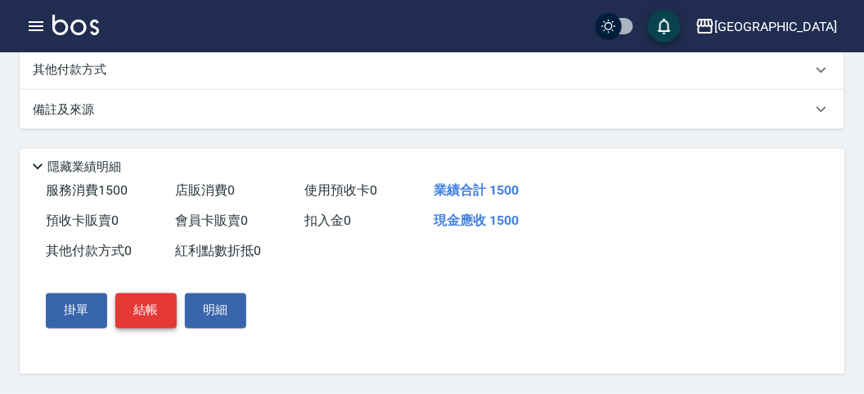
type input "1500"
click at [164, 326] on button "結帳" at bounding box center [145, 311] width 61 height 34
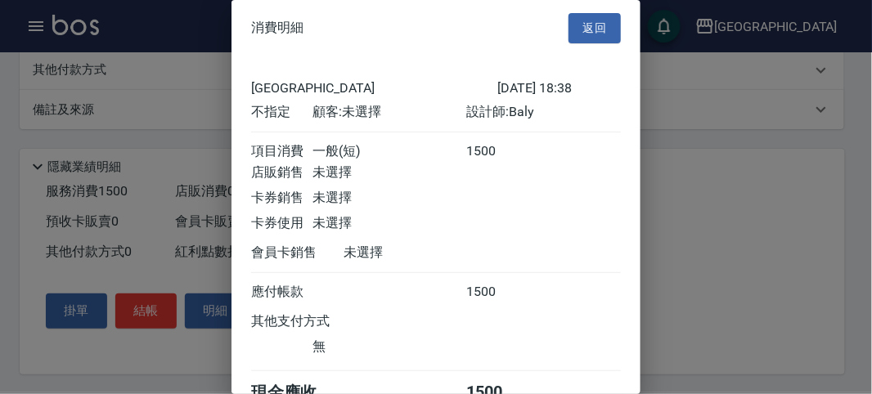
scroll to position [91, 0]
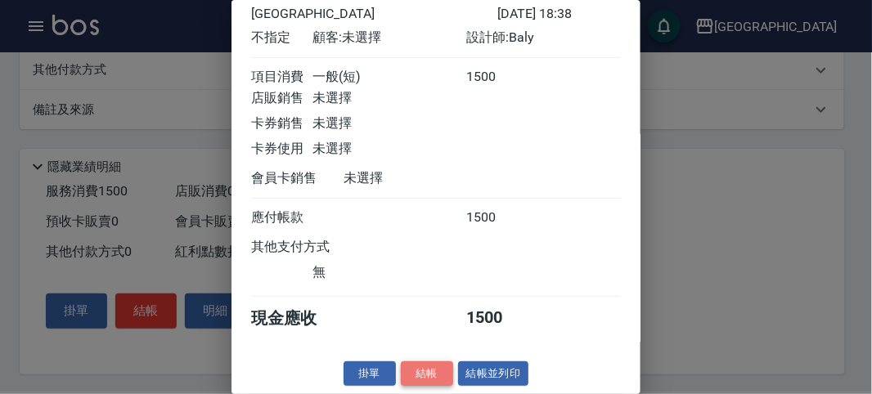
click at [427, 378] on button "結帳" at bounding box center [427, 374] width 52 height 25
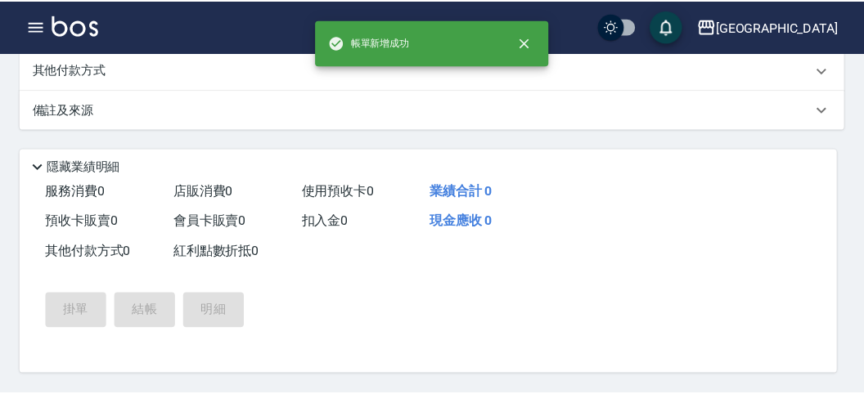
scroll to position [0, 0]
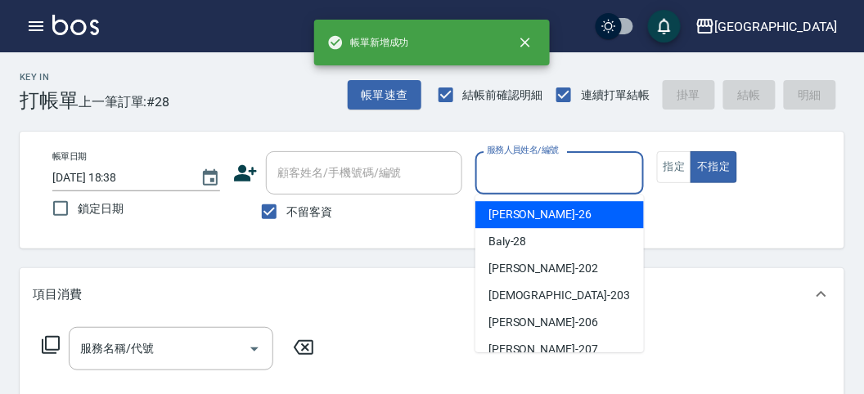
click at [520, 164] on input "服務人員姓名/編號" at bounding box center [559, 173] width 153 height 29
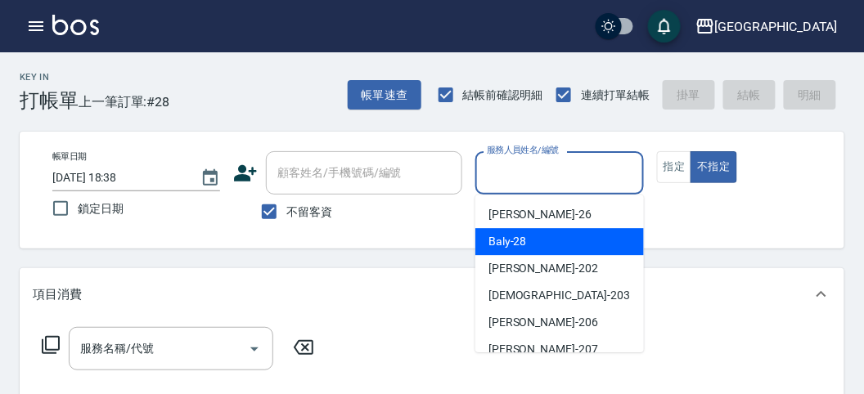
drag, startPoint x: 521, startPoint y: 249, endPoint x: 378, endPoint y: 311, distance: 156.1
click at [517, 254] on div "Baly -28" at bounding box center [559, 241] width 169 height 27
type input "Baly-28"
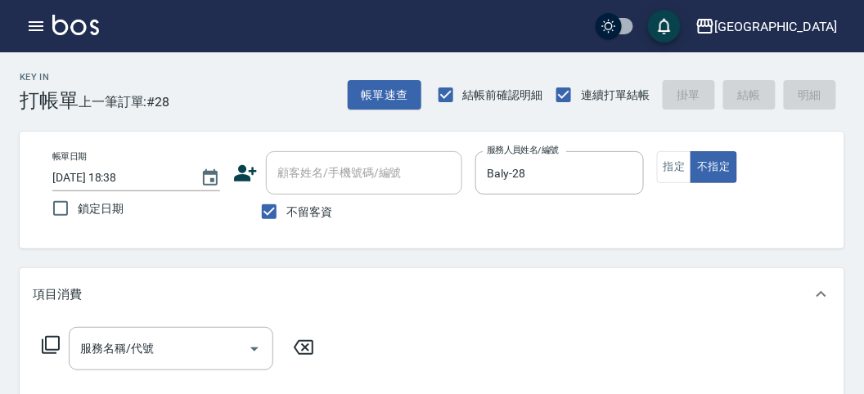
drag, startPoint x: 52, startPoint y: 339, endPoint x: 270, endPoint y: 146, distance: 290.3
click at [57, 334] on div "服務名稱/代號 服務名稱/代號" at bounding box center [178, 348] width 291 height 43
click at [52, 345] on icon at bounding box center [51, 345] width 20 height 20
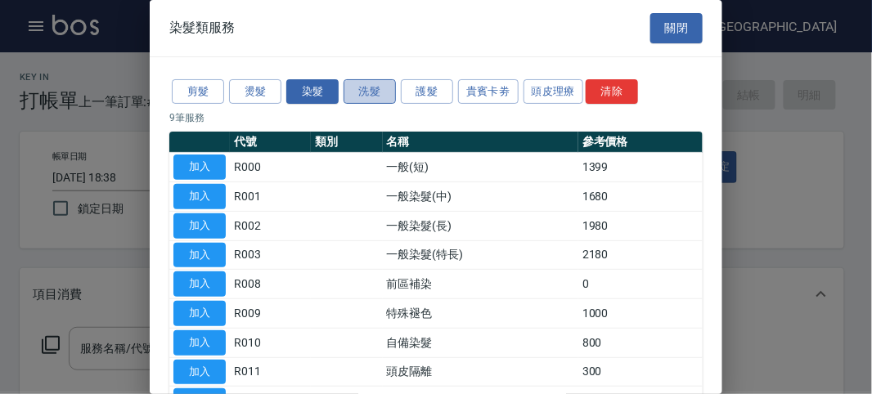
click at [376, 97] on button "洗髮" at bounding box center [370, 91] width 52 height 25
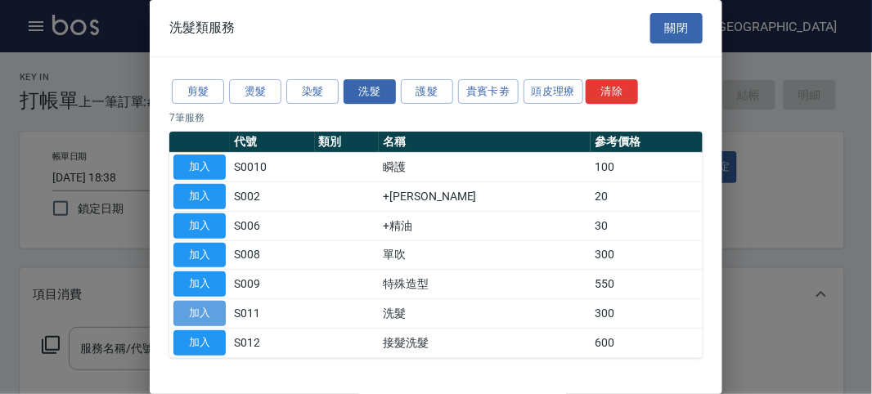
click at [212, 301] on button "加入" at bounding box center [199, 313] width 52 height 25
type input "洗髮(S011)"
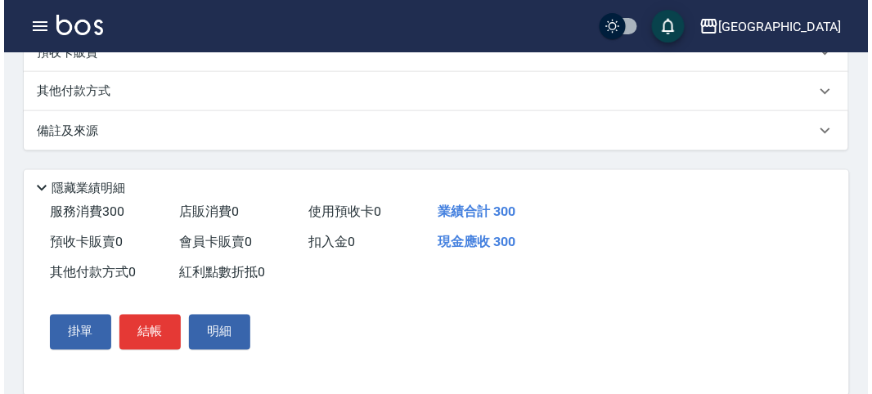
scroll to position [479, 0]
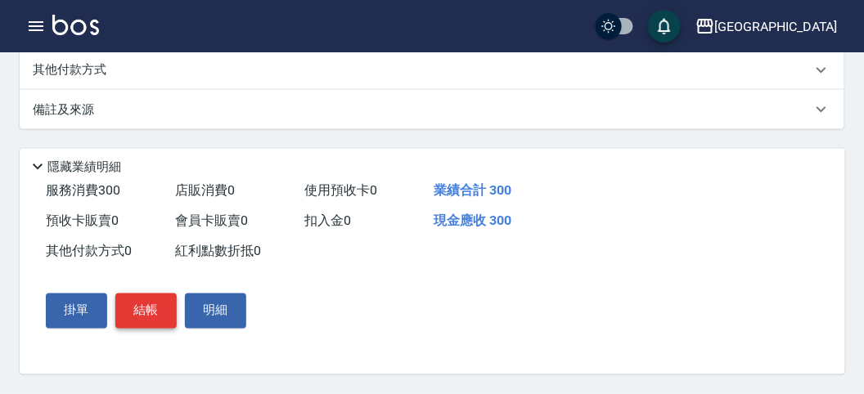
click at [142, 307] on button "結帳" at bounding box center [145, 311] width 61 height 34
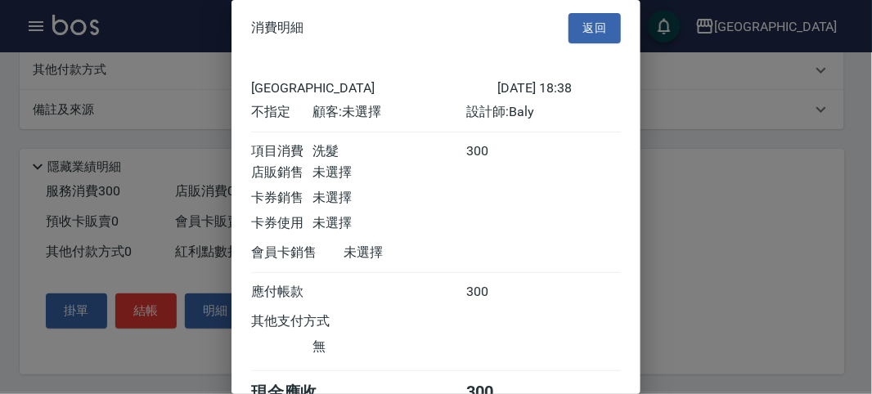
scroll to position [91, 0]
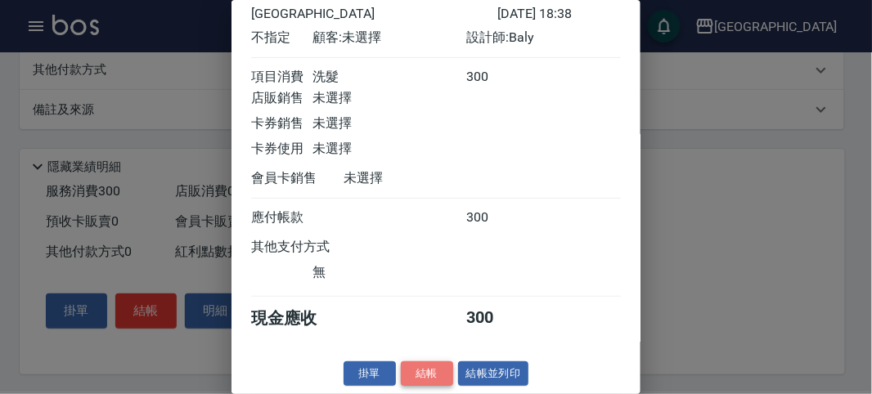
drag, startPoint x: 420, startPoint y: 375, endPoint x: 571, endPoint y: 366, distance: 151.6
click at [420, 375] on button "結帳" at bounding box center [427, 374] width 52 height 25
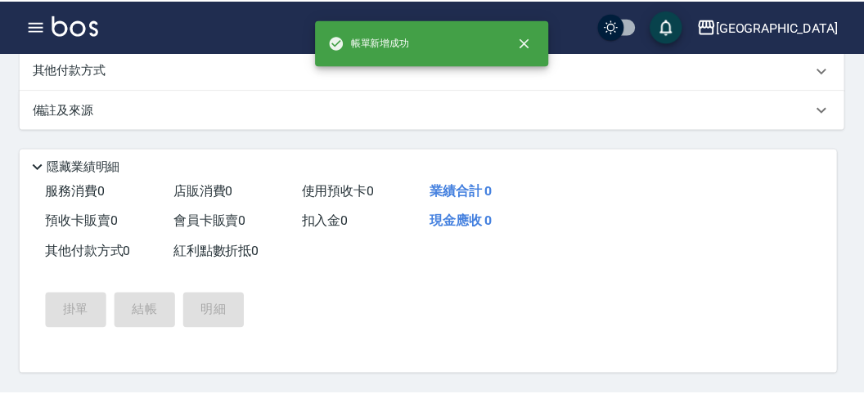
scroll to position [0, 0]
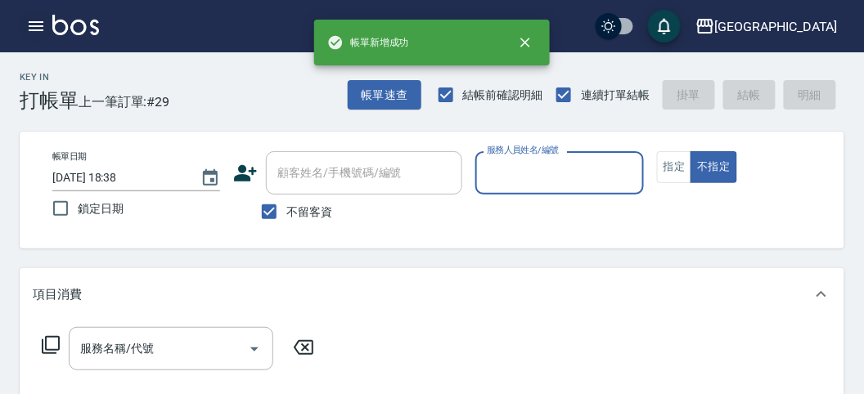
click at [34, 26] on icon "button" at bounding box center [36, 26] width 15 height 10
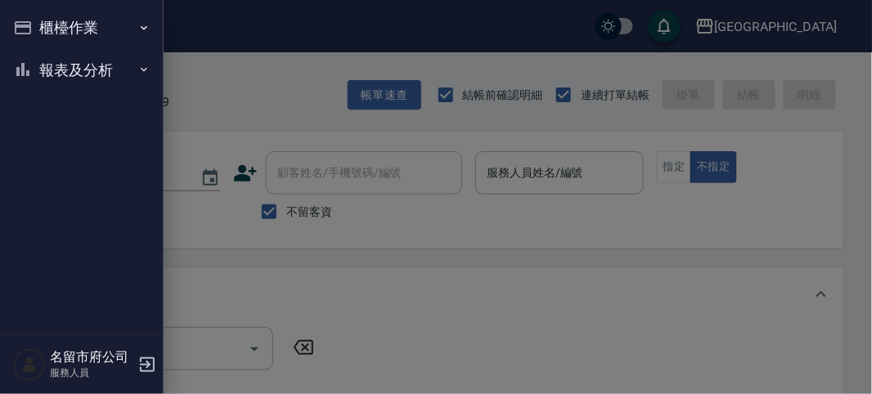
drag, startPoint x: 34, startPoint y: 26, endPoint x: 47, endPoint y: 56, distance: 32.2
click at [35, 27] on button "櫃檯作業" at bounding box center [82, 28] width 151 height 43
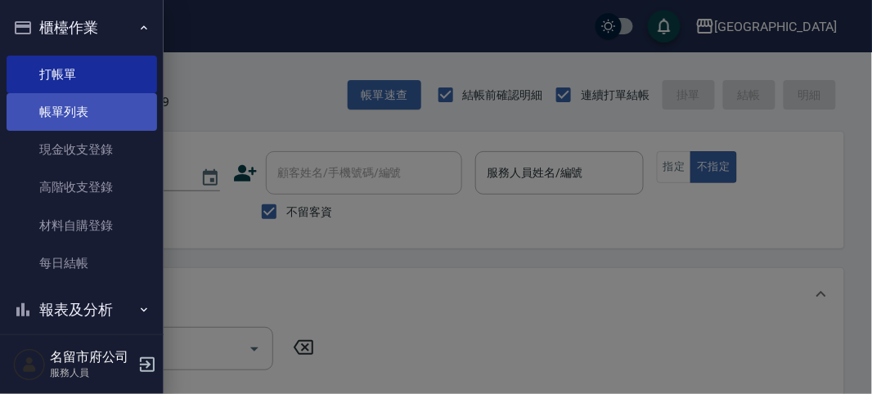
click at [68, 109] on link "帳單列表" at bounding box center [82, 112] width 151 height 38
click at [66, 109] on link "帳單列表" at bounding box center [82, 112] width 151 height 38
click at [65, 110] on link "帳單列表" at bounding box center [82, 112] width 151 height 38
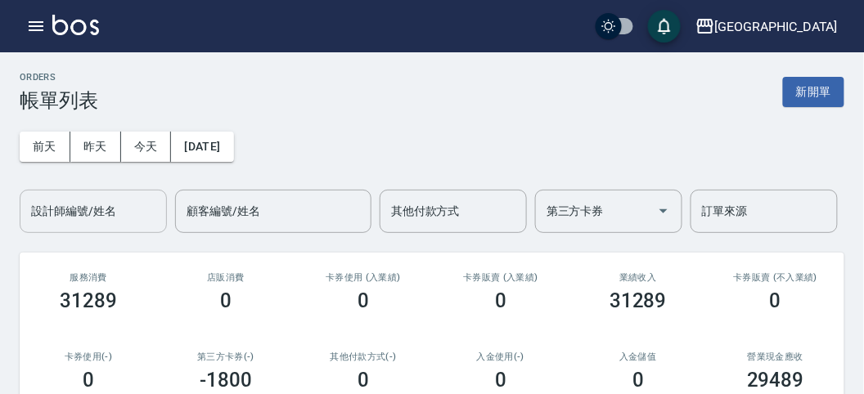
click at [110, 213] on input "設計師編號/姓名" at bounding box center [93, 211] width 133 height 29
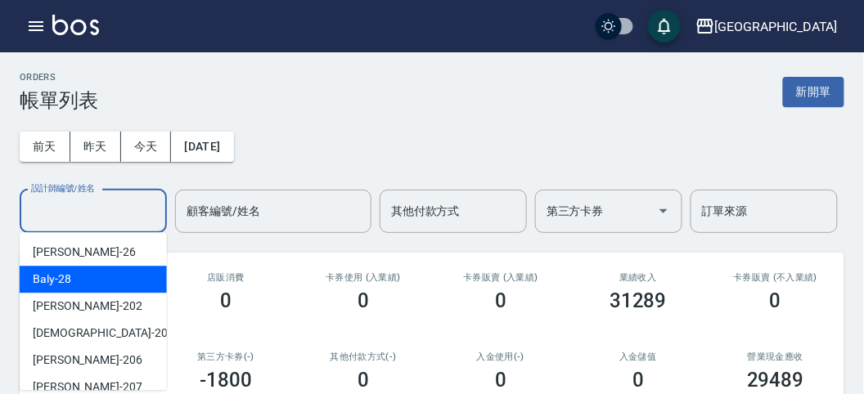
click at [113, 276] on div "Baly -28" at bounding box center [93, 279] width 147 height 27
type input "Baly-28"
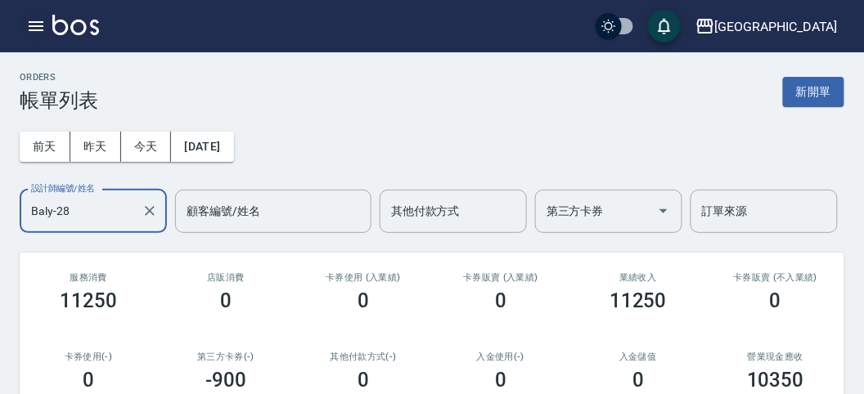
click at [29, 28] on icon "button" at bounding box center [36, 26] width 20 height 20
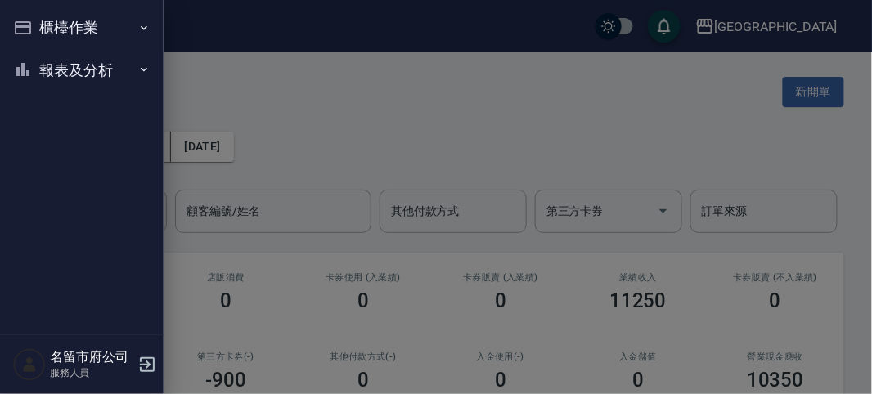
click at [35, 63] on button "報表及分析" at bounding box center [82, 70] width 151 height 43
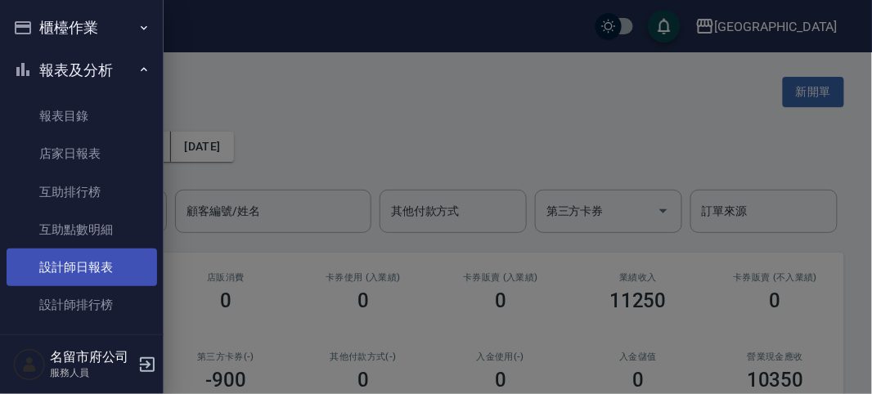
click at [84, 282] on link "設計師日報表" at bounding box center [82, 268] width 151 height 38
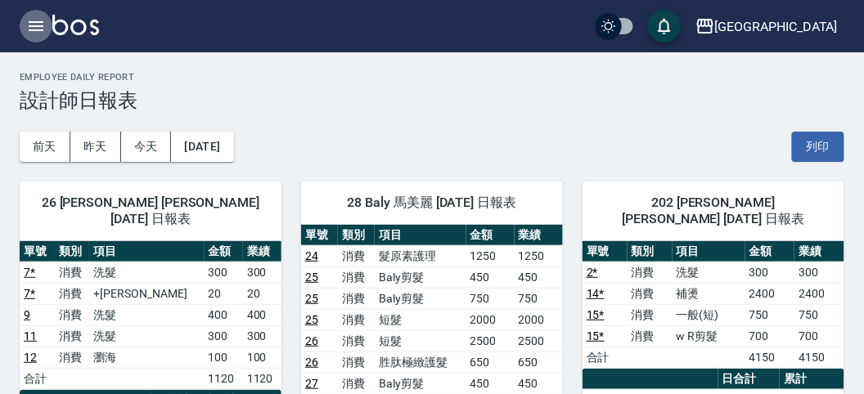
click at [30, 29] on icon "button" at bounding box center [36, 26] width 15 height 10
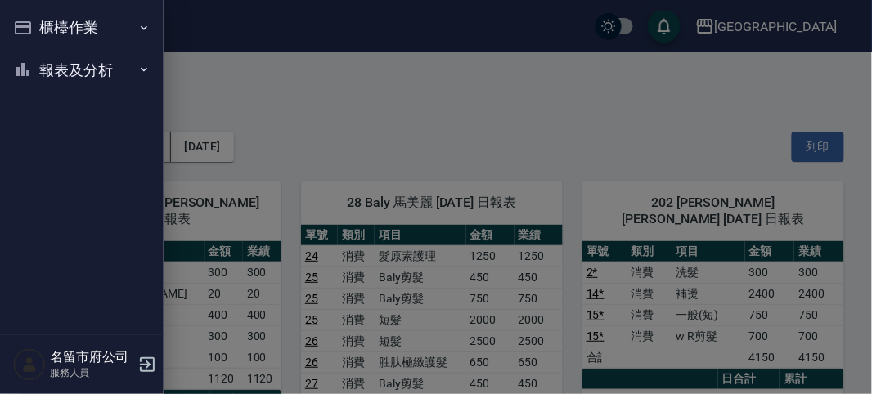
click at [30, 29] on div "櫃檯作業 打帳單 帳單列表 現金收支登錄 高階收支登錄 材料自購登錄 每日結帳 報表及分析 報表目錄 店家日報表 互助排行榜 互助點數明細 設計師日報表 設計…" at bounding box center [82, 197] width 164 height 394
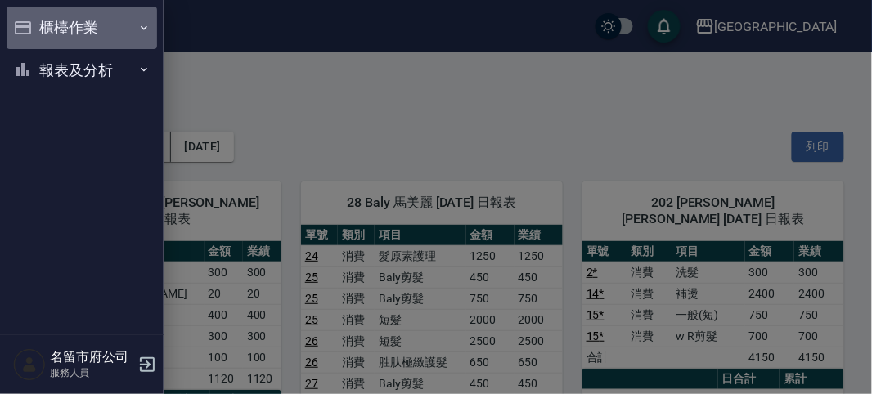
click at [83, 29] on button "櫃檯作業" at bounding box center [82, 28] width 151 height 43
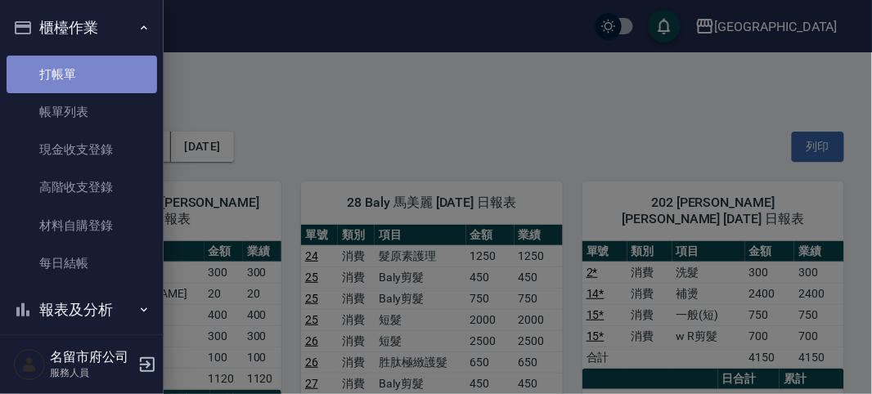
click at [89, 66] on link "打帳單" at bounding box center [82, 75] width 151 height 38
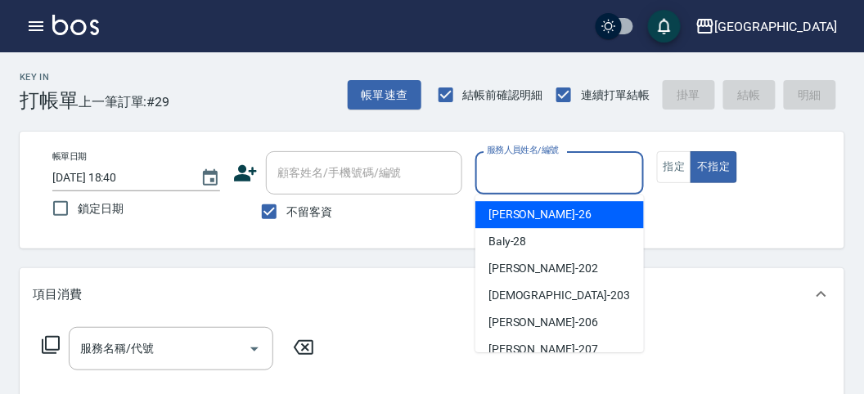
click at [612, 176] on input "服務人員姓名/編號" at bounding box center [559, 173] width 153 height 29
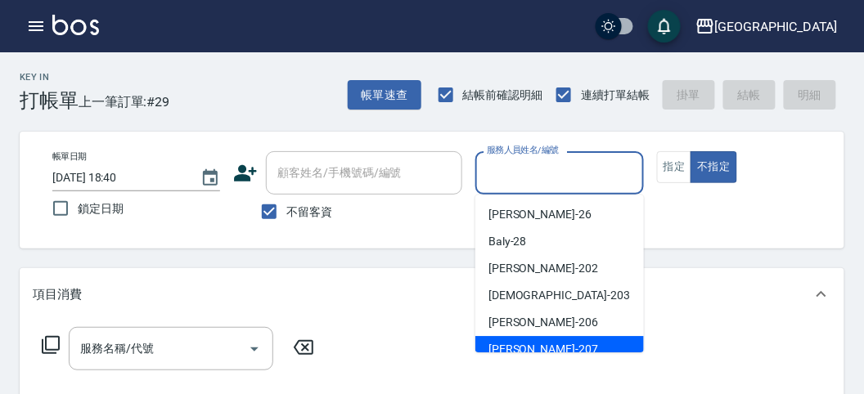
click at [538, 338] on div "[PERSON_NAME] -207" at bounding box center [559, 349] width 169 height 27
type input "[PERSON_NAME]-207"
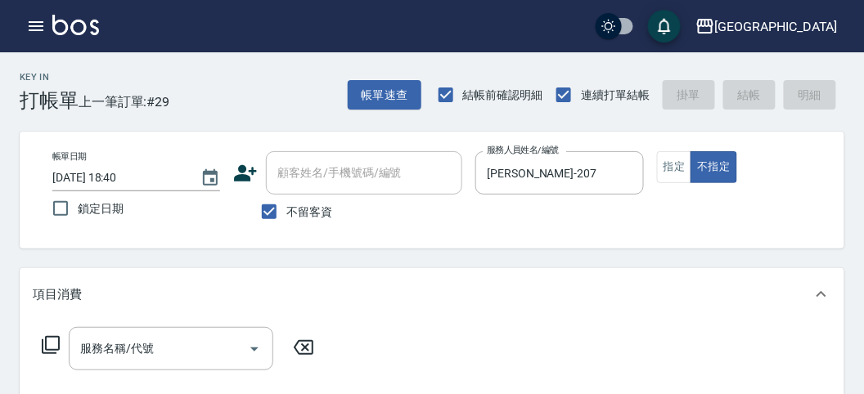
click at [60, 343] on icon at bounding box center [51, 345] width 20 height 20
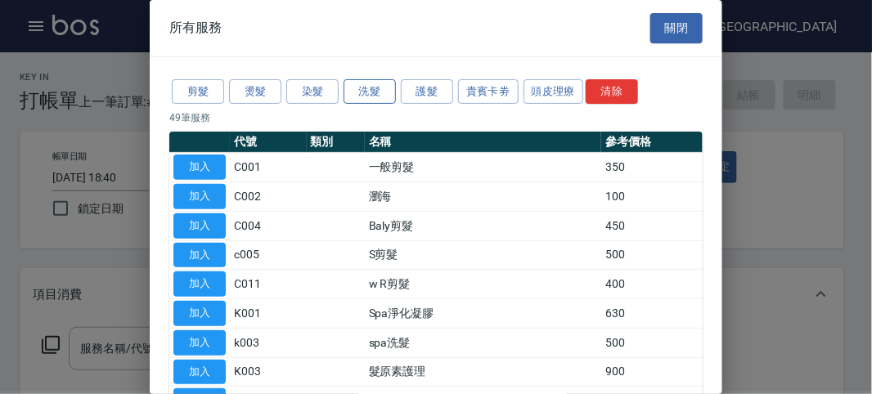
click at [378, 101] on button "洗髮" at bounding box center [370, 91] width 52 height 25
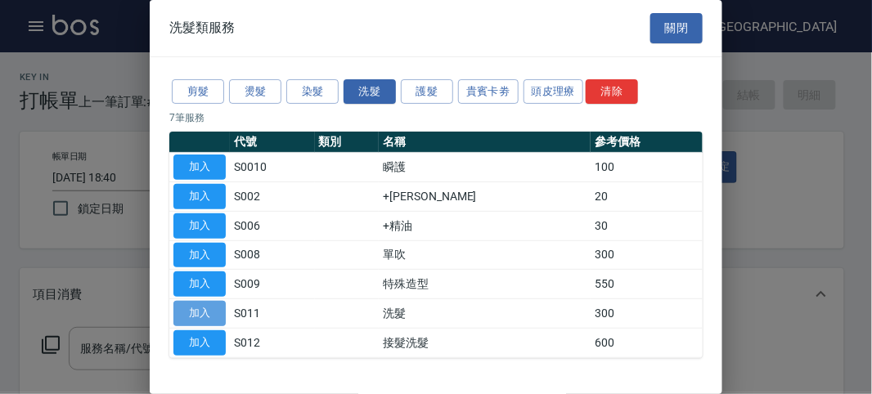
click at [218, 304] on button "加入" at bounding box center [199, 313] width 52 height 25
type input "洗髮(S011)"
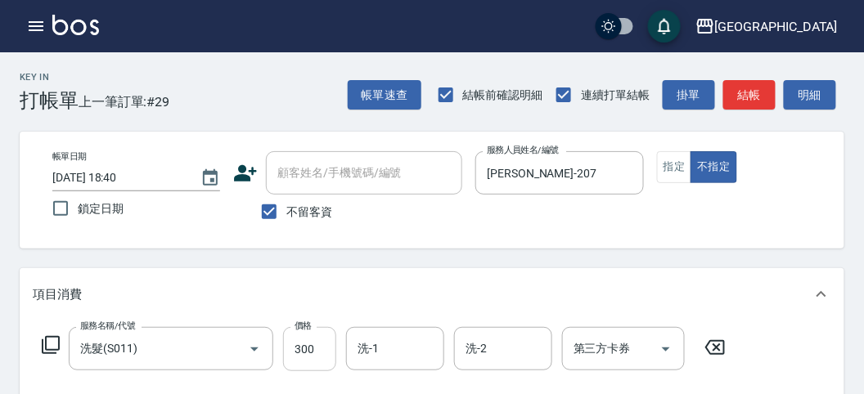
click at [302, 337] on input "300" at bounding box center [309, 349] width 53 height 44
type input "320"
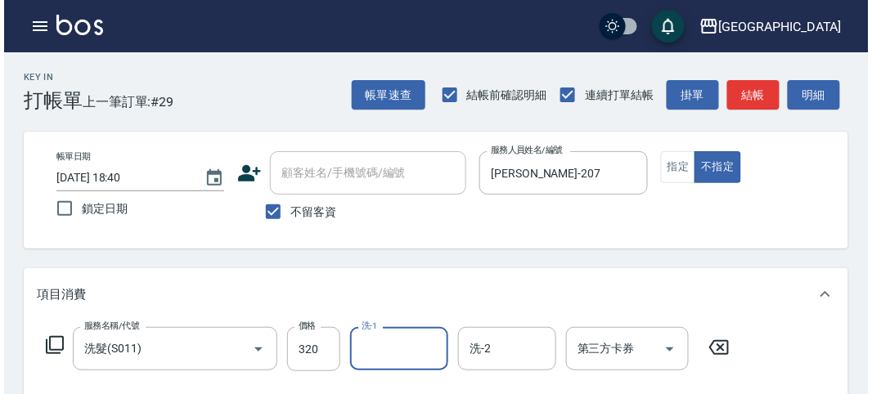
scroll to position [479, 0]
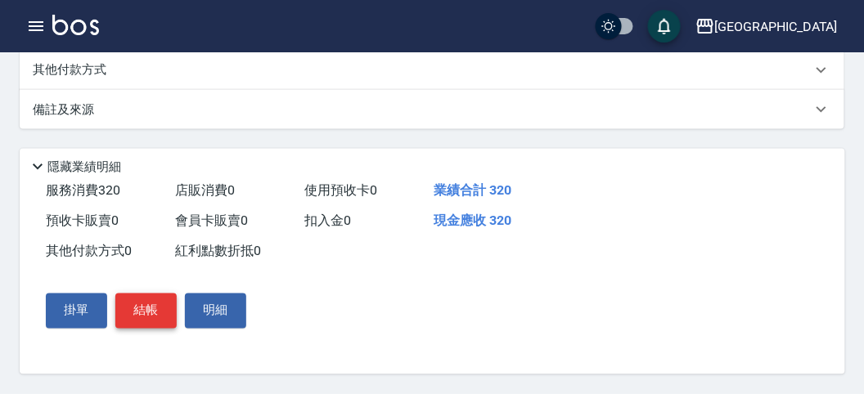
click at [147, 294] on button "結帳" at bounding box center [145, 311] width 61 height 34
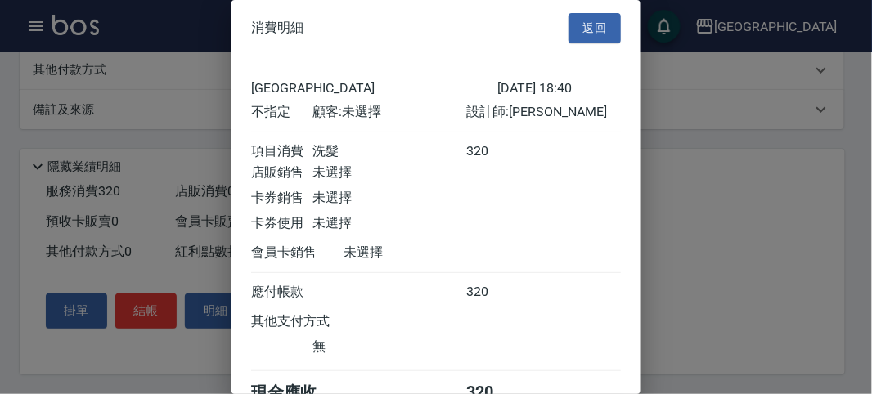
scroll to position [91, 0]
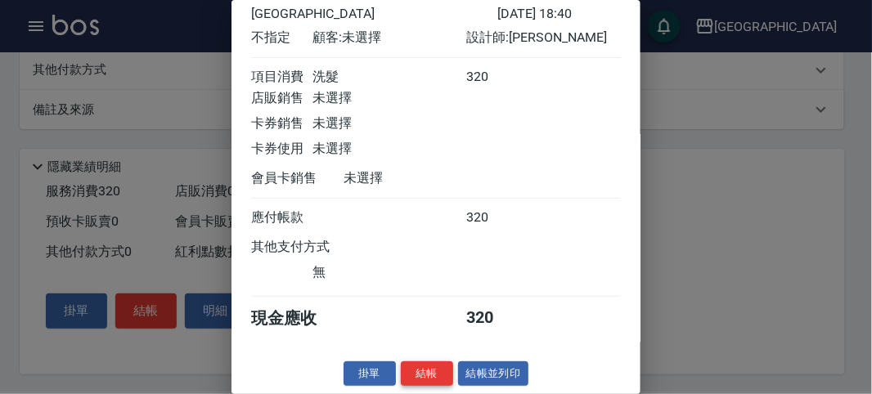
click at [415, 379] on button "結帳" at bounding box center [427, 374] width 52 height 25
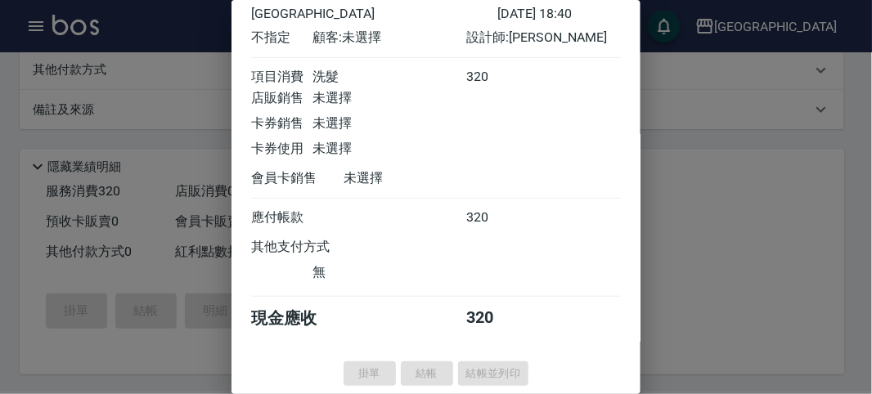
type input "[DATE] 18:50"
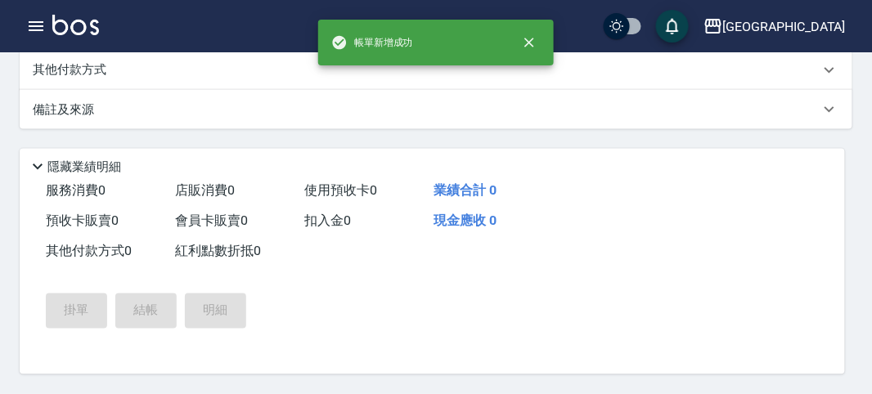
scroll to position [0, 0]
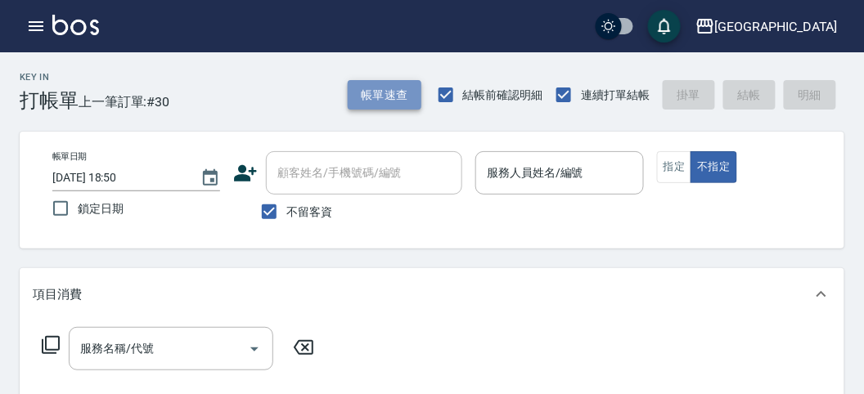
click at [393, 87] on button "帳單速查" at bounding box center [385, 95] width 74 height 30
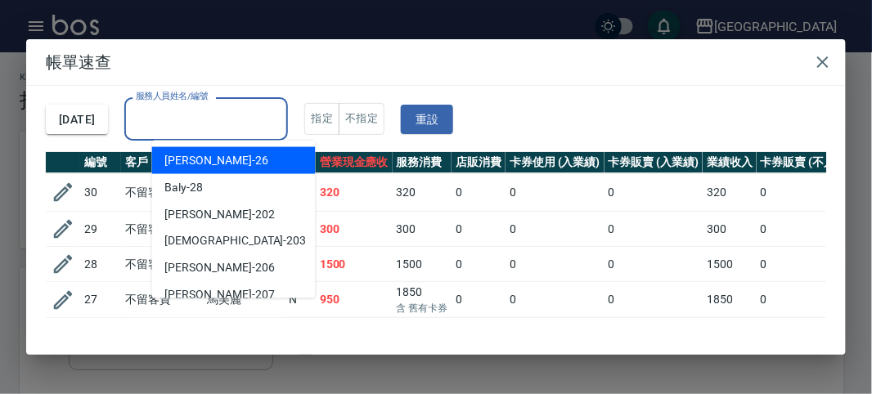
click at [235, 128] on input "服務人員姓名/編號" at bounding box center [206, 119] width 149 height 29
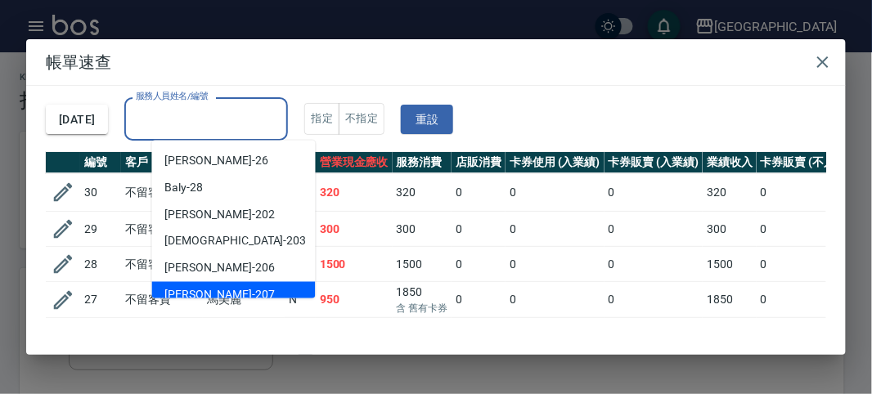
click at [204, 284] on div "[PERSON_NAME] -207" at bounding box center [234, 295] width 164 height 27
type input "[PERSON_NAME]-207"
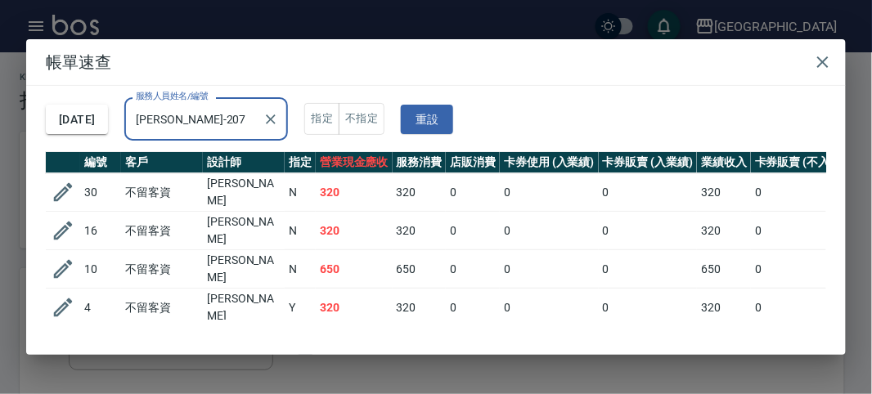
scroll to position [63, 0]
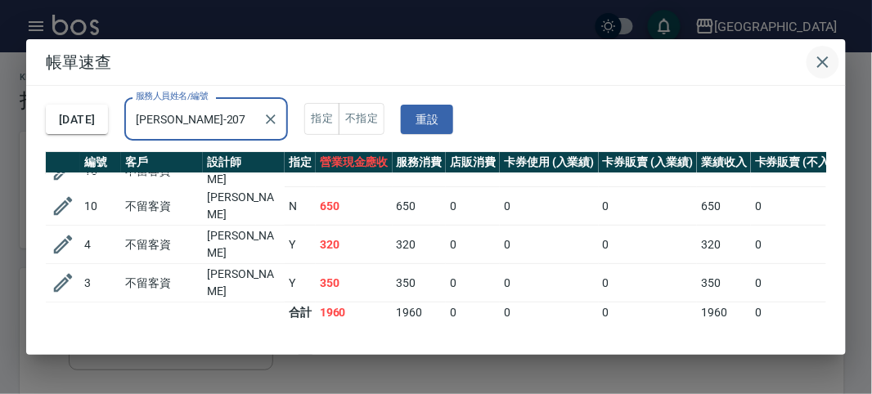
click at [819, 70] on icon "button" at bounding box center [823, 62] width 20 height 20
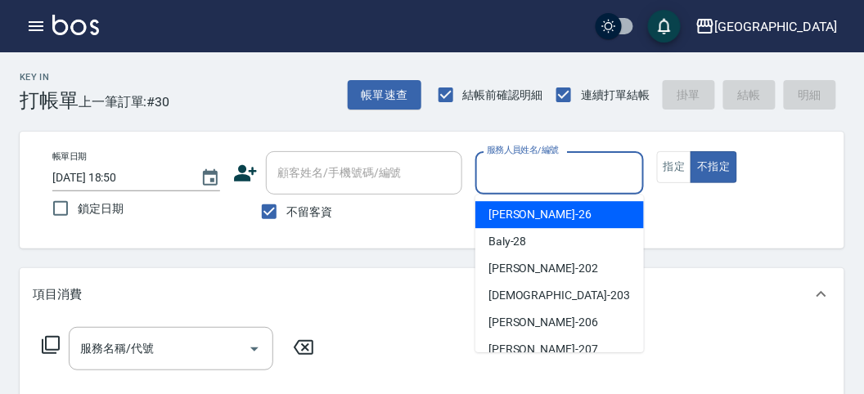
click at [517, 181] on input "服務人員姓名/編號" at bounding box center [559, 173] width 153 height 29
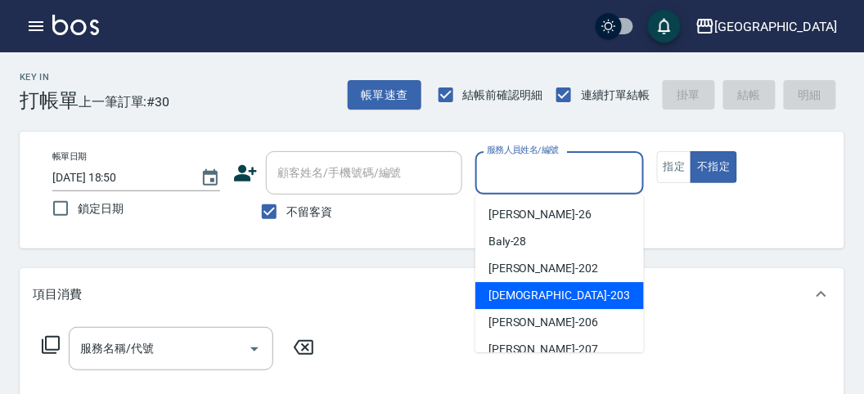
click at [531, 304] on span "聖德 -203" at bounding box center [559, 295] width 142 height 17
type input "聖德-203"
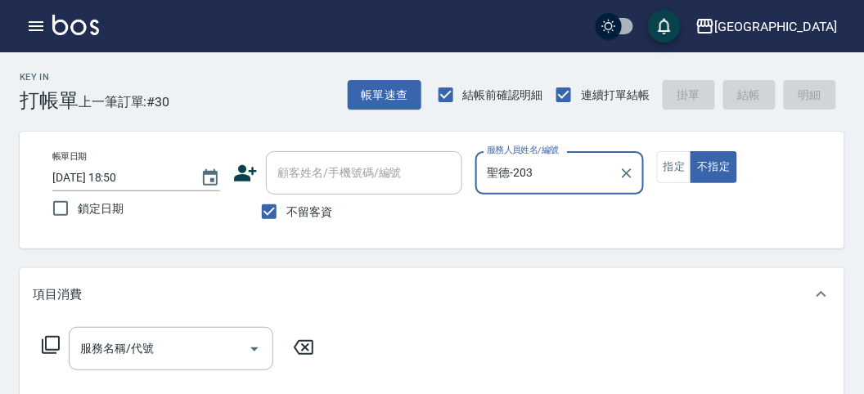
click at [56, 339] on icon at bounding box center [51, 345] width 20 height 20
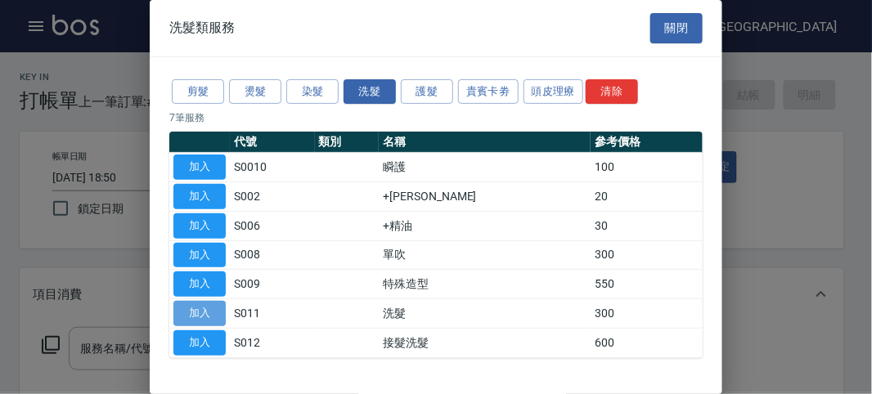
click at [209, 305] on button "加入" at bounding box center [199, 313] width 52 height 25
type input "洗髮(S011)"
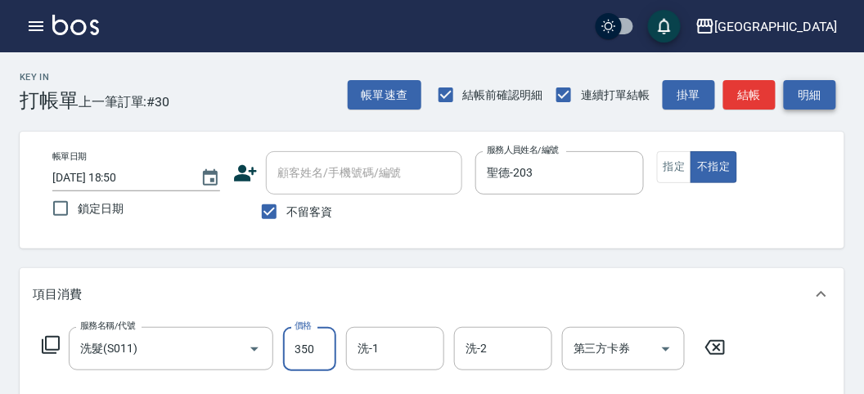
type input "350"
click at [823, 83] on button "明細" at bounding box center [810, 95] width 52 height 30
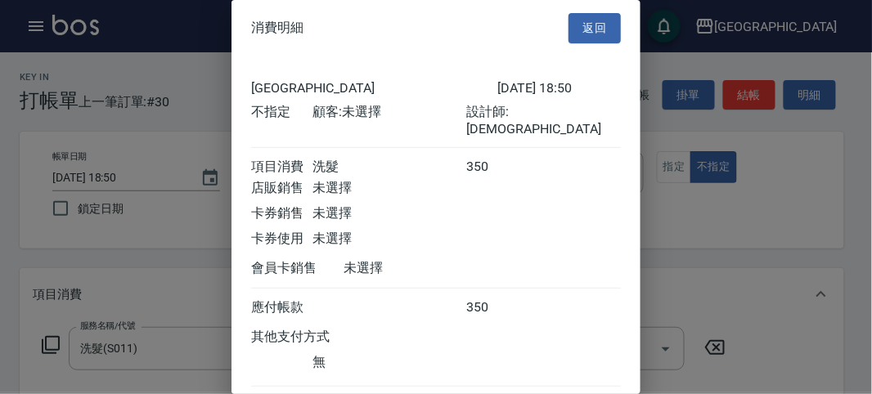
scroll to position [91, 0]
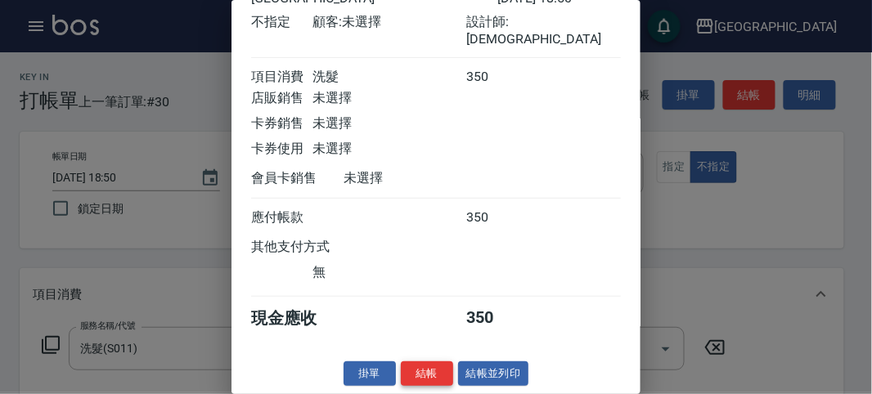
click at [431, 372] on button "結帳" at bounding box center [427, 374] width 52 height 25
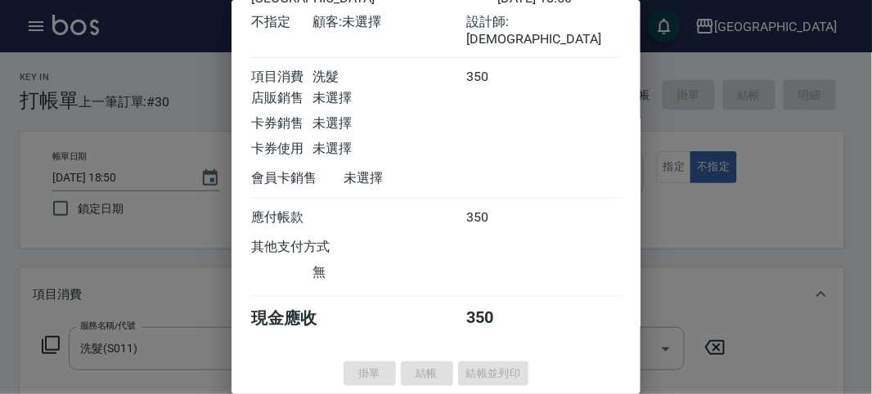
type input "[DATE] 19:08"
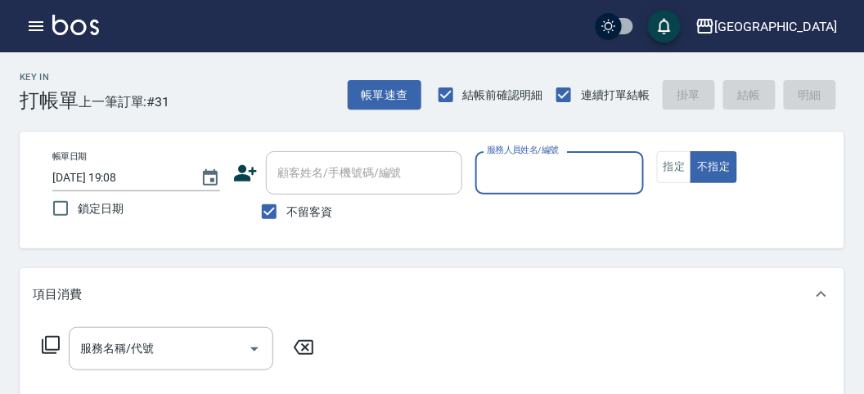
click at [529, 158] on div "服務人員姓名/編號" at bounding box center [559, 172] width 168 height 43
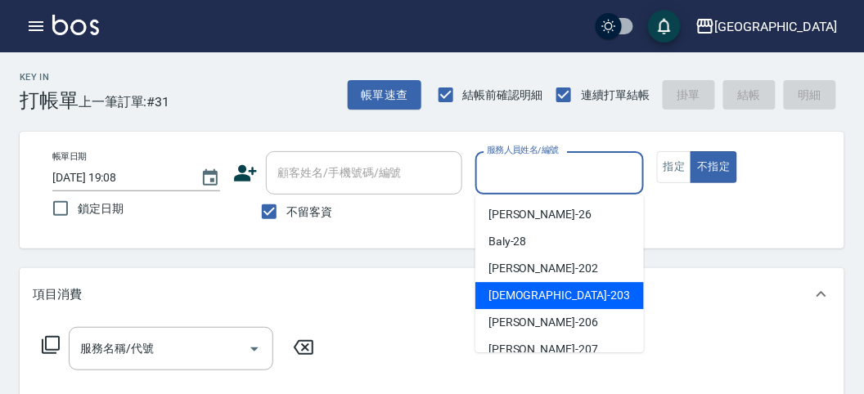
drag, startPoint x: 524, startPoint y: 300, endPoint x: 292, endPoint y: 319, distance: 232.3
click at [519, 301] on span "聖德 -203" at bounding box center [559, 295] width 142 height 17
type input "聖德-203"
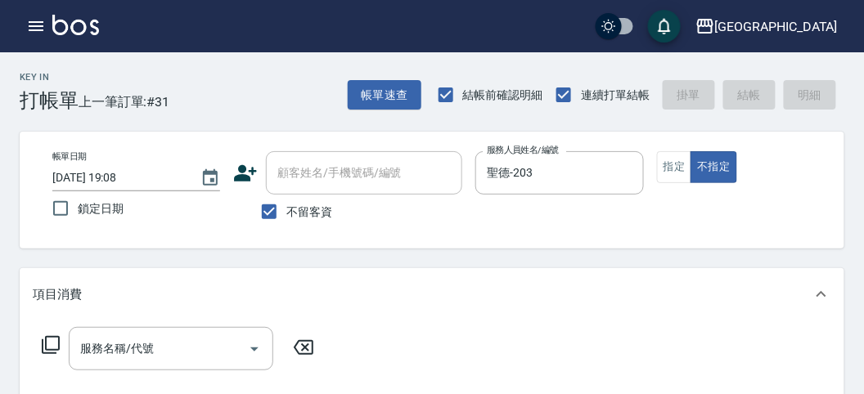
click at [55, 342] on icon at bounding box center [51, 345] width 20 height 20
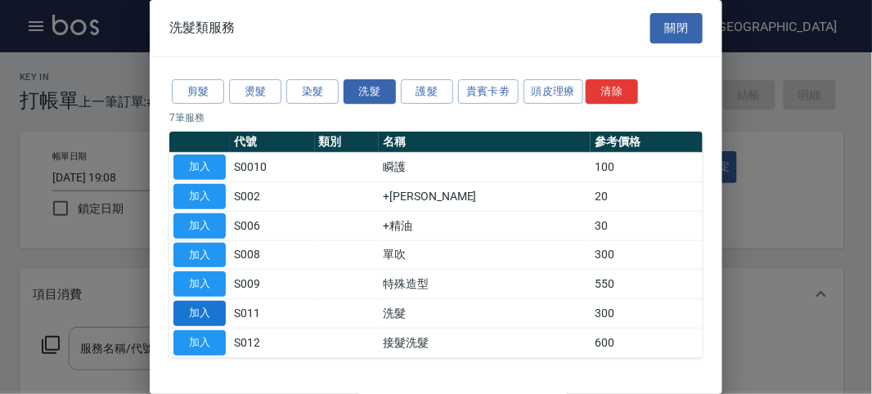
click at [191, 321] on button "加入" at bounding box center [199, 313] width 52 height 25
type input "洗髮(S011)"
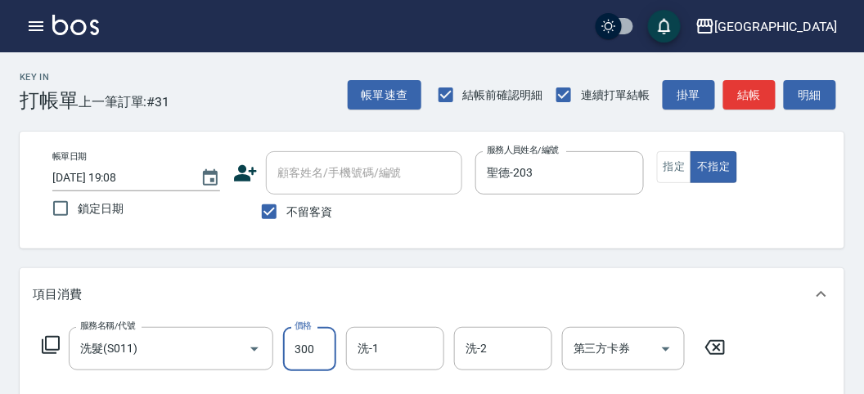
click at [303, 356] on input "300" at bounding box center [309, 349] width 53 height 44
type input "330"
click at [820, 78] on div "帳單速查 結帳前確認明細 連續打單結帳 掛單 結帳 明細" at bounding box center [596, 95] width 497 height 34
click at [798, 99] on button "明細" at bounding box center [810, 95] width 52 height 30
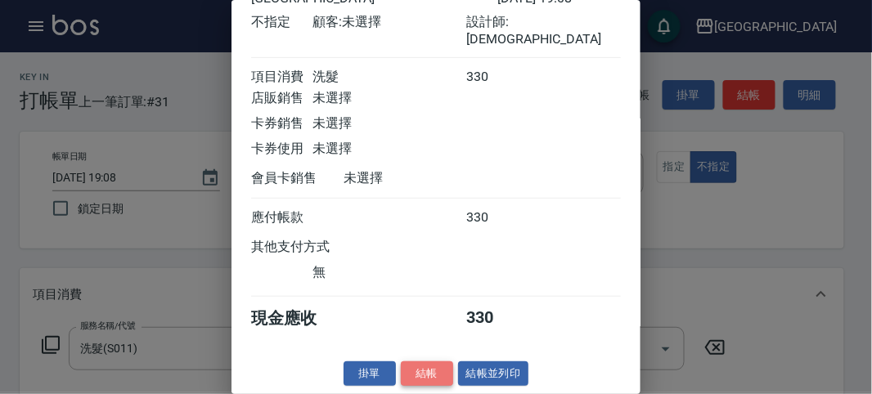
click at [421, 371] on button "結帳" at bounding box center [427, 374] width 52 height 25
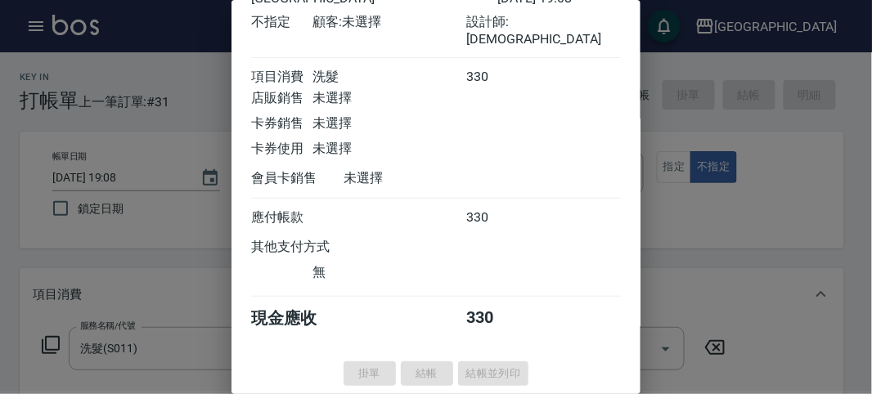
type input "[DATE] 19:09"
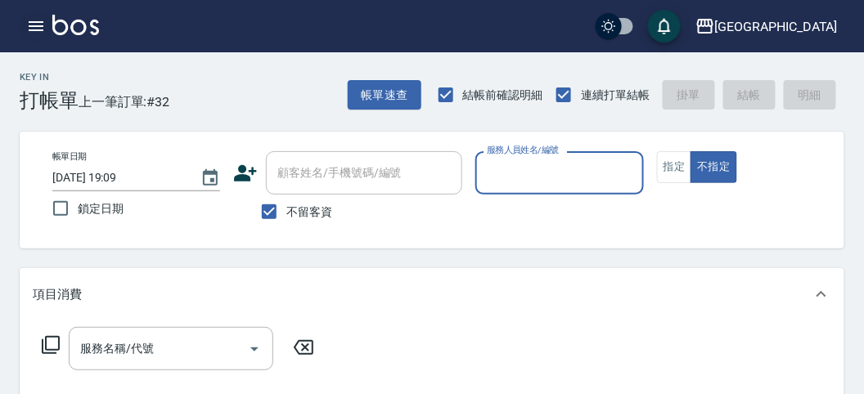
click at [32, 19] on icon "button" at bounding box center [36, 26] width 20 height 20
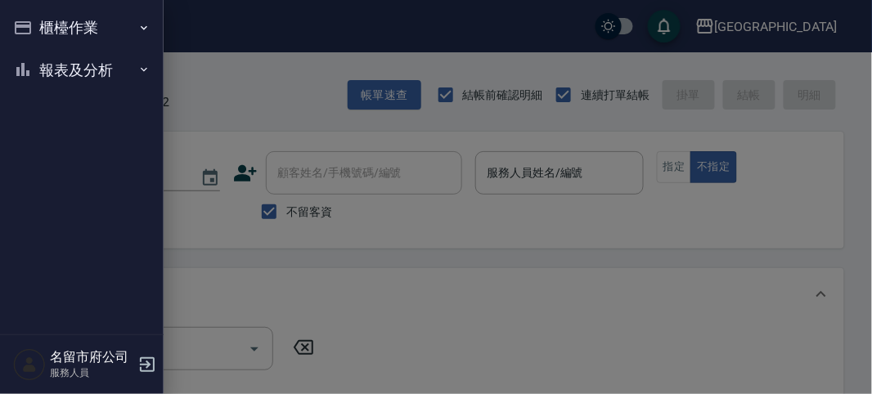
click at [74, 67] on button "報表及分析" at bounding box center [82, 70] width 151 height 43
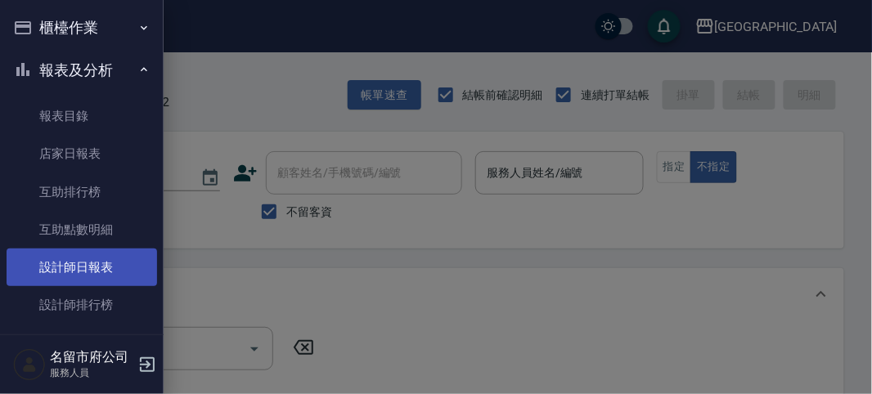
click at [115, 276] on link "設計師日報表" at bounding box center [82, 268] width 151 height 38
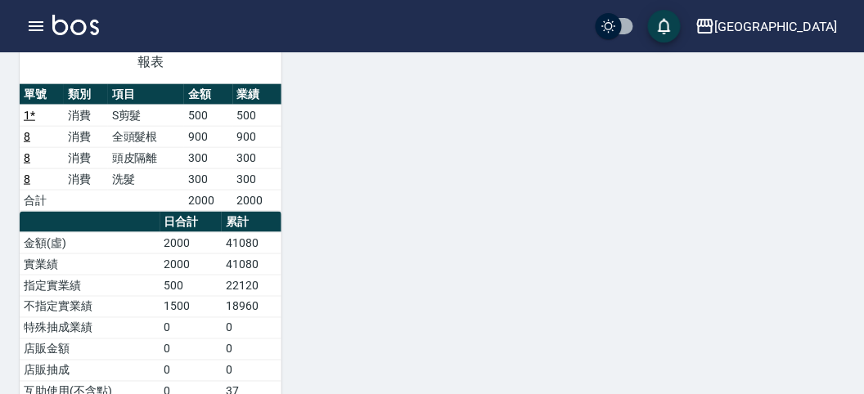
scroll to position [1544, 0]
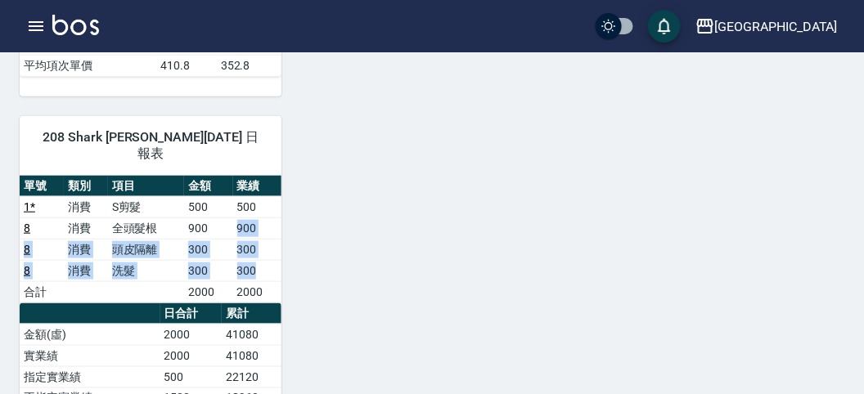
drag, startPoint x: 241, startPoint y: 168, endPoint x: 267, endPoint y: 214, distance: 53.5
click at [267, 214] on tbody "1 * 消費 S剪髮 500 500 8 消費 全頭髮根 900 900 8 消費 頭皮隔離 300 300 8 消費 洗髮 300 300 合計 2000 …" at bounding box center [151, 249] width 262 height 106
click at [267, 260] on td "300" at bounding box center [257, 270] width 48 height 21
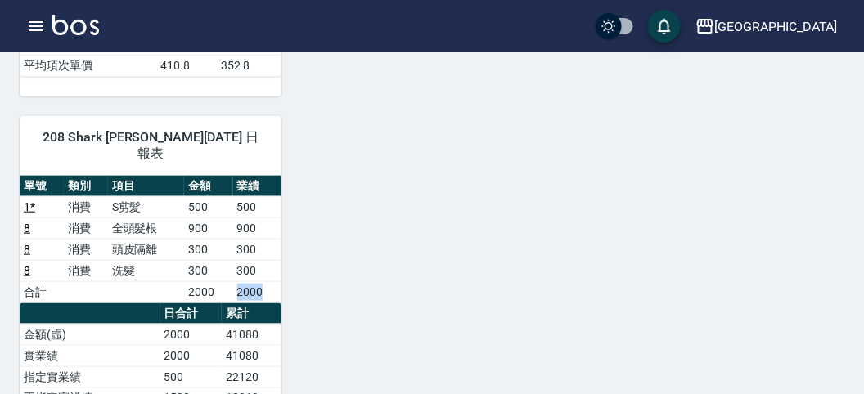
drag, startPoint x: 236, startPoint y: 239, endPoint x: 270, endPoint y: 237, distance: 33.6
click at [268, 281] on td "2000" at bounding box center [257, 291] width 48 height 21
click at [270, 281] on td "2000" at bounding box center [257, 291] width 48 height 21
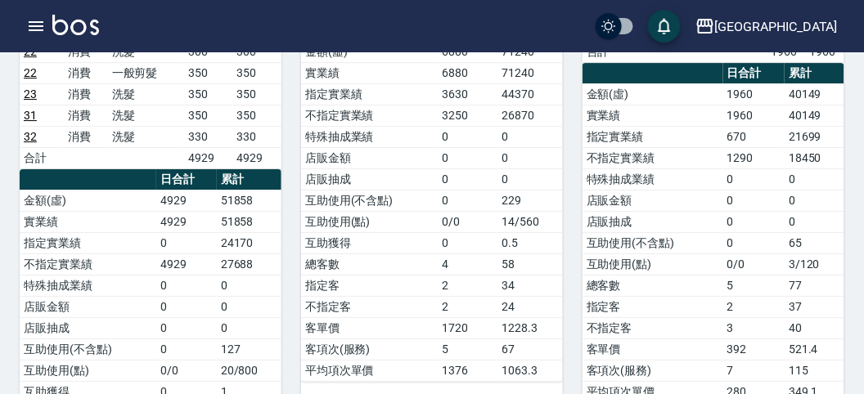
scroll to position [1181, 0]
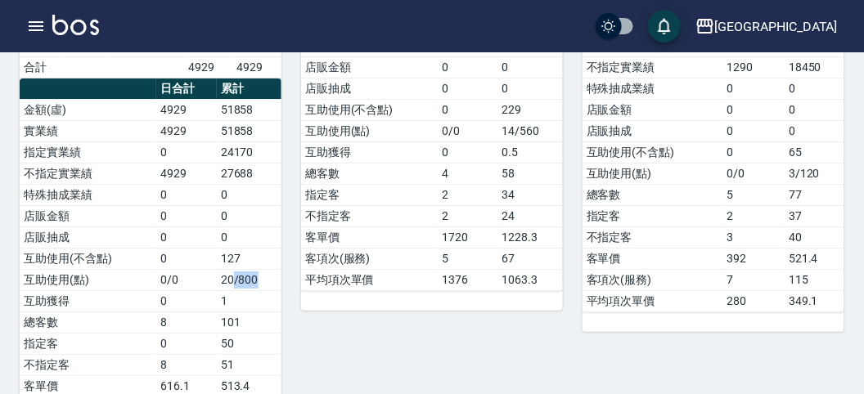
drag, startPoint x: 235, startPoint y: 243, endPoint x: 263, endPoint y: 241, distance: 28.7
click at [263, 269] on td "20/800" at bounding box center [249, 279] width 65 height 21
click at [265, 269] on td "20/800" at bounding box center [249, 279] width 65 height 21
drag, startPoint x: 213, startPoint y: 277, endPoint x: 254, endPoint y: 277, distance: 40.9
click at [254, 312] on tr "總客數 8 101" at bounding box center [151, 322] width 262 height 21
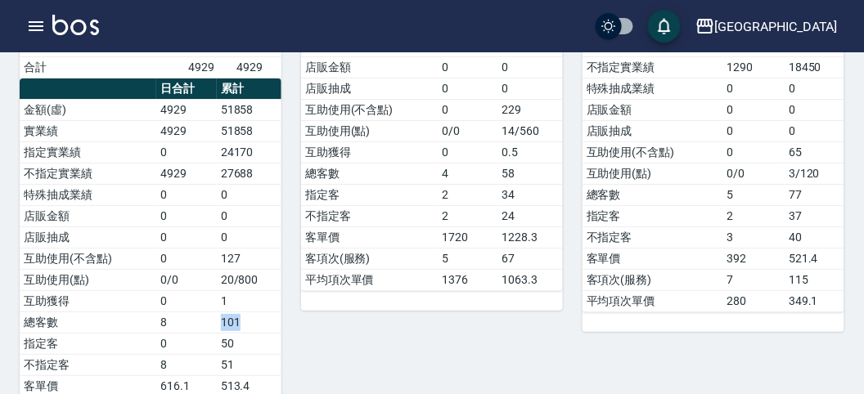
click at [254, 312] on td "101" at bounding box center [249, 322] width 65 height 21
drag, startPoint x: 226, startPoint y: 305, endPoint x: 247, endPoint y: 305, distance: 21.3
click at [247, 333] on td "50" at bounding box center [249, 343] width 65 height 21
drag, startPoint x: 209, startPoint y: 329, endPoint x: 252, endPoint y: 328, distance: 42.5
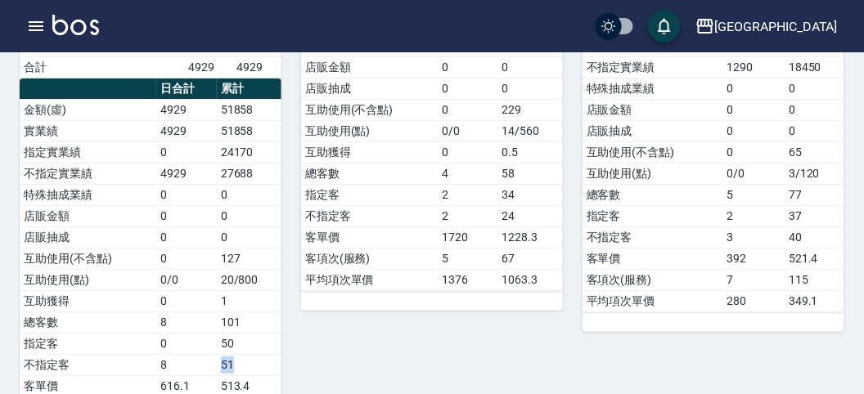
click at [252, 354] on tr "不指定客 8 51" at bounding box center [151, 364] width 262 height 21
click at [252, 354] on td "51" at bounding box center [249, 364] width 65 height 21
drag, startPoint x: 212, startPoint y: 345, endPoint x: 263, endPoint y: 345, distance: 50.7
click at [263, 375] on tr "客單價 616.1 513.4" at bounding box center [151, 385] width 262 height 21
click at [263, 375] on td "513.4" at bounding box center [249, 385] width 65 height 21
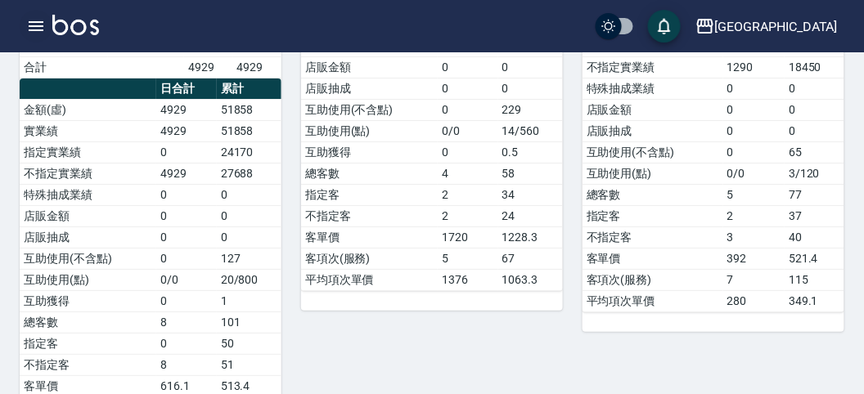
click at [38, 28] on icon "button" at bounding box center [36, 26] width 20 height 20
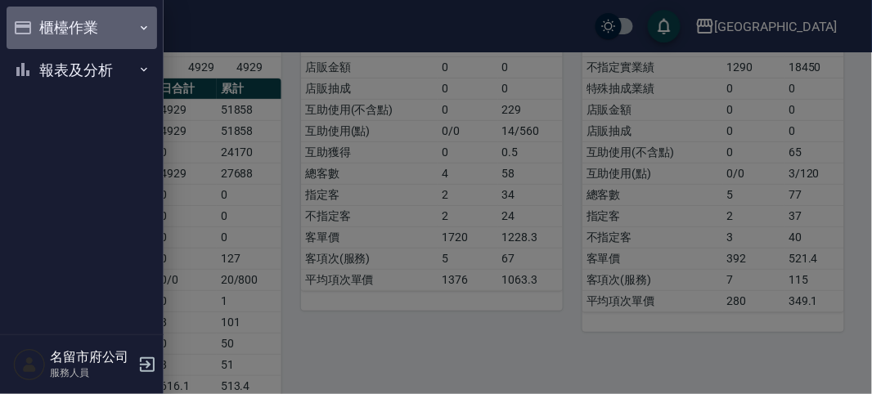
click at [38, 28] on button "櫃檯作業" at bounding box center [82, 28] width 151 height 43
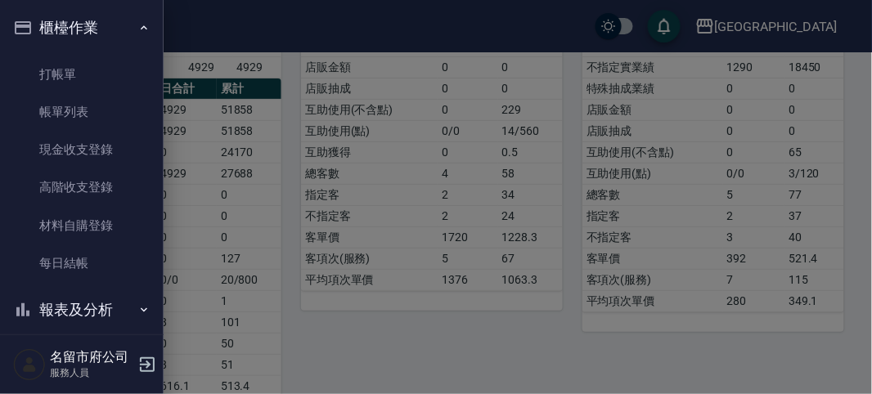
click at [263, 146] on div at bounding box center [436, 197] width 872 height 394
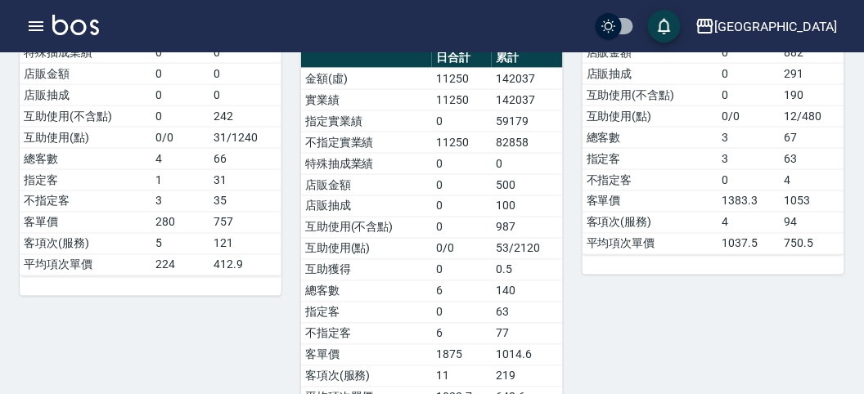
scroll to position [91, 0]
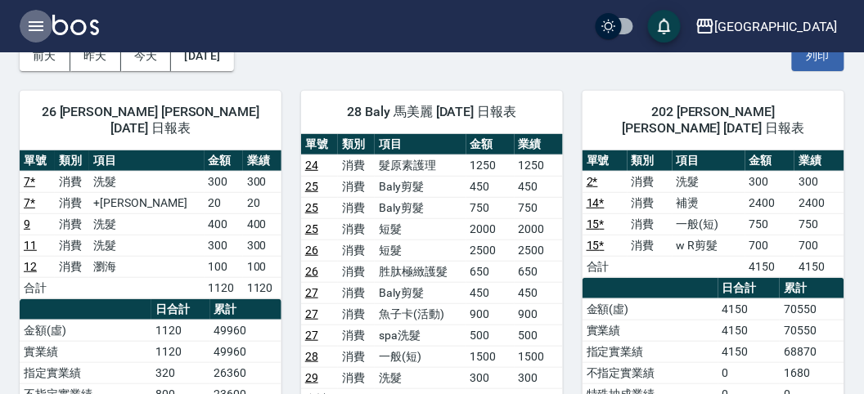
click at [37, 37] on button "button" at bounding box center [36, 26] width 33 height 33
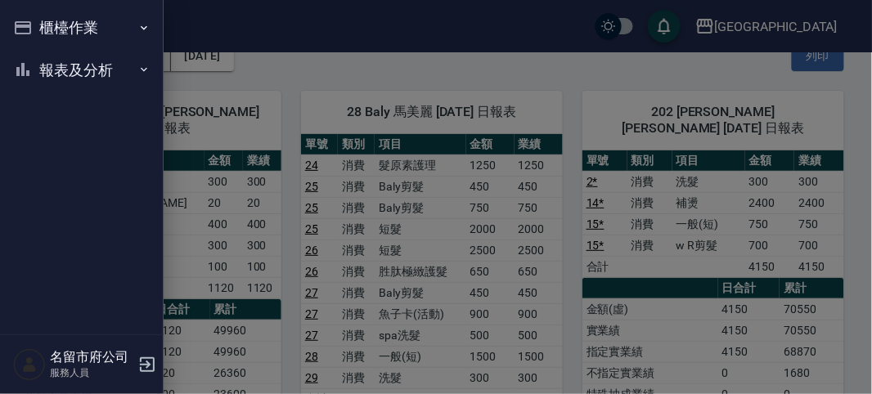
click at [38, 88] on button "報表及分析" at bounding box center [82, 70] width 151 height 43
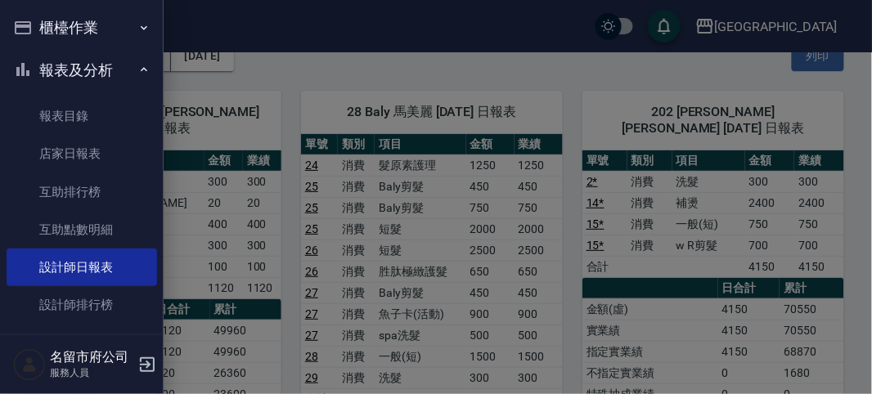
click at [266, 148] on div at bounding box center [436, 197] width 872 height 394
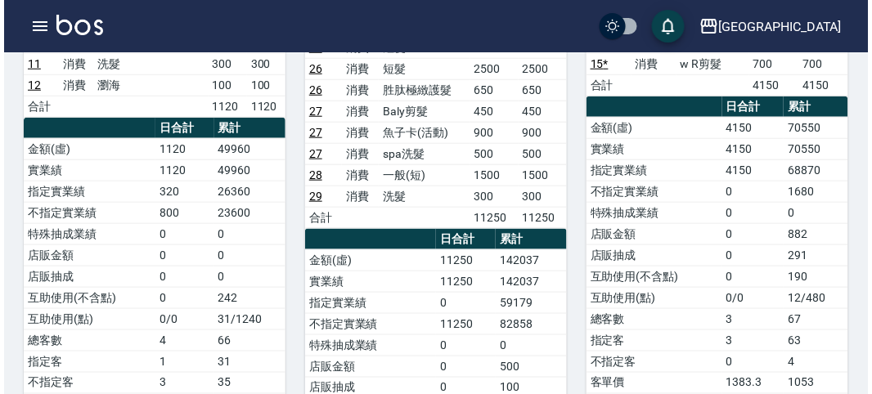
scroll to position [182, 0]
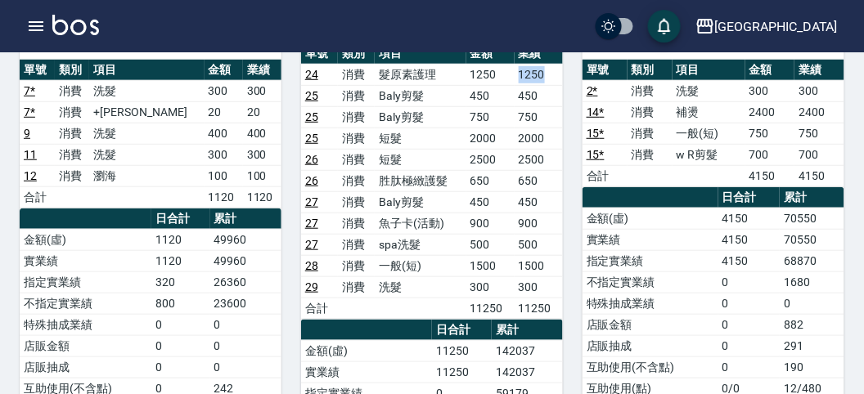
drag, startPoint x: 520, startPoint y: 75, endPoint x: 549, endPoint y: 76, distance: 28.6
click at [549, 76] on tr "24 消費 髮原素護理 1250 1250" at bounding box center [432, 74] width 262 height 21
click at [549, 76] on td "1250" at bounding box center [539, 74] width 48 height 21
drag, startPoint x: 502, startPoint y: 98, endPoint x: 552, endPoint y: 101, distance: 50.0
click at [552, 101] on tr "25 消費 Baly剪髮 450 450" at bounding box center [432, 95] width 262 height 21
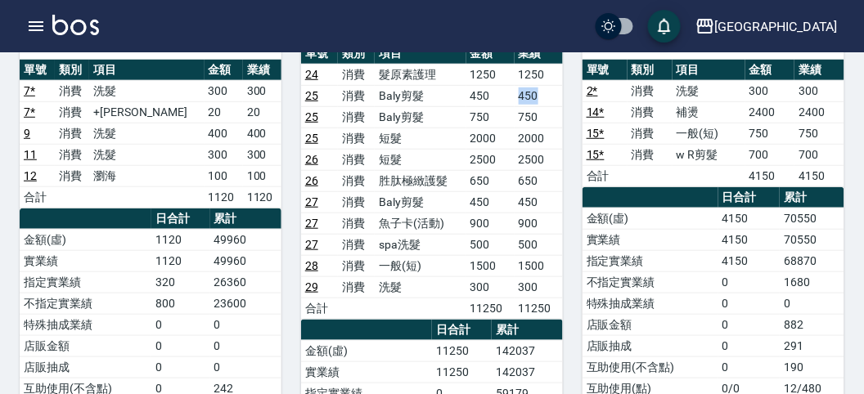
click at [552, 101] on td "450" at bounding box center [539, 95] width 48 height 21
drag, startPoint x: 514, startPoint y: 117, endPoint x: 538, endPoint y: 117, distance: 24.5
click at [538, 117] on tr "25 消費 Baly剪髮 750 750" at bounding box center [432, 116] width 262 height 21
click at [538, 117] on td "750" at bounding box center [539, 116] width 48 height 21
drag, startPoint x: 509, startPoint y: 136, endPoint x: 554, endPoint y: 136, distance: 45.0
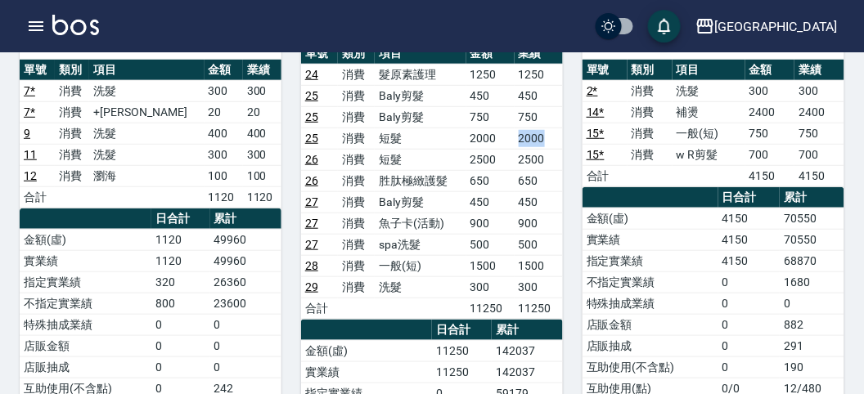
click at [554, 136] on tr "25 消費 短髮 2000 2000" at bounding box center [432, 138] width 262 height 21
click at [554, 136] on td "2000" at bounding box center [539, 138] width 48 height 21
drag, startPoint x: 520, startPoint y: 160, endPoint x: 554, endPoint y: 159, distance: 33.5
click at [554, 159] on td "2500" at bounding box center [539, 159] width 48 height 21
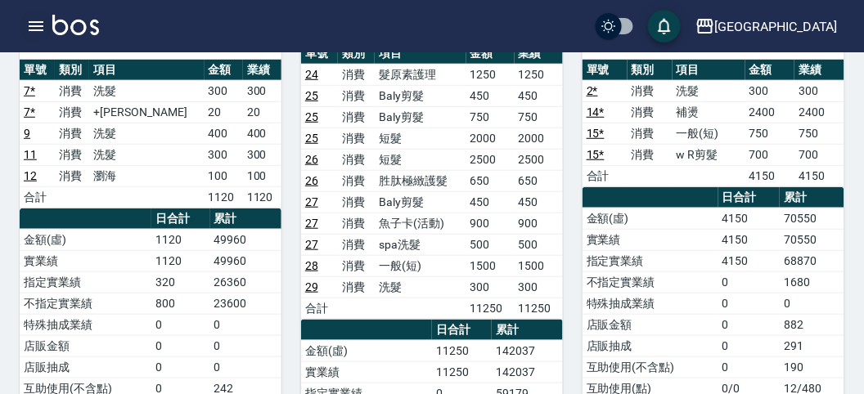
click at [34, 25] on icon "button" at bounding box center [36, 26] width 15 height 10
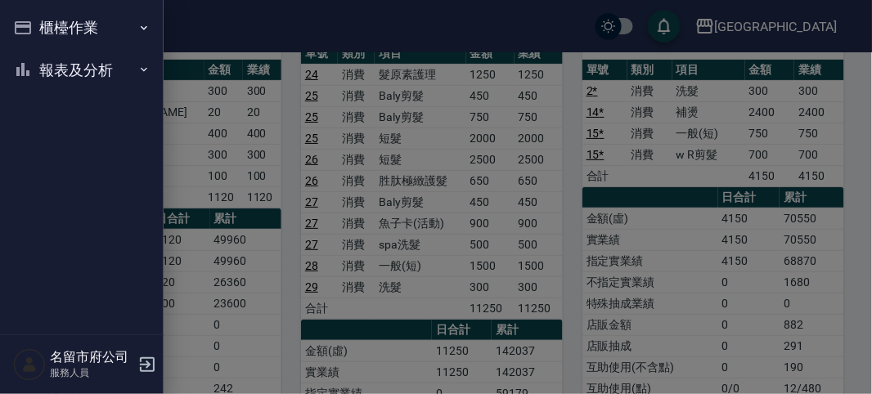
click at [34, 25] on button "櫃檯作業" at bounding box center [82, 28] width 151 height 43
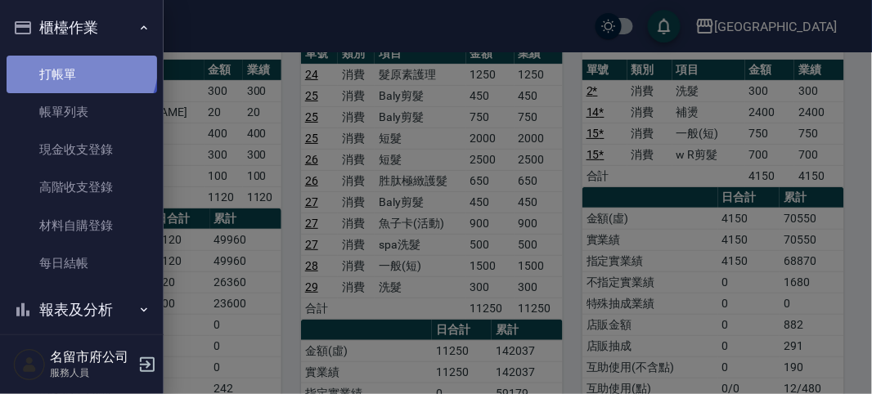
click at [79, 67] on link "打帳單" at bounding box center [82, 75] width 151 height 38
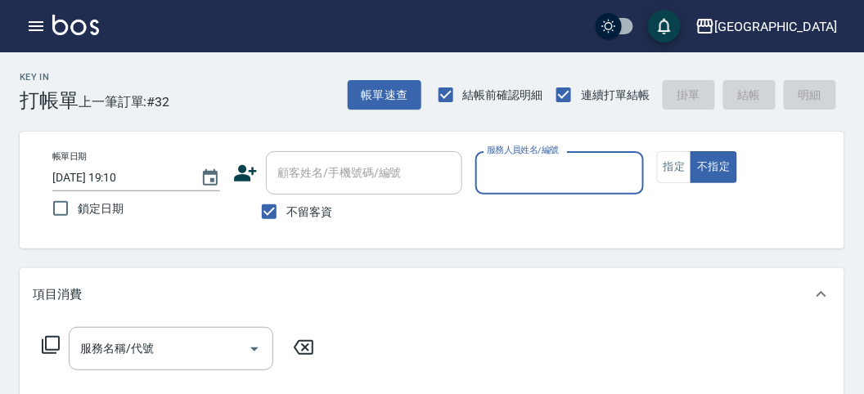
click at [300, 97] on div "Key In 打帳單 上一筆訂單:#32 帳單速查 結帳前確認明細 連續打單結帳 掛單 結帳 明細" at bounding box center [422, 82] width 844 height 60
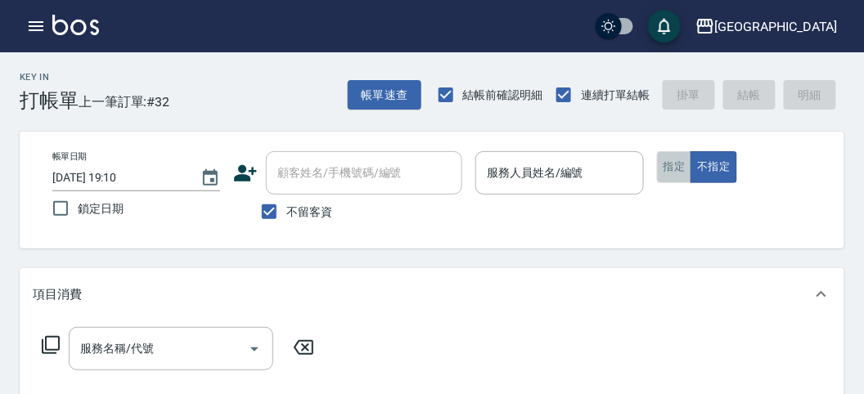
click at [673, 164] on button "指定" at bounding box center [674, 167] width 35 height 32
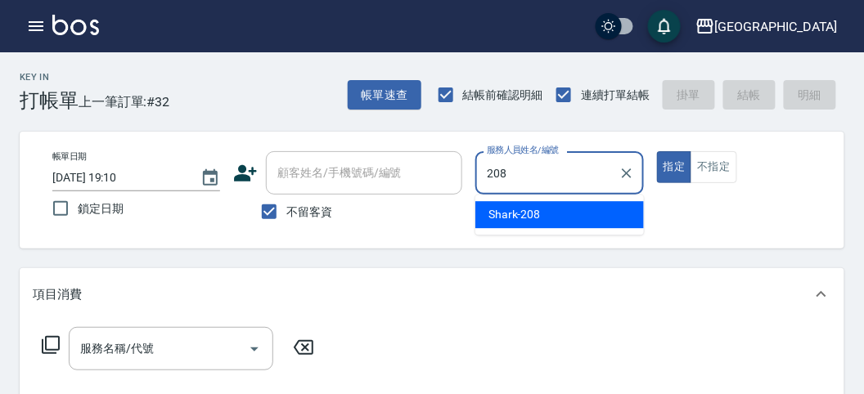
click at [537, 222] on span "Shark -208" at bounding box center [514, 214] width 52 height 17
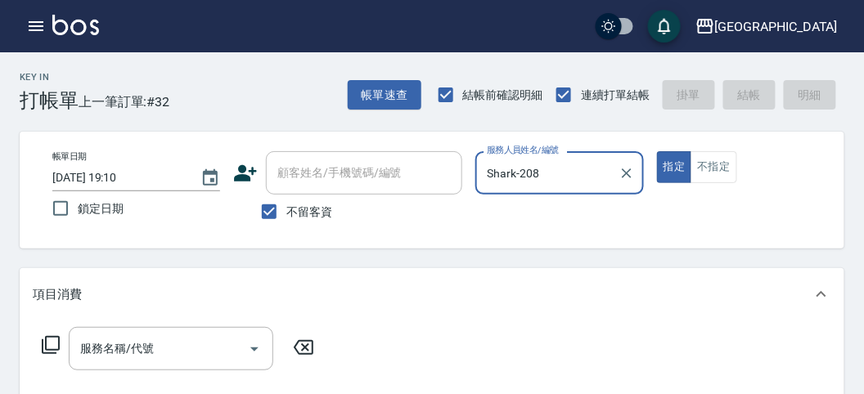
type input "Shark-208"
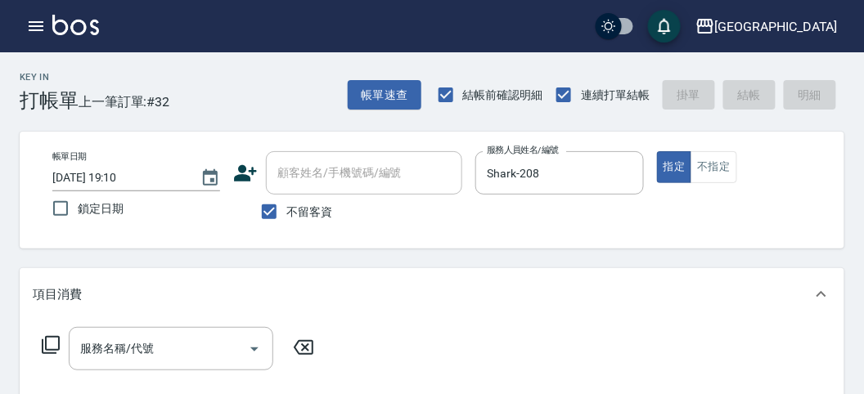
click at [47, 337] on icon at bounding box center [51, 345] width 18 height 18
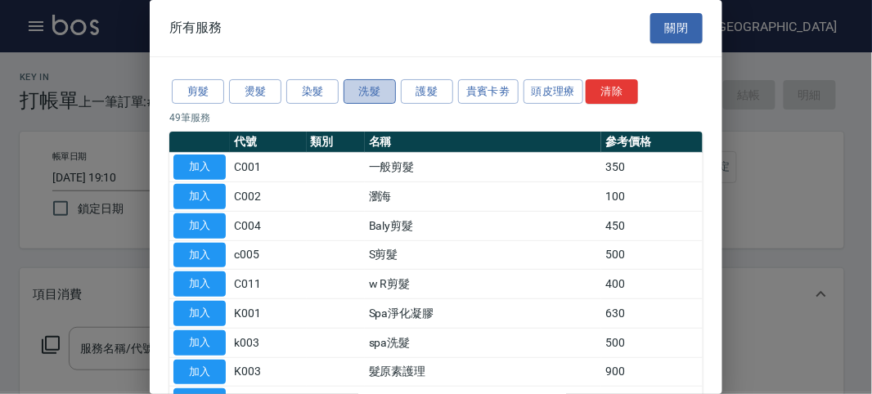
click at [371, 94] on button "洗髮" at bounding box center [370, 91] width 52 height 25
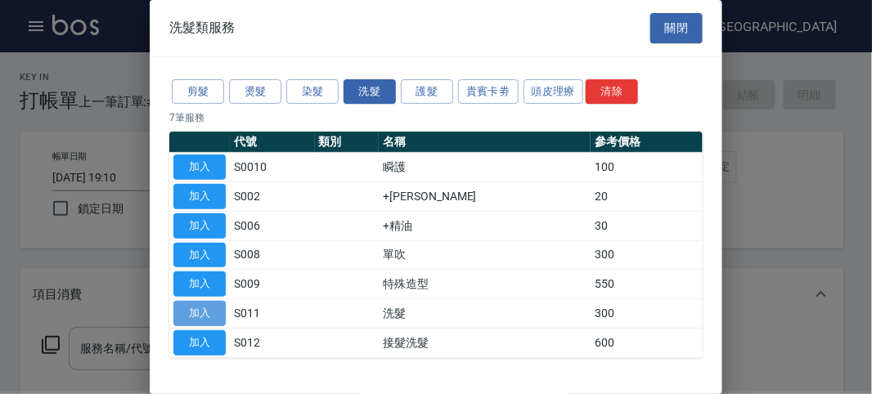
click at [215, 307] on button "加入" at bounding box center [199, 313] width 52 height 25
type input "洗髮(S011)"
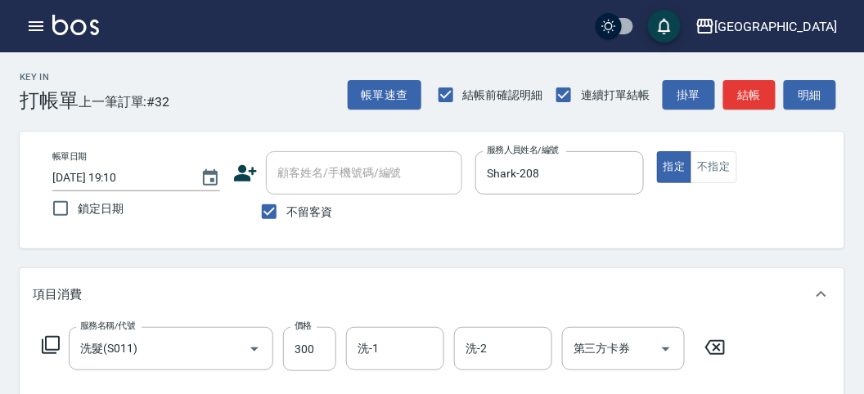
click at [43, 342] on icon at bounding box center [51, 345] width 20 height 20
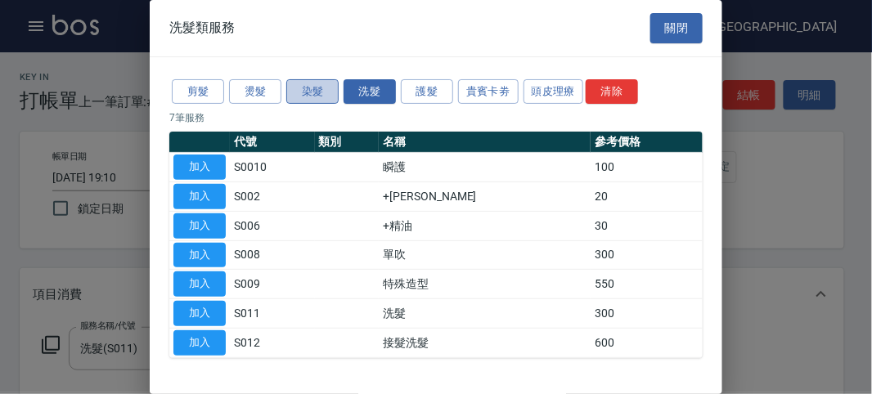
click at [317, 96] on button "染髮" at bounding box center [312, 91] width 52 height 25
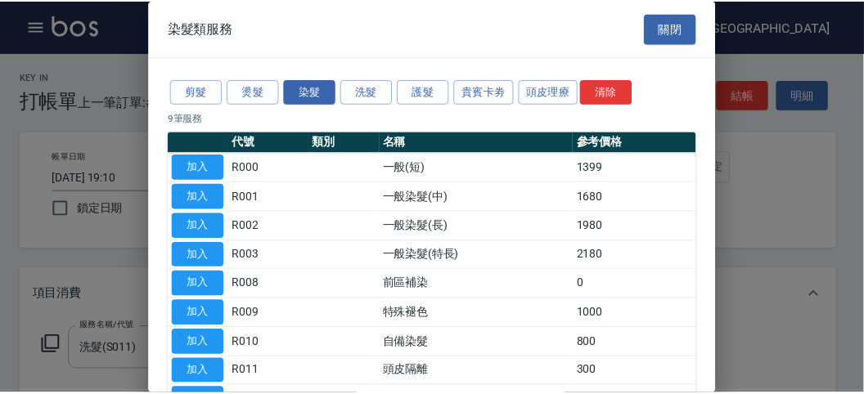
scroll to position [107, 0]
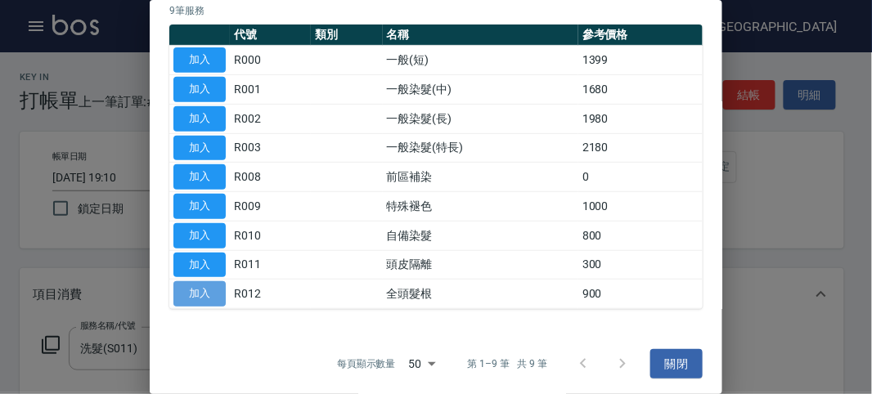
click at [213, 290] on button "加入" at bounding box center [199, 293] width 52 height 25
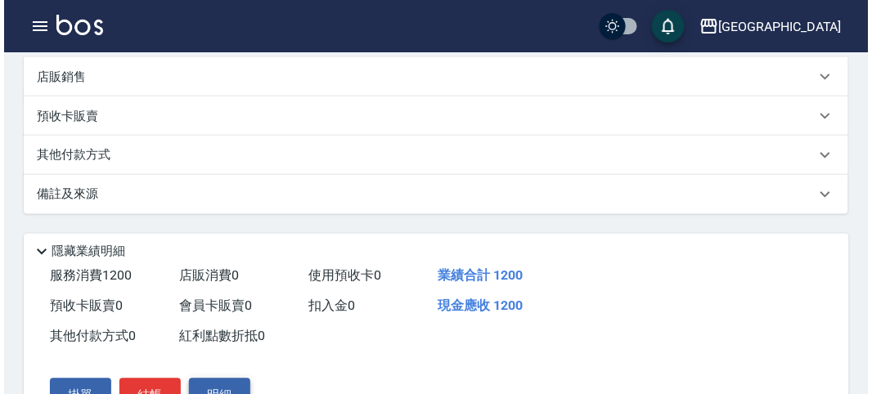
scroll to position [545, 0]
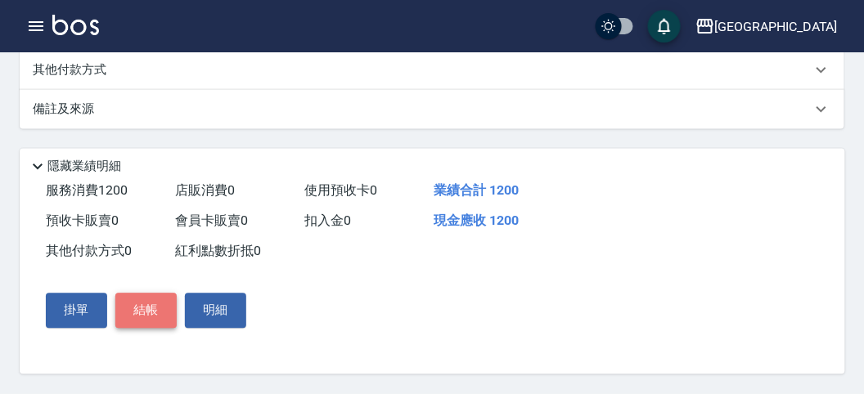
click at [164, 318] on button "結帳" at bounding box center [145, 311] width 61 height 34
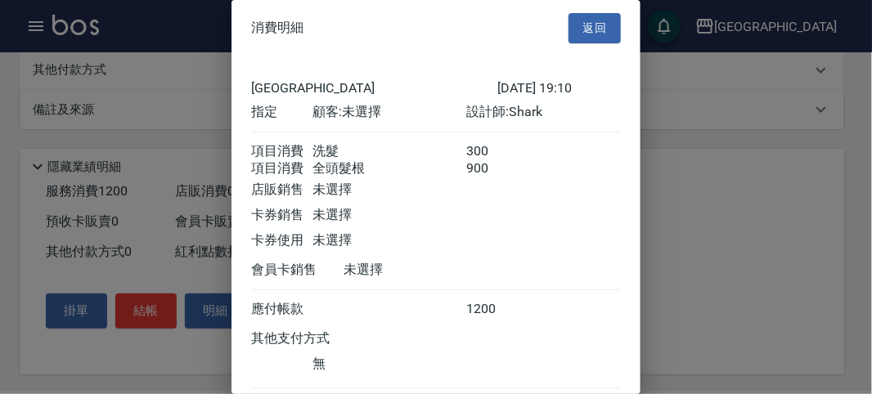
scroll to position [109, 0]
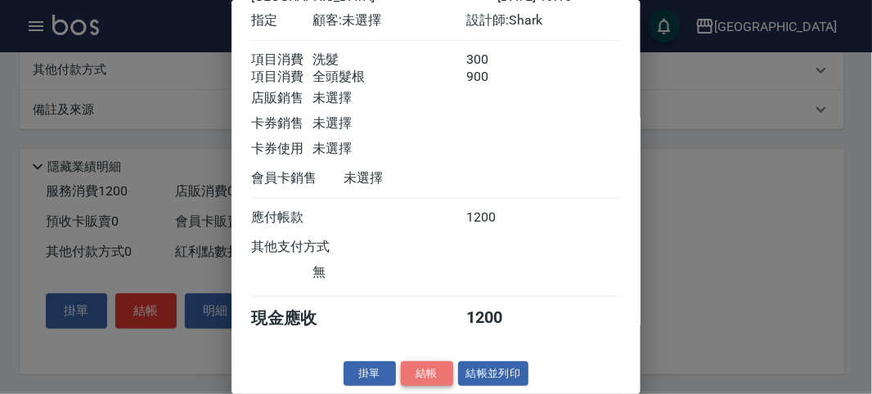
click at [409, 375] on button "結帳" at bounding box center [427, 374] width 52 height 25
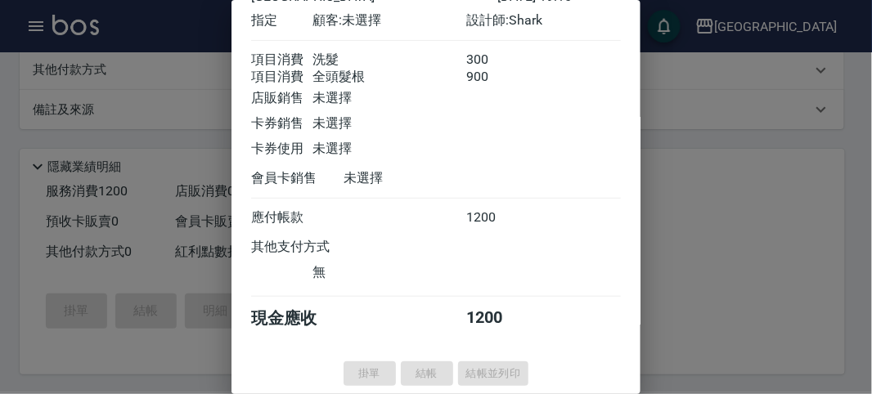
type input "[DATE] 19:26"
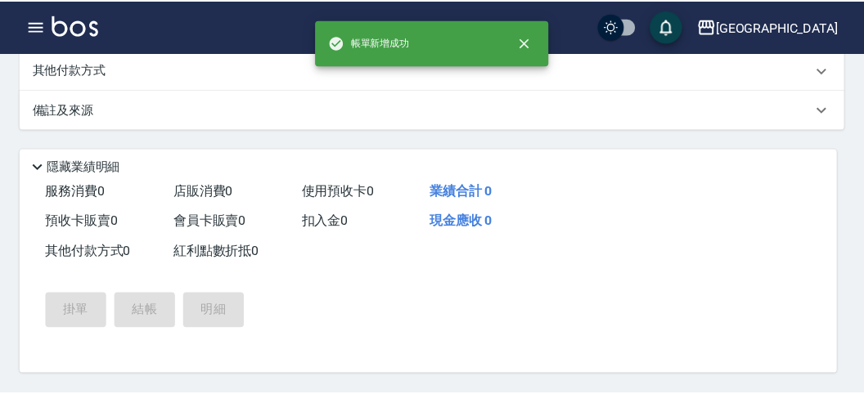
scroll to position [0, 0]
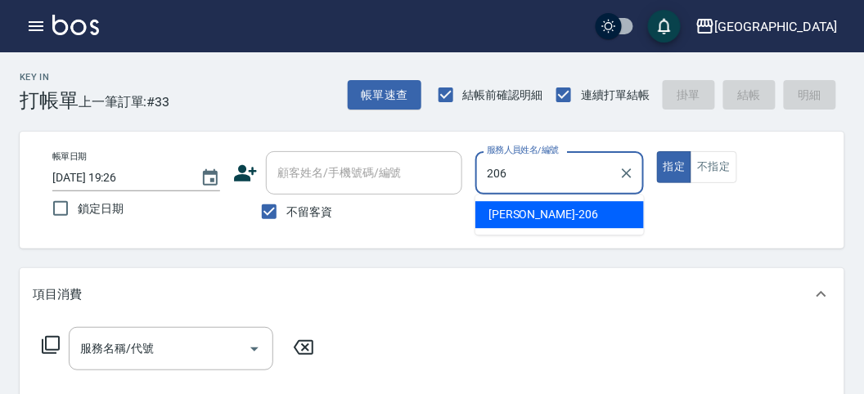
type input "[PERSON_NAME]-206"
type button "true"
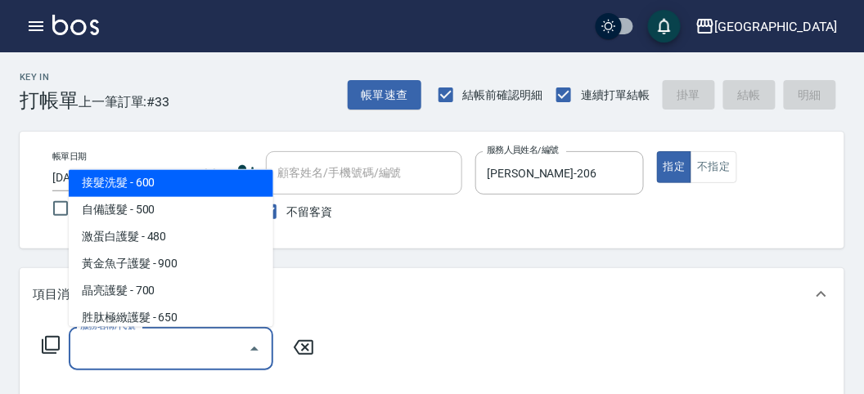
scroll to position [1004, 0]
type input "洗髮(S011)"
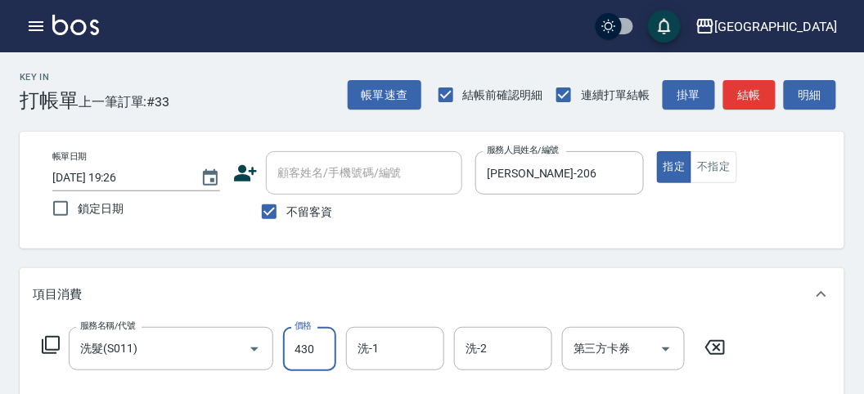
type input "430"
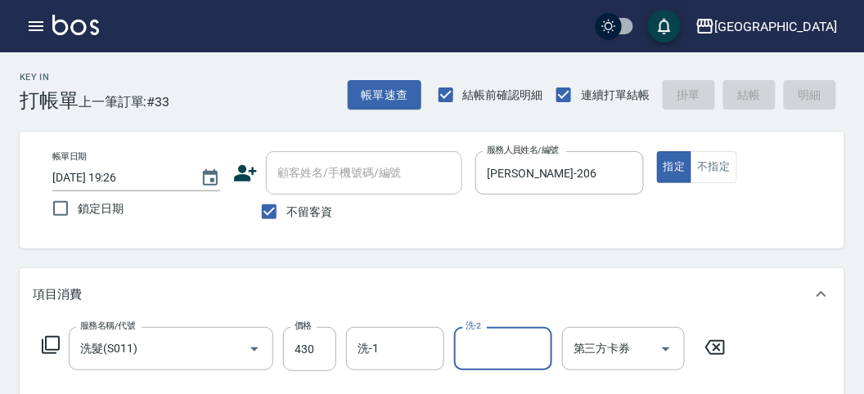
type input "[DATE] 19:37"
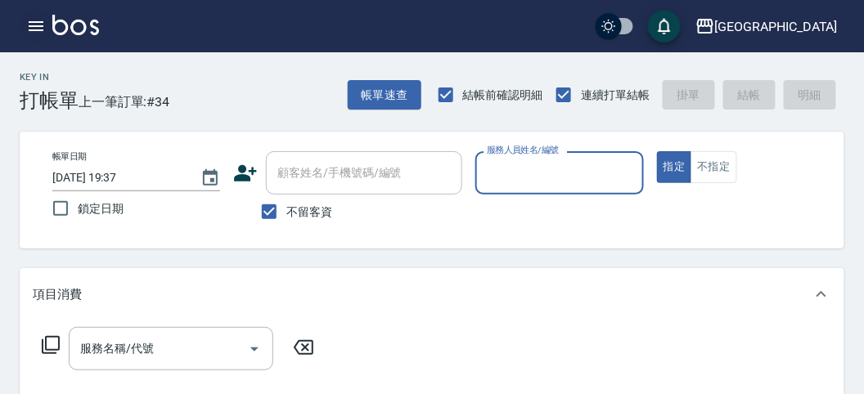
click at [25, 22] on button "button" at bounding box center [36, 26] width 33 height 33
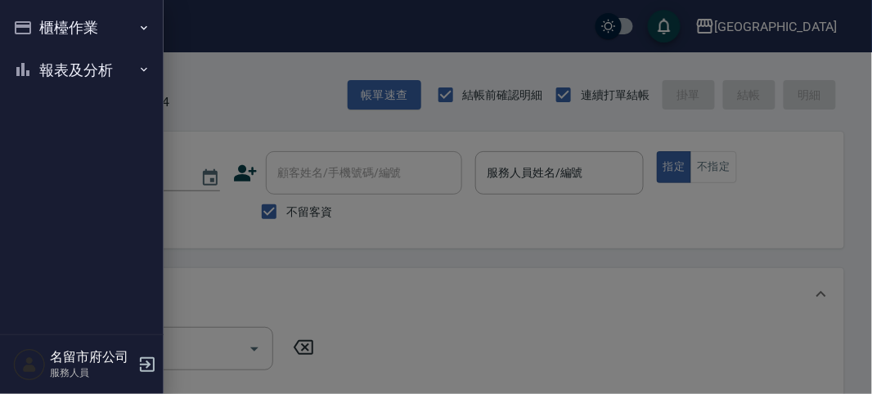
click at [26, 26] on button "櫃檯作業" at bounding box center [82, 28] width 151 height 43
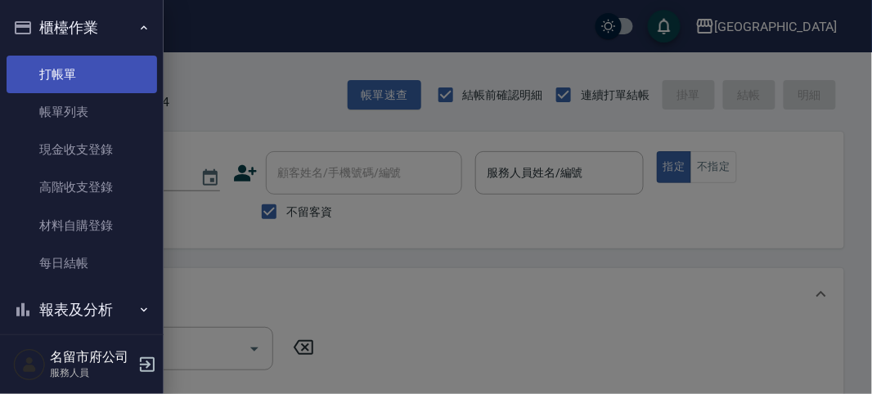
click at [54, 72] on link "打帳單" at bounding box center [82, 75] width 151 height 38
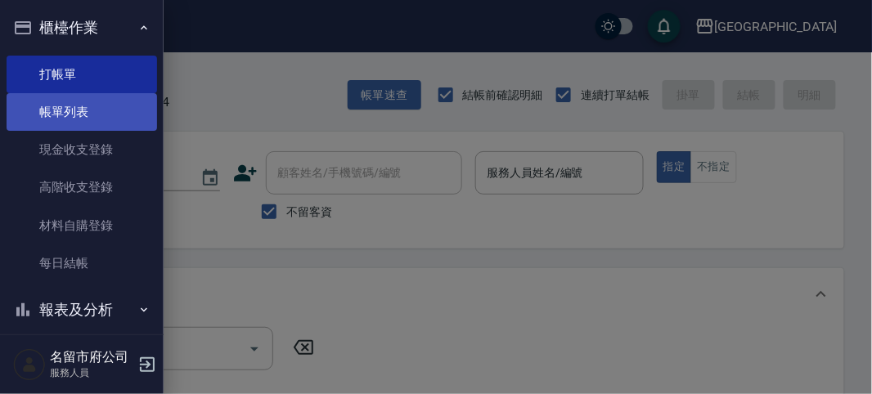
click at [71, 123] on link "帳單列表" at bounding box center [82, 112] width 151 height 38
click at [70, 110] on link "帳單列表" at bounding box center [82, 112] width 151 height 38
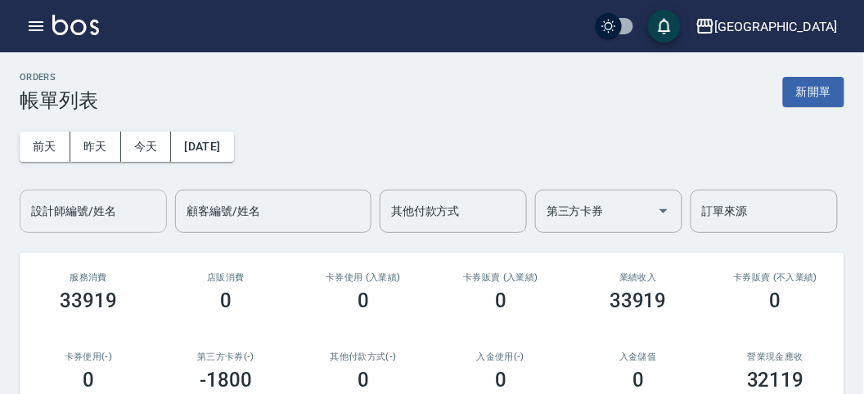
click at [115, 217] on input "設計師編號/姓名" at bounding box center [93, 211] width 133 height 29
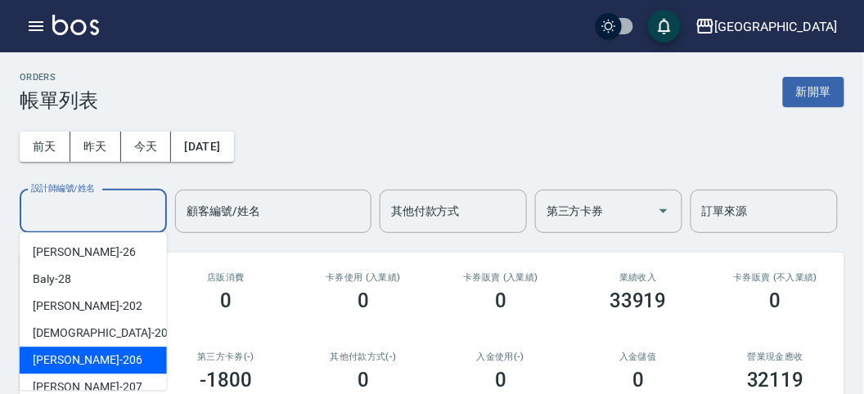
click at [144, 373] on div "[PERSON_NAME] -206" at bounding box center [93, 360] width 147 height 27
type input "[PERSON_NAME]-206"
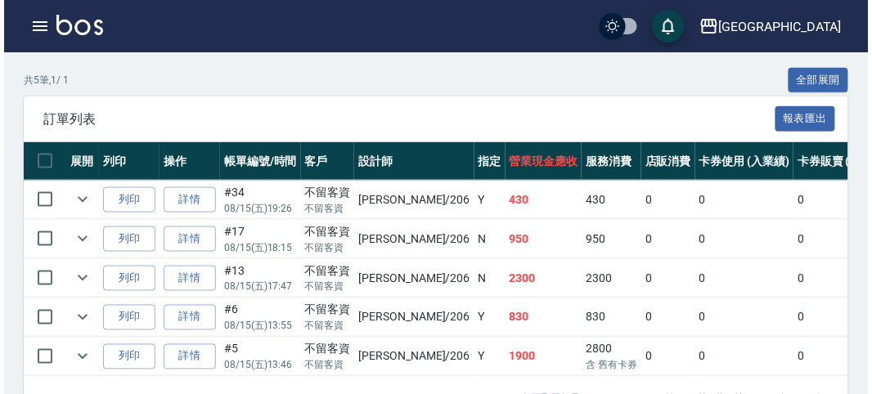
scroll to position [420, 0]
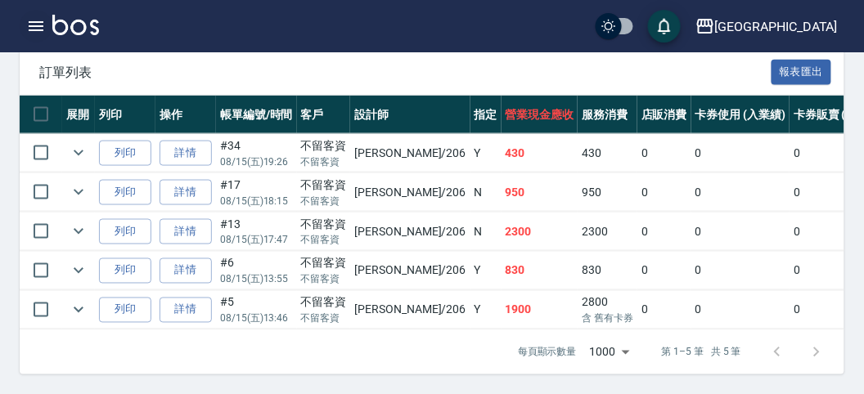
click at [30, 20] on icon "button" at bounding box center [36, 26] width 20 height 20
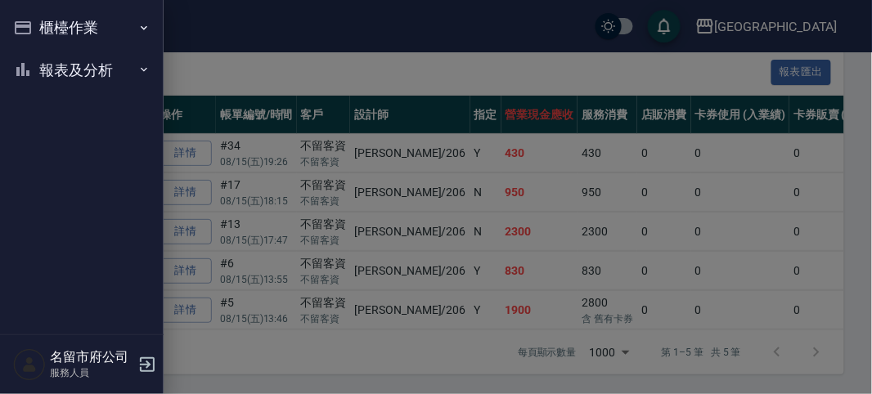
drag, startPoint x: 31, startPoint y: 20, endPoint x: 74, endPoint y: 51, distance: 52.2
click at [33, 21] on button "櫃檯作業" at bounding box center [82, 28] width 151 height 43
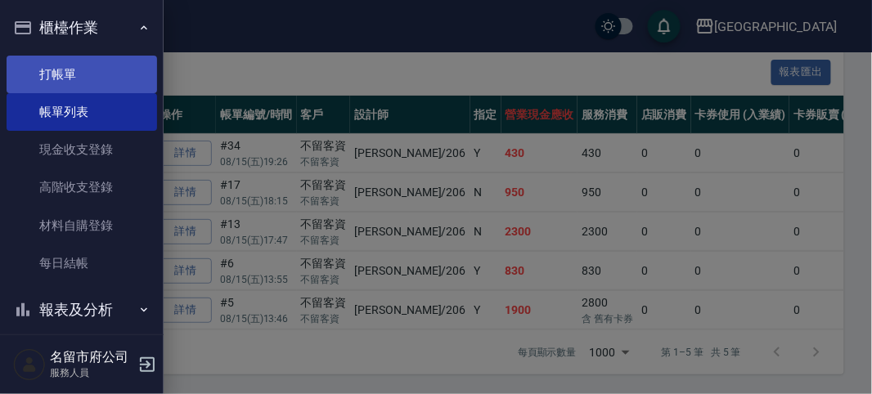
click at [76, 60] on link "打帳單" at bounding box center [82, 75] width 151 height 38
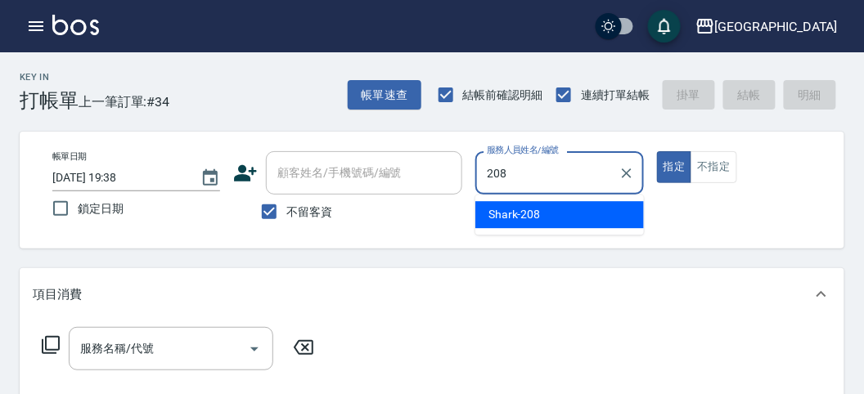
click at [560, 208] on div "Shark -208" at bounding box center [559, 214] width 169 height 27
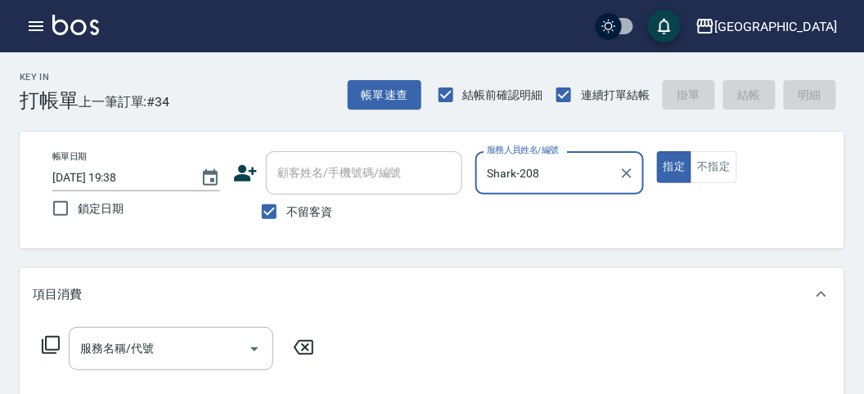
scroll to position [91, 0]
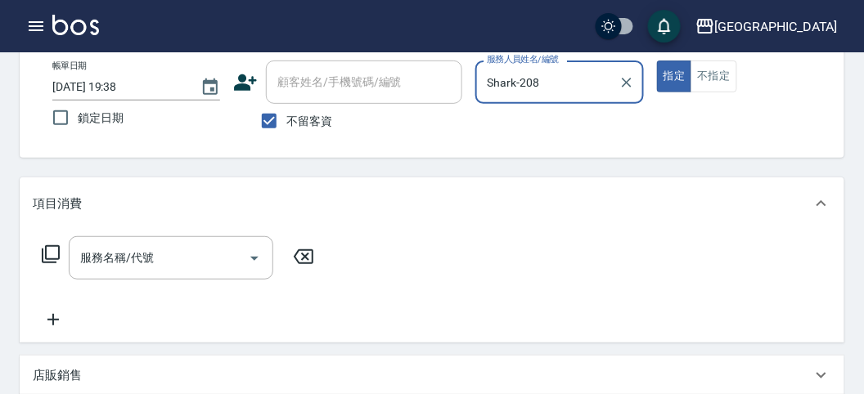
type input "Shark-208"
click at [48, 247] on icon at bounding box center [51, 255] width 20 height 20
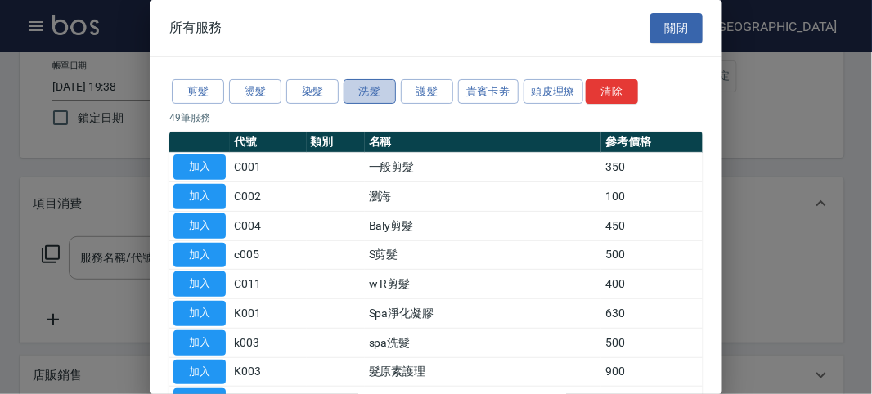
click at [370, 92] on button "洗髮" at bounding box center [370, 91] width 52 height 25
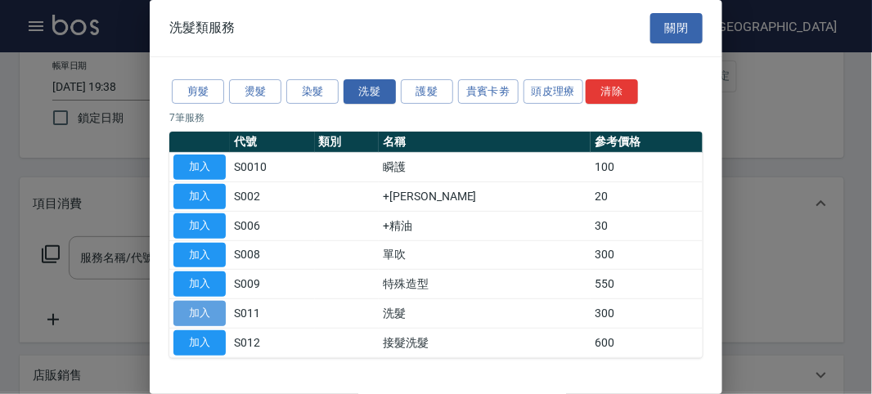
click at [201, 312] on button "加入" at bounding box center [199, 313] width 52 height 25
type input "洗髮(S011)"
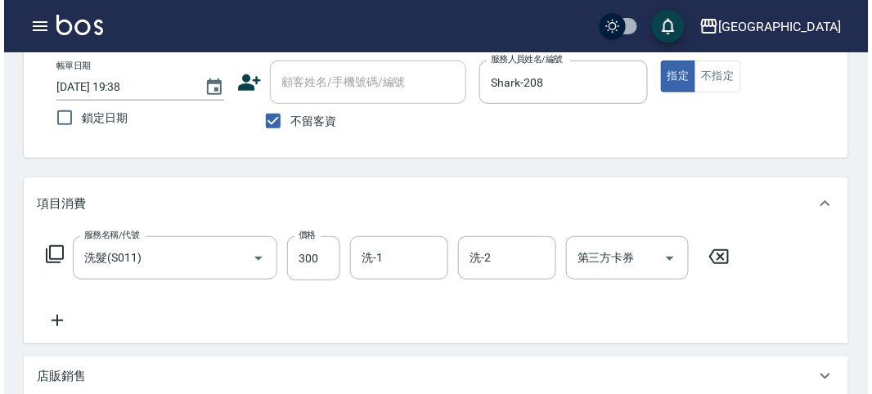
scroll to position [479, 0]
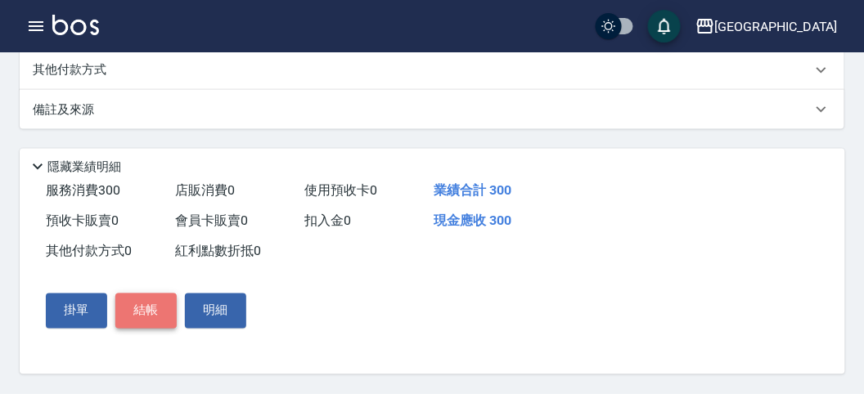
click at [146, 319] on button "結帳" at bounding box center [145, 311] width 61 height 34
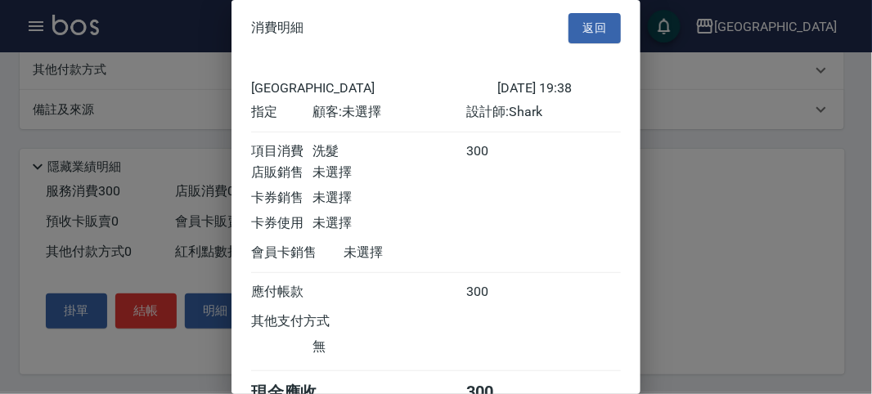
scroll to position [91, 0]
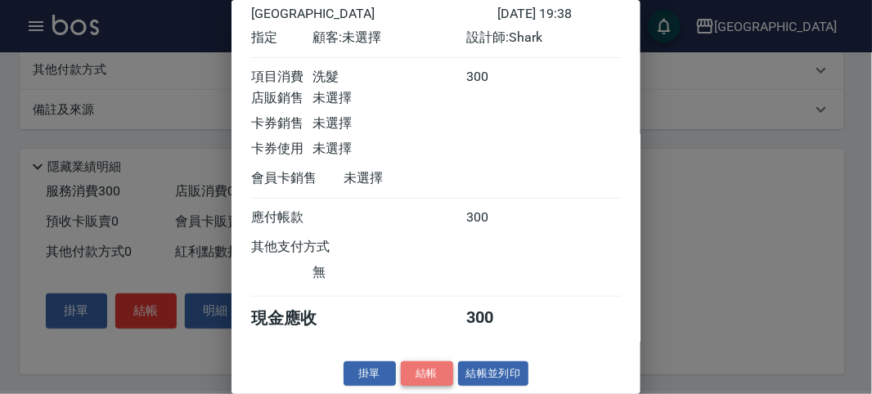
click at [423, 369] on button "結帳" at bounding box center [427, 374] width 52 height 25
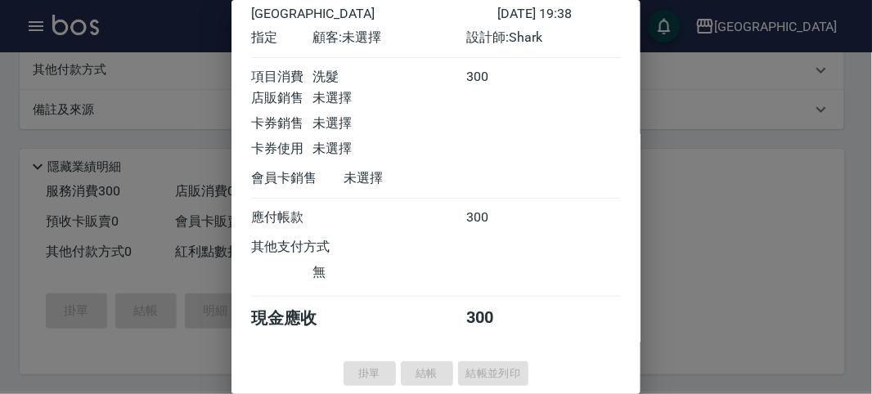
type input "[DATE] 19:56"
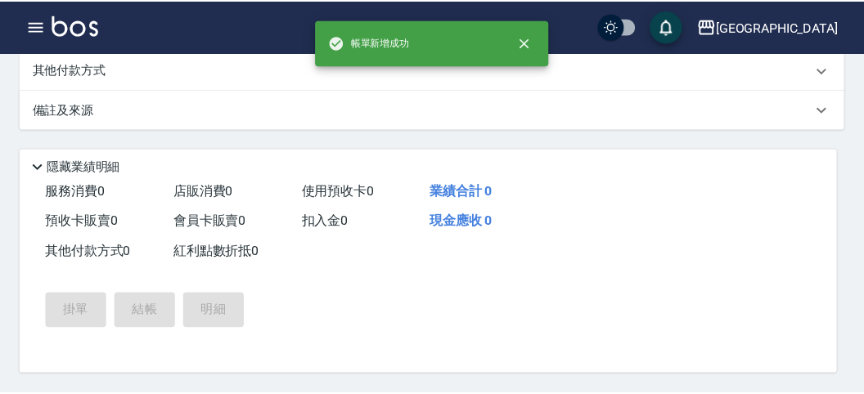
scroll to position [0, 0]
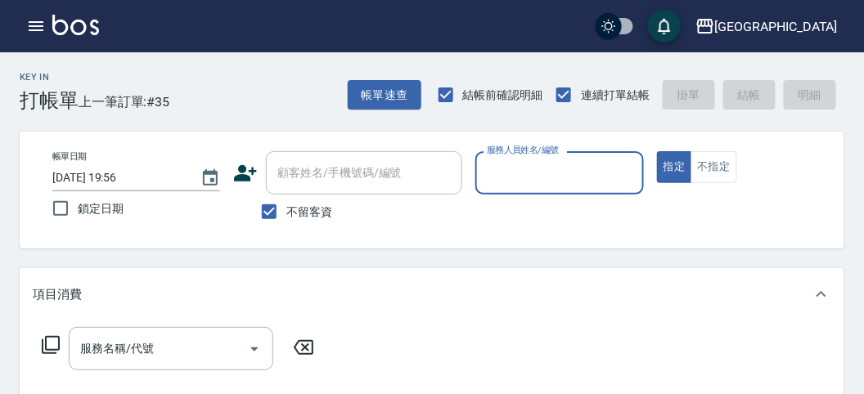
click at [516, 167] on input "服務人員姓名/編號" at bounding box center [559, 173] width 153 height 29
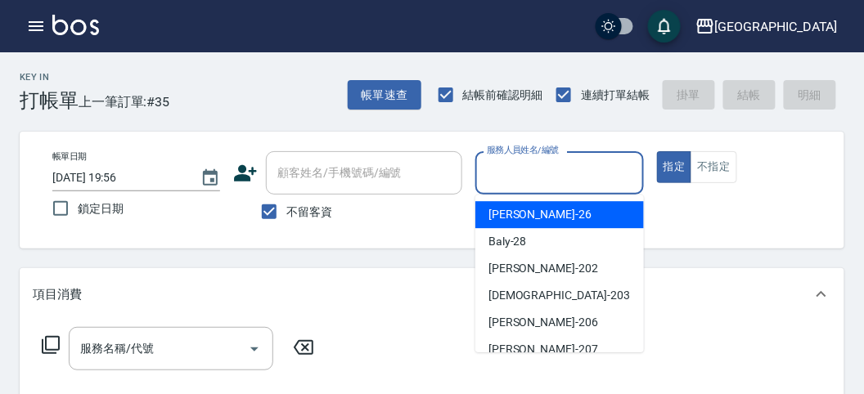
click at [538, 202] on div "[PERSON_NAME] -26" at bounding box center [559, 214] width 169 height 27
type input "[PERSON_NAME]-26"
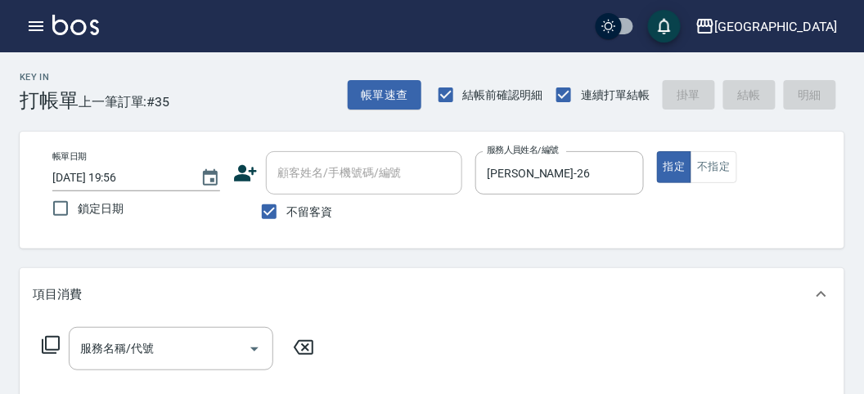
click at [54, 340] on icon at bounding box center [51, 345] width 20 height 20
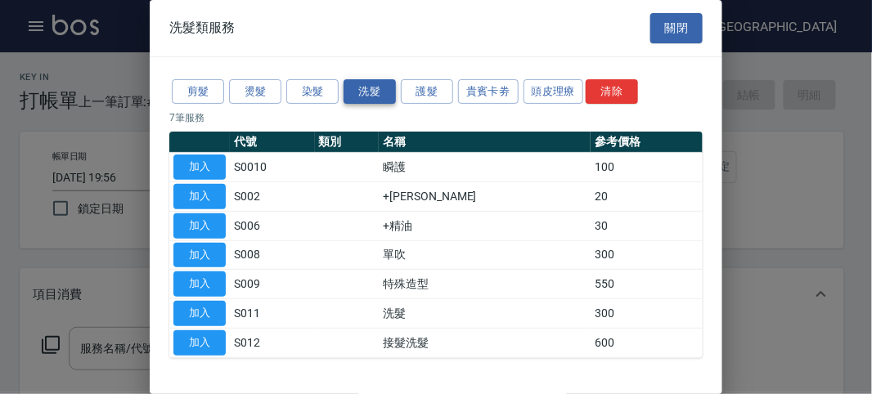
click at [378, 93] on button "洗髮" at bounding box center [370, 91] width 52 height 25
click at [211, 308] on button "加入" at bounding box center [199, 313] width 52 height 25
type input "洗髮(S011)"
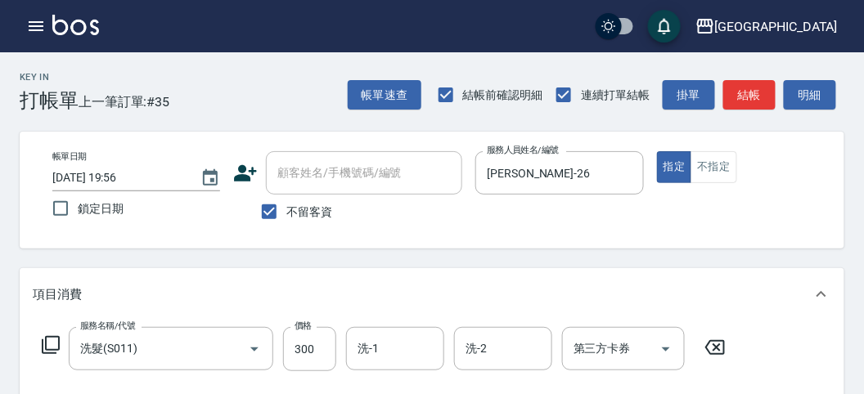
click at [41, 340] on icon at bounding box center [51, 345] width 20 height 20
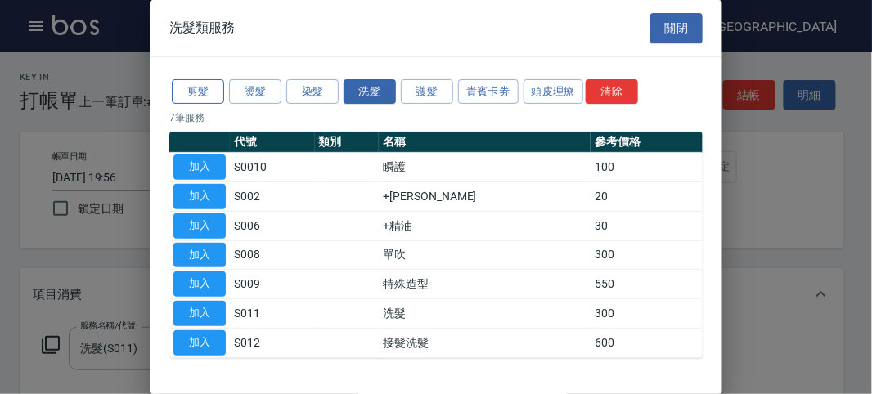
click at [204, 92] on button "剪髮" at bounding box center [198, 91] width 52 height 25
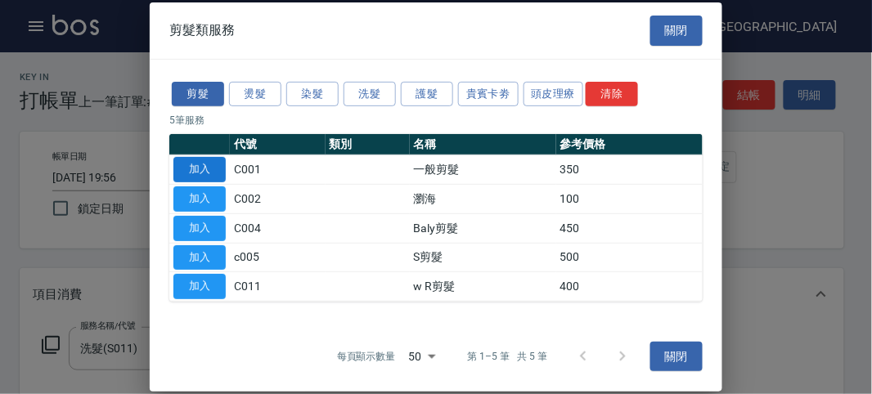
click at [197, 166] on button "加入" at bounding box center [199, 169] width 52 height 25
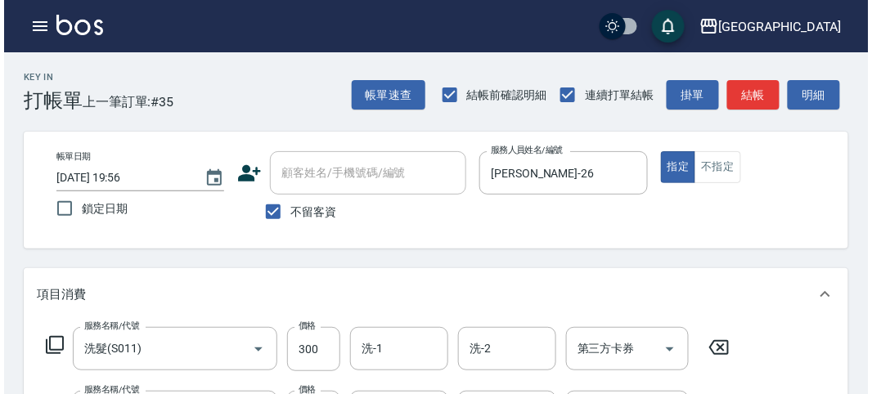
scroll to position [542, 0]
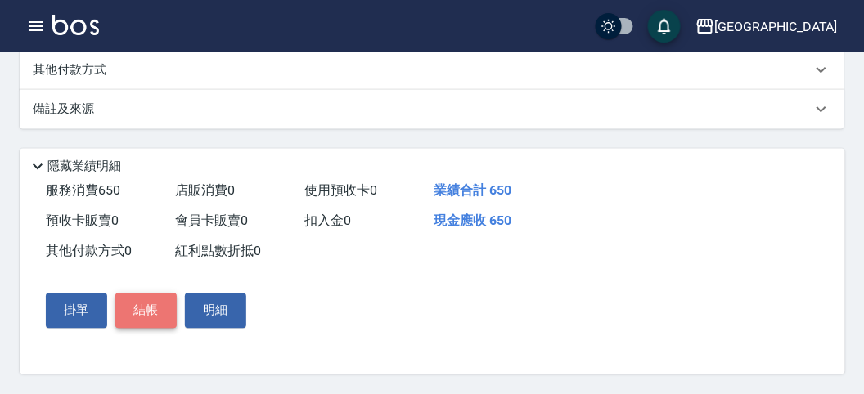
drag, startPoint x: 145, startPoint y: 303, endPoint x: 156, endPoint y: 300, distance: 11.9
click at [146, 303] on button "結帳" at bounding box center [145, 311] width 61 height 34
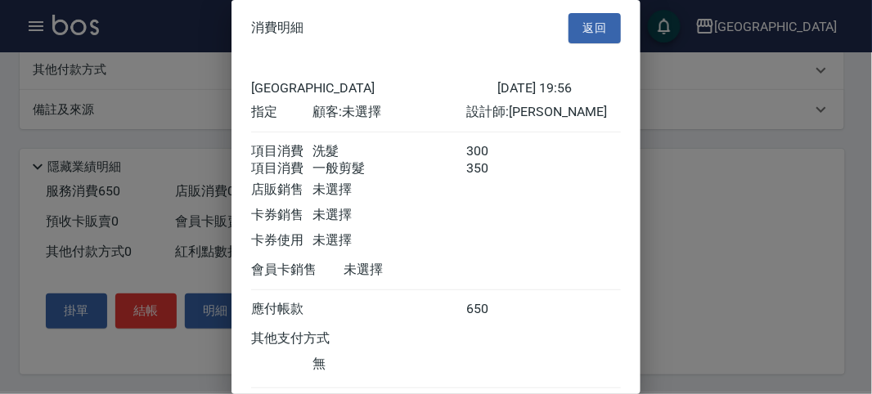
scroll to position [109, 0]
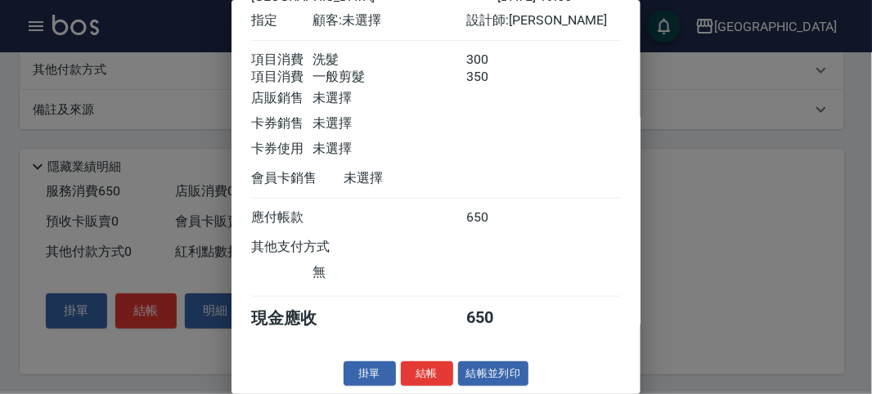
click at [430, 369] on button "結帳" at bounding box center [427, 374] width 52 height 25
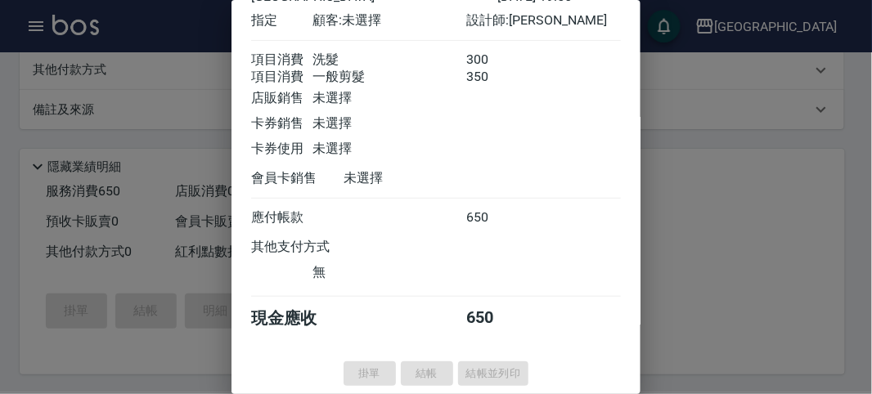
type input "[DATE] 19:57"
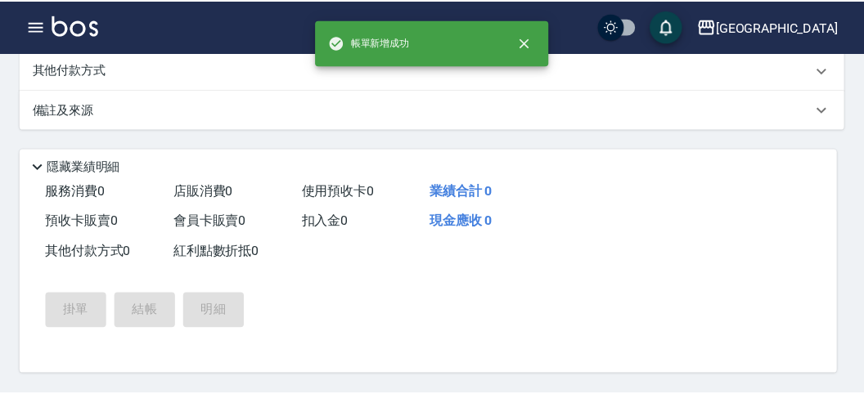
scroll to position [0, 0]
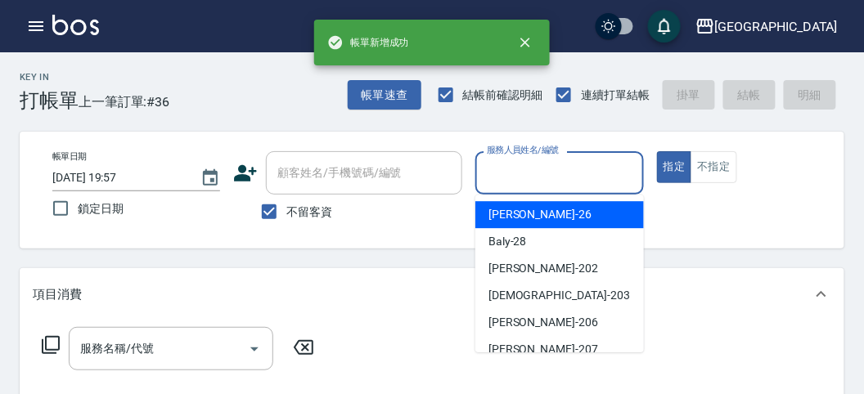
click at [540, 179] on input "服務人員姓名/編號" at bounding box center [559, 173] width 153 height 29
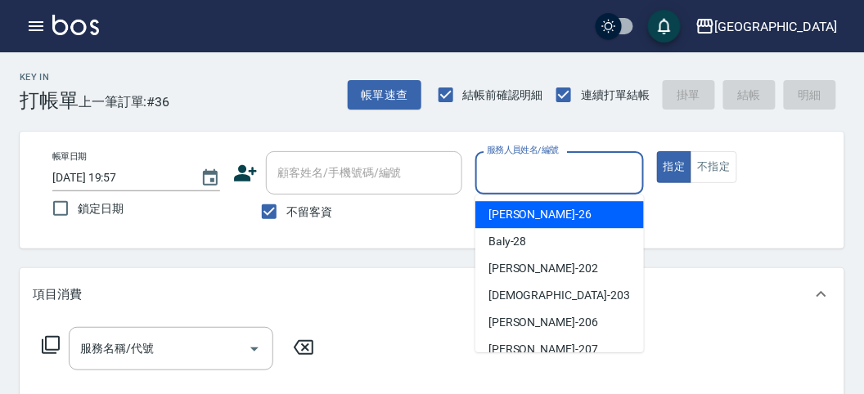
click at [544, 216] on div "[PERSON_NAME] -26" at bounding box center [559, 214] width 169 height 27
type input "[PERSON_NAME]-26"
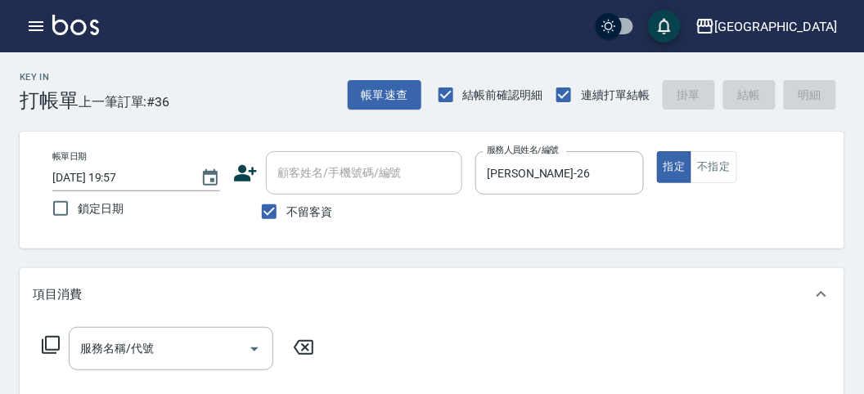
click at [55, 338] on icon at bounding box center [51, 345] width 20 height 20
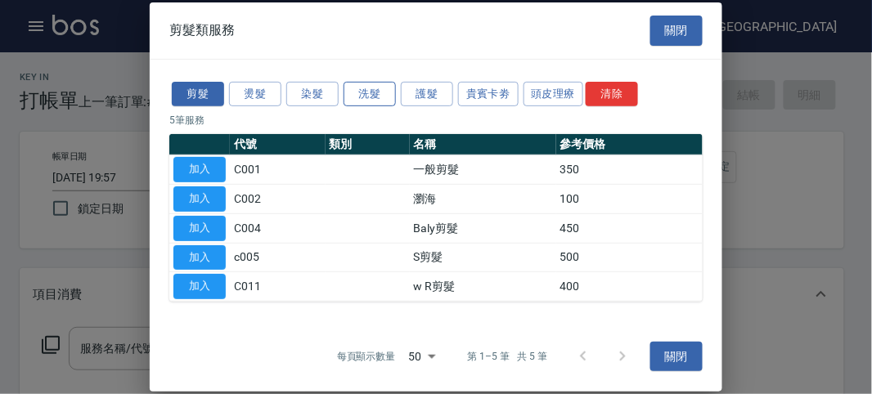
click at [363, 98] on button "洗髮" at bounding box center [370, 93] width 52 height 25
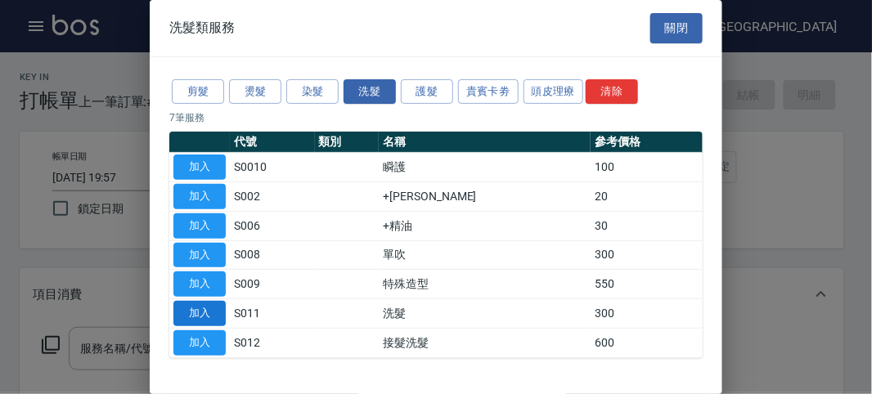
click at [201, 308] on button "加入" at bounding box center [199, 313] width 52 height 25
type input "洗髮(S011)"
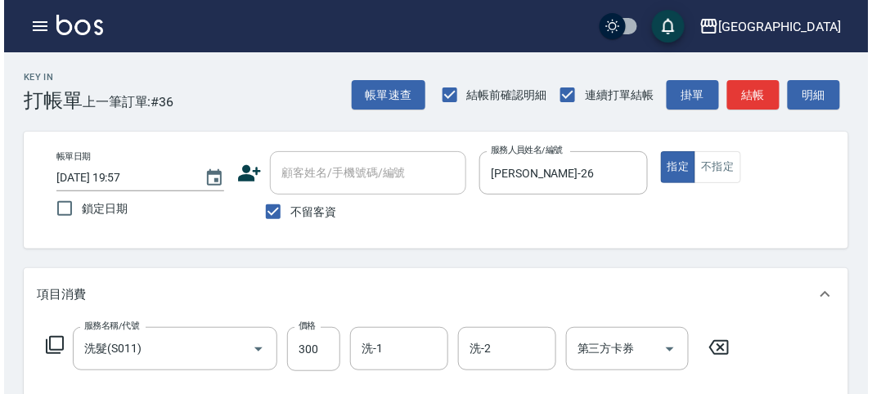
scroll to position [479, 0]
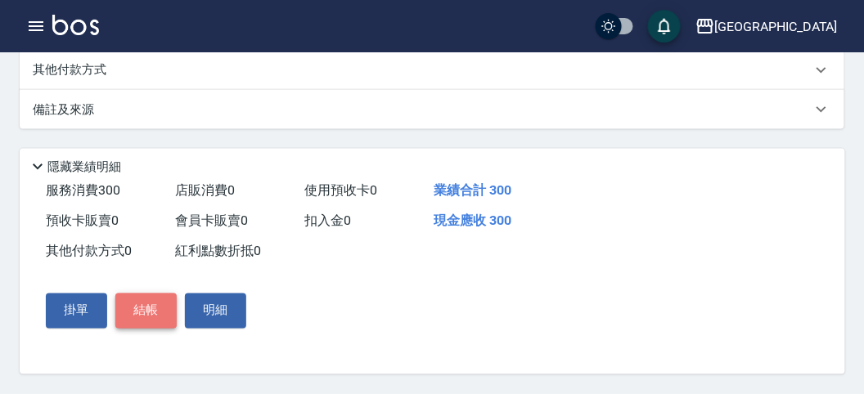
click at [158, 302] on button "結帳" at bounding box center [145, 311] width 61 height 34
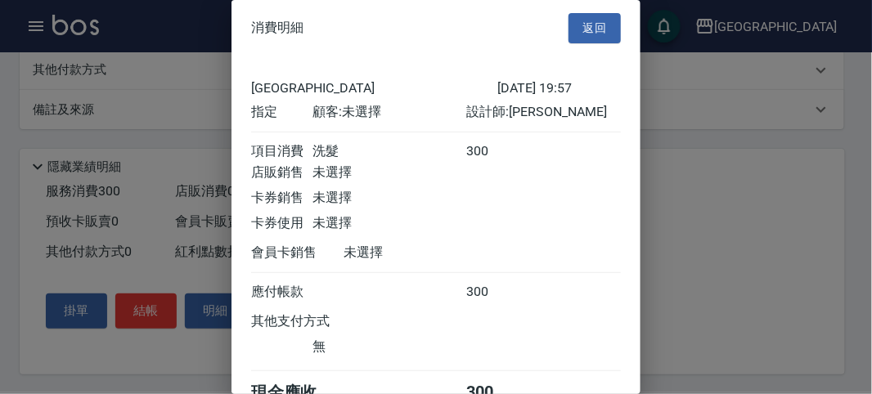
scroll to position [91, 0]
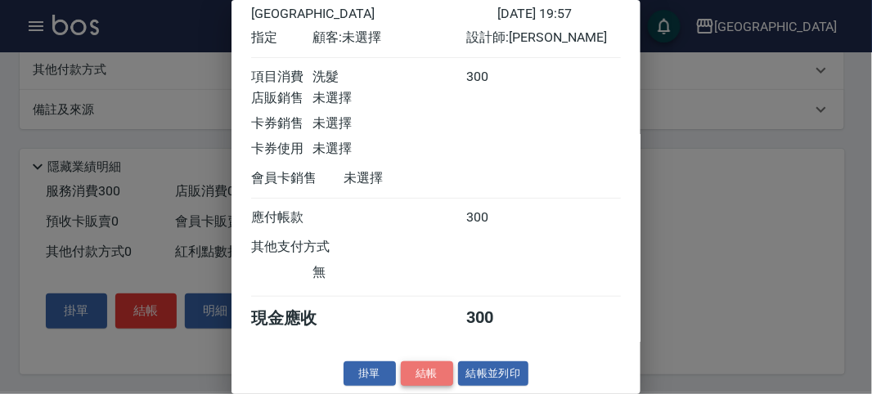
click at [428, 371] on button "結帳" at bounding box center [427, 374] width 52 height 25
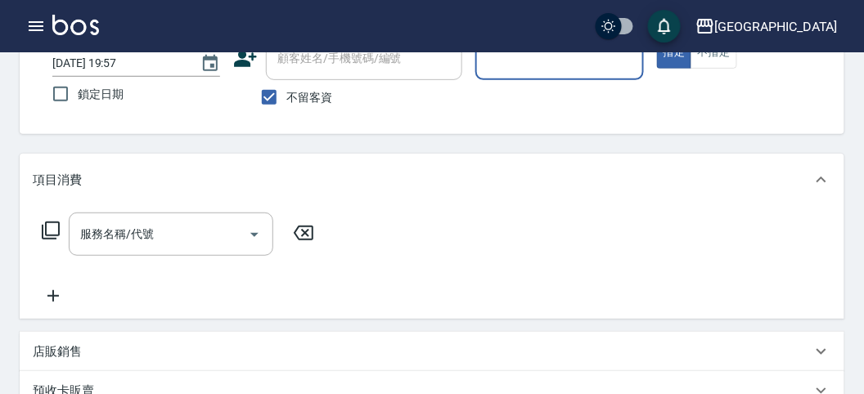
scroll to position [0, 0]
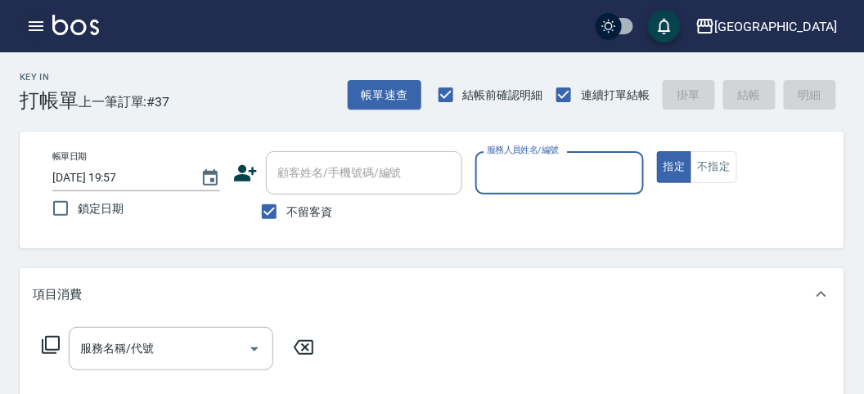
click at [33, 22] on icon "button" at bounding box center [36, 26] width 15 height 10
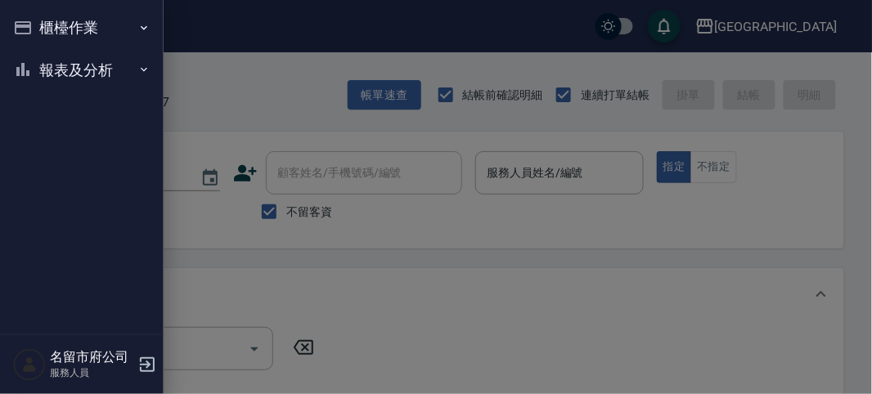
click at [81, 21] on button "櫃檯作業" at bounding box center [82, 28] width 151 height 43
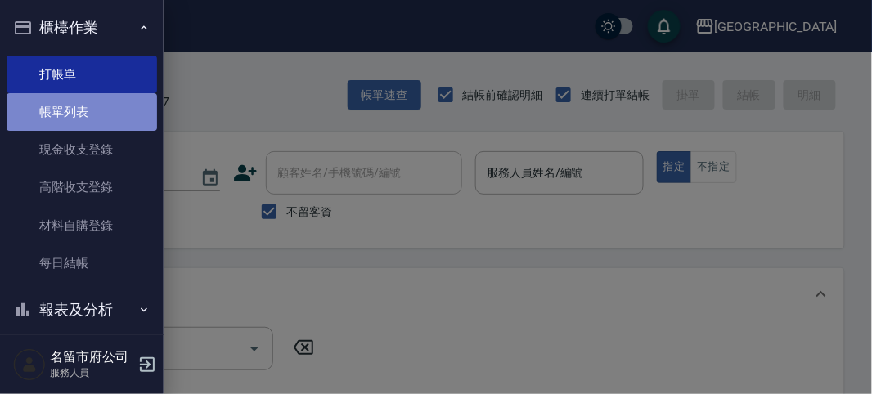
click at [98, 113] on link "帳單列表" at bounding box center [82, 112] width 151 height 38
click at [101, 115] on link "帳單列表" at bounding box center [82, 112] width 151 height 38
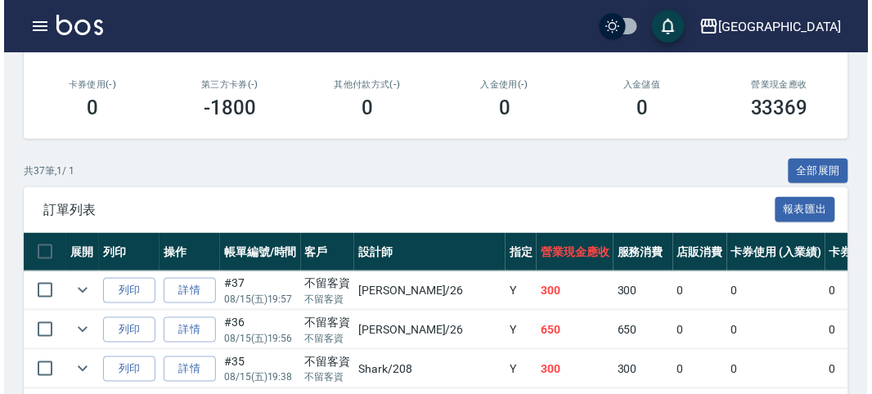
scroll to position [454, 0]
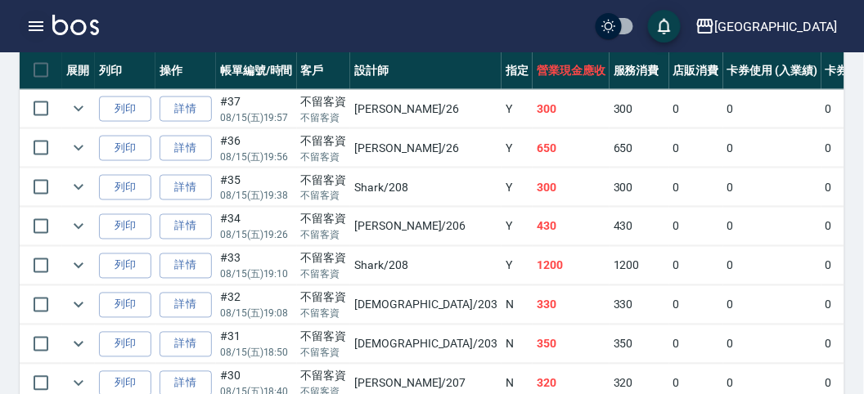
click at [33, 29] on icon "button" at bounding box center [36, 26] width 20 height 20
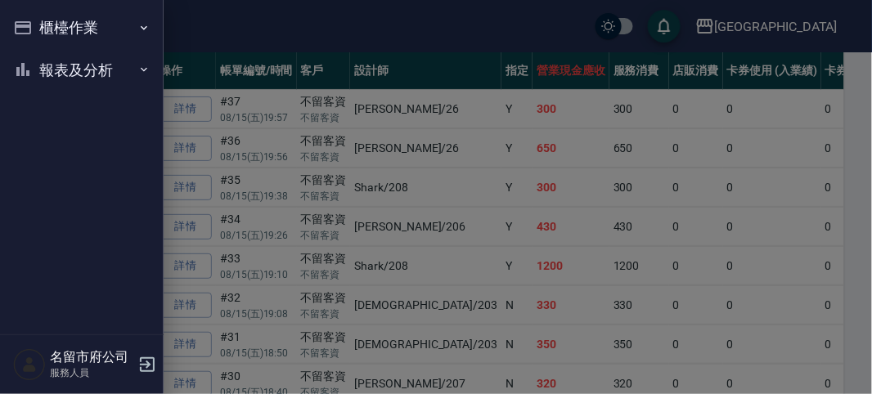
click at [38, 26] on button "櫃檯作業" at bounding box center [82, 28] width 151 height 43
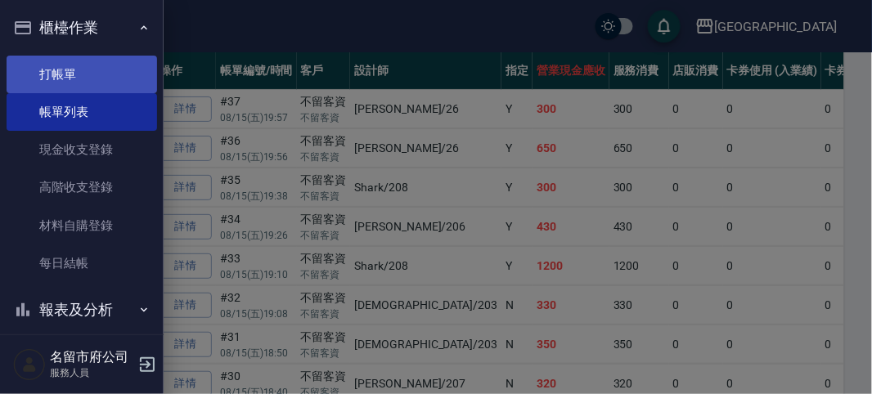
click at [106, 84] on link "打帳單" at bounding box center [82, 75] width 151 height 38
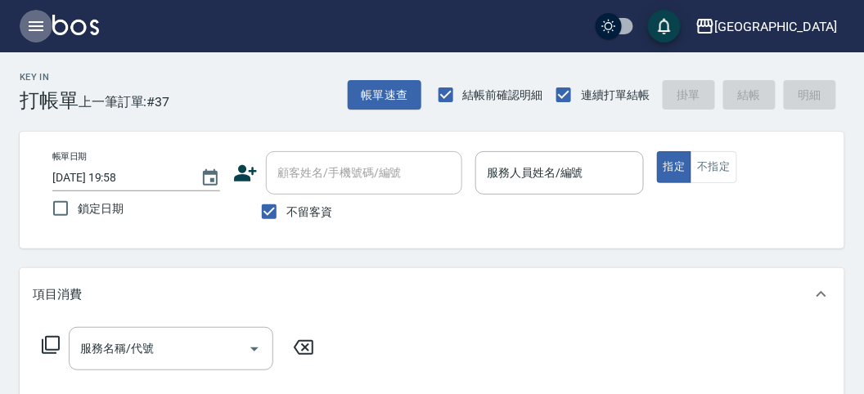
click at [33, 22] on icon "button" at bounding box center [36, 26] width 15 height 10
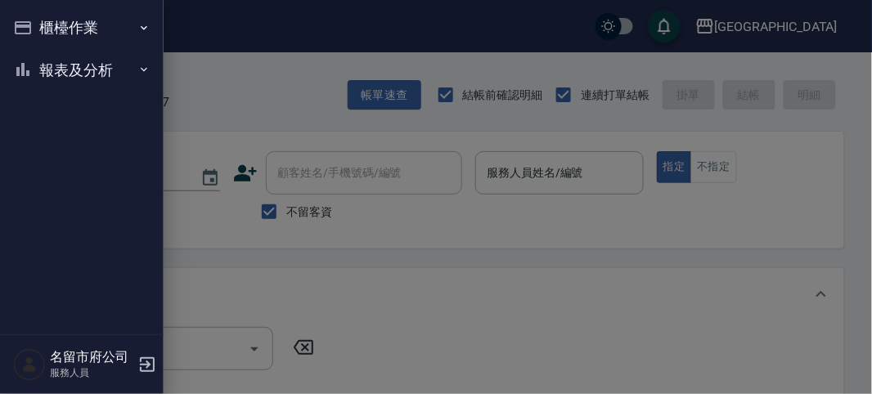
click at [68, 25] on button "櫃檯作業" at bounding box center [82, 28] width 151 height 43
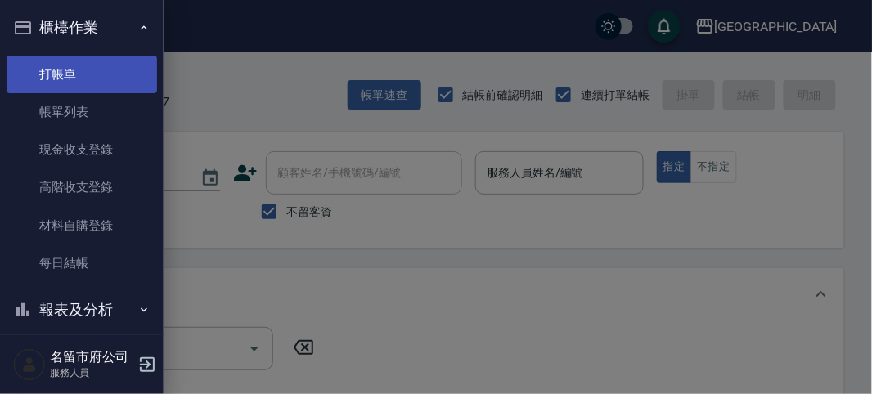
drag, startPoint x: 87, startPoint y: 77, endPoint x: 98, endPoint y: 65, distance: 16.2
click at [88, 75] on link "打帳單" at bounding box center [82, 75] width 151 height 38
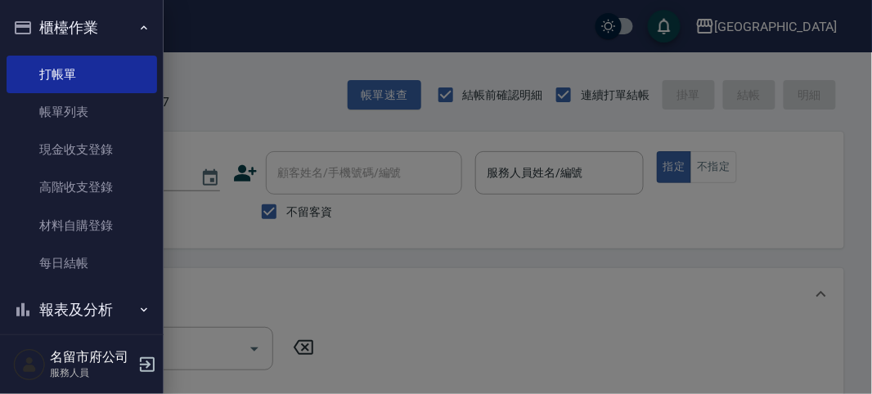
click at [258, 75] on div at bounding box center [436, 197] width 872 height 394
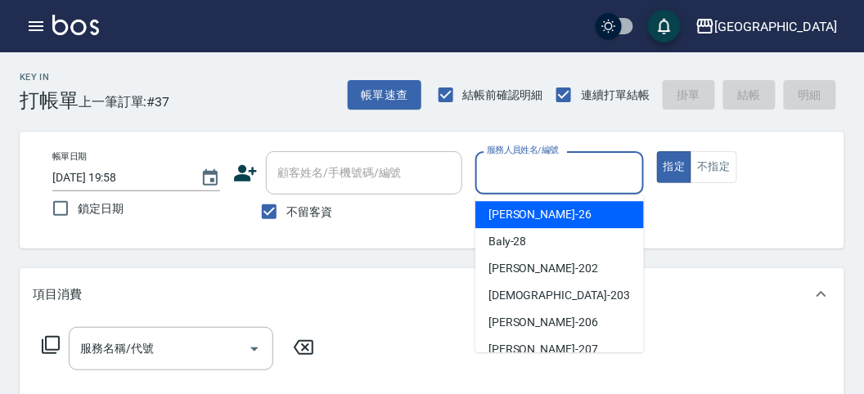
click at [565, 169] on input "服務人員姓名/編號" at bounding box center [559, 173] width 153 height 29
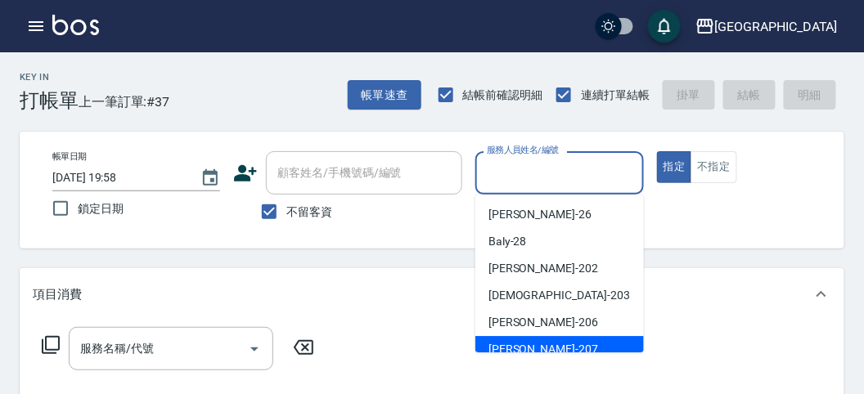
click at [554, 340] on div "[PERSON_NAME] -207" at bounding box center [559, 349] width 169 height 27
type input "[PERSON_NAME]-207"
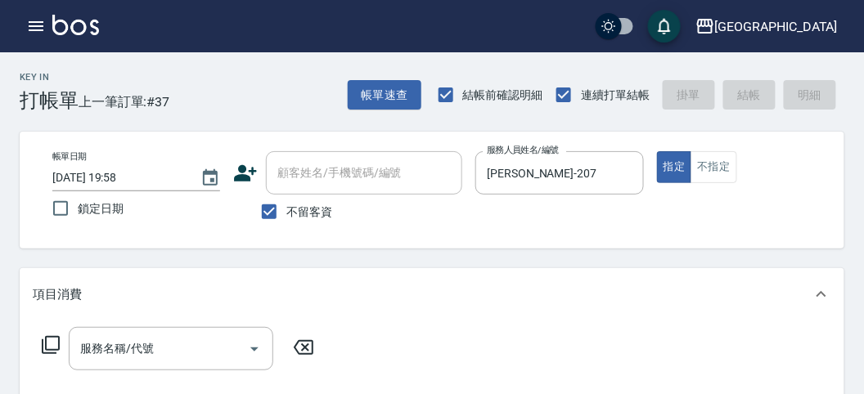
click at [47, 341] on icon at bounding box center [51, 345] width 20 height 20
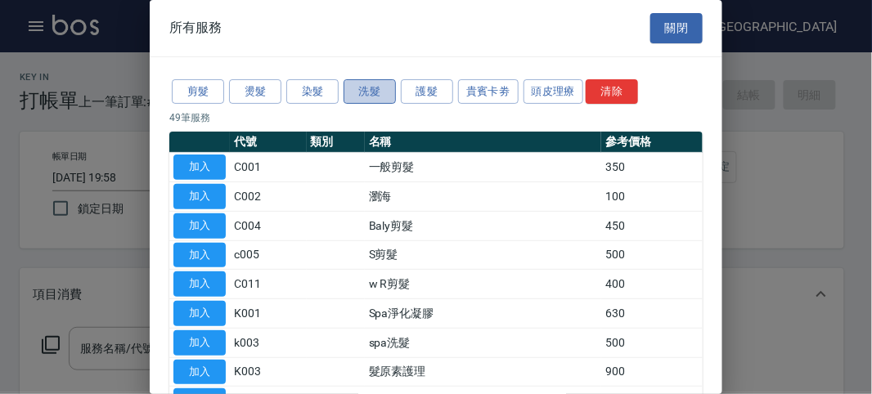
click at [360, 96] on button "洗髮" at bounding box center [370, 91] width 52 height 25
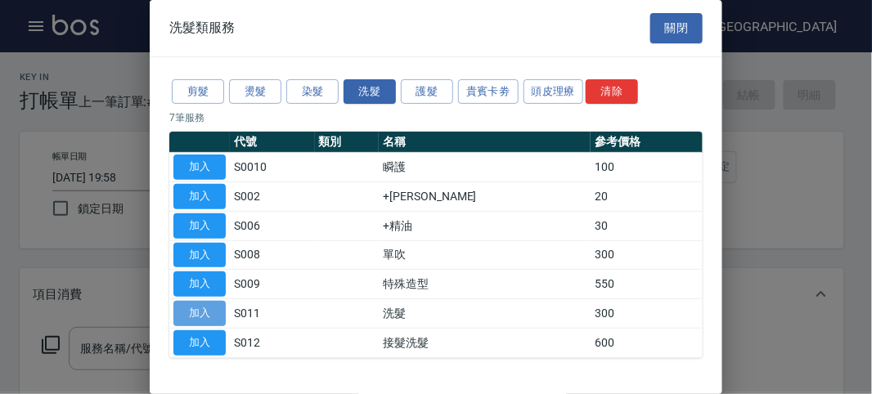
click at [200, 312] on button "加入" at bounding box center [199, 313] width 52 height 25
type input "洗髮(S011)"
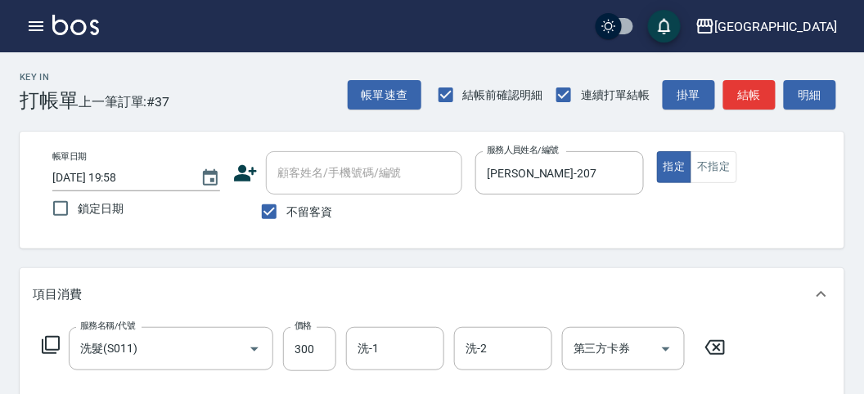
click at [714, 349] on icon at bounding box center [715, 347] width 20 height 15
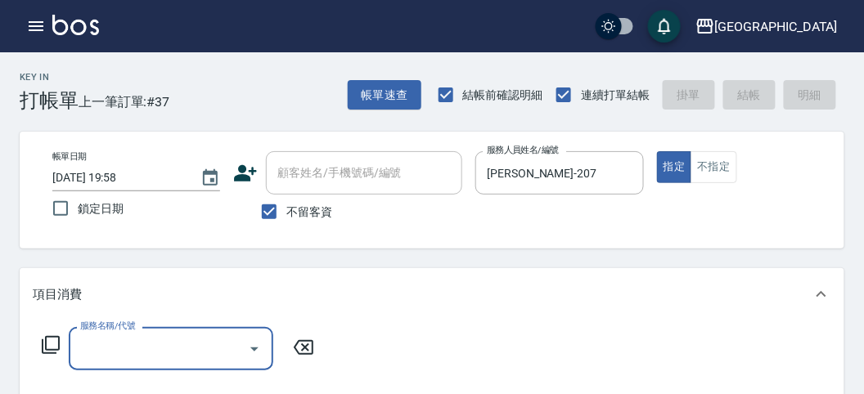
click at [52, 352] on icon at bounding box center [51, 345] width 20 height 20
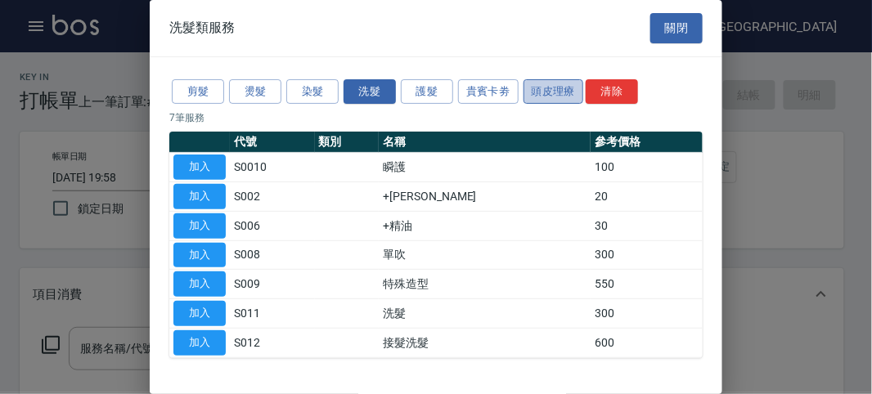
click at [533, 92] on button "頭皮理療" at bounding box center [554, 91] width 61 height 25
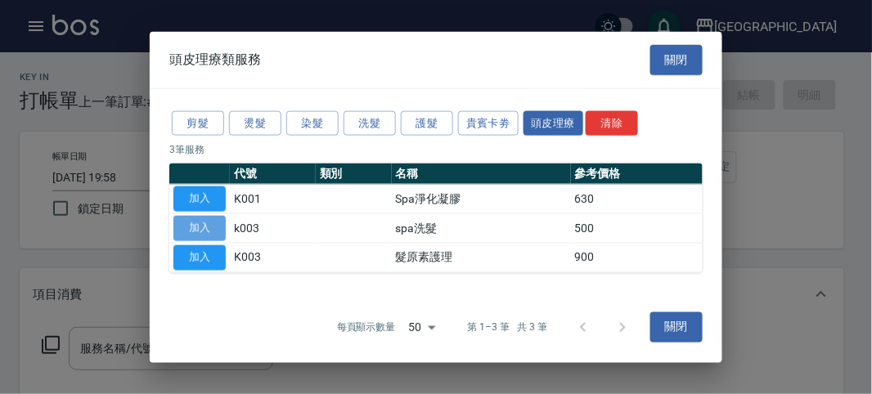
click at [187, 231] on button "加入" at bounding box center [199, 228] width 52 height 25
type input "spa洗髮(k003)"
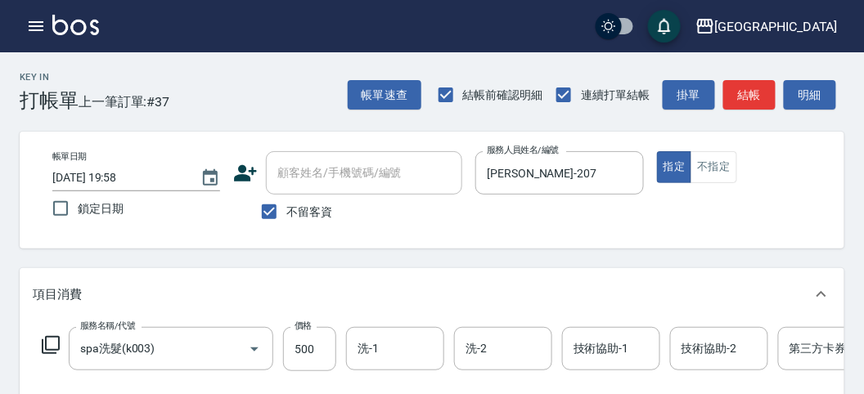
click at [54, 349] on icon at bounding box center [51, 345] width 18 height 18
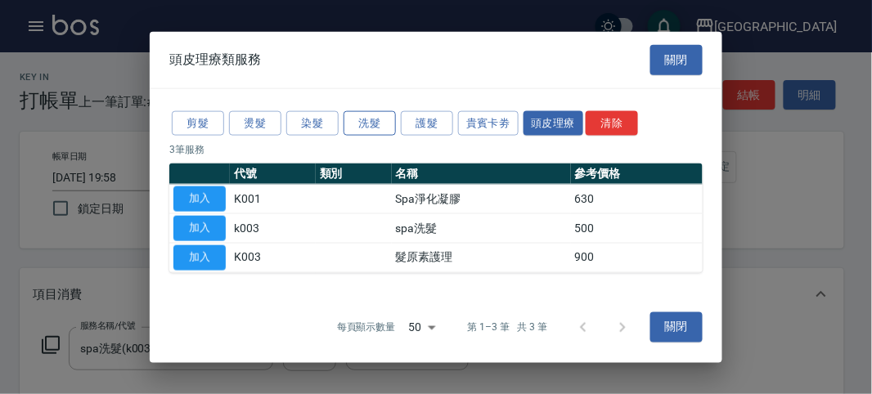
click at [362, 127] on button "洗髮" at bounding box center [370, 122] width 52 height 25
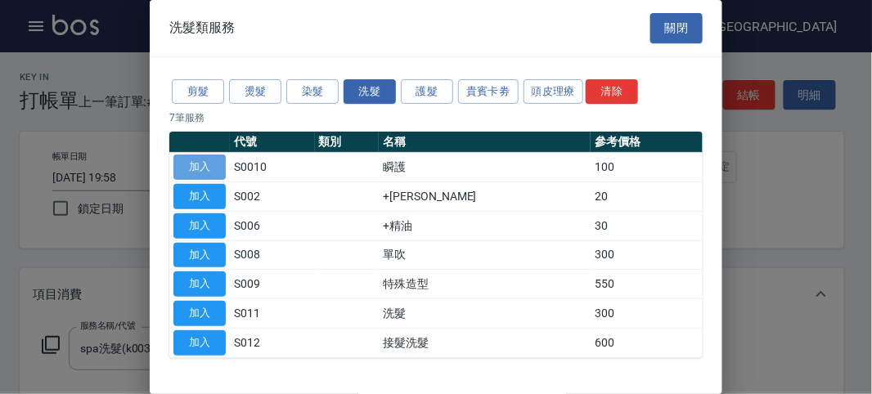
click at [188, 165] on button "加入" at bounding box center [199, 167] width 52 height 25
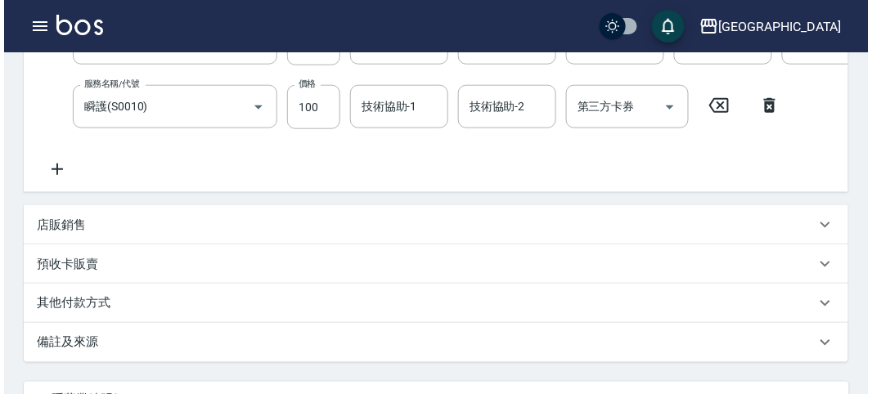
scroll to position [558, 0]
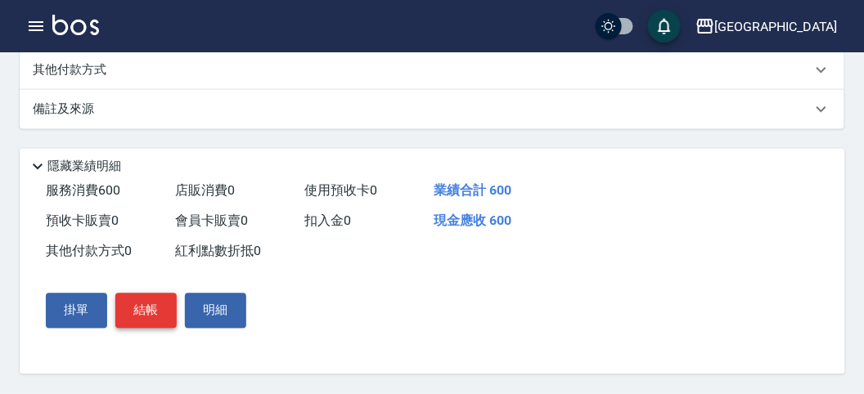
click at [149, 313] on button "結帳" at bounding box center [145, 311] width 61 height 34
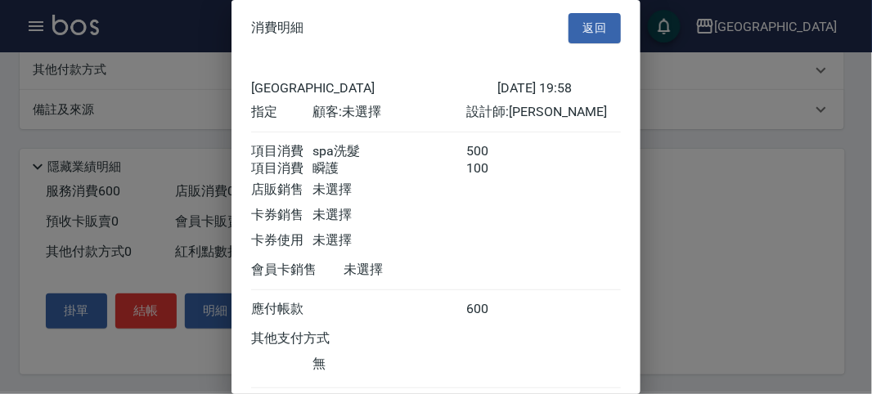
scroll to position [109, 0]
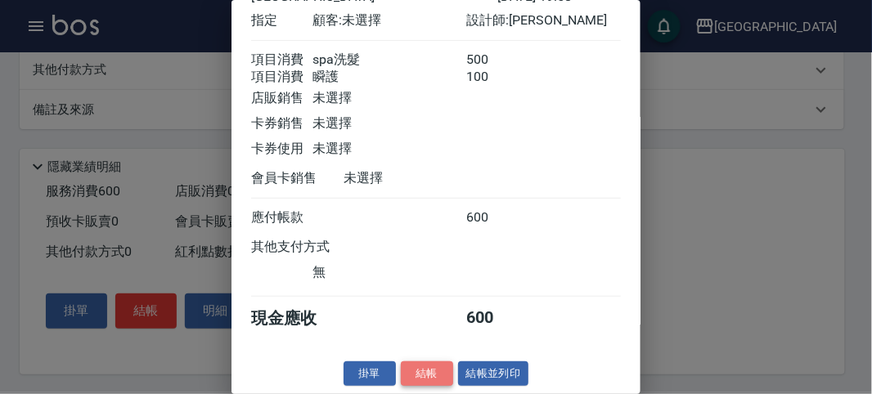
click at [432, 378] on button "結帳" at bounding box center [427, 374] width 52 height 25
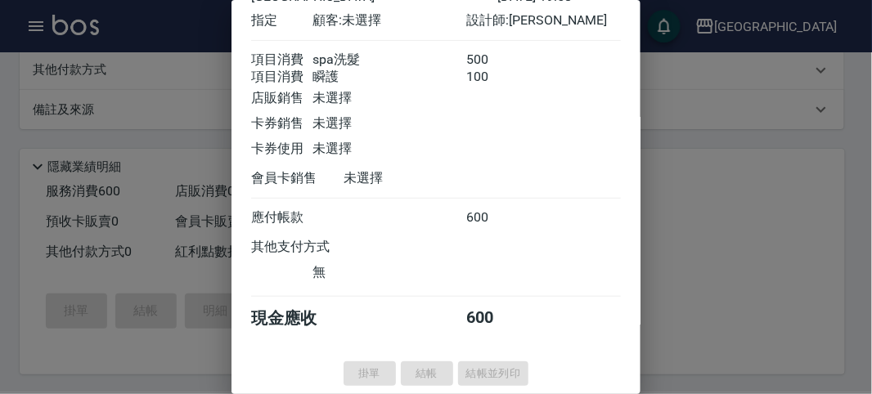
type input "[DATE] 20:00"
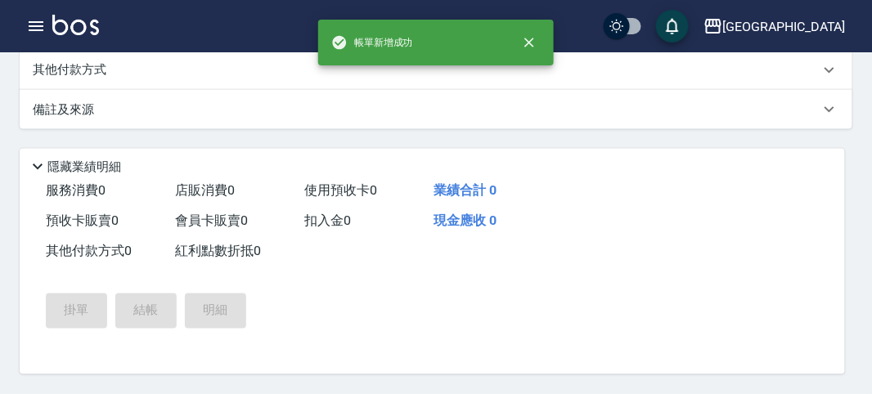
scroll to position [0, 0]
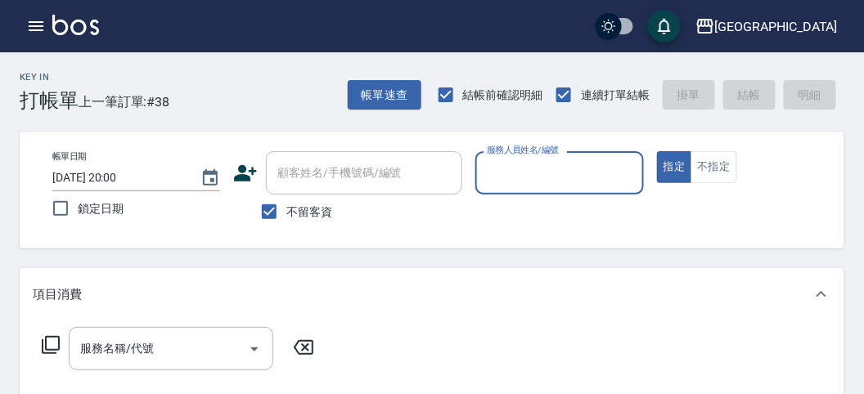
click at [552, 180] on input "服務人員姓名/編號" at bounding box center [559, 173] width 153 height 29
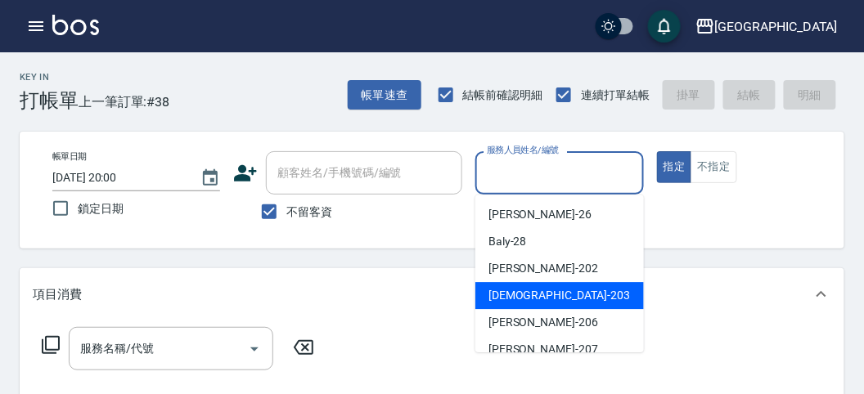
click at [515, 290] on span "聖德 -203" at bounding box center [559, 295] width 142 height 17
type input "聖德-203"
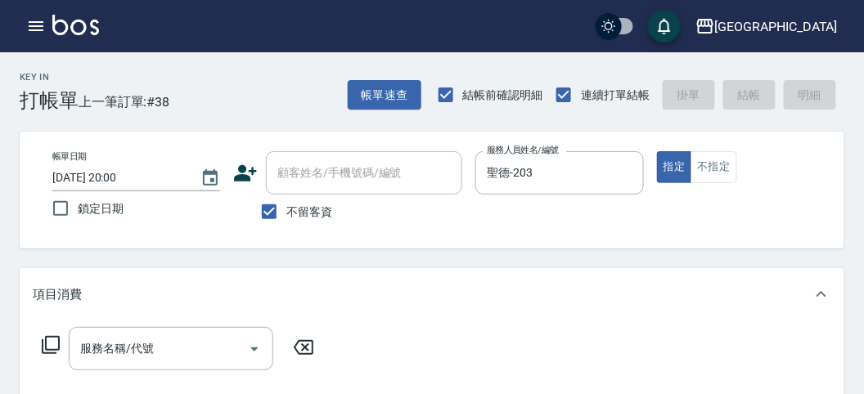
click at [51, 347] on icon at bounding box center [51, 345] width 20 height 20
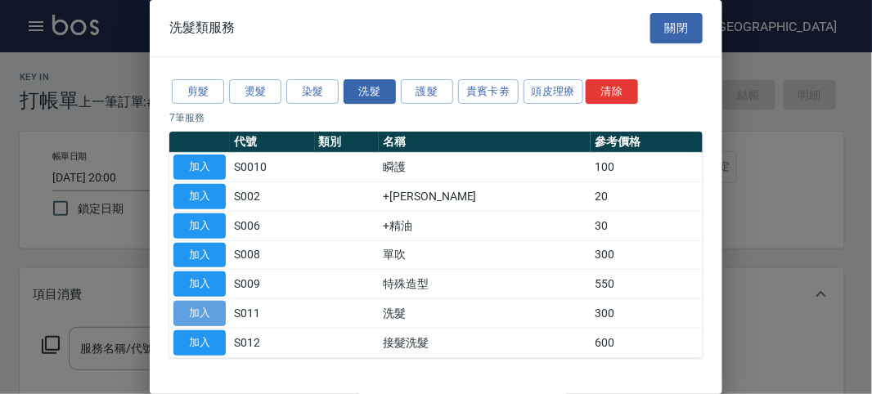
drag, startPoint x: 191, startPoint y: 305, endPoint x: 583, endPoint y: 258, distance: 395.5
click at [191, 305] on button "加入" at bounding box center [199, 313] width 52 height 25
type input "洗髮(S011)"
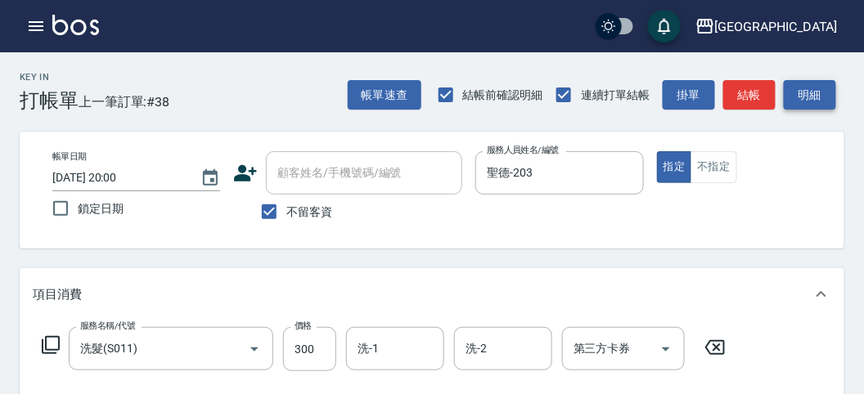
click at [818, 83] on button "明細" at bounding box center [810, 95] width 52 height 30
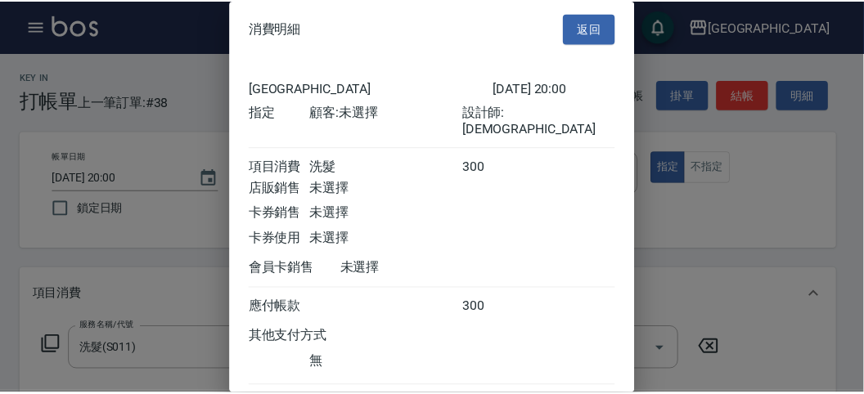
scroll to position [91, 0]
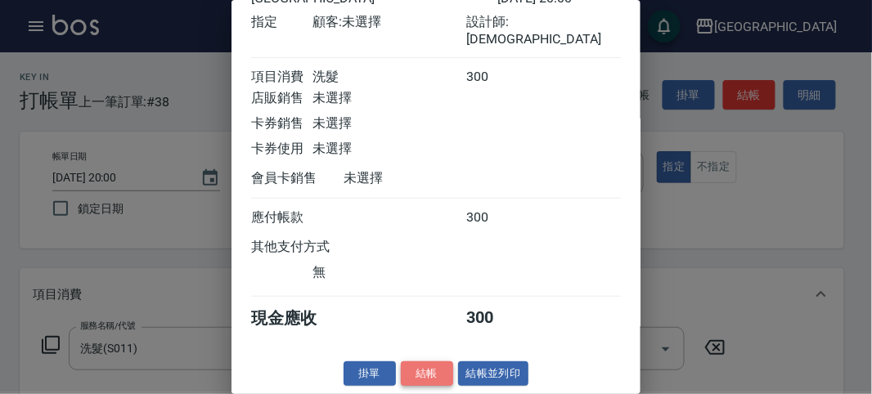
click at [420, 362] on button "結帳" at bounding box center [427, 374] width 52 height 25
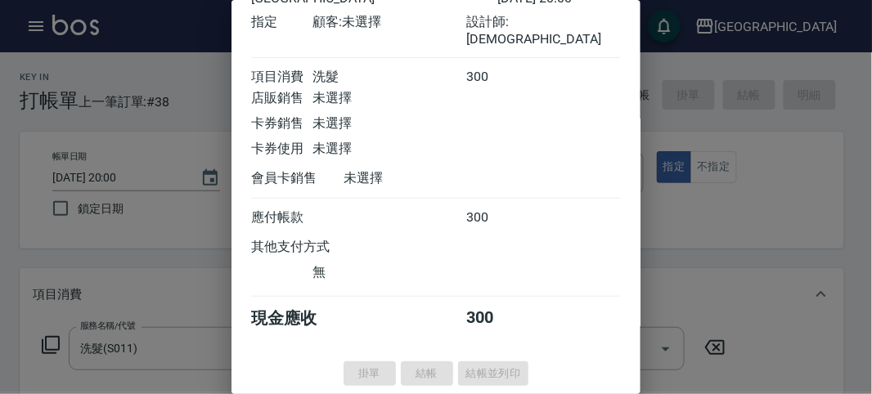
type input "[DATE] 20:09"
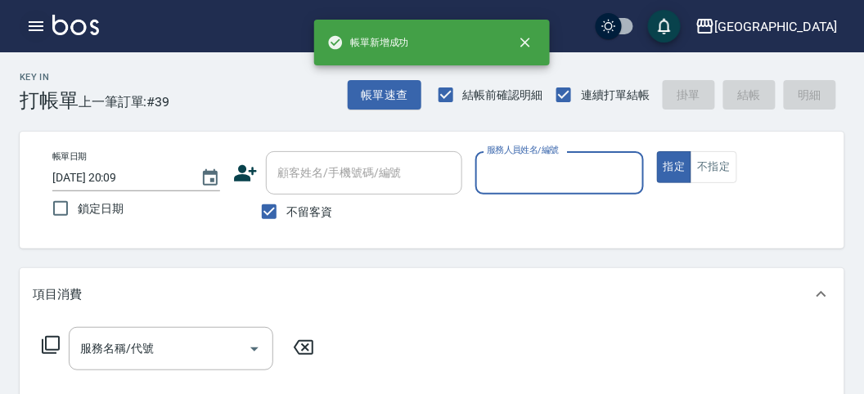
click at [38, 27] on icon "button" at bounding box center [36, 26] width 20 height 20
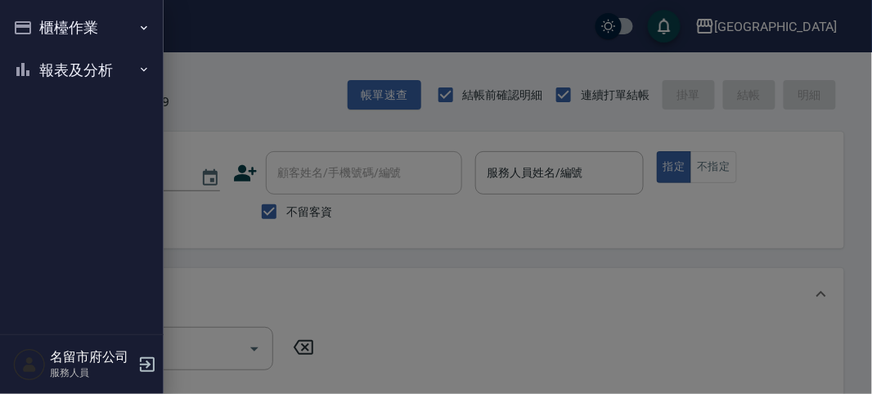
click at [78, 70] on button "報表及分析" at bounding box center [82, 70] width 151 height 43
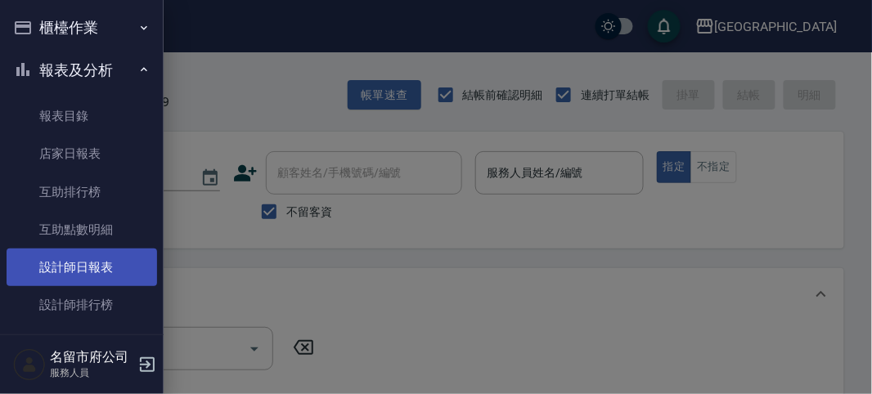
click at [96, 271] on link "設計師日報表" at bounding box center [82, 268] width 151 height 38
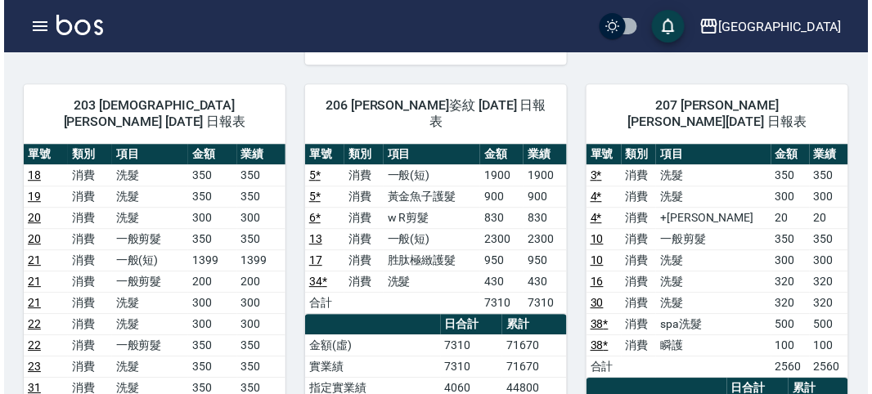
scroll to position [909, 0]
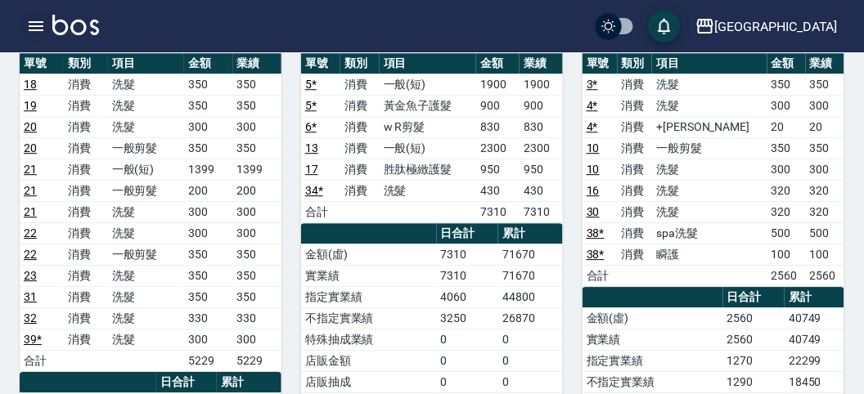
click at [34, 25] on icon "button" at bounding box center [36, 26] width 15 height 10
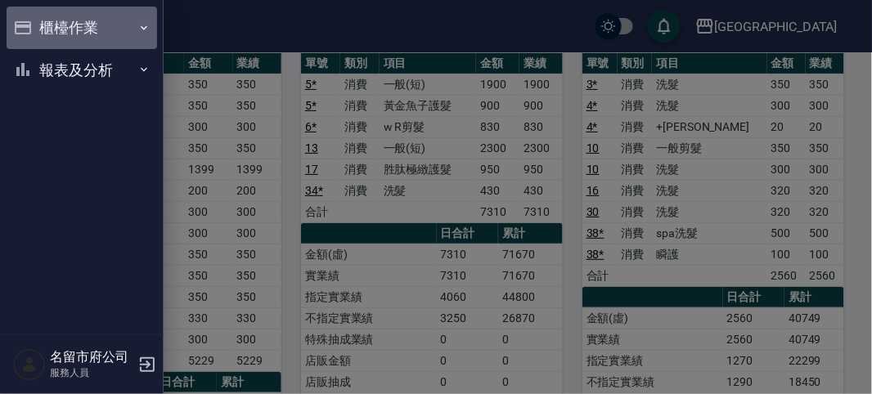
click at [34, 25] on button "櫃檯作業" at bounding box center [82, 28] width 151 height 43
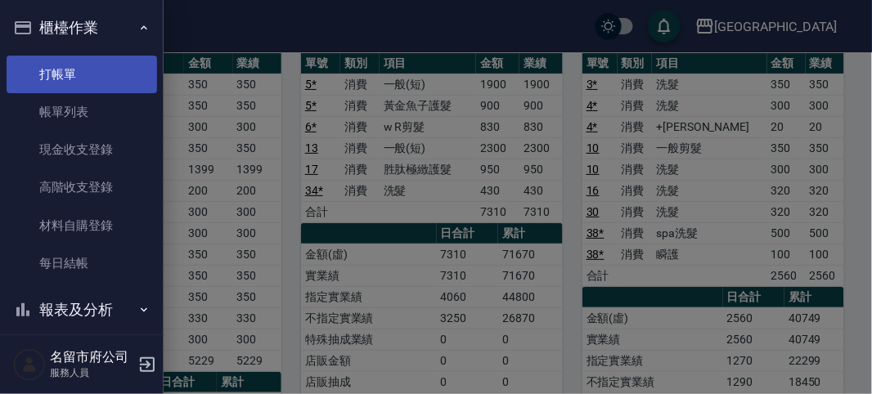
click at [62, 78] on link "打帳單" at bounding box center [82, 75] width 151 height 38
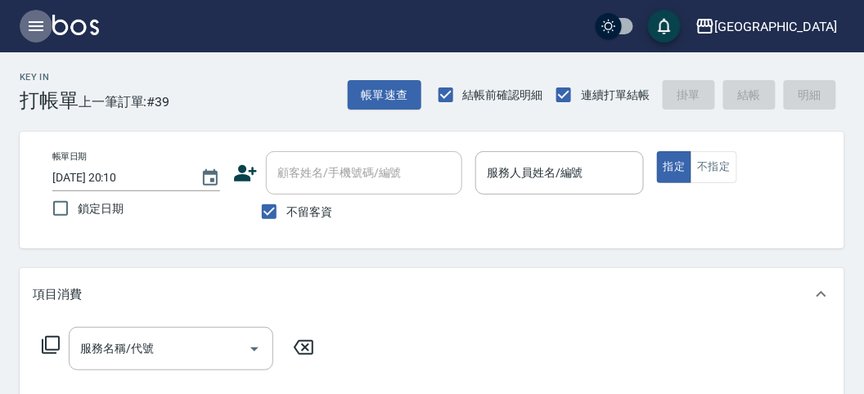
click at [37, 25] on icon "button" at bounding box center [36, 26] width 15 height 10
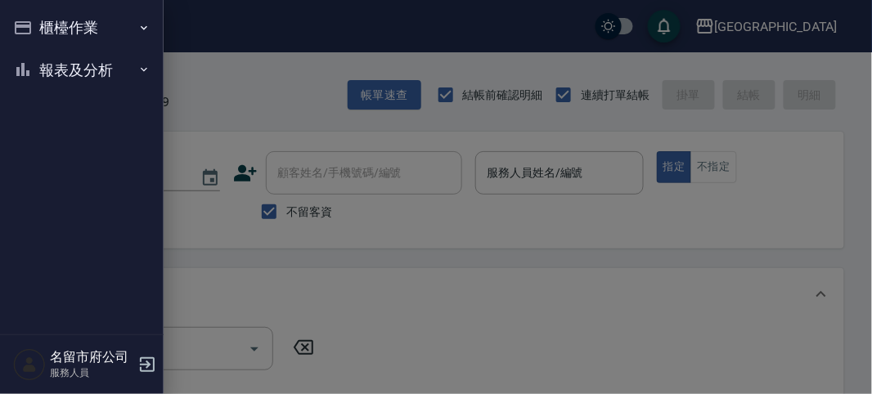
click at [46, 69] on button "報表及分析" at bounding box center [82, 70] width 151 height 43
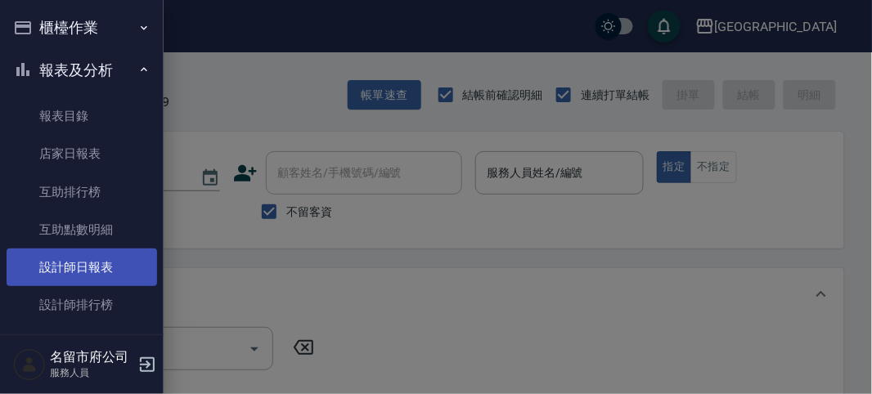
click at [106, 270] on link "設計師日報表" at bounding box center [82, 268] width 151 height 38
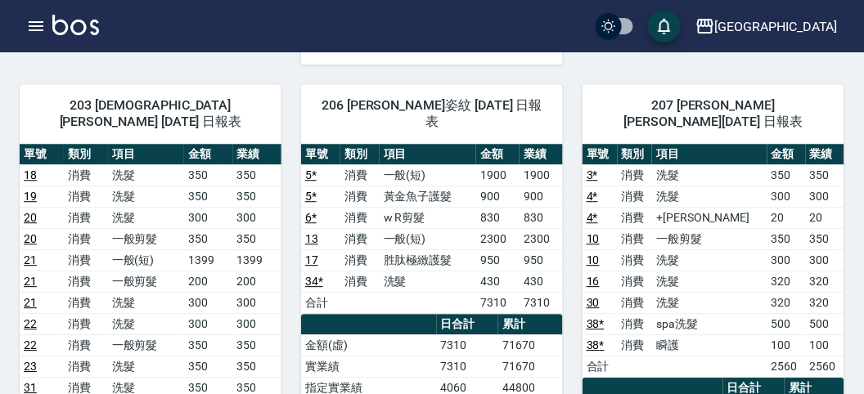
scroll to position [909, 0]
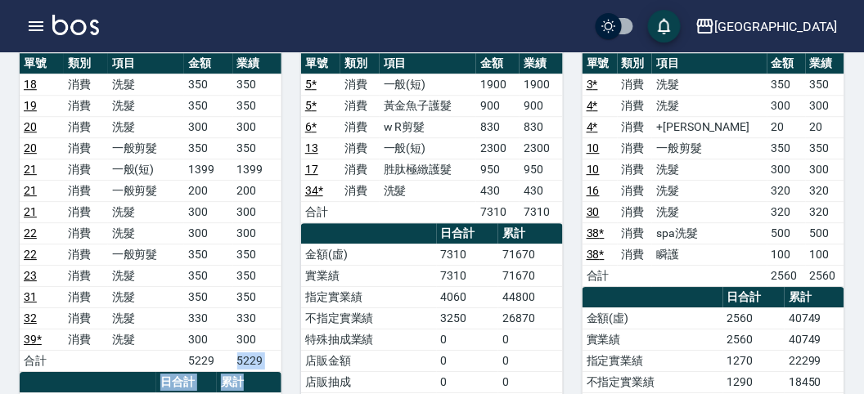
drag, startPoint x: 233, startPoint y: 332, endPoint x: 254, endPoint y: 339, distance: 22.5
click at [254, 339] on div "單號 類別 項目 金額 業績 18 消費 洗髮 350 350 19 消費 洗髮 350 350 20 消費 洗髮 300 300 20 消費 一般剪髮 35…" at bounding box center [151, 393] width 262 height 681
click at [254, 372] on th "累計" at bounding box center [249, 382] width 65 height 21
drag, startPoint x: 222, startPoint y: 368, endPoint x: 256, endPoint y: 372, distance: 34.6
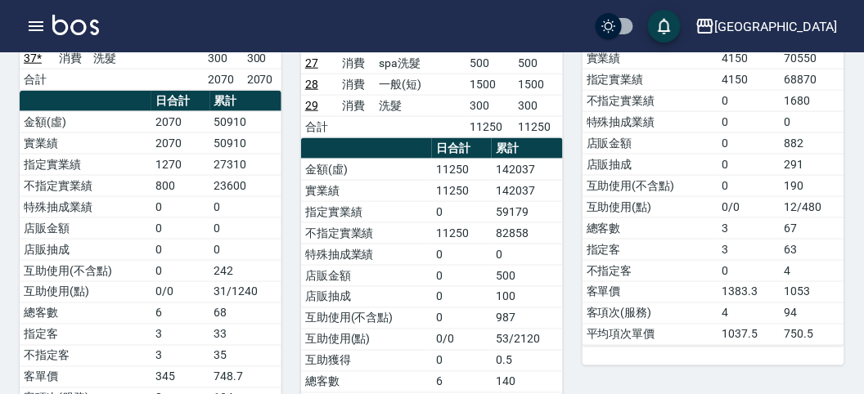
scroll to position [0, 0]
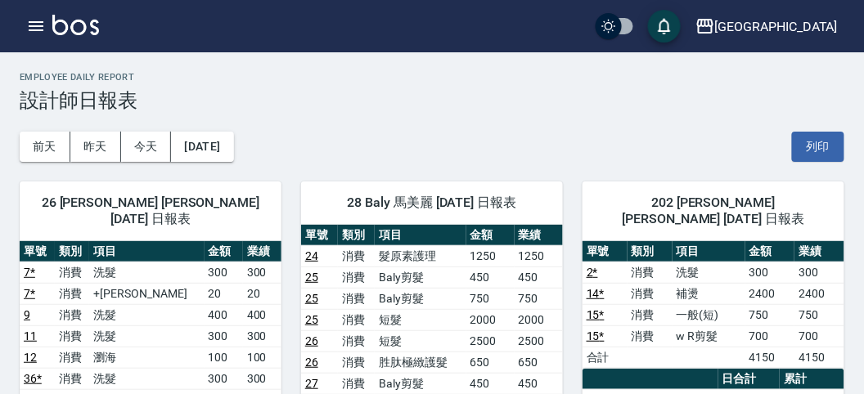
click at [23, 11] on div "名留市府 登出" at bounding box center [432, 26] width 864 height 52
click at [29, 31] on icon "button" at bounding box center [36, 26] width 20 height 20
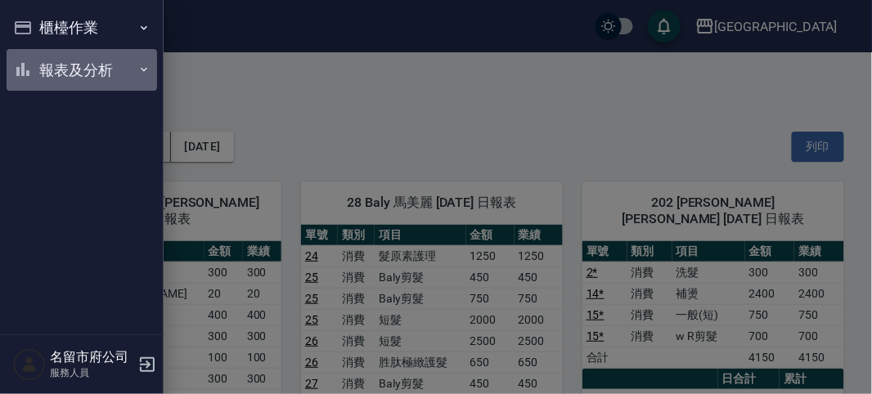
click at [70, 74] on button "報表及分析" at bounding box center [82, 70] width 151 height 43
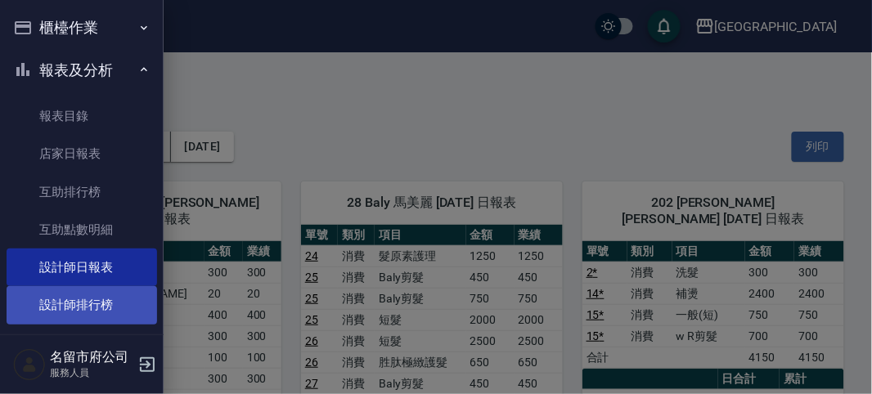
click at [110, 297] on link "設計師排行榜" at bounding box center [82, 305] width 151 height 38
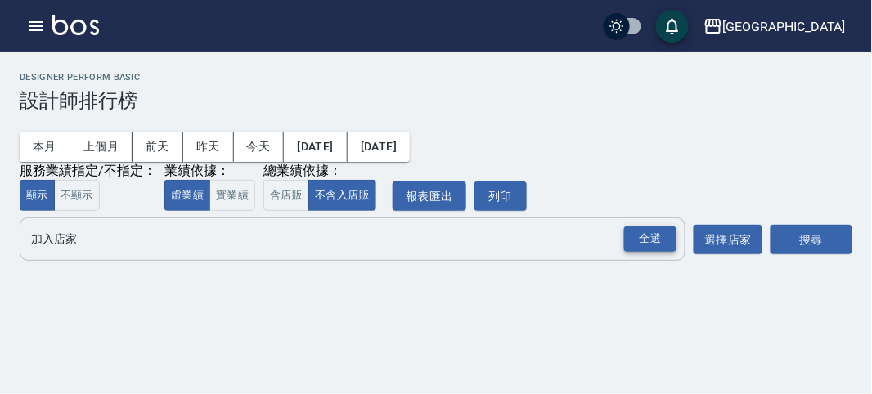
click at [657, 237] on div "全選" at bounding box center [650, 239] width 52 height 25
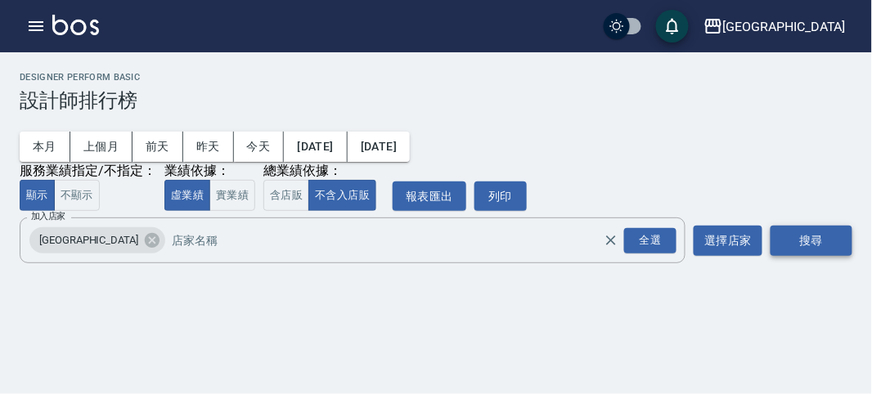
click at [829, 237] on button "搜尋" at bounding box center [812, 241] width 82 height 30
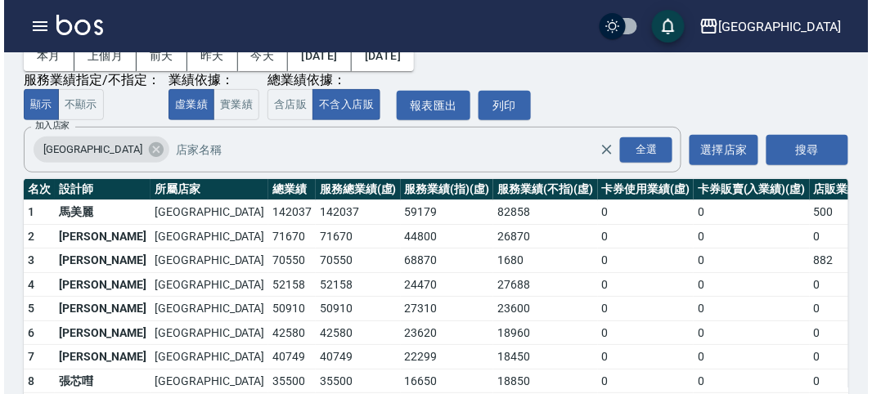
scroll to position [143, 0]
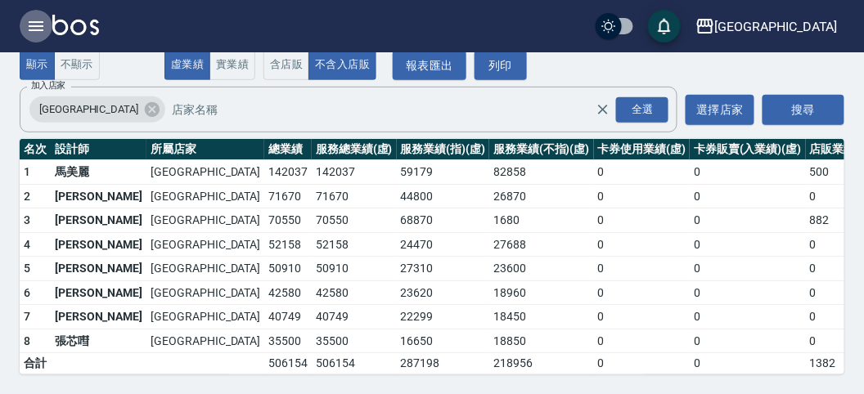
click at [35, 28] on icon "button" at bounding box center [36, 26] width 20 height 20
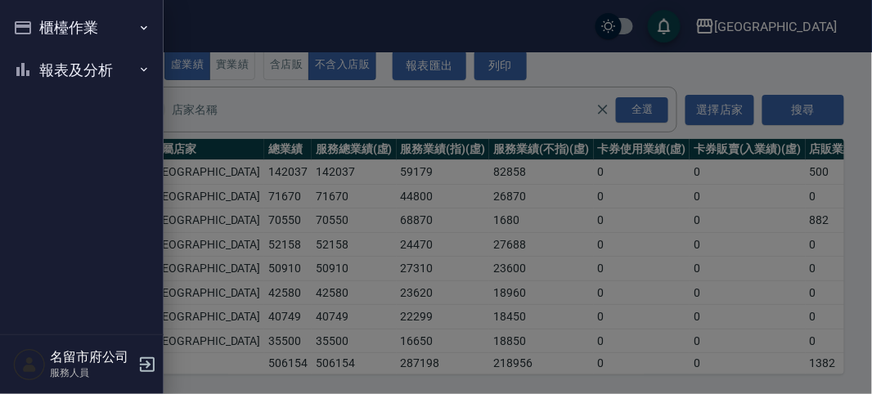
click at [318, 216] on div at bounding box center [436, 197] width 872 height 394
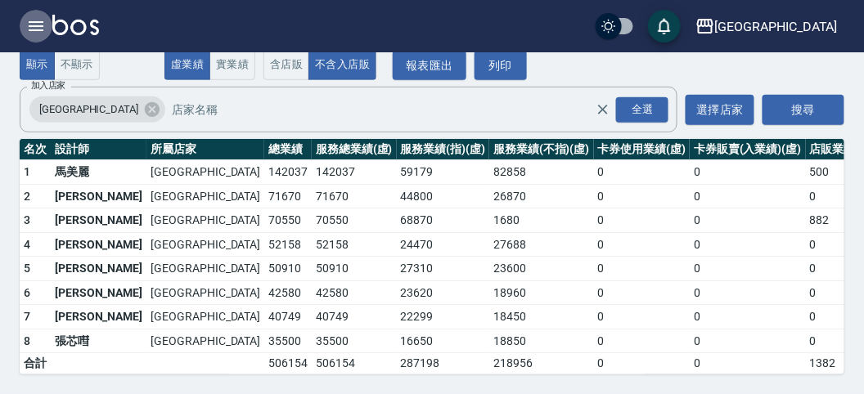
click at [35, 21] on icon "button" at bounding box center [36, 26] width 15 height 10
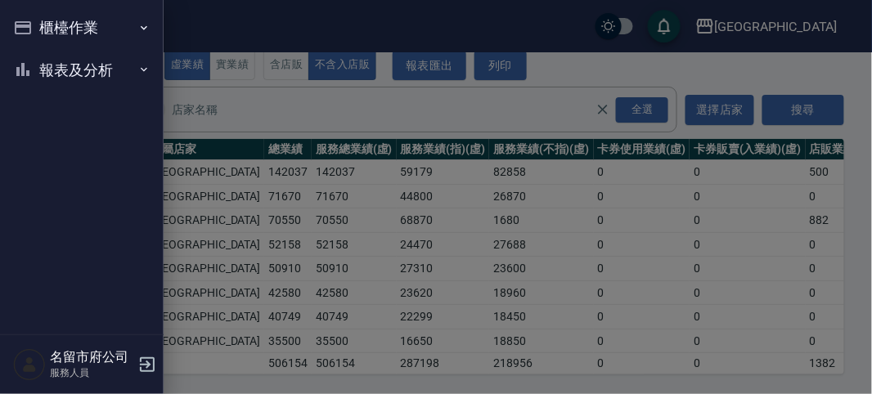
click at [35, 21] on button "櫃檯作業" at bounding box center [82, 28] width 151 height 43
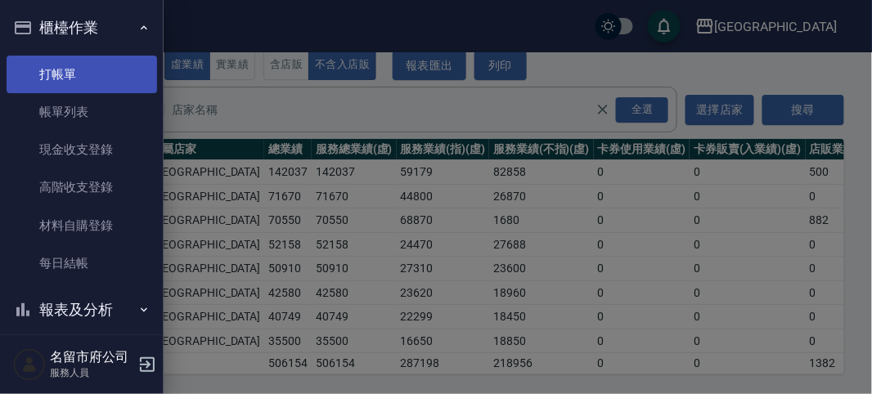
click at [52, 65] on link "打帳單" at bounding box center [82, 75] width 151 height 38
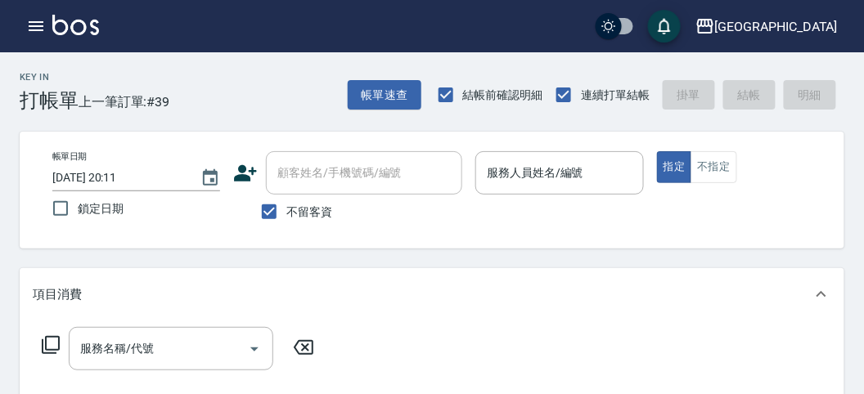
click at [583, 231] on div "帳單日期 [DATE] 20:11 鎖定日期 顧客姓名/手機號碼/編號 顧客姓名/手機號碼/編號 不留客資 服務人員姓名/編號 服務人員姓名/編號 指定 不指定" at bounding box center [432, 190] width 825 height 117
click at [475, 227] on div "帳單日期 [DATE] 20:11 鎖定日期 顧客姓名/手機號碼/編號 顧客姓名/手機號碼/編號 不留客資 服務人員姓名/編號 服務人員姓名/編號 指定 不指定" at bounding box center [431, 190] width 785 height 78
click at [501, 172] on input "服務人員姓名/編號" at bounding box center [559, 173] width 153 height 29
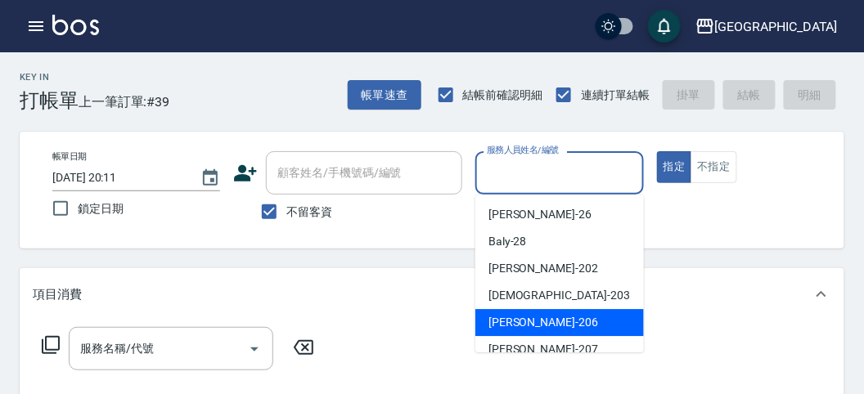
click at [539, 328] on span "[PERSON_NAME] -206" at bounding box center [543, 322] width 110 height 17
type input "[PERSON_NAME]-206"
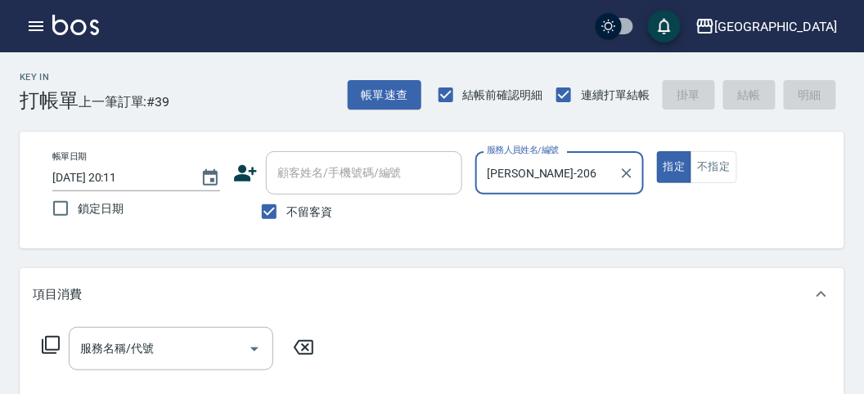
click at [657, 151] on button "指定" at bounding box center [674, 167] width 35 height 32
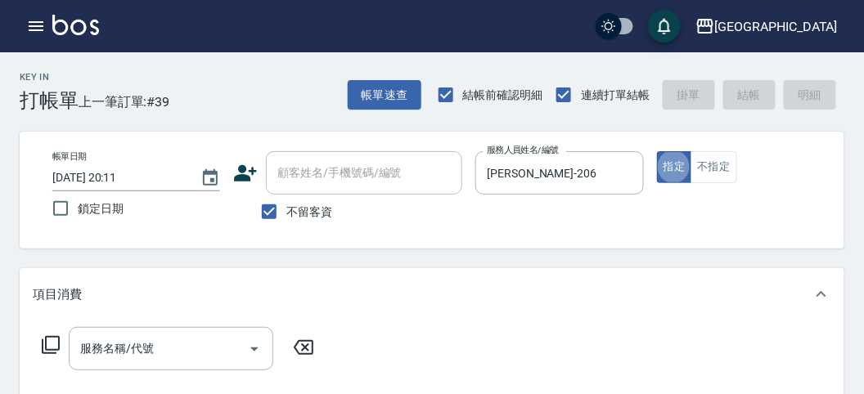
type button "true"
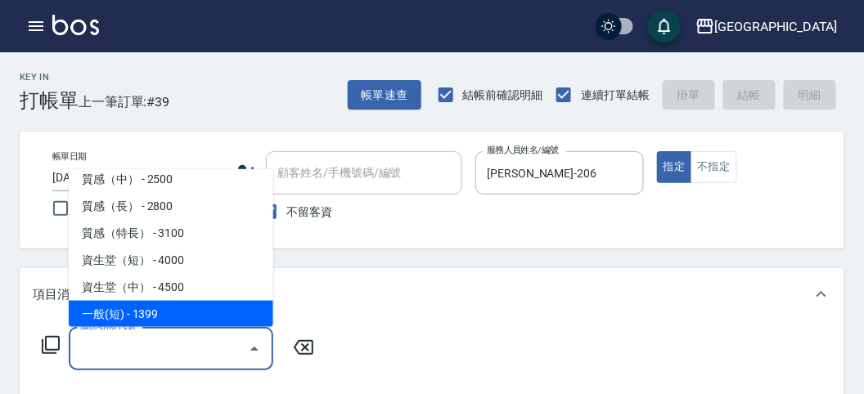
scroll to position [524, 0]
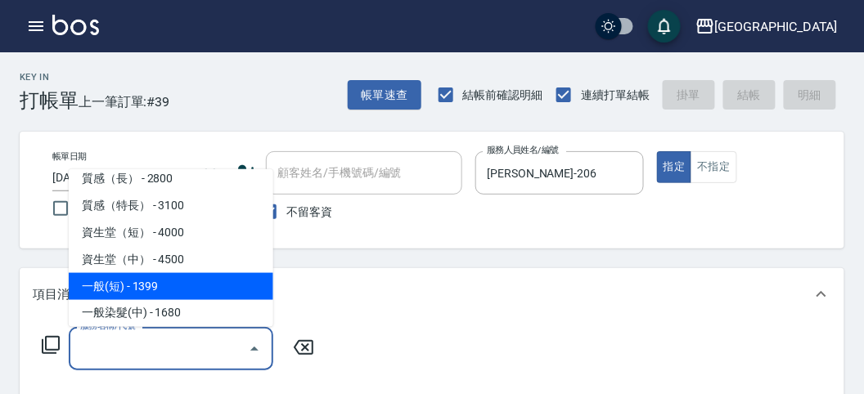
type input "一般(短)(R000)"
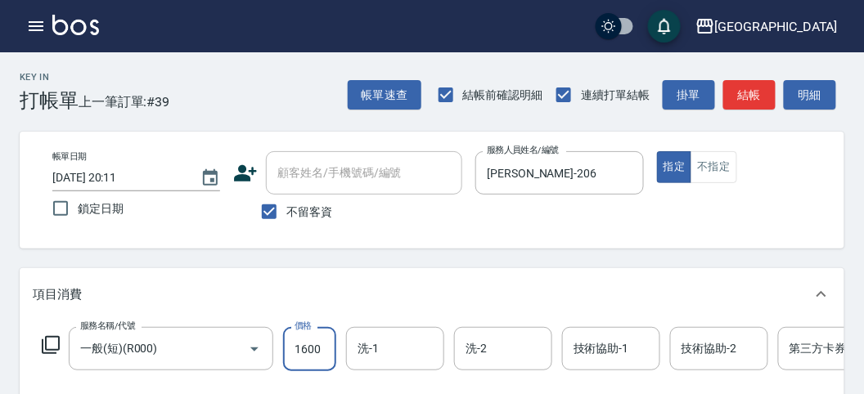
type input "1600"
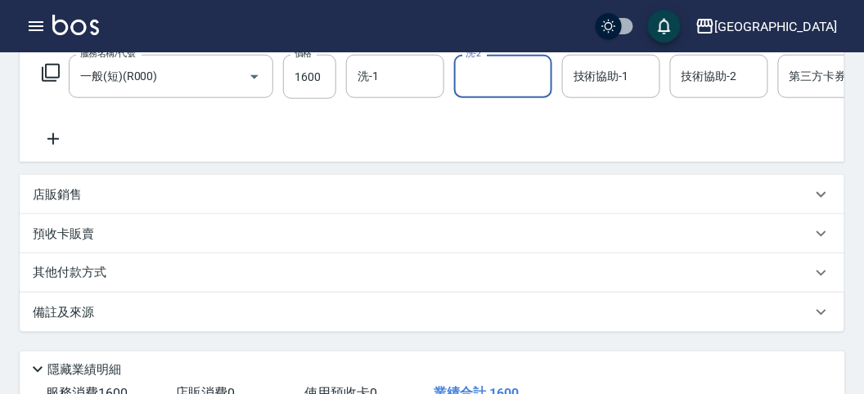
scroll to position [363, 0]
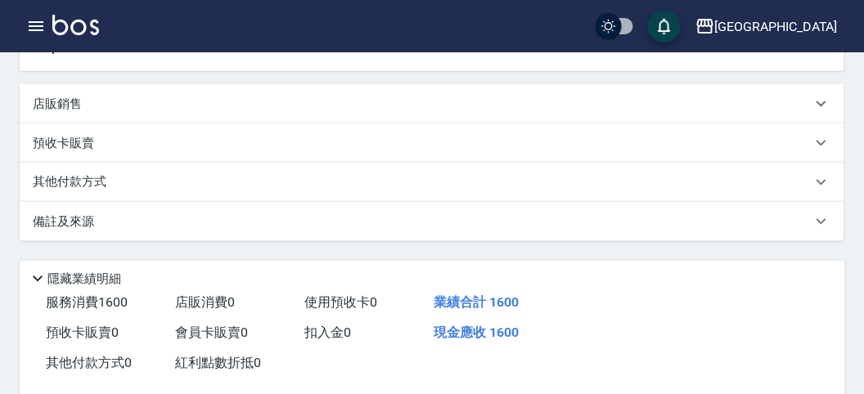
click at [316, 191] on div "其他付款方式" at bounding box center [422, 182] width 779 height 18
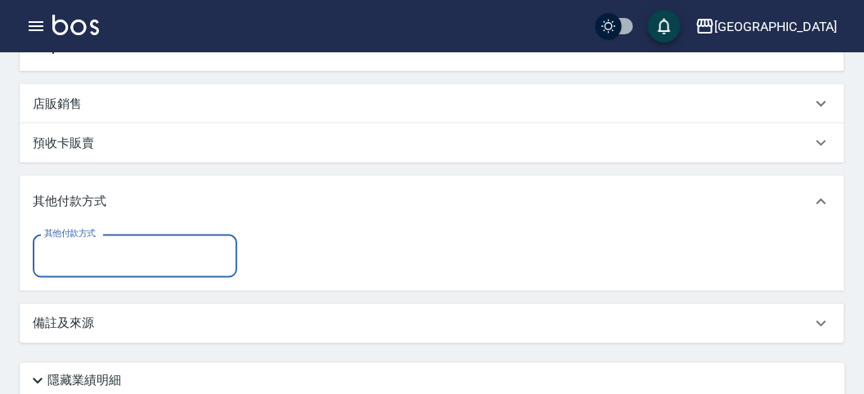
scroll to position [0, 0]
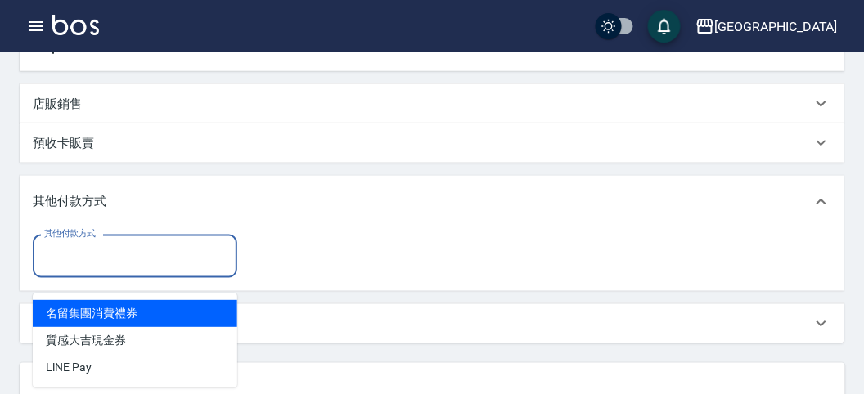
click at [182, 271] on input "其他付款方式" at bounding box center [135, 256] width 190 height 29
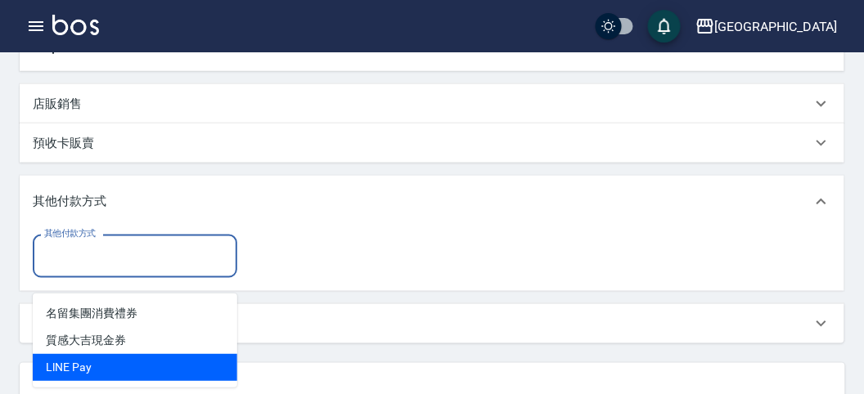
click at [162, 360] on span "LlNE Pay" at bounding box center [135, 367] width 204 height 27
type input "LlNE Pay"
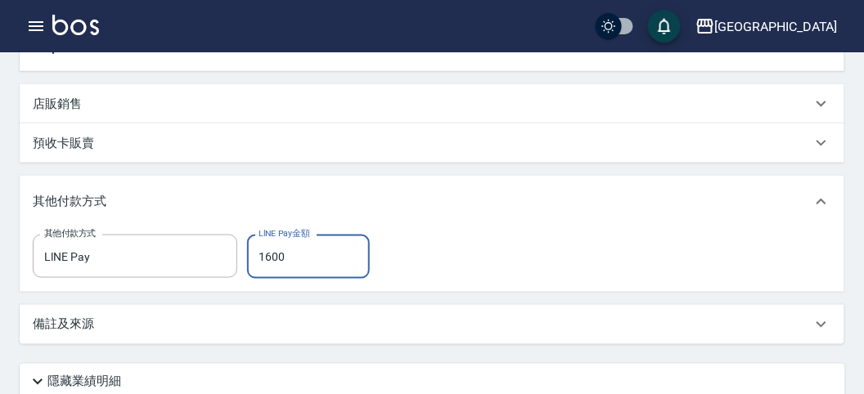
type input "1600"
type input "[DATE] 20:15"
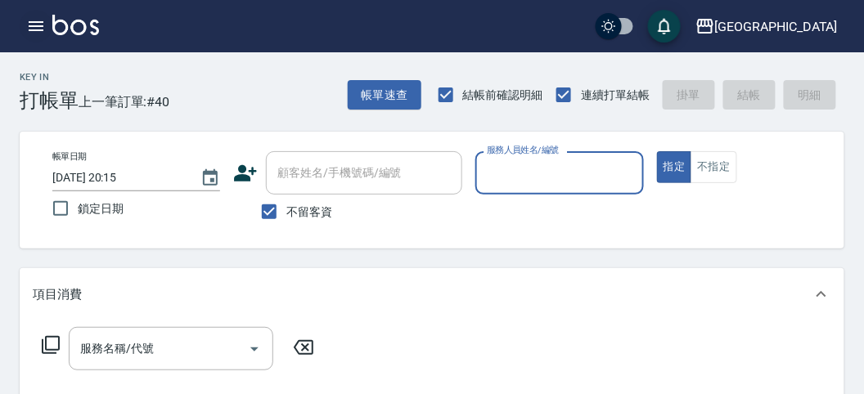
click at [35, 20] on icon "button" at bounding box center [36, 26] width 20 height 20
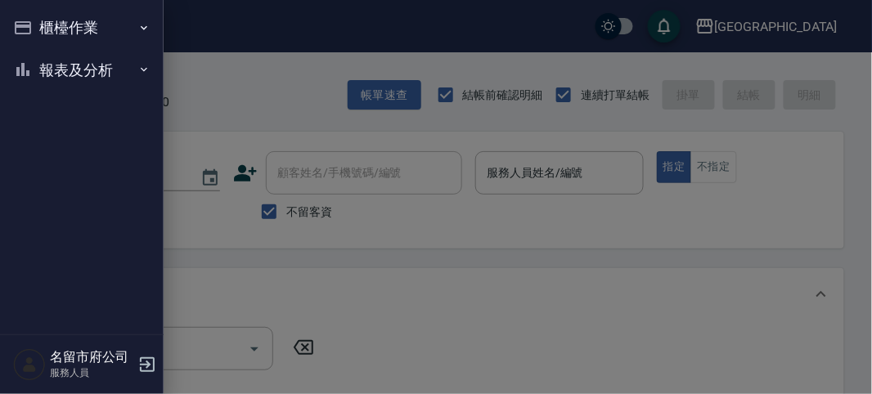
click at [38, 21] on button "櫃檯作業" at bounding box center [82, 28] width 151 height 43
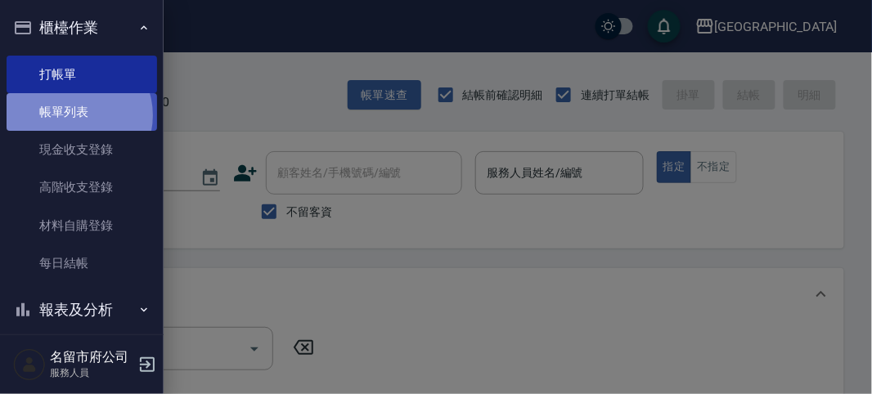
click at [73, 115] on link "帳單列表" at bounding box center [82, 112] width 151 height 38
click at [74, 113] on link "帳單列表" at bounding box center [82, 112] width 151 height 38
click at [75, 112] on link "帳單列表" at bounding box center [82, 112] width 151 height 38
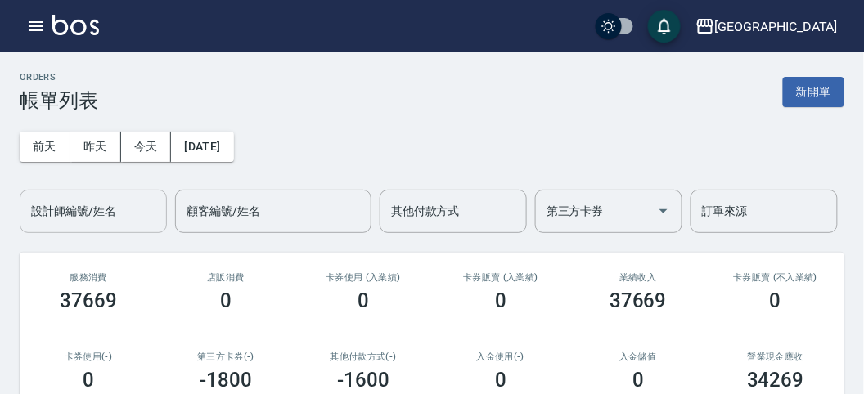
click at [110, 213] on div "設計師編號/姓名 設計師編號/姓名" at bounding box center [93, 211] width 147 height 43
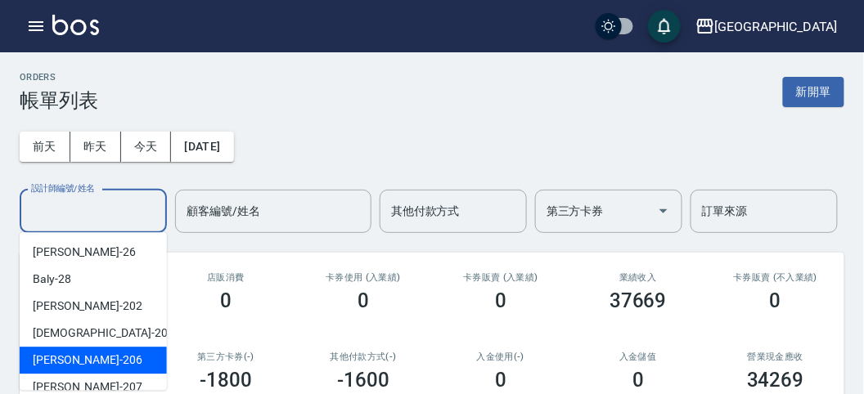
click at [107, 358] on div "[PERSON_NAME] -206" at bounding box center [93, 360] width 147 height 27
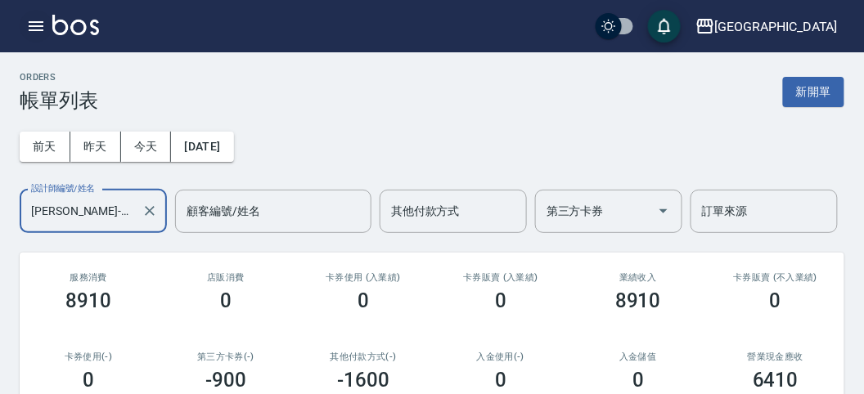
click at [34, 26] on icon "button" at bounding box center [36, 26] width 15 height 10
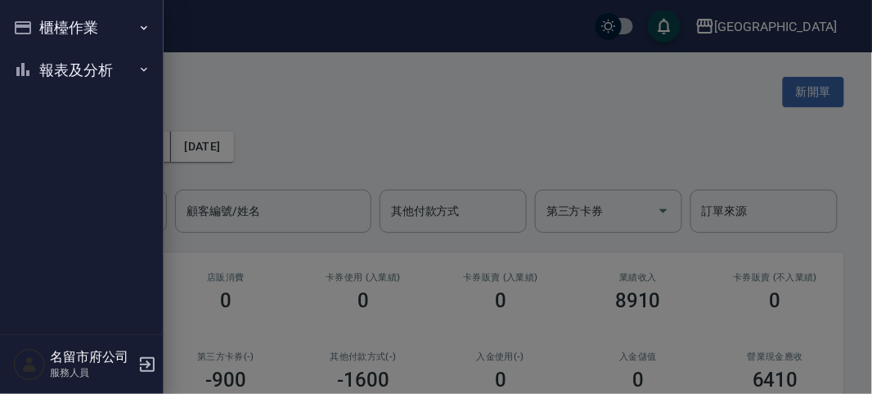
click at [34, 26] on button "櫃檯作業" at bounding box center [82, 28] width 151 height 43
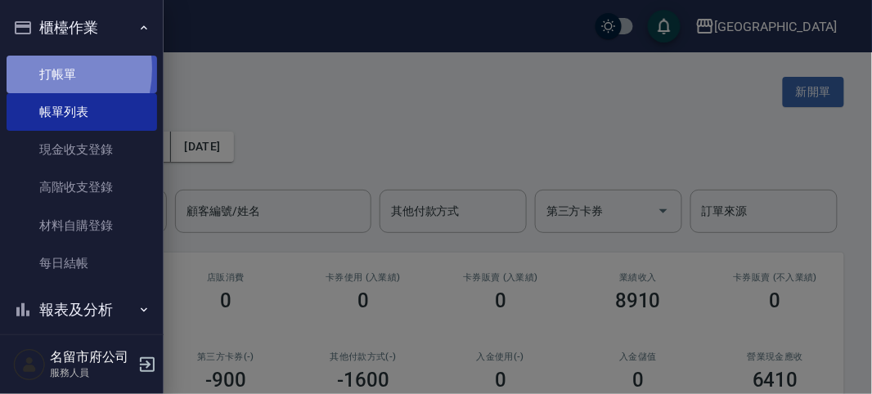
click at [34, 69] on link "打帳單" at bounding box center [82, 75] width 151 height 38
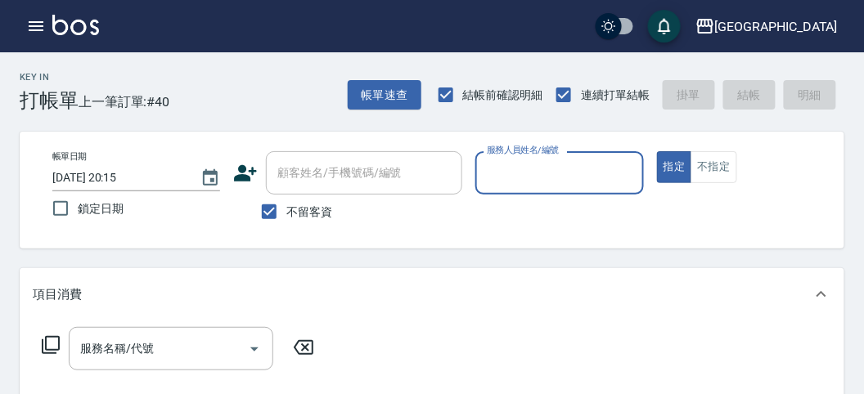
click at [534, 162] on input "服務人員姓名/編號" at bounding box center [559, 173] width 153 height 29
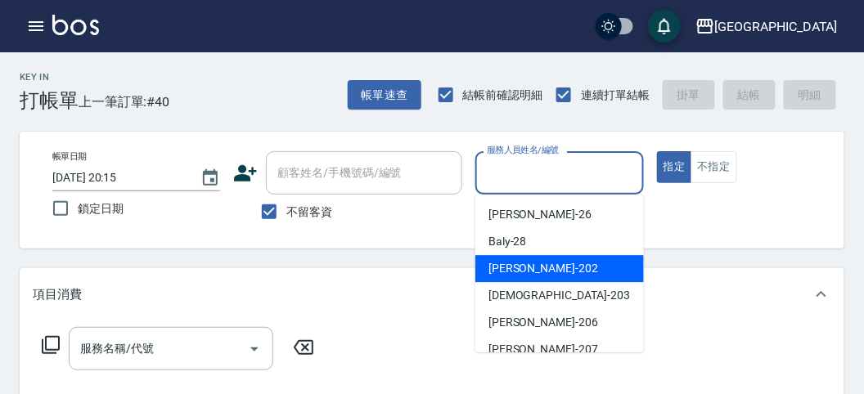
click at [554, 274] on div "[PERSON_NAME] -202" at bounding box center [559, 268] width 169 height 27
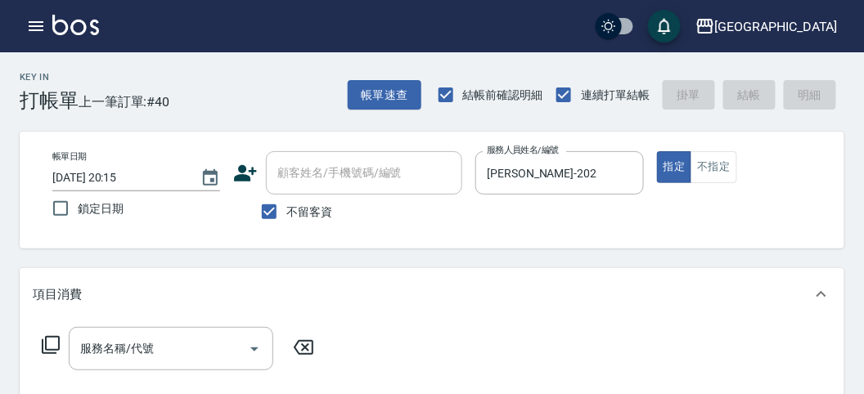
click at [50, 344] on icon at bounding box center [51, 345] width 20 height 20
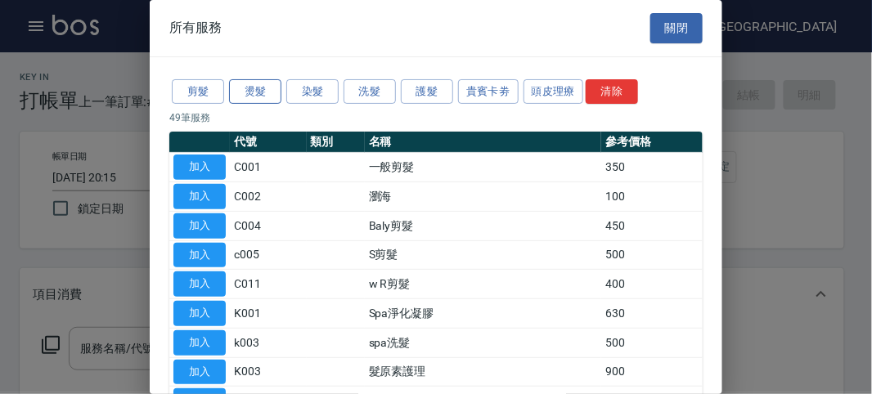
click at [258, 93] on button "燙髮" at bounding box center [255, 91] width 52 height 25
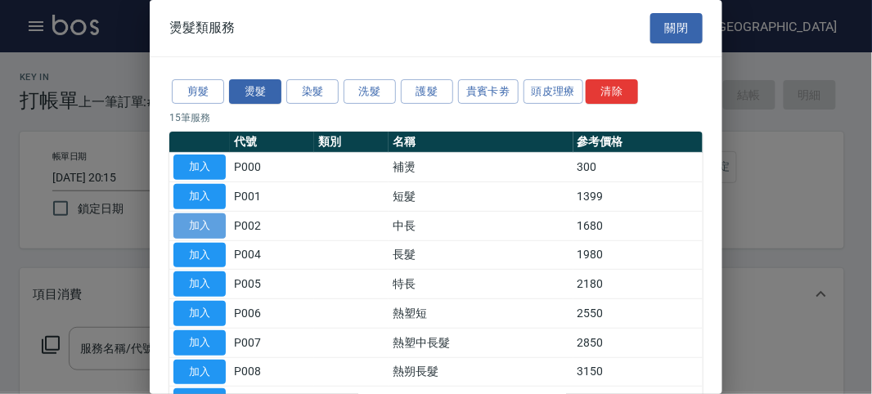
click at [204, 227] on button "加入" at bounding box center [199, 225] width 52 height 25
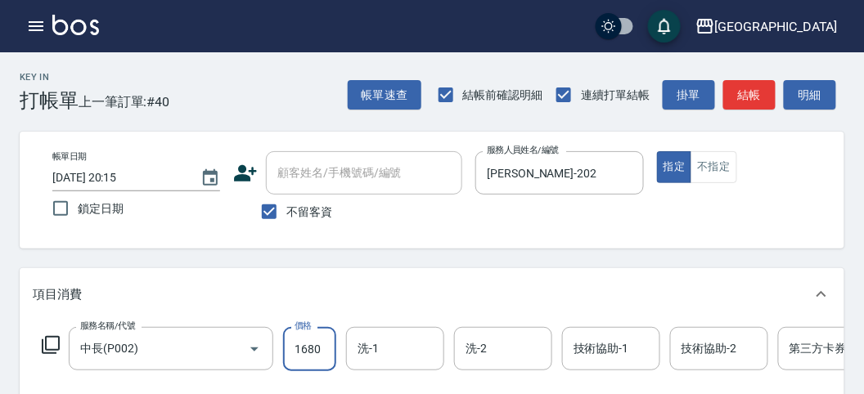
click at [299, 360] on input "1680" at bounding box center [309, 349] width 53 height 44
drag, startPoint x: 290, startPoint y: 349, endPoint x: 402, endPoint y: 354, distance: 112.2
click at [401, 354] on div "服務名稱/代號 中長(P002) 服務名稱/代號 價格 32300 價格 洗-1 洗-1 洗-2 洗-2 技術協助-1 技術協助-1 技術協助-2 技術協助-…" at bounding box center [492, 349] width 919 height 44
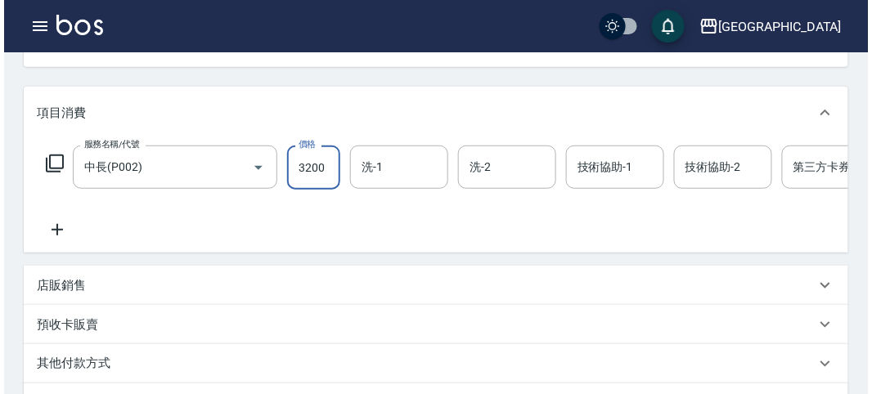
scroll to position [494, 0]
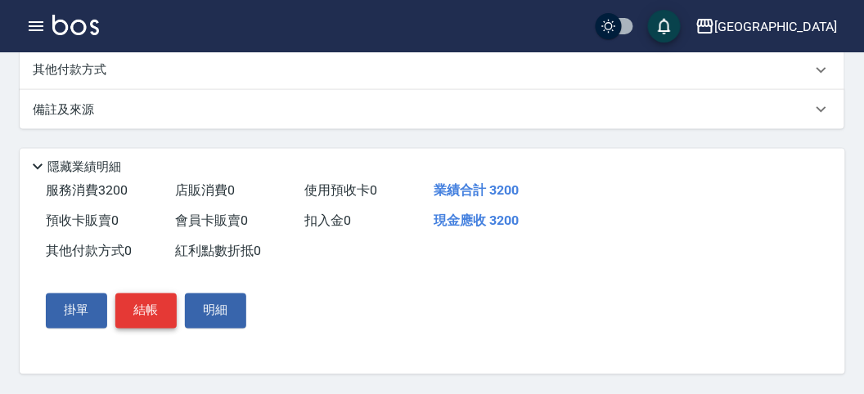
click at [148, 307] on button "結帳" at bounding box center [145, 311] width 61 height 34
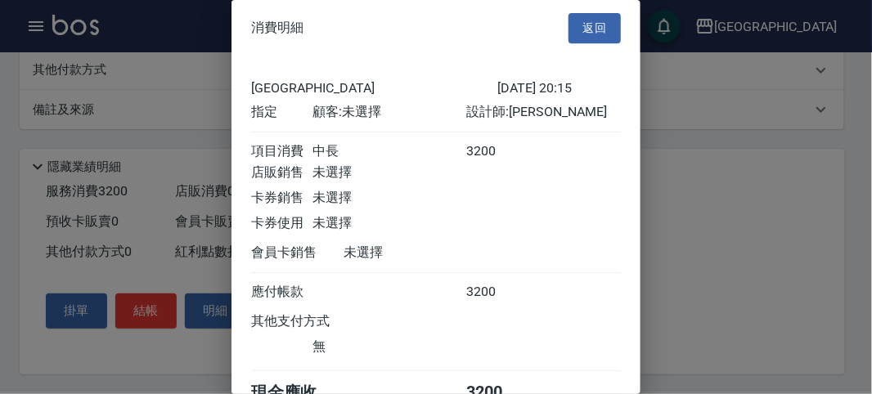
scroll to position [91, 0]
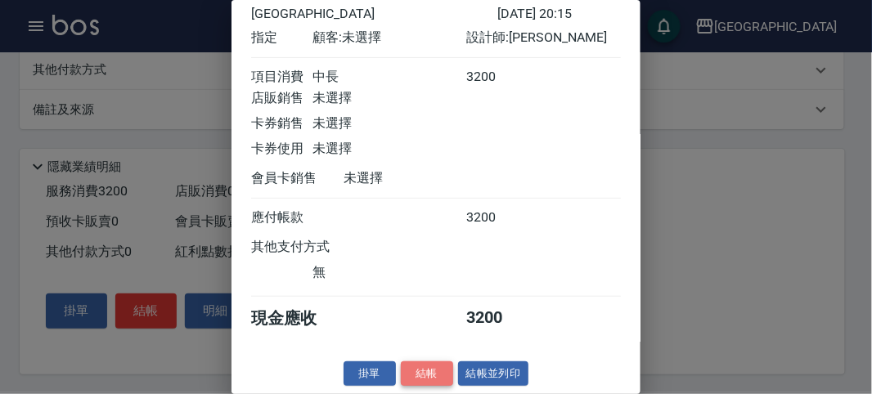
click at [422, 370] on button "結帳" at bounding box center [427, 374] width 52 height 25
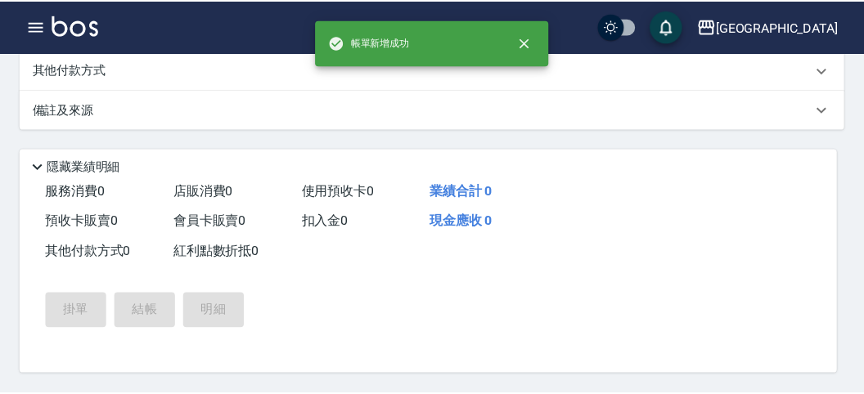
scroll to position [0, 0]
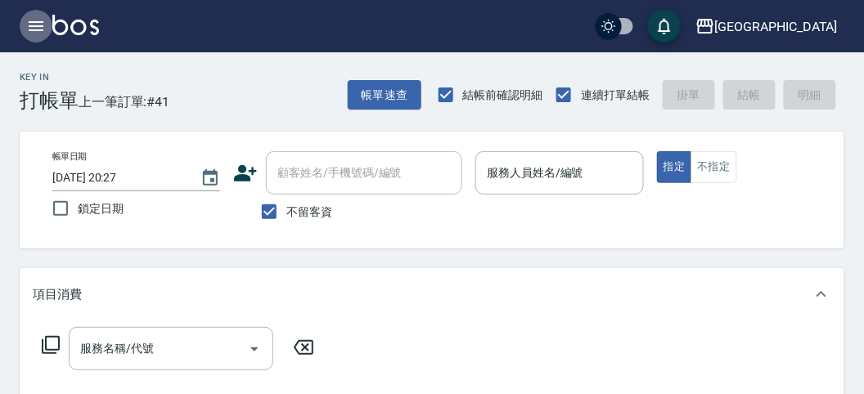
click at [39, 23] on icon "button" at bounding box center [36, 26] width 20 height 20
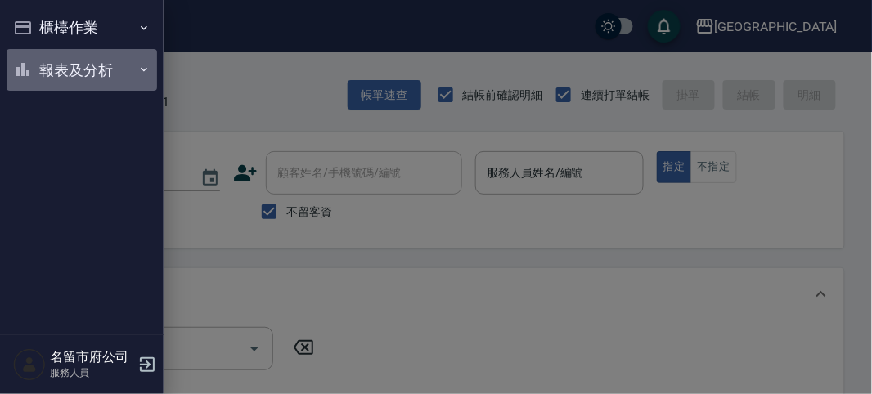
click at [97, 66] on button "報表及分析" at bounding box center [82, 70] width 151 height 43
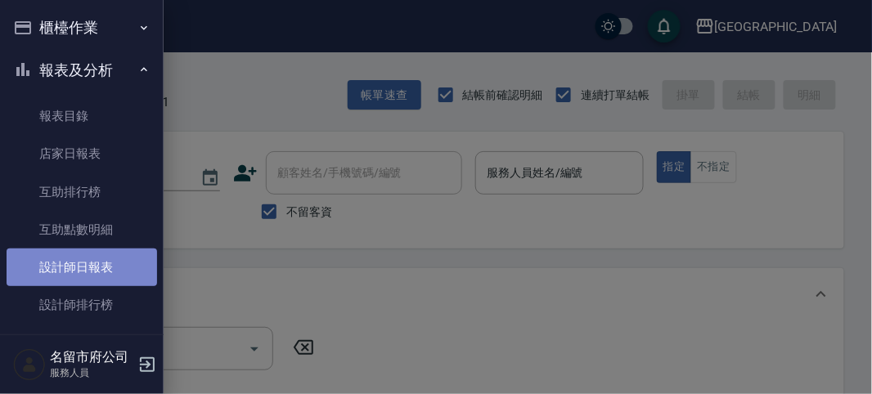
click at [112, 272] on link "設計師日報表" at bounding box center [82, 268] width 151 height 38
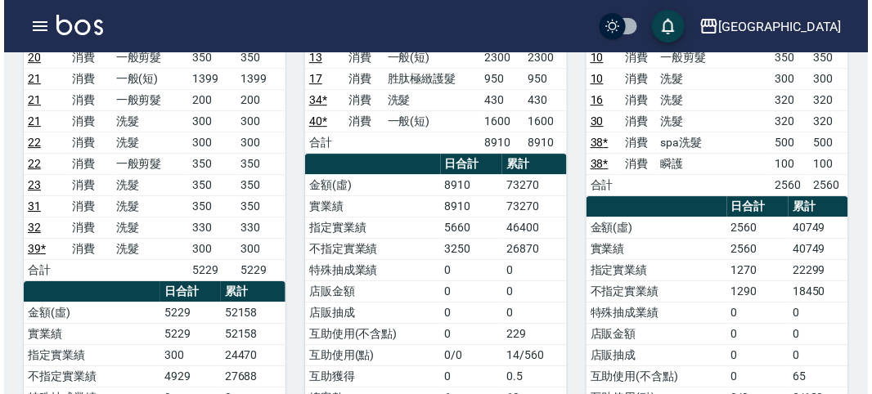
scroll to position [909, 0]
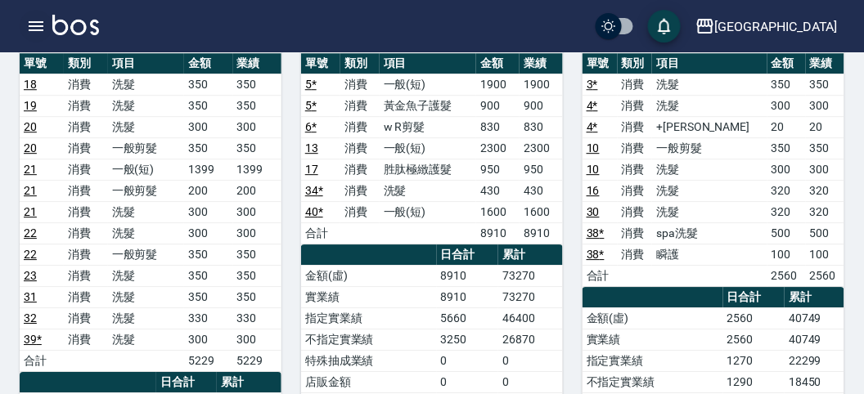
click at [38, 21] on icon "button" at bounding box center [36, 26] width 15 height 10
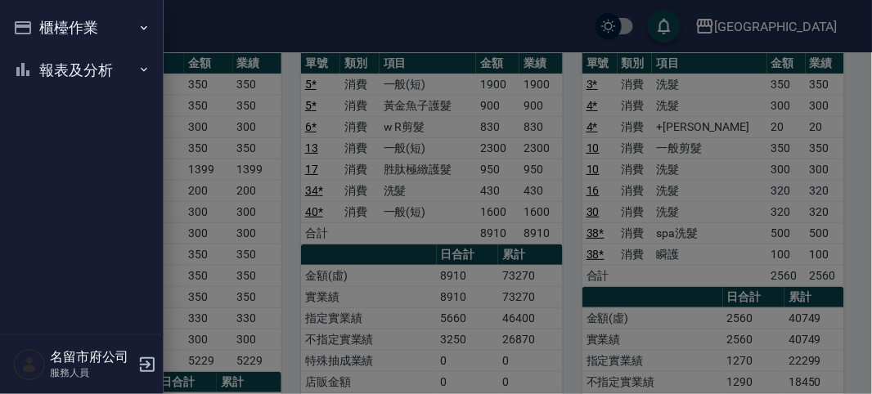
click at [71, 19] on button "櫃檯作業" at bounding box center [82, 28] width 151 height 43
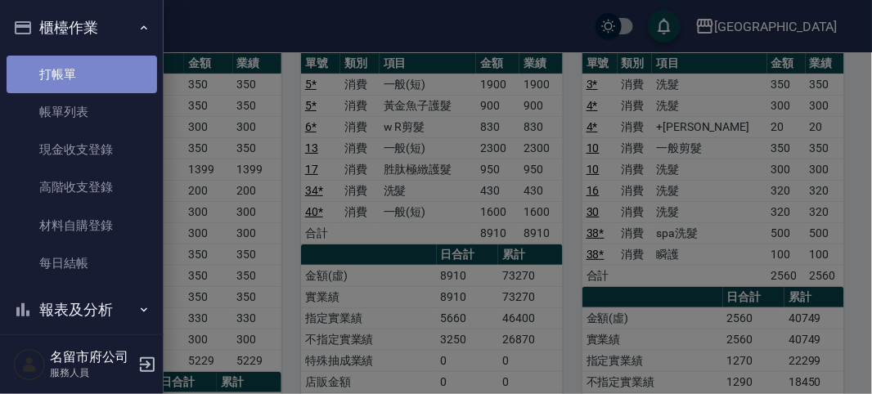
click at [89, 72] on link "打帳單" at bounding box center [82, 75] width 151 height 38
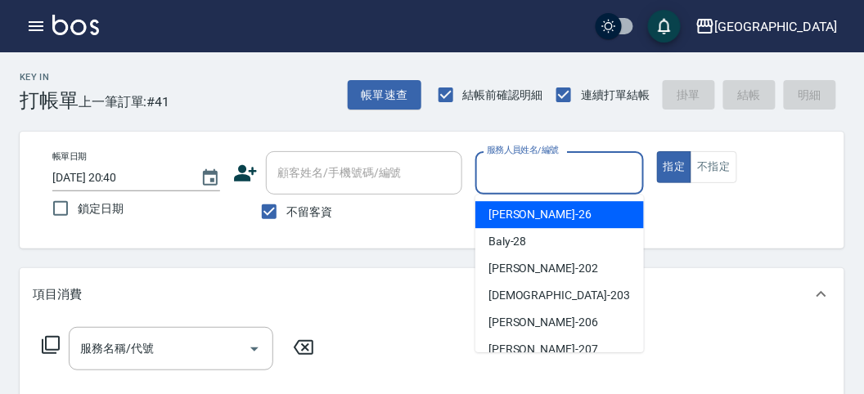
click at [515, 178] on input "服務人員姓名/編號" at bounding box center [559, 173] width 153 height 29
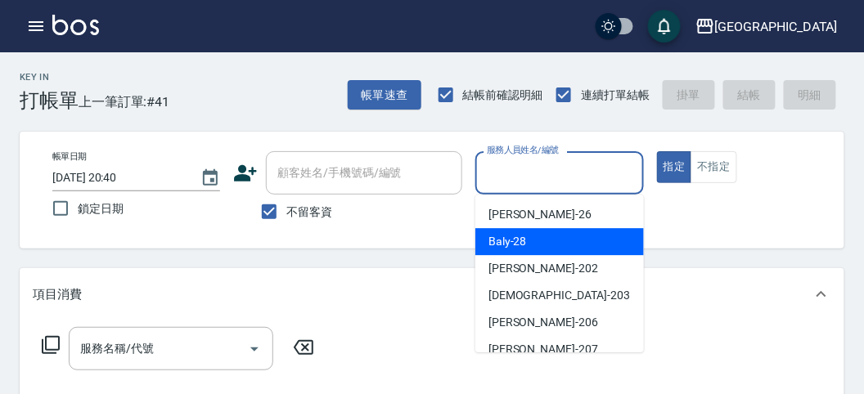
click at [501, 236] on span "Baly -28" at bounding box center [507, 241] width 38 height 17
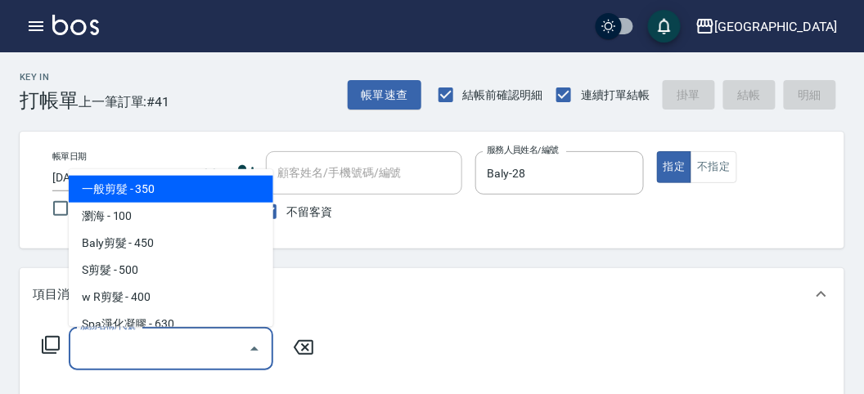
click at [127, 352] on input "服務名稱/代號" at bounding box center [158, 349] width 165 height 29
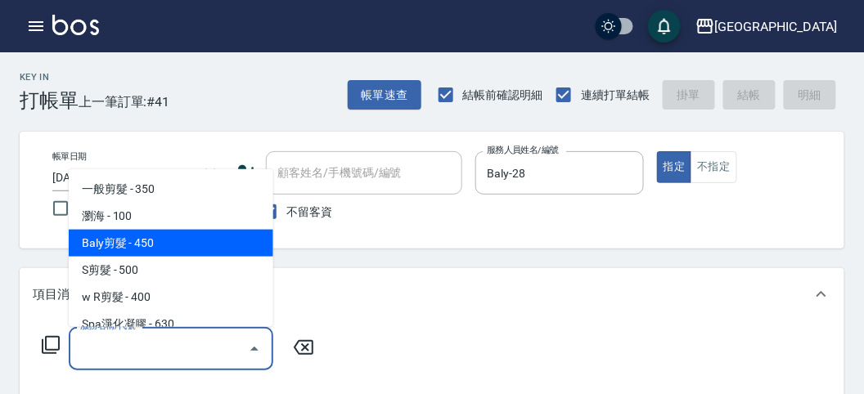
click at [173, 232] on span "Baly剪髮 - 450" at bounding box center [171, 243] width 204 height 27
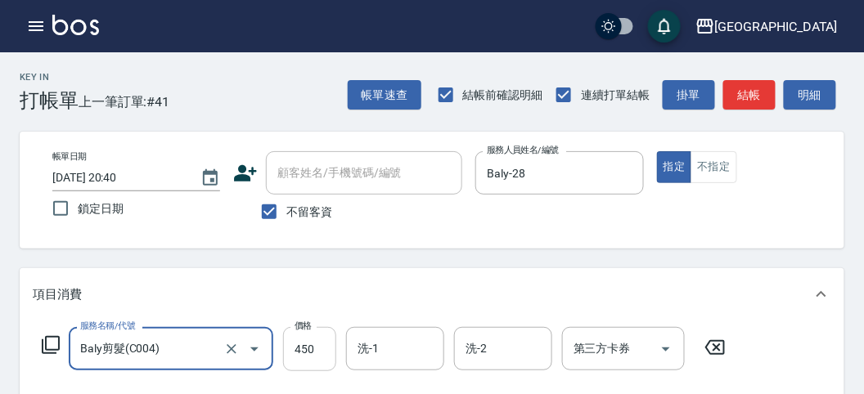
click at [309, 357] on input "450" at bounding box center [309, 349] width 53 height 44
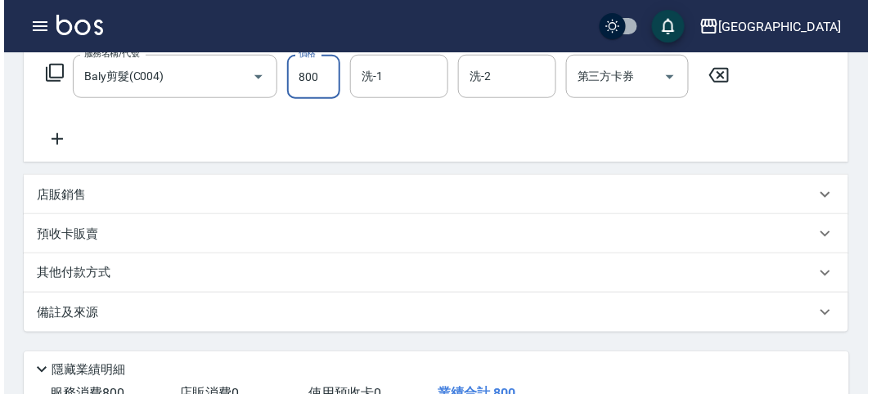
scroll to position [479, 0]
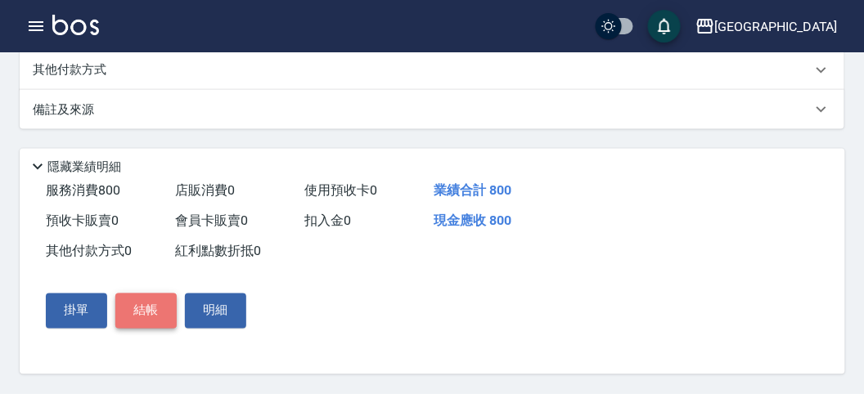
click at [146, 303] on button "結帳" at bounding box center [145, 311] width 61 height 34
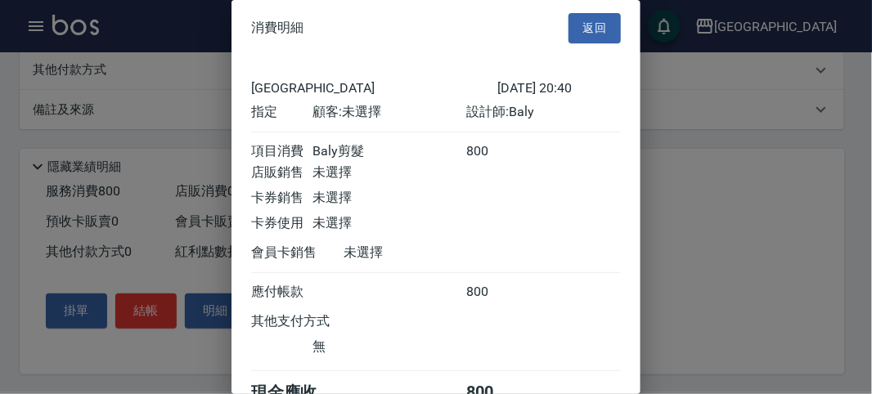
scroll to position [91, 0]
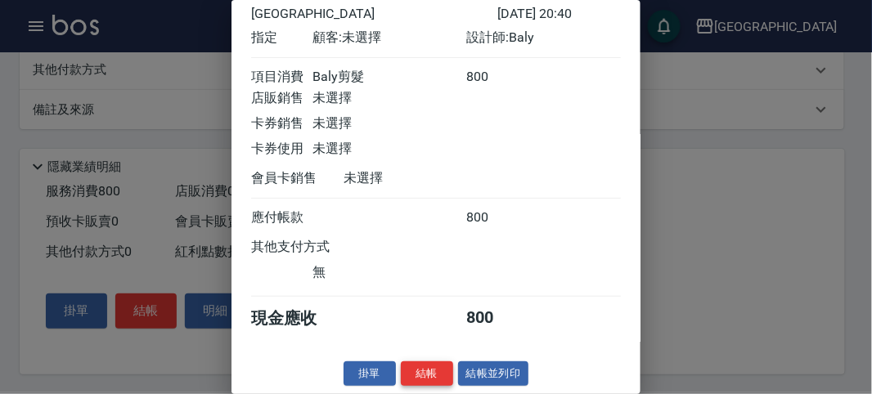
click at [420, 369] on button "結帳" at bounding box center [427, 374] width 52 height 25
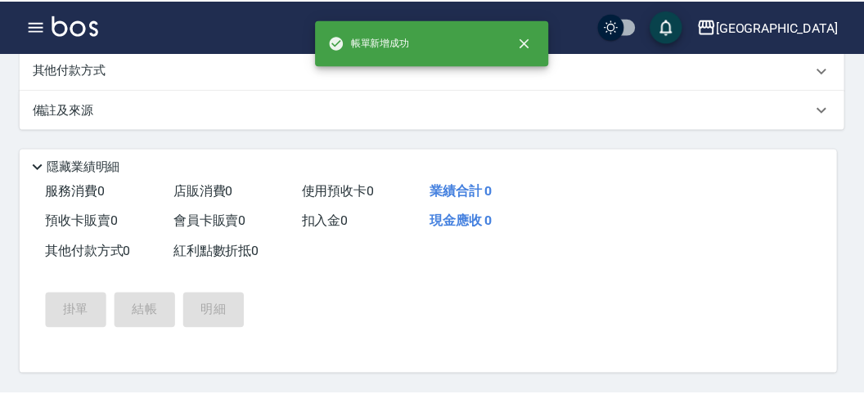
scroll to position [0, 0]
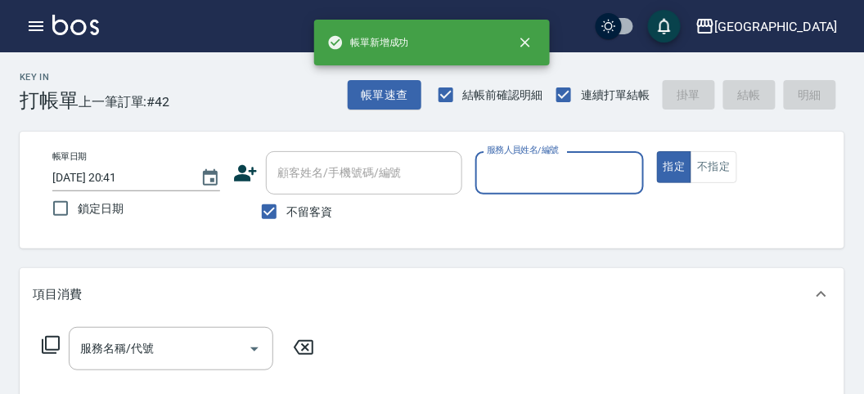
click at [553, 178] on input "服務人員姓名/編號" at bounding box center [559, 173] width 153 height 29
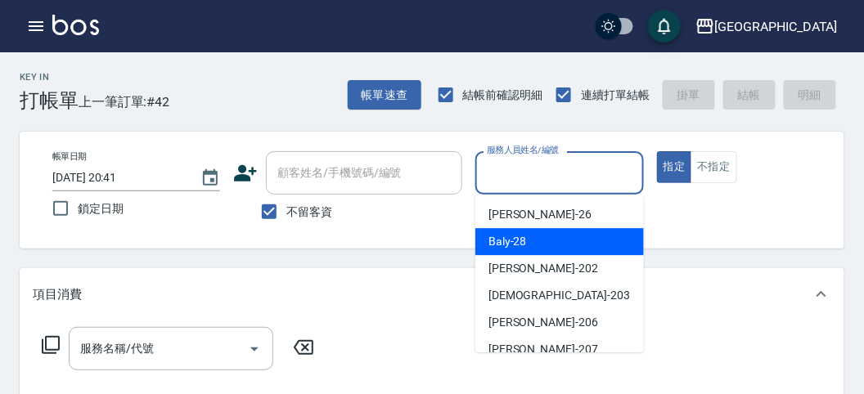
click at [516, 249] on div "Baly -28" at bounding box center [559, 241] width 169 height 27
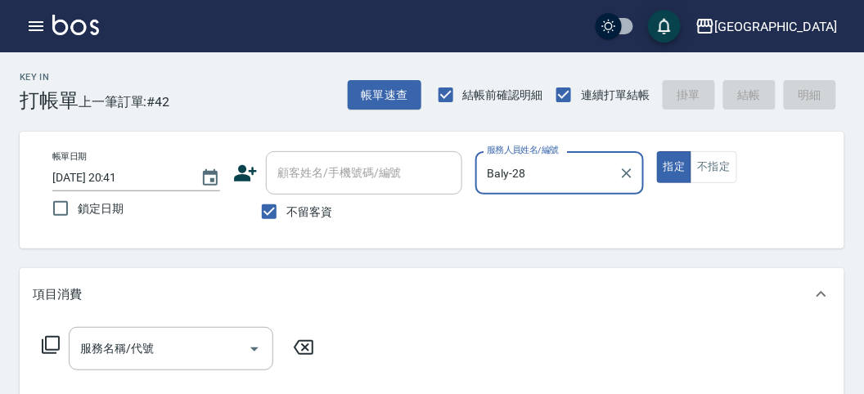
drag, startPoint x: 82, startPoint y: 349, endPoint x: 86, endPoint y: 341, distance: 9.1
click at [83, 348] on input "服務名稱/代號" at bounding box center [158, 349] width 165 height 29
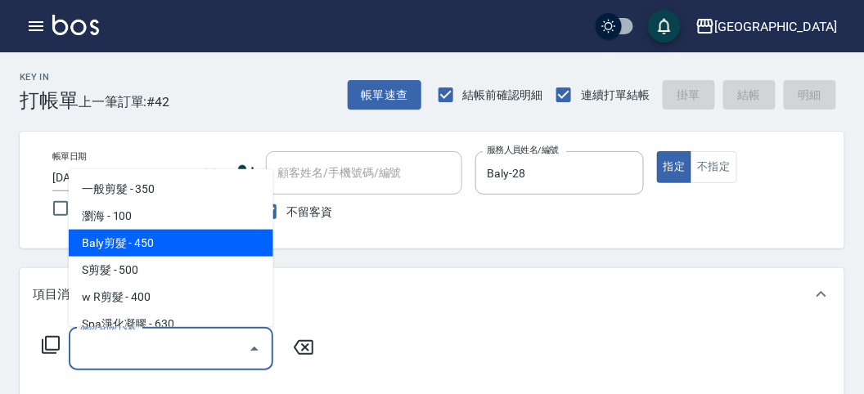
click at [155, 236] on span "Baly剪髮 - 450" at bounding box center [171, 243] width 204 height 27
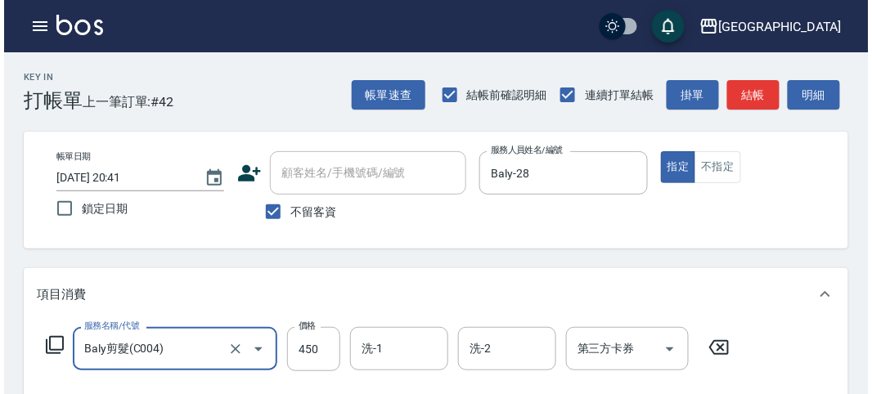
scroll to position [479, 0]
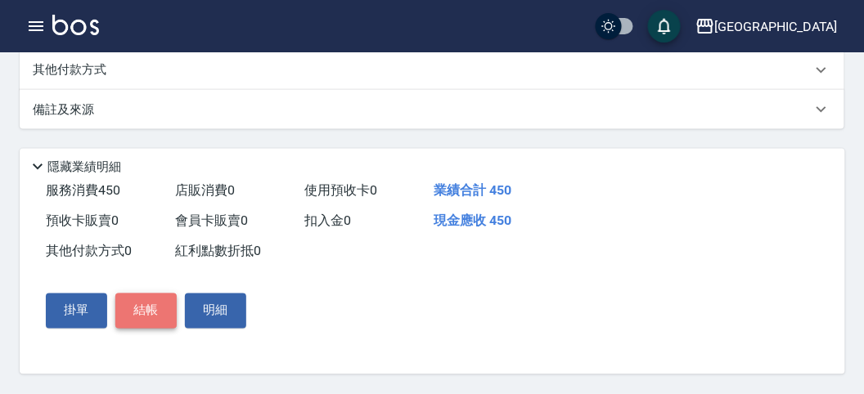
click at [141, 321] on button "結帳" at bounding box center [145, 311] width 61 height 34
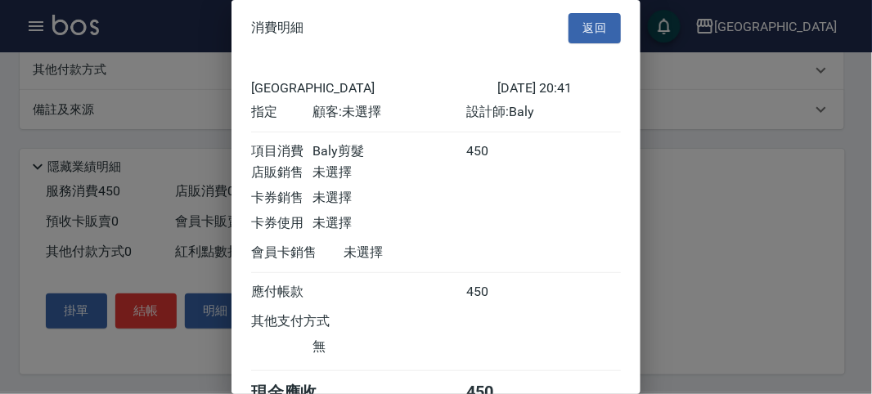
scroll to position [91, 0]
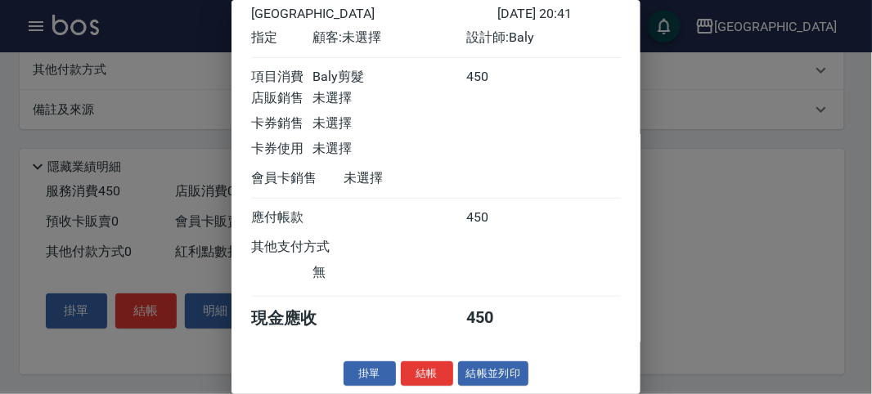
drag, startPoint x: 429, startPoint y: 373, endPoint x: 429, endPoint y: 357, distance: 15.5
click at [429, 368] on button "結帳" at bounding box center [427, 374] width 52 height 25
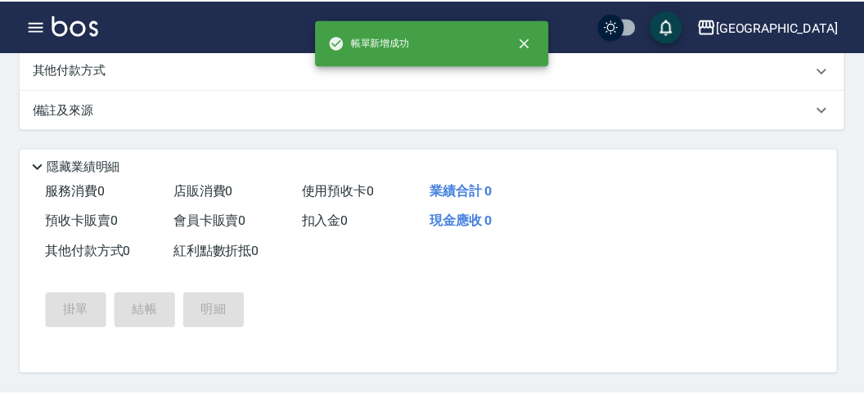
scroll to position [0, 0]
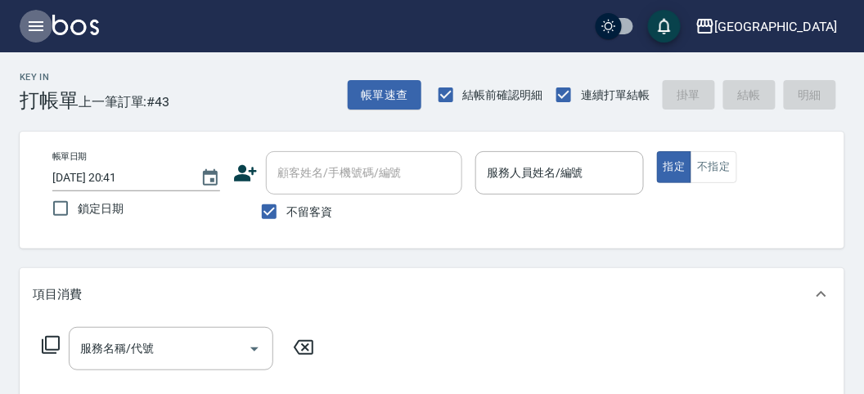
click at [42, 22] on icon "button" at bounding box center [36, 26] width 15 height 10
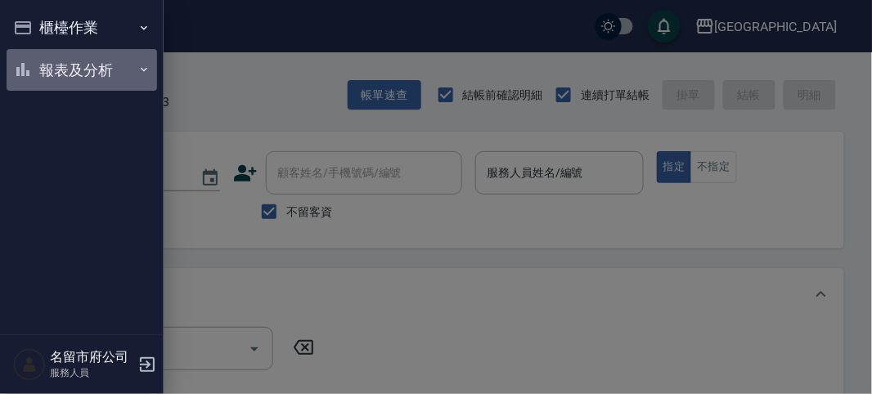
click at [56, 60] on button "報表及分析" at bounding box center [82, 70] width 151 height 43
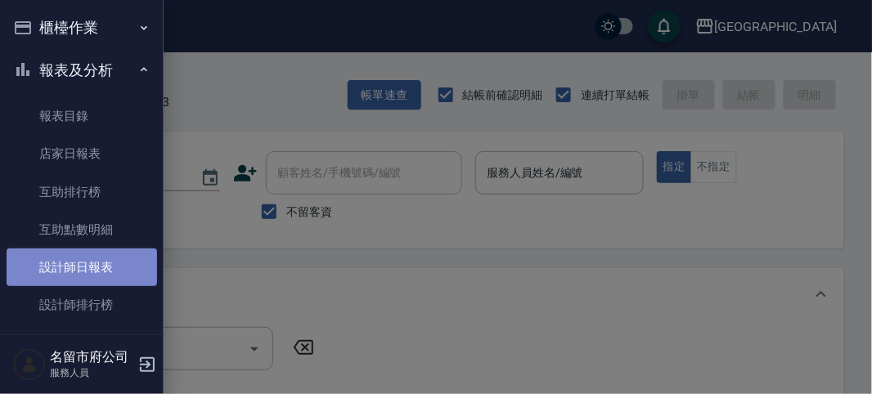
click at [97, 275] on link "設計師日報表" at bounding box center [82, 268] width 151 height 38
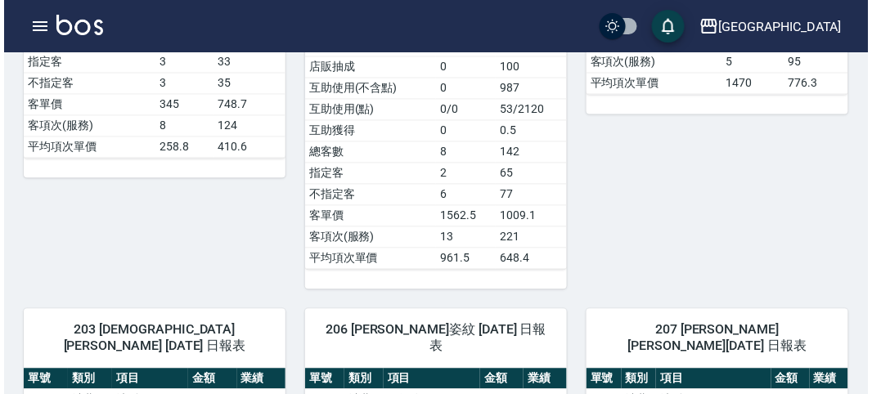
scroll to position [545, 0]
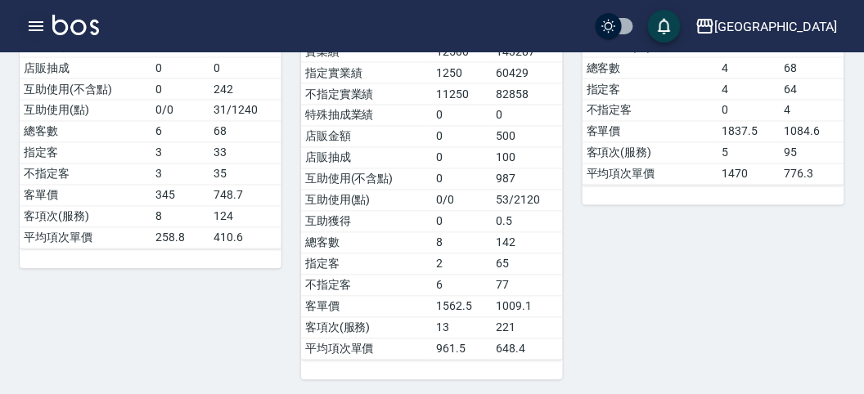
click at [38, 20] on icon "button" at bounding box center [36, 26] width 20 height 20
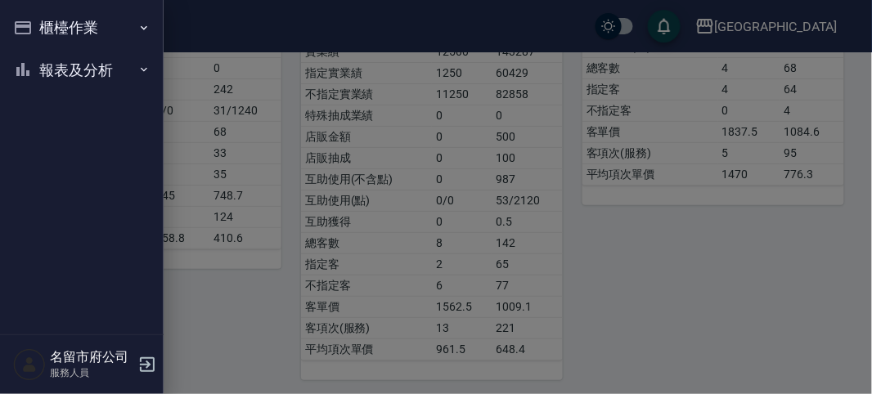
click at [39, 22] on div "櫃檯作業 打帳單 帳單列表 現金收支登錄 高階收支登錄 材料自購登錄 每日結帳 報表及分析 報表目錄 店家日報表 互助排行榜 互助點數明細 設計師日報表 設計…" at bounding box center [82, 197] width 164 height 394
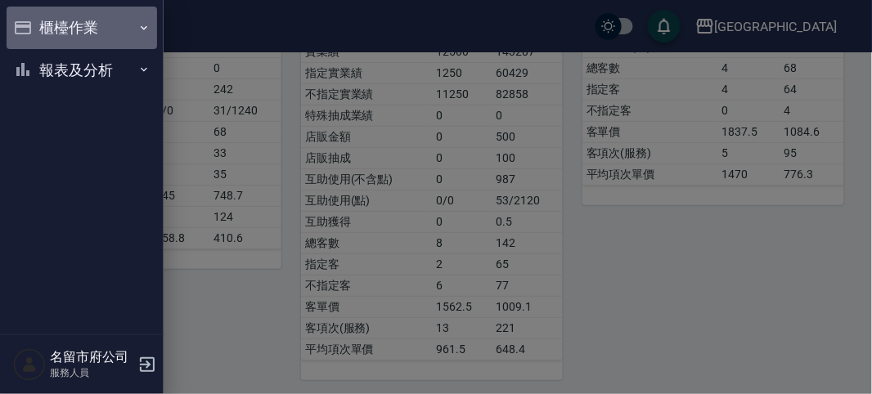
click at [39, 22] on button "櫃檯作業" at bounding box center [82, 28] width 151 height 43
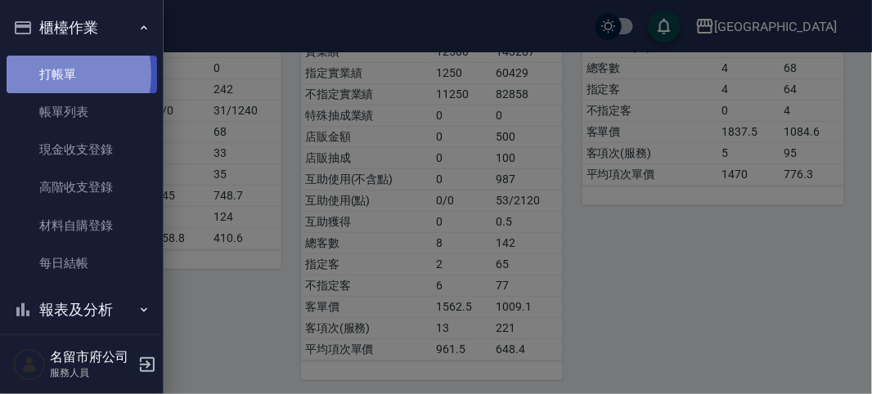
click at [46, 74] on link "打帳單" at bounding box center [82, 75] width 151 height 38
